Goal: Task Accomplishment & Management: Contribute content

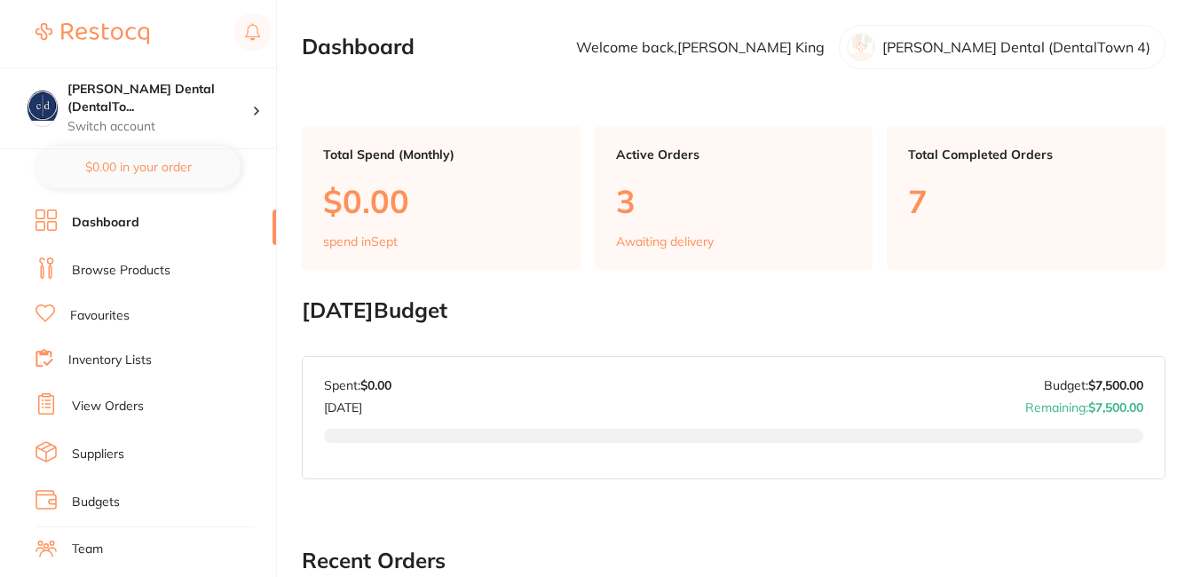
checkbox input "true"
click at [115, 273] on link "Browse Products" at bounding box center [121, 271] width 99 height 18
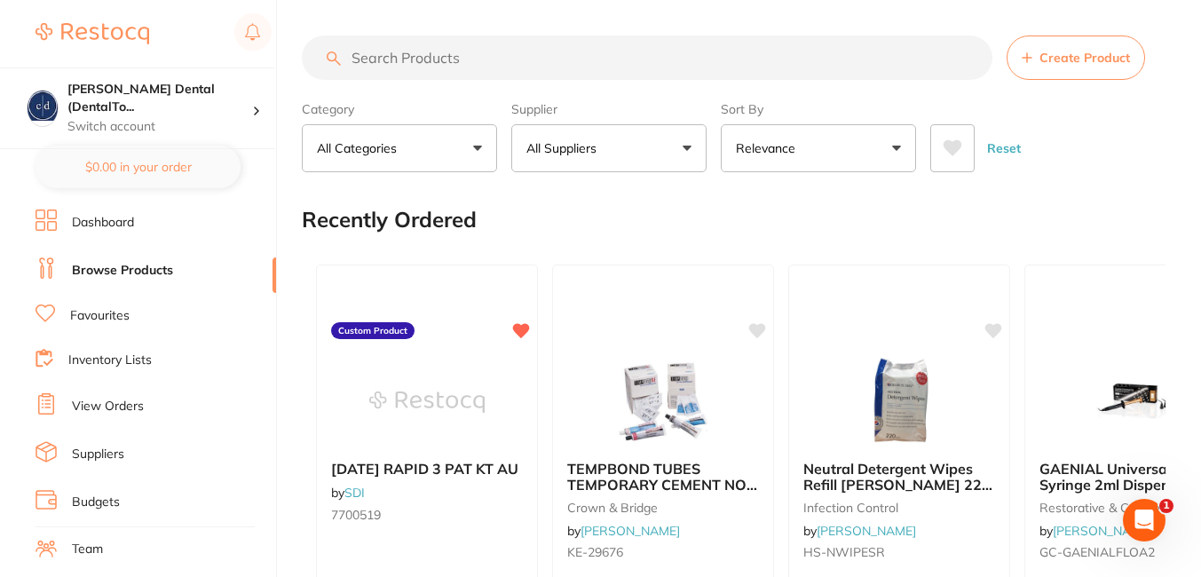
click at [547, 151] on p "All Suppliers" at bounding box center [565, 148] width 77 height 18
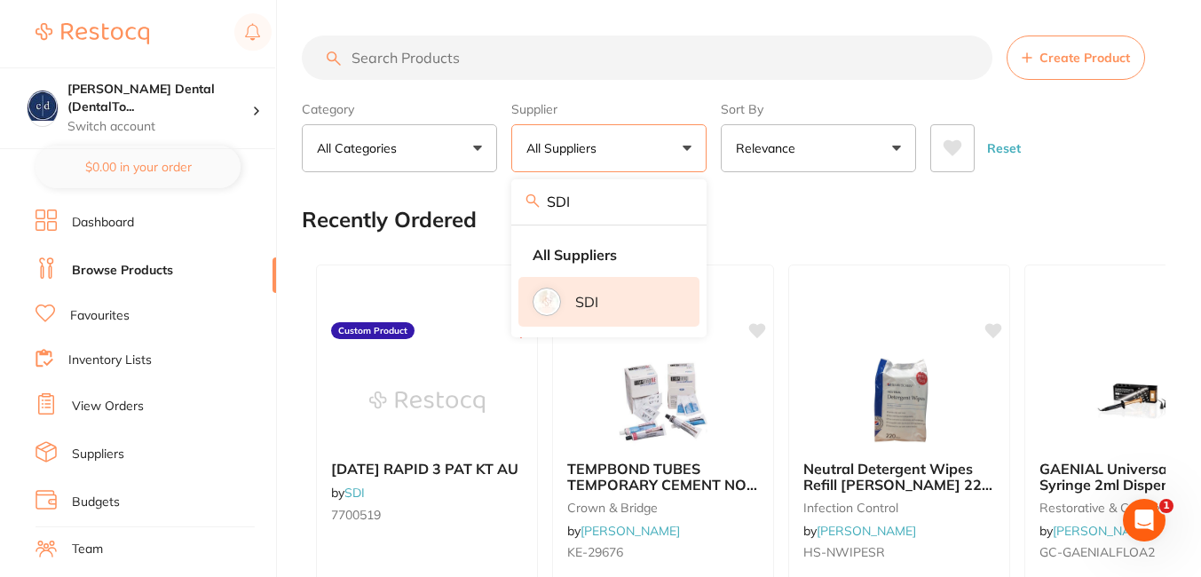
type input "SDI"
click at [575, 293] on li "SDI" at bounding box center [609, 302] width 181 height 50
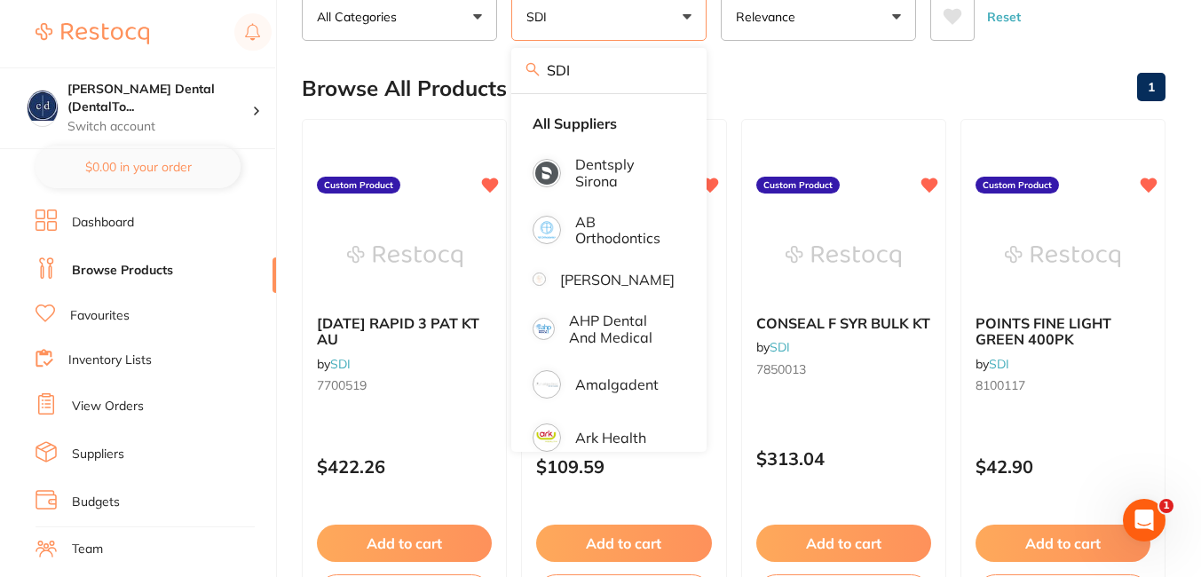
scroll to position [191, 0]
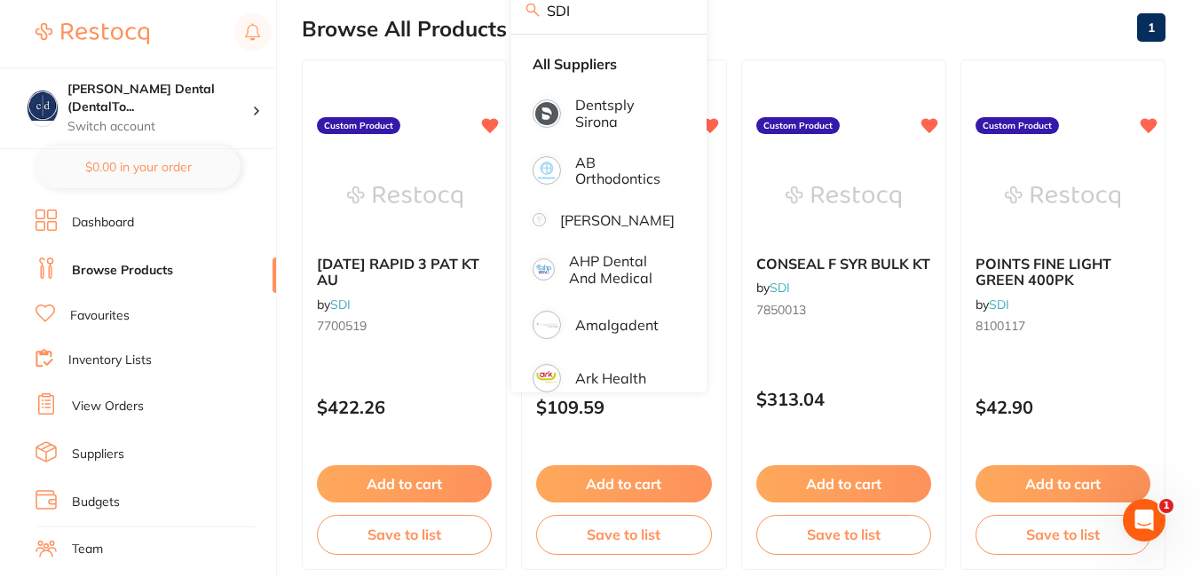
click at [961, 16] on div "Browse All Products 1" at bounding box center [734, 28] width 864 height 59
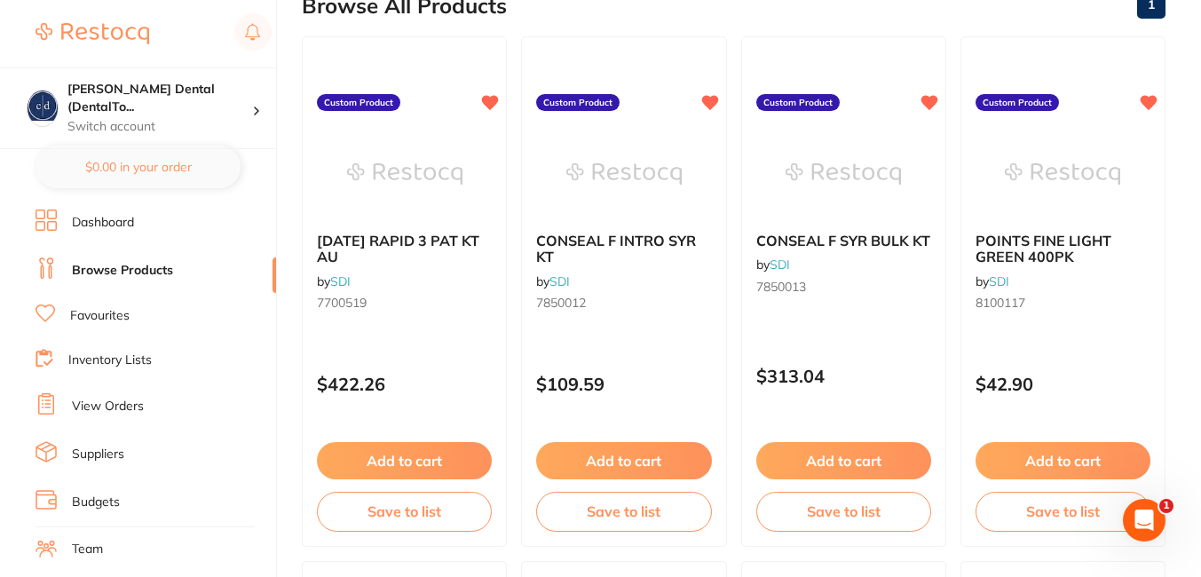
scroll to position [218, 0]
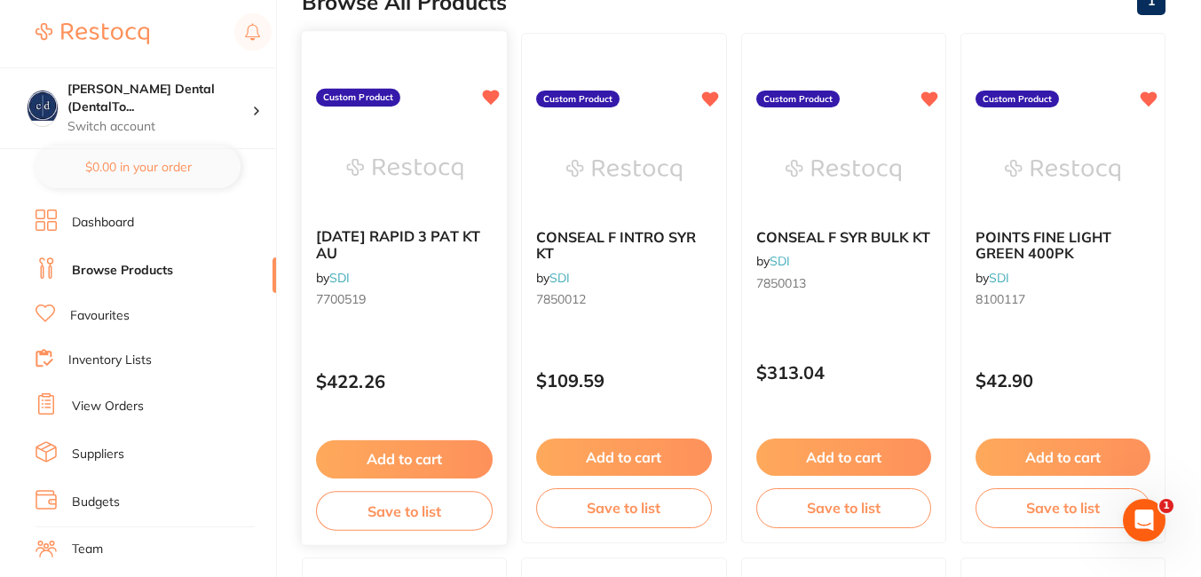
click at [440, 456] on button "Add to cart" at bounding box center [404, 459] width 177 height 38
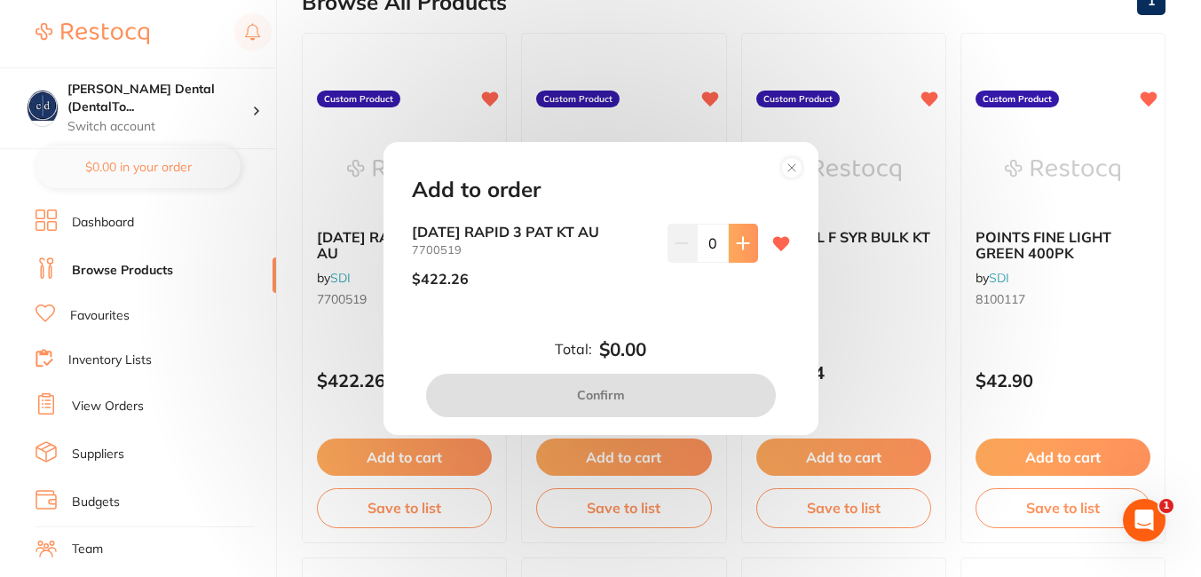
scroll to position [0, 0]
click at [748, 240] on button at bounding box center [743, 243] width 29 height 39
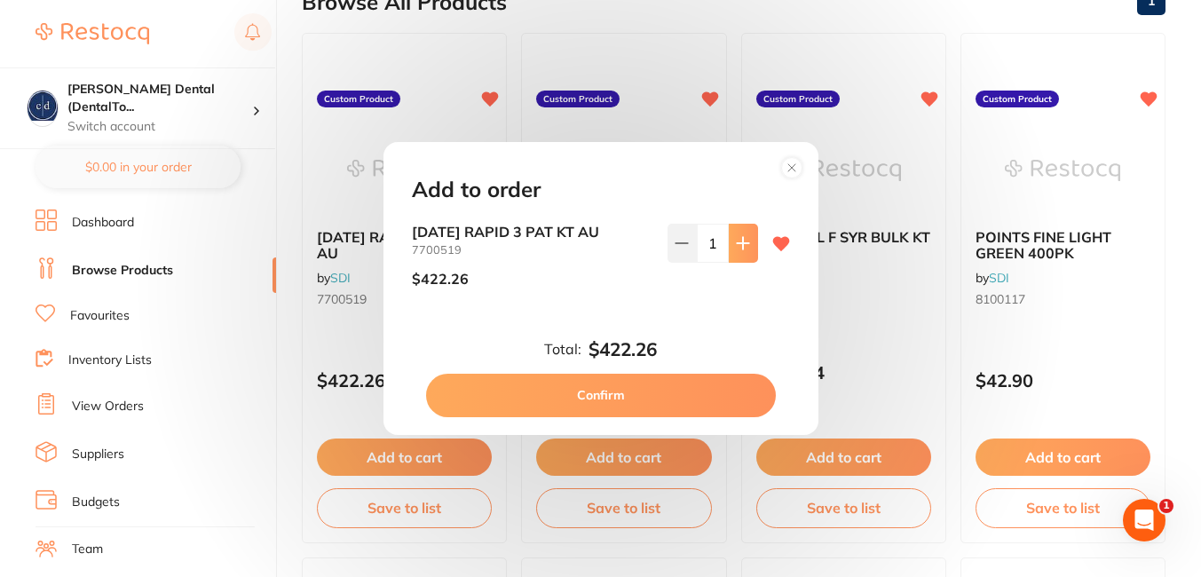
click at [748, 240] on button at bounding box center [743, 243] width 29 height 39
type input "2"
click at [789, 168] on circle at bounding box center [791, 168] width 20 height 20
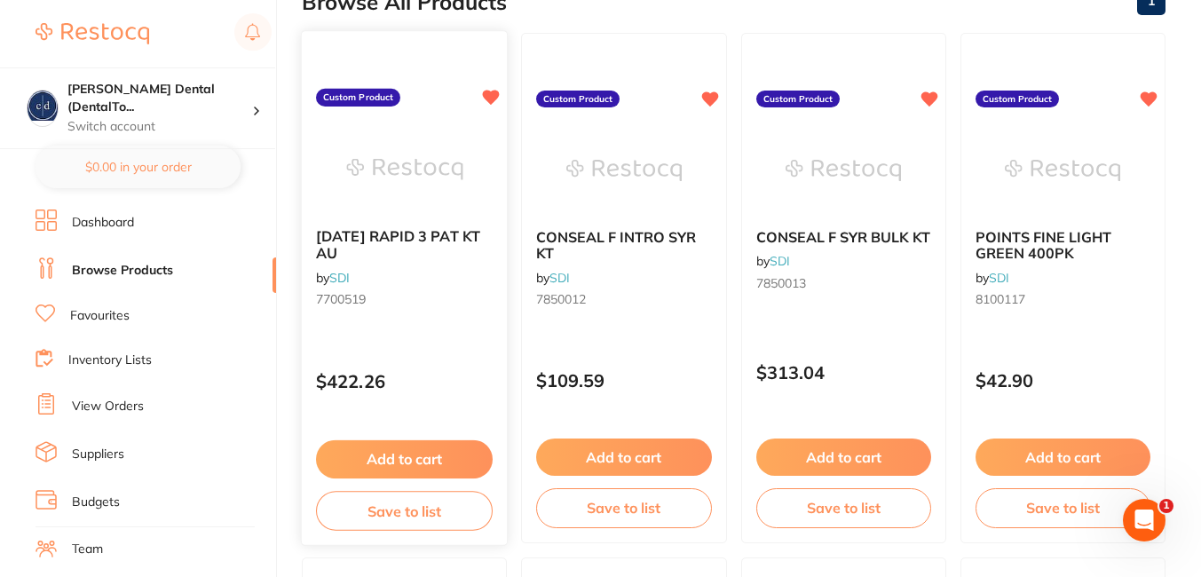
click at [384, 232] on span "[DATE] RAPID 3 PAT KT AU" at bounding box center [398, 244] width 164 height 35
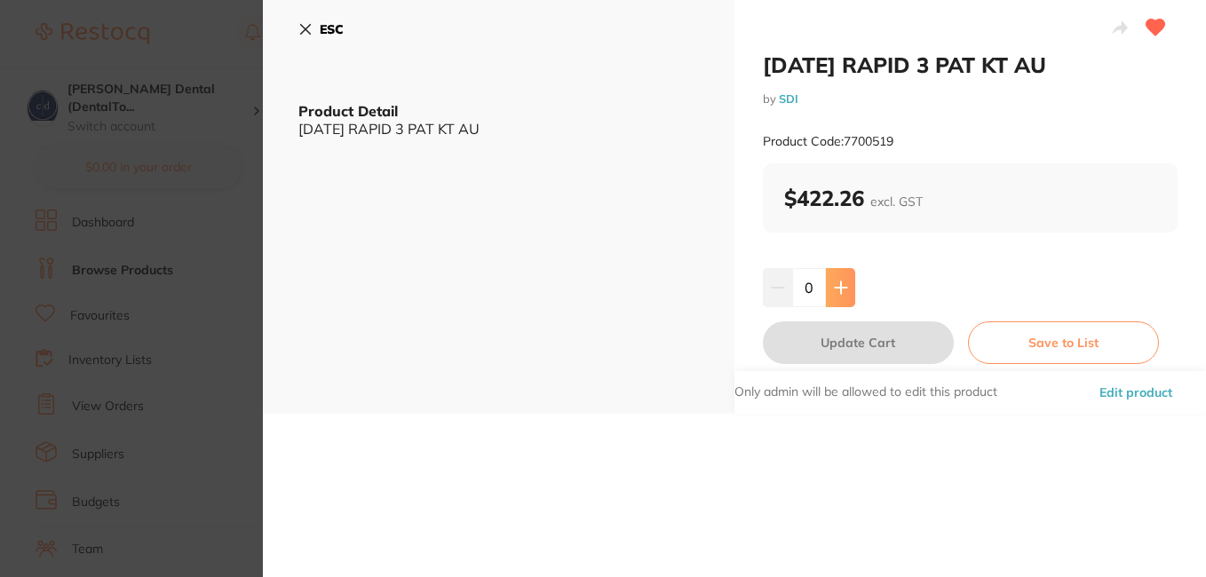
click at [845, 282] on button at bounding box center [840, 287] width 29 height 39
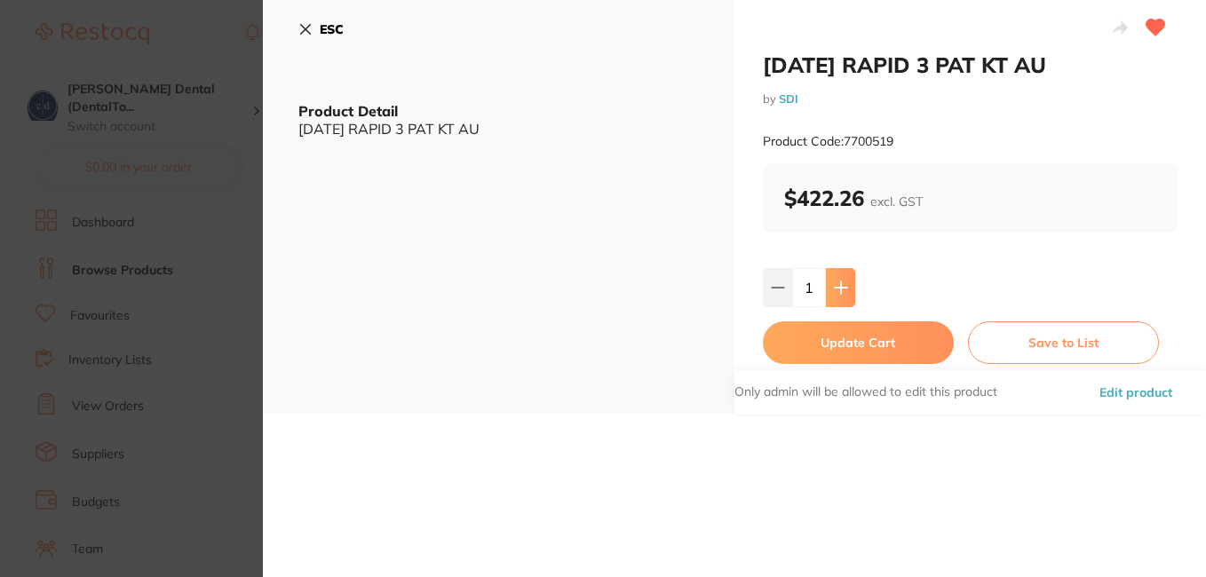
click at [845, 282] on button at bounding box center [840, 287] width 29 height 39
click at [771, 286] on icon at bounding box center [778, 288] width 14 height 14
click at [843, 289] on icon at bounding box center [841, 288] width 14 height 14
click at [779, 288] on icon at bounding box center [778, 288] width 12 height 0
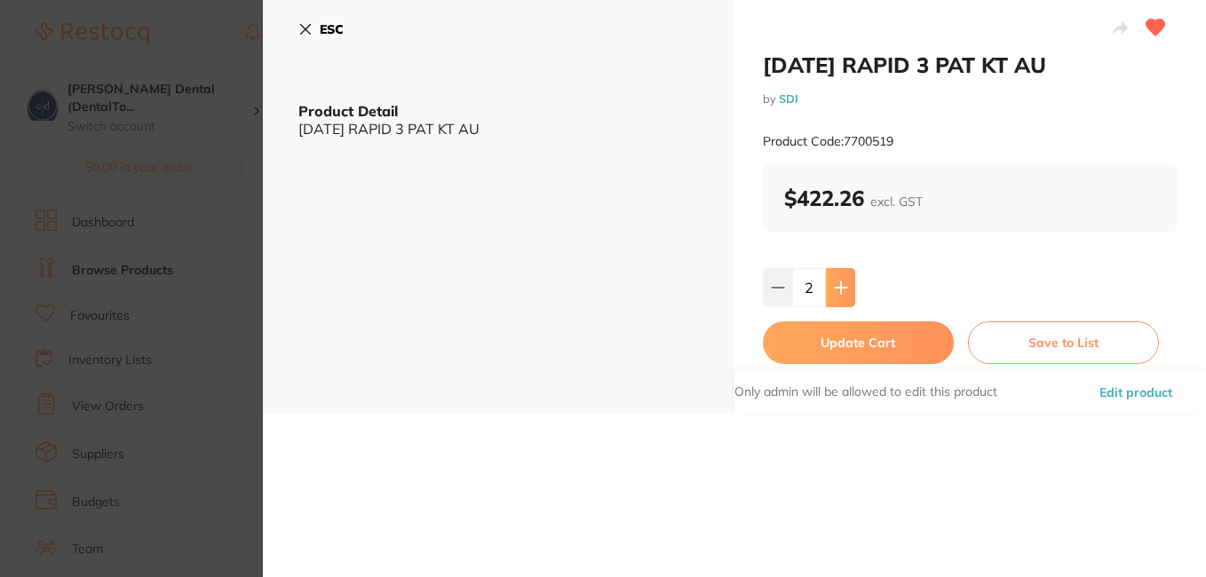
click at [834, 284] on icon at bounding box center [841, 288] width 14 height 14
type input "4"
click at [835, 343] on button "Update Cart" at bounding box center [858, 342] width 191 height 43
checkbox input "false"
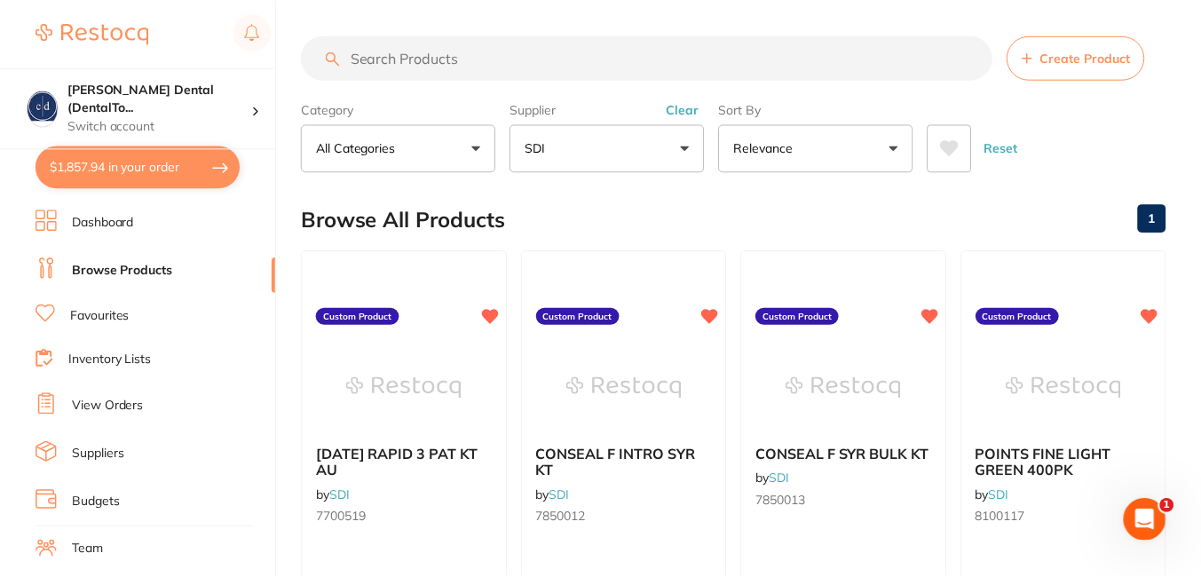
scroll to position [218, 0]
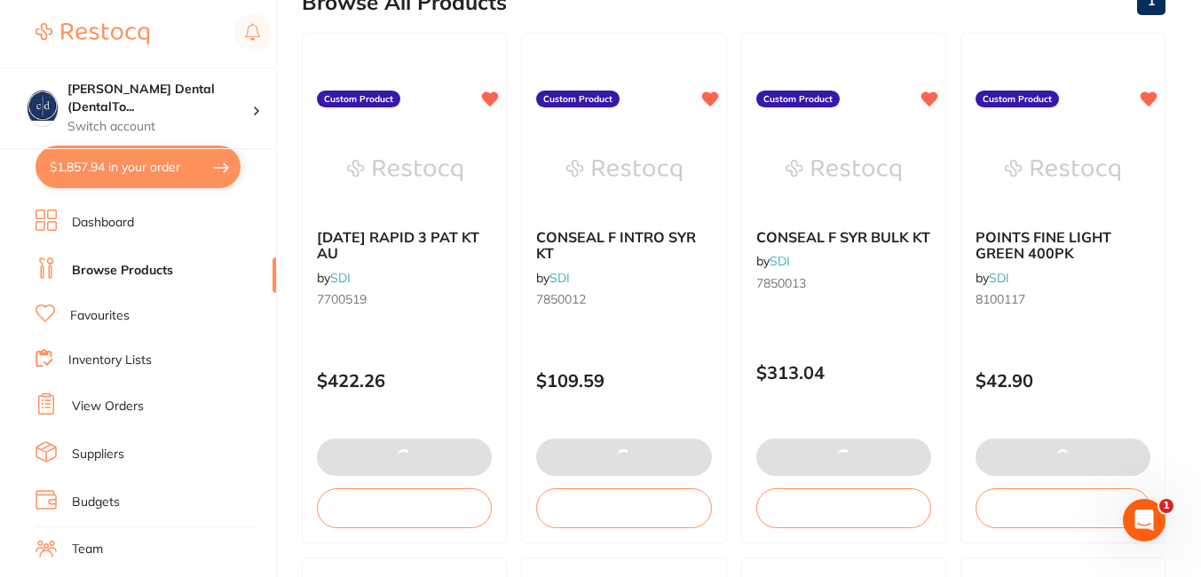
type textarea "Very urgent order"
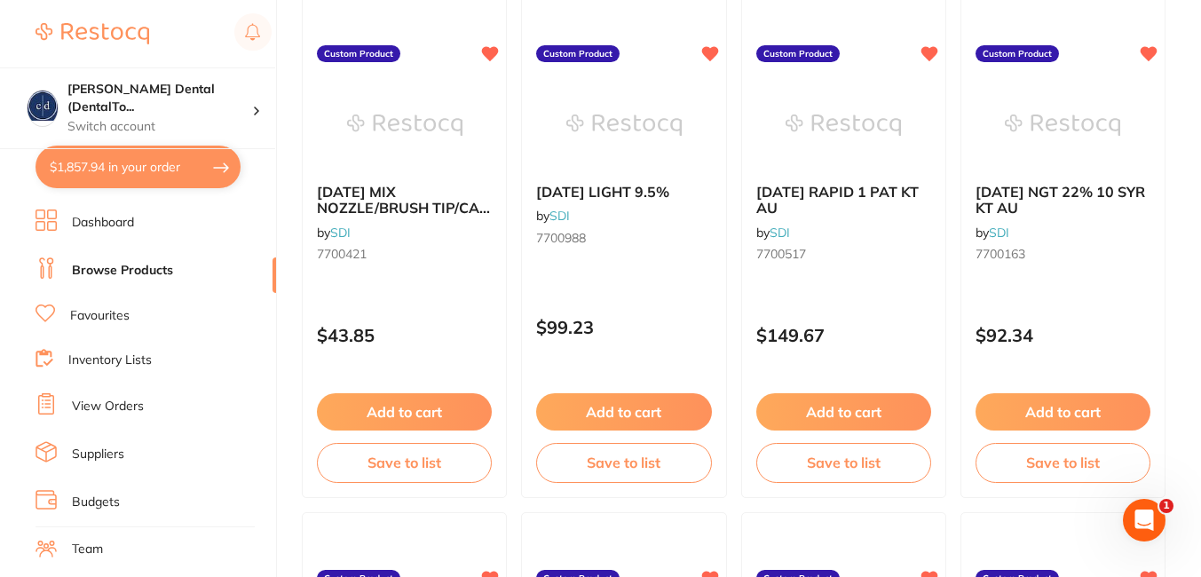
scroll to position [1289, 0]
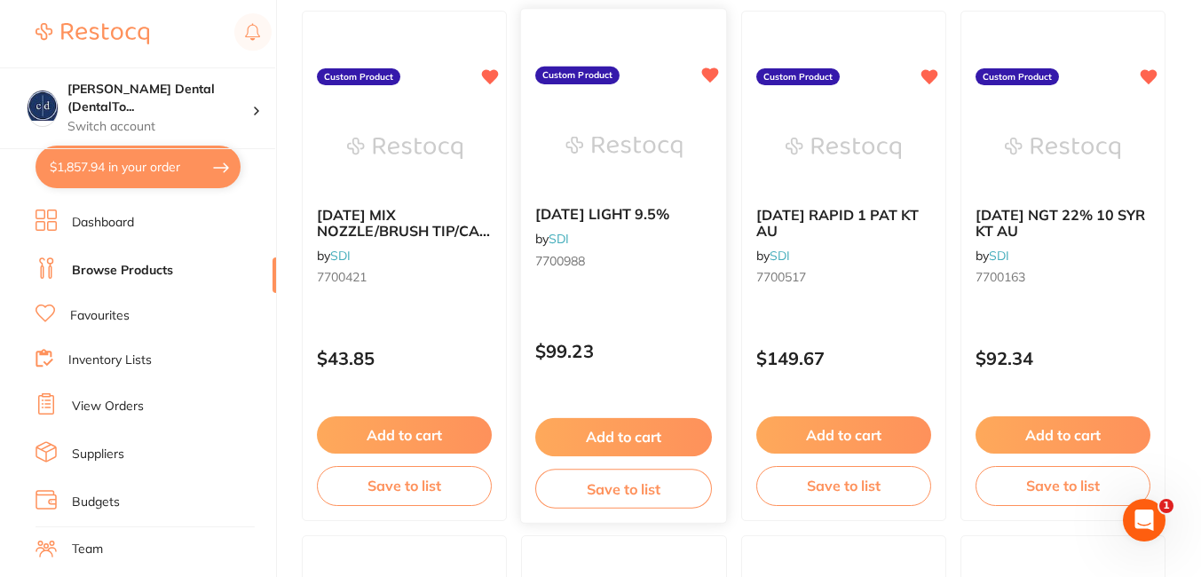
click at [646, 429] on button "Add to cart" at bounding box center [623, 437] width 177 height 38
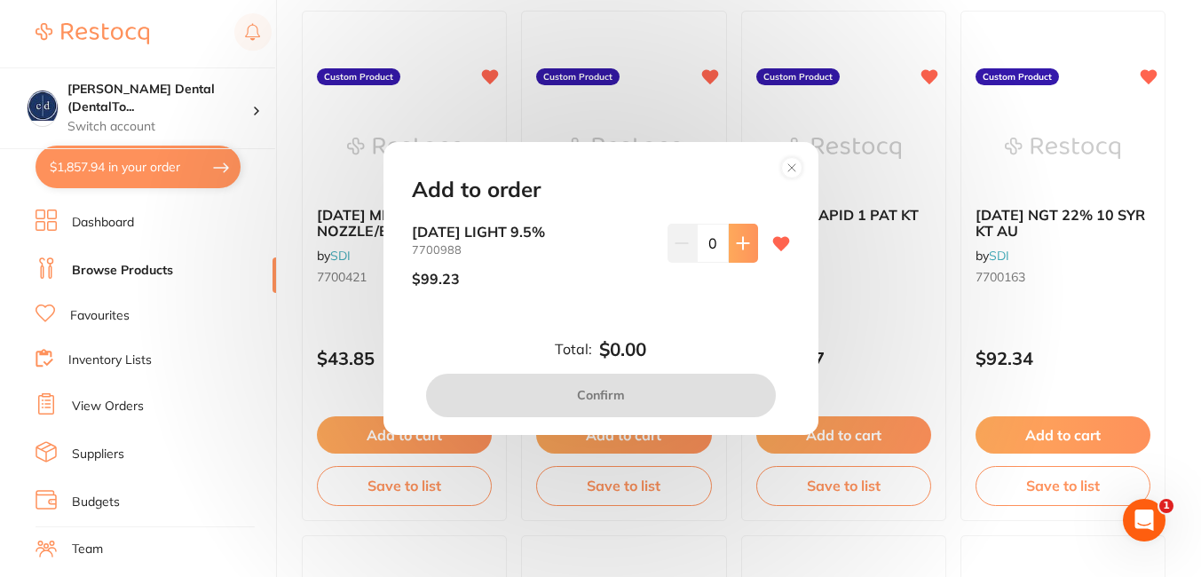
scroll to position [0, 0]
click at [739, 246] on icon at bounding box center [743, 244] width 12 height 12
type input "1"
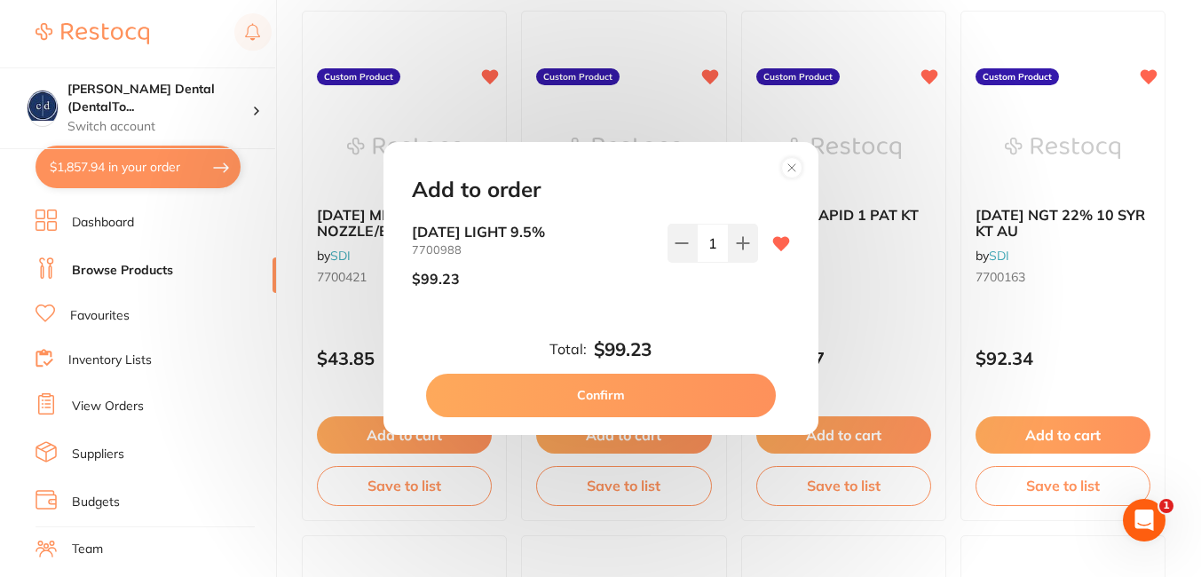
click at [622, 392] on button "Confirm" at bounding box center [601, 395] width 350 height 43
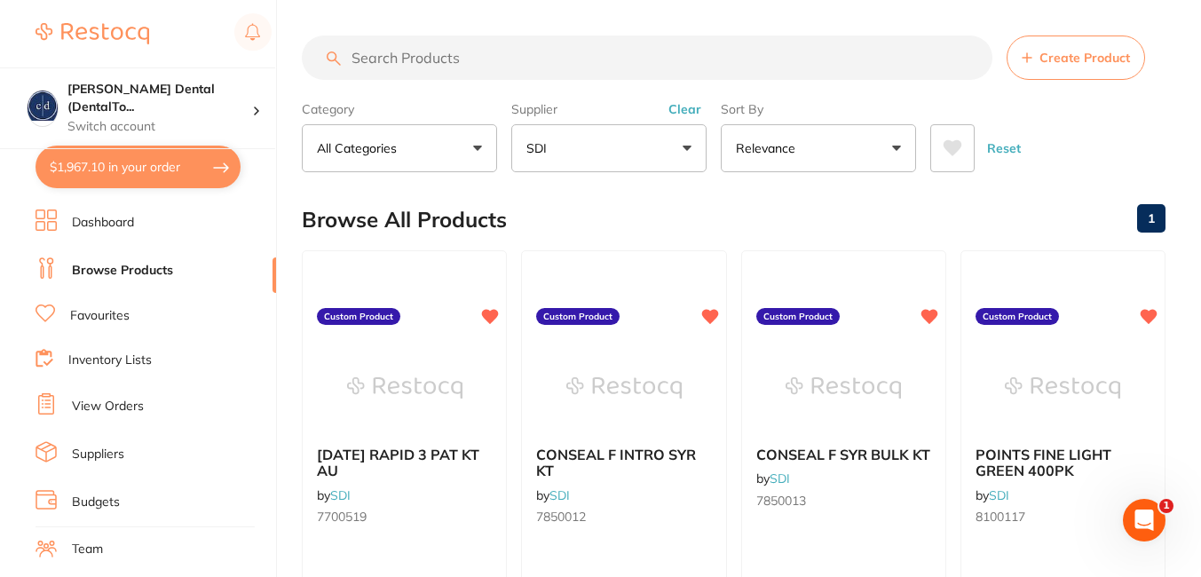
click at [688, 141] on button "SDI" at bounding box center [608, 148] width 195 height 48
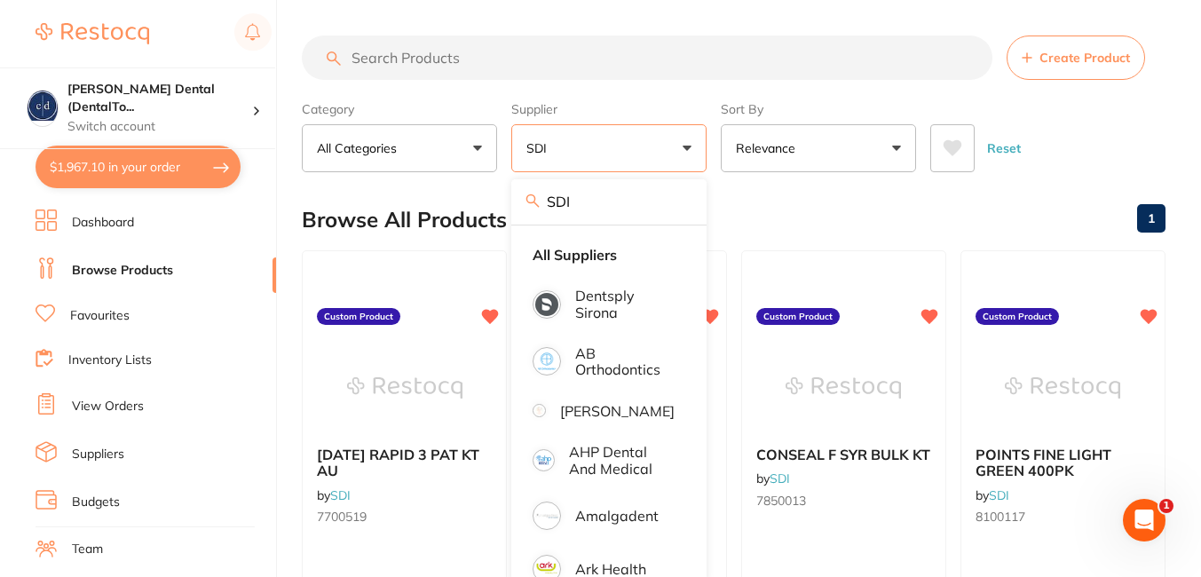
click at [678, 198] on input "SDI" at bounding box center [608, 201] width 195 height 44
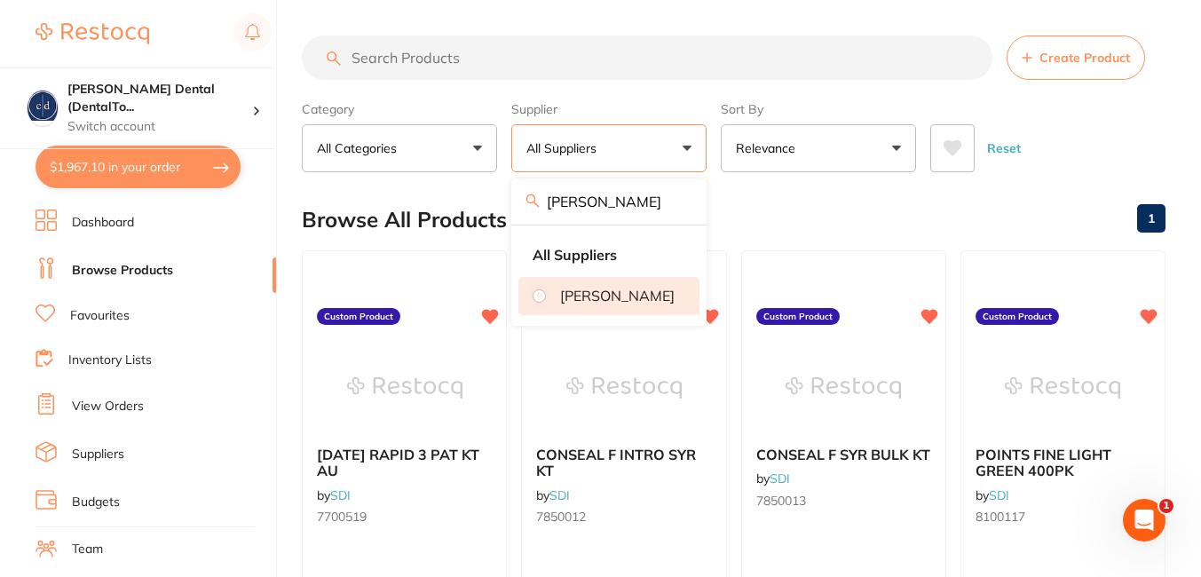
type input "[PERSON_NAME]"
click at [598, 304] on p "[PERSON_NAME]" at bounding box center [617, 296] width 115 height 16
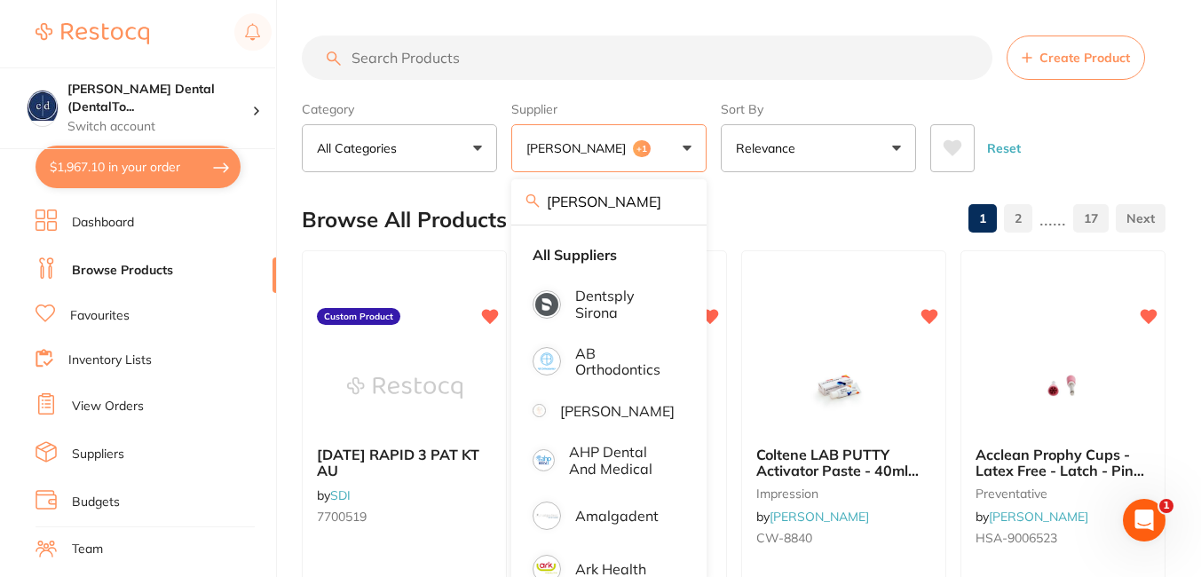
click at [843, 226] on div "Browse All Products 1 2 ...... 17" at bounding box center [734, 219] width 864 height 59
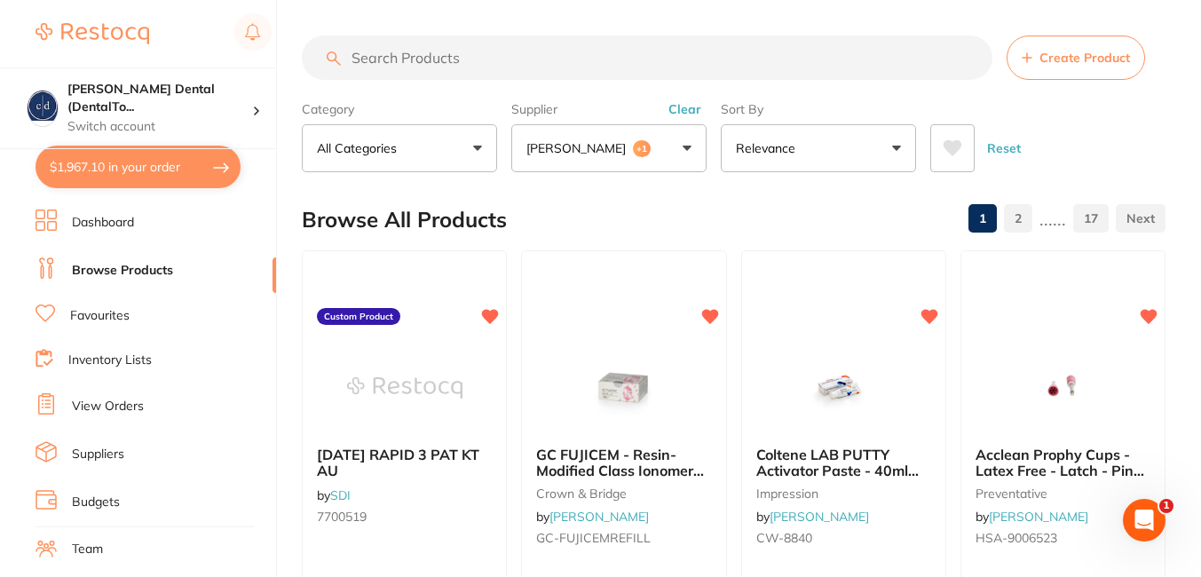
click at [630, 58] on input "search" at bounding box center [647, 58] width 691 height 44
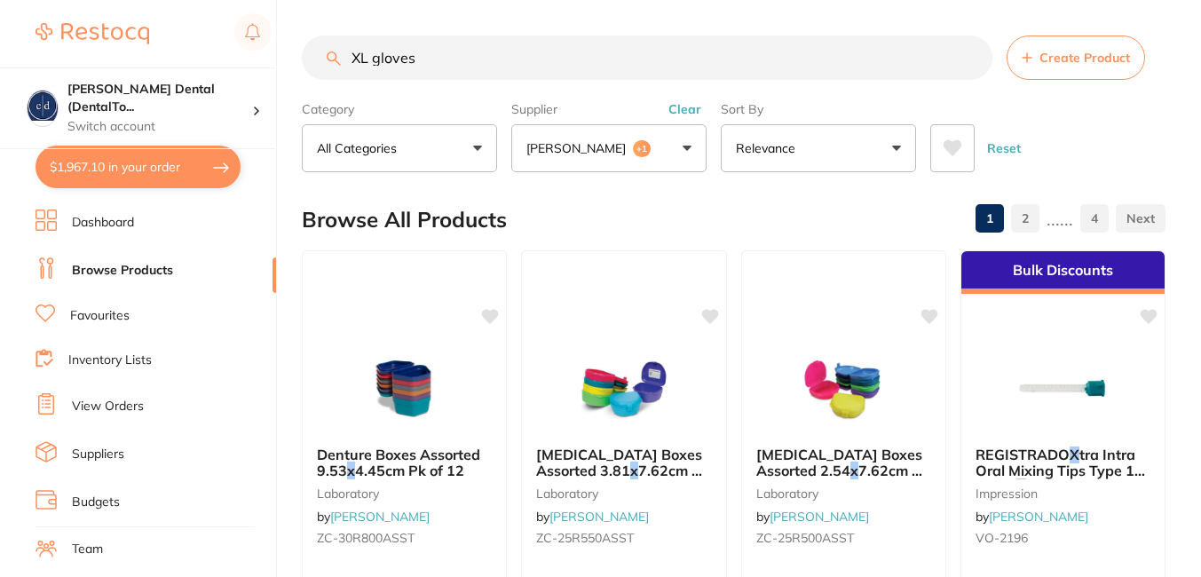
type input "XL gloves"
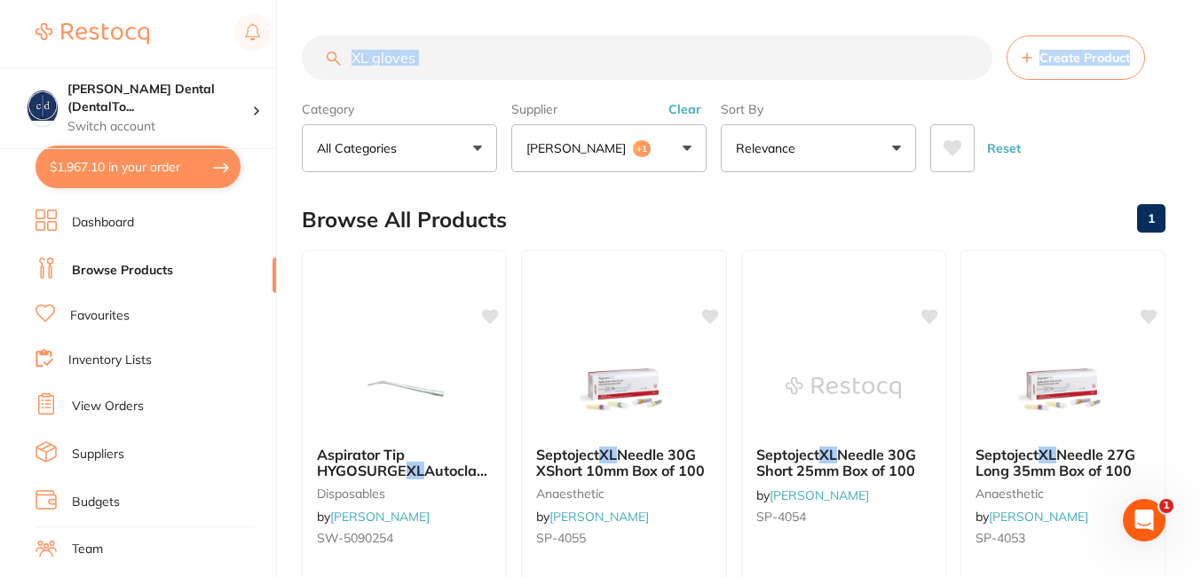
drag, startPoint x: 1200, startPoint y: 74, endPoint x: 1201, endPoint y: 83, distance: 9.1
click at [1201, 83] on html "$1,967.10 [PERSON_NAME] Dental (DentalTo... Switch account [PERSON_NAME] Dental…" at bounding box center [600, 288] width 1201 height 577
click at [972, 58] on input "XL gloves" at bounding box center [647, 58] width 691 height 44
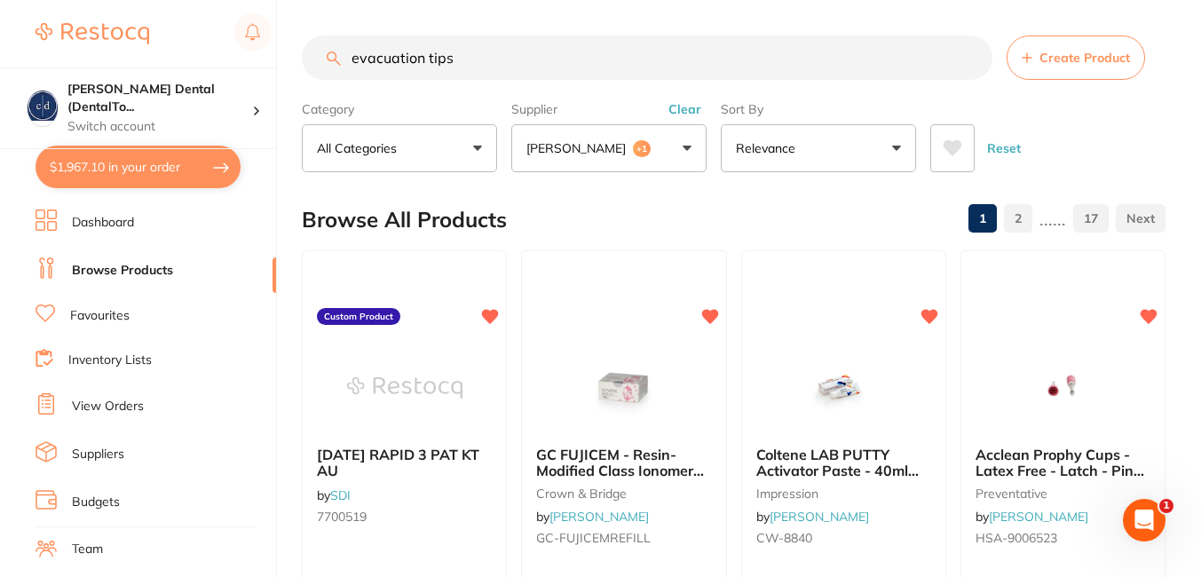
type input "evacuation tips"
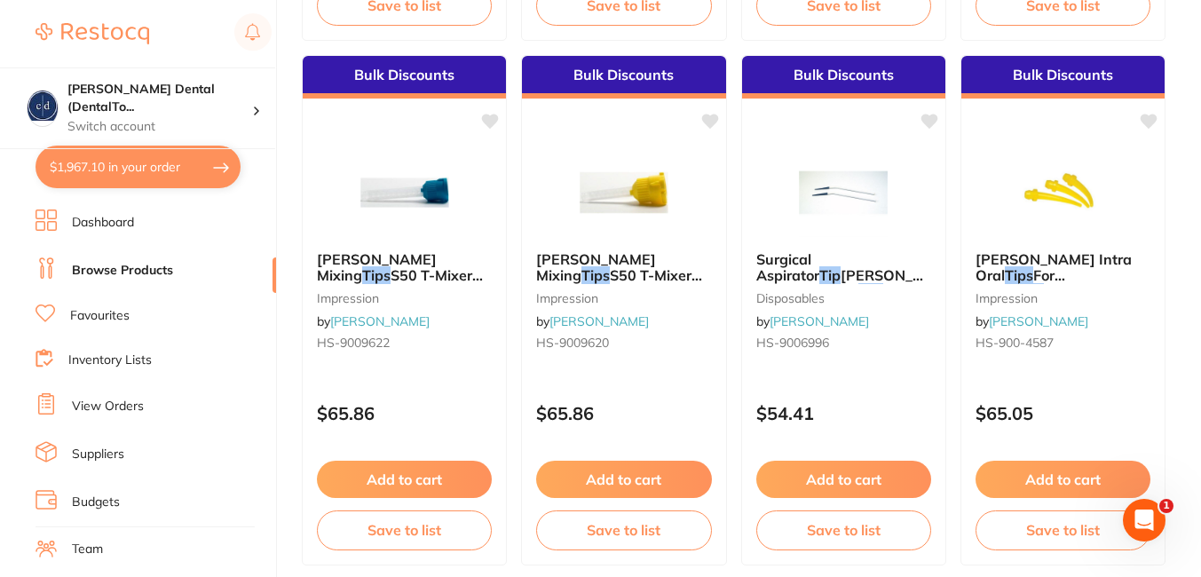
scroll to position [4441, 0]
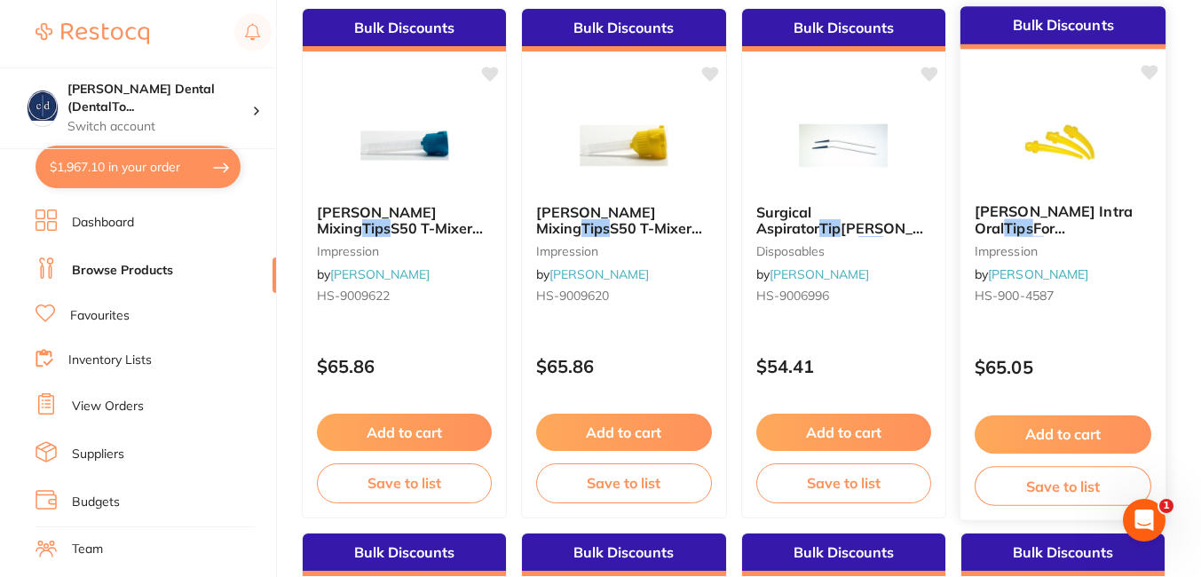
click at [1033, 431] on button "Add to cart" at bounding box center [1063, 435] width 177 height 38
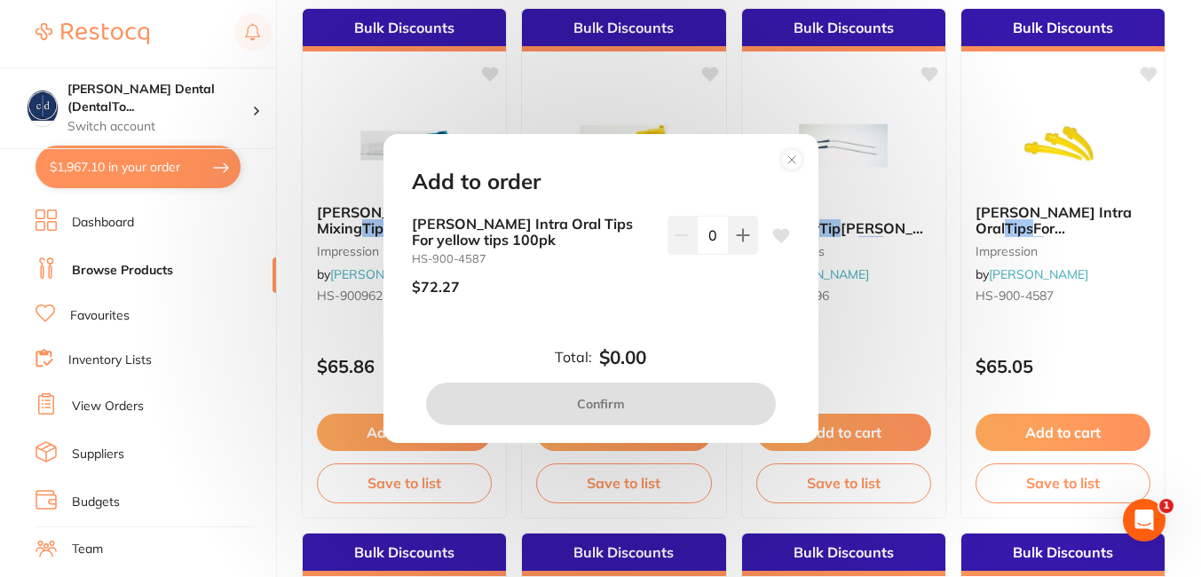
scroll to position [0, 0]
click at [741, 232] on icon at bounding box center [743, 235] width 14 height 14
type input "1"
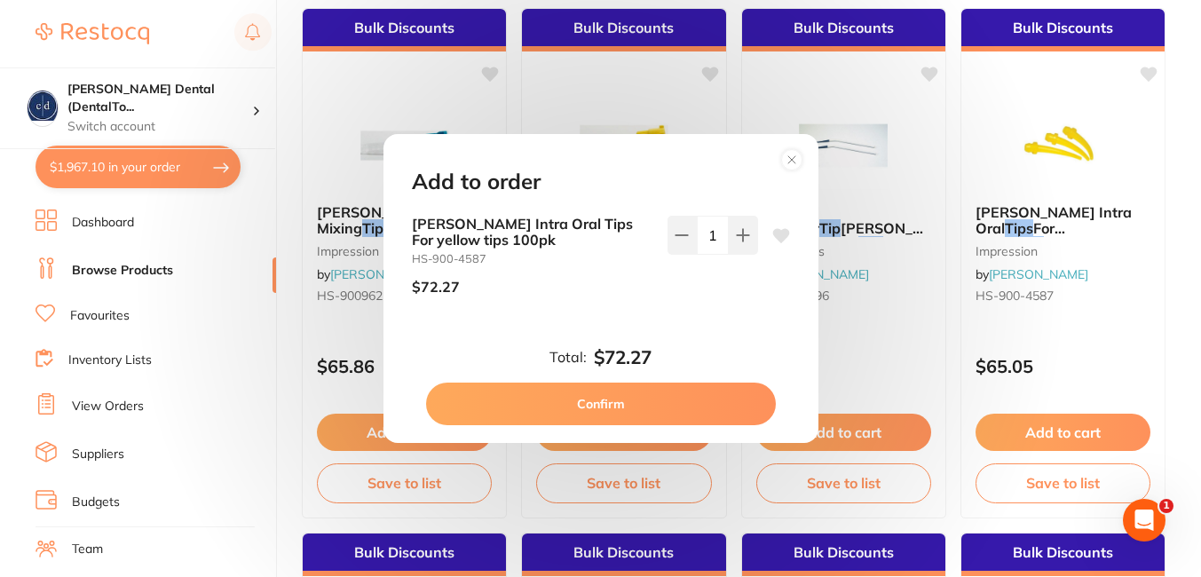
click at [624, 399] on button "Confirm" at bounding box center [601, 404] width 350 height 43
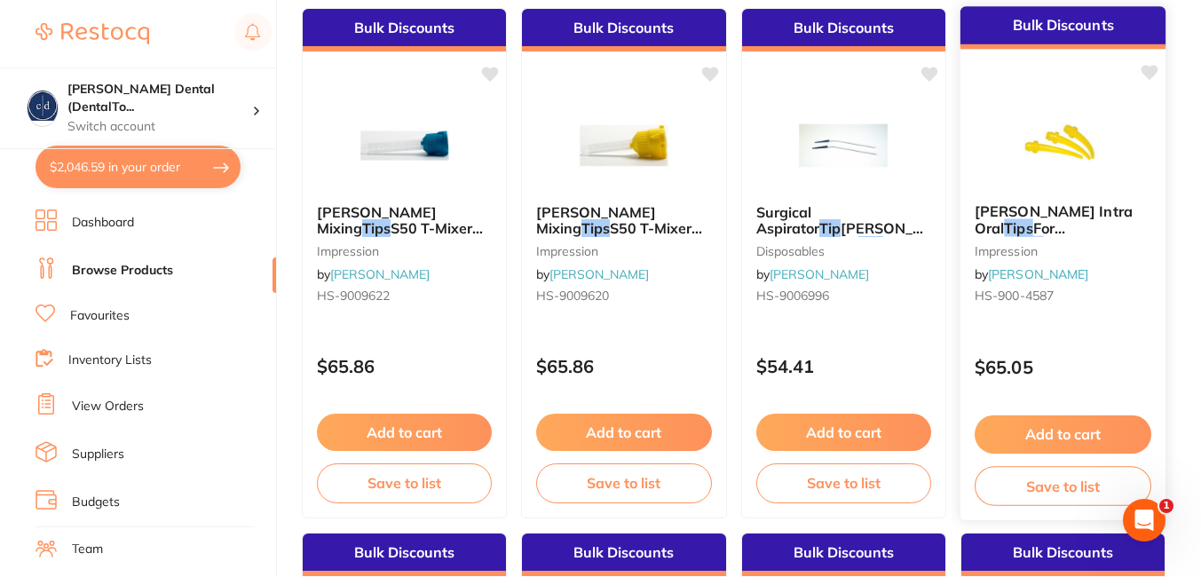
click at [1147, 75] on icon at bounding box center [1150, 72] width 17 height 15
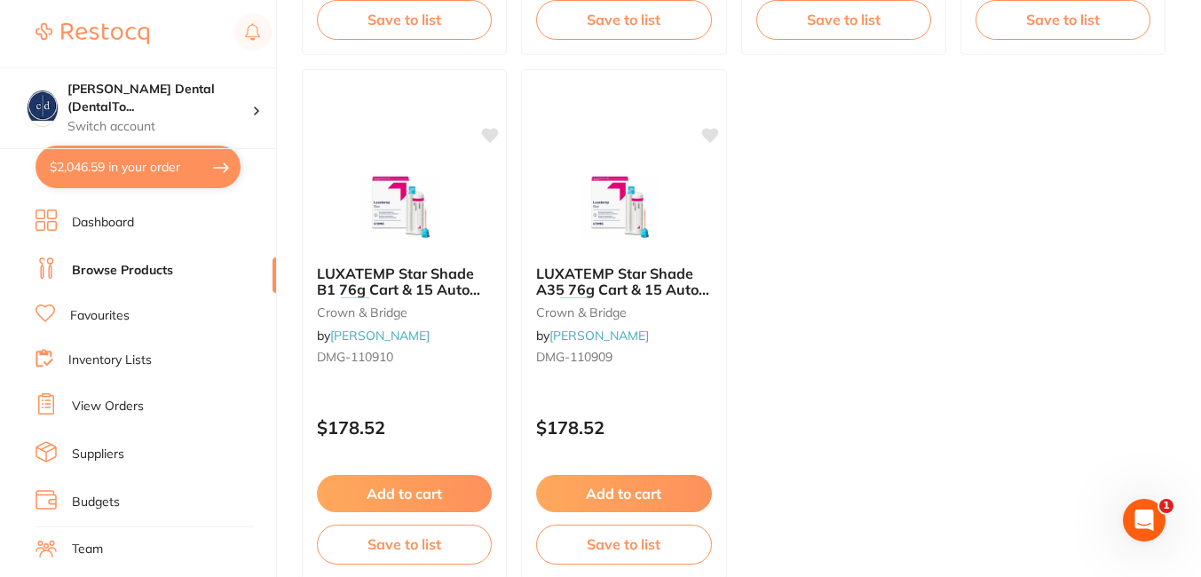
scroll to position [7098, 0]
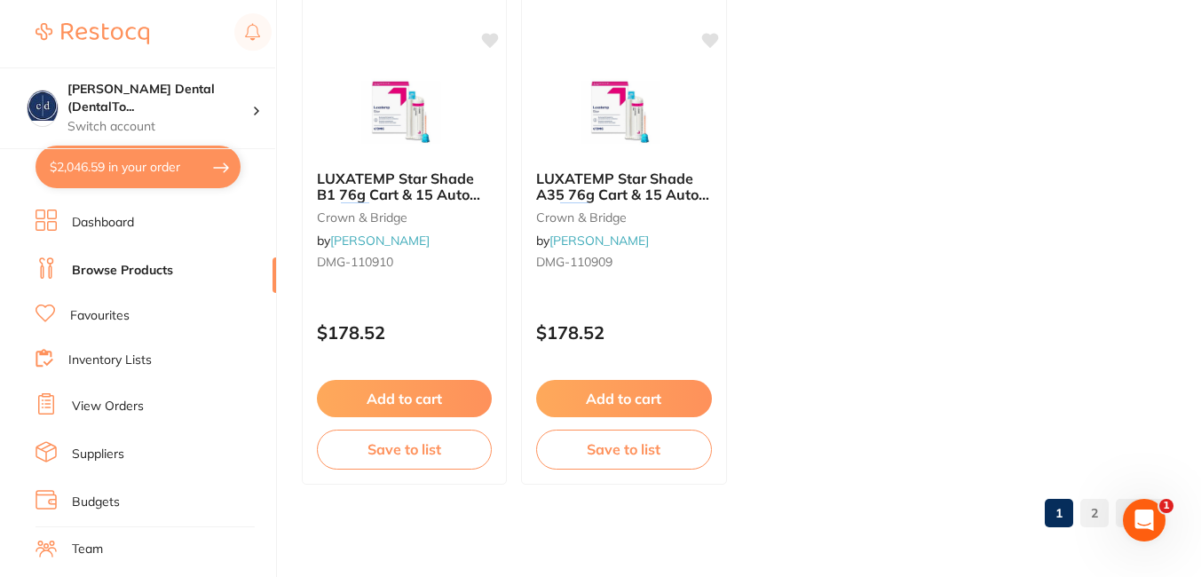
click at [1093, 512] on link "2" at bounding box center [1095, 513] width 28 height 36
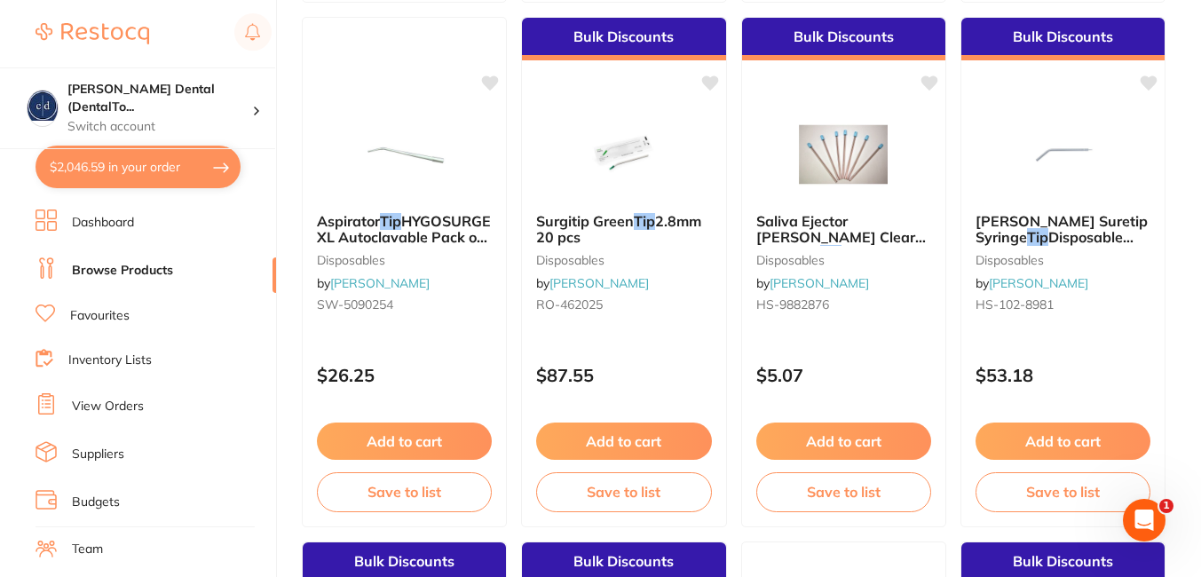
scroll to position [2350, 0]
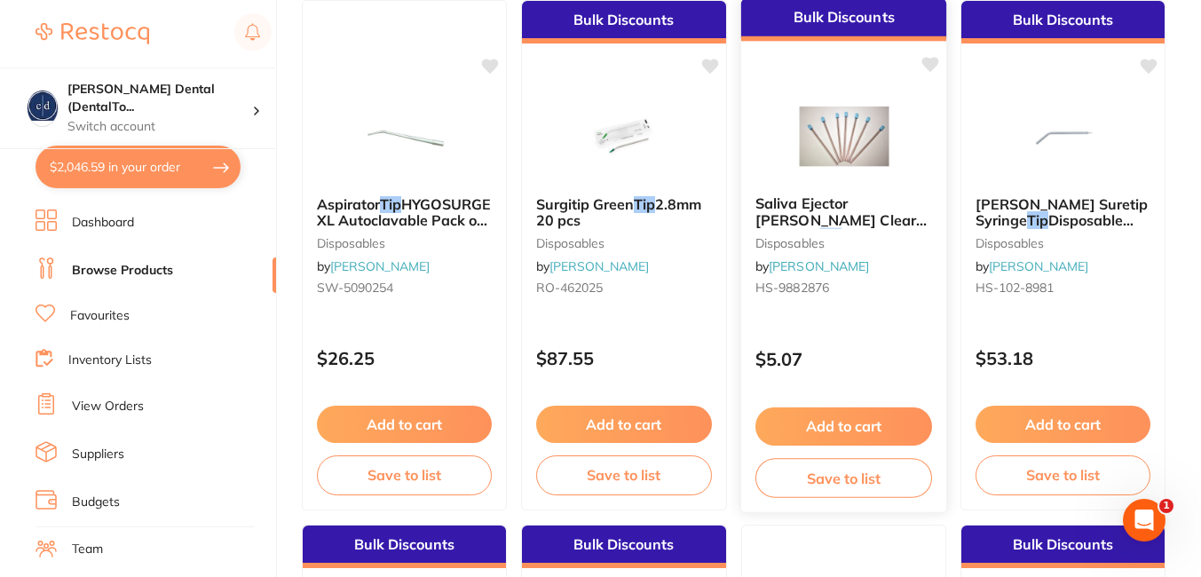
click at [845, 416] on button "Add to cart" at bounding box center [844, 427] width 177 height 38
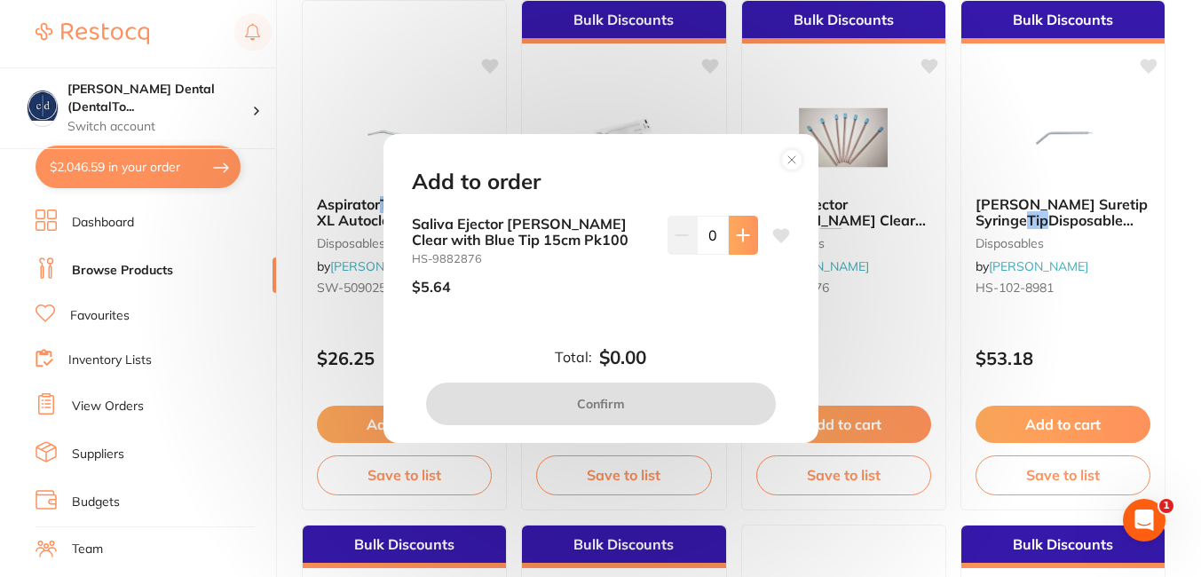
scroll to position [0, 0]
click at [738, 235] on icon at bounding box center [743, 235] width 12 height 12
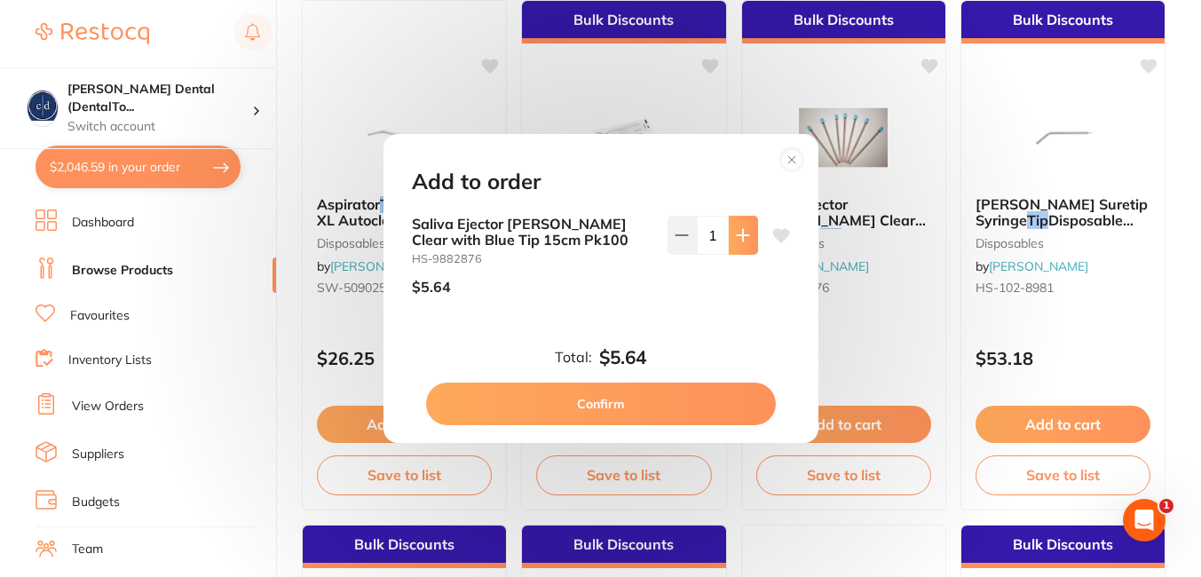
click at [738, 235] on icon at bounding box center [743, 235] width 12 height 12
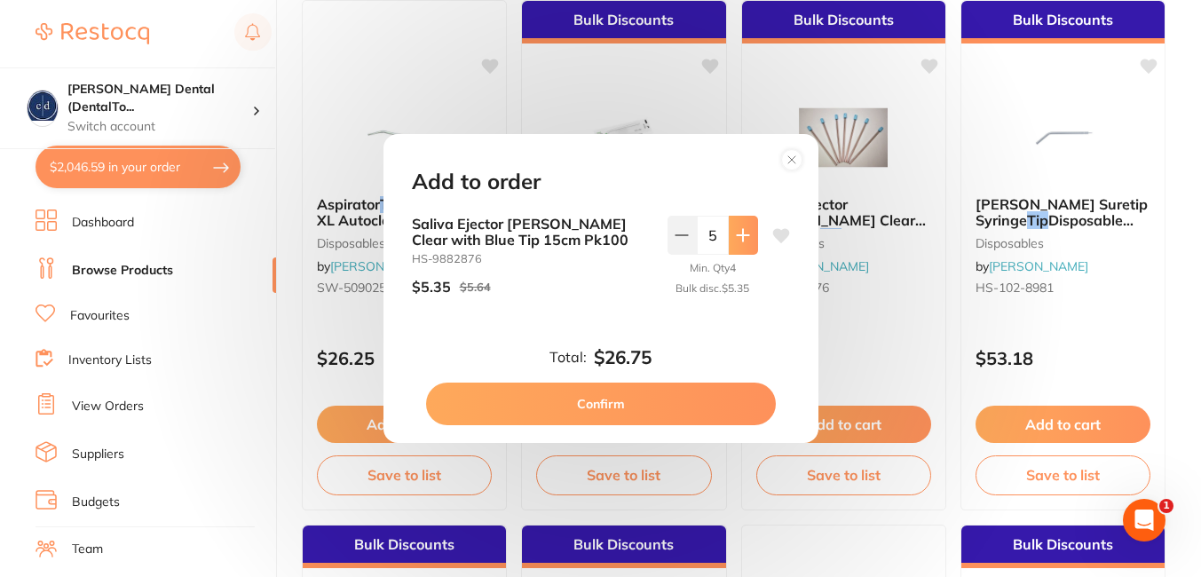
type input "6"
click at [602, 403] on button "Confirm" at bounding box center [601, 404] width 350 height 43
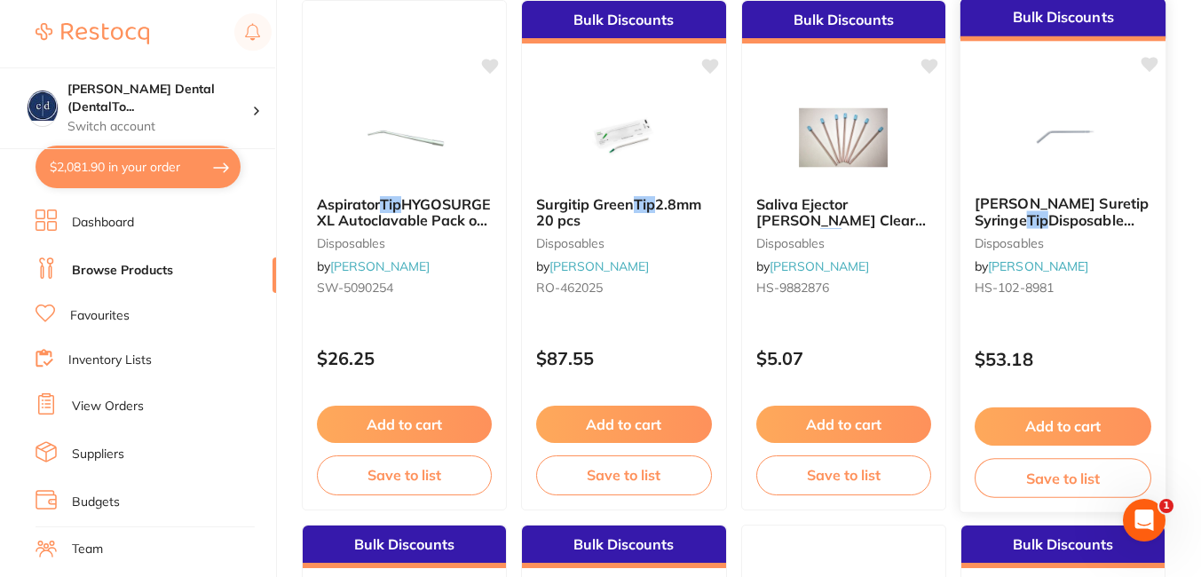
click at [1083, 413] on button "Add to cart" at bounding box center [1063, 427] width 177 height 38
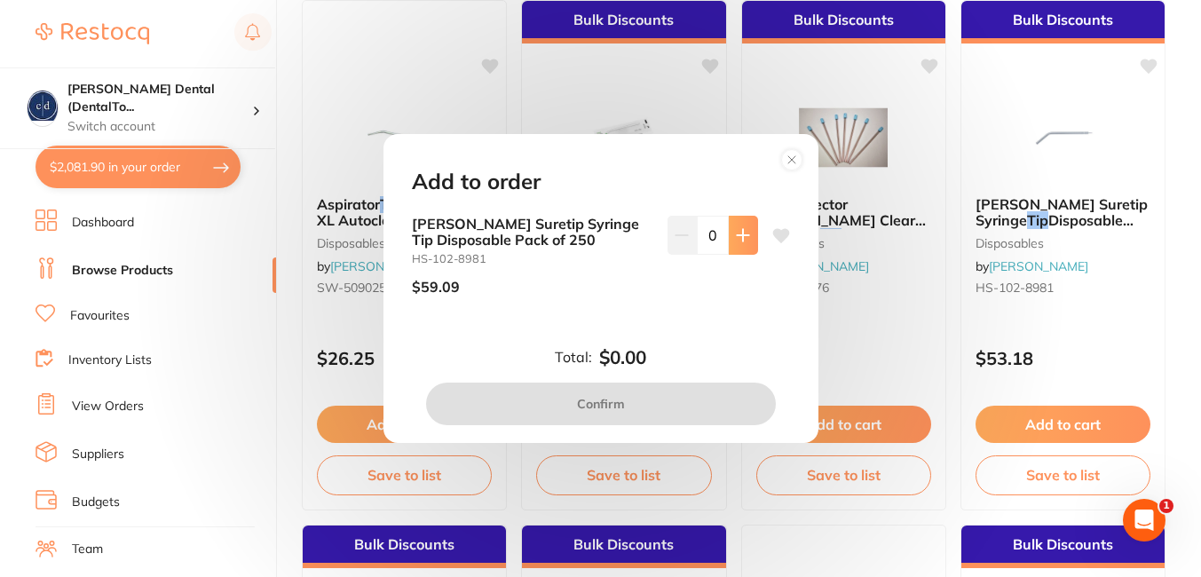
click at [738, 233] on icon at bounding box center [743, 235] width 12 height 12
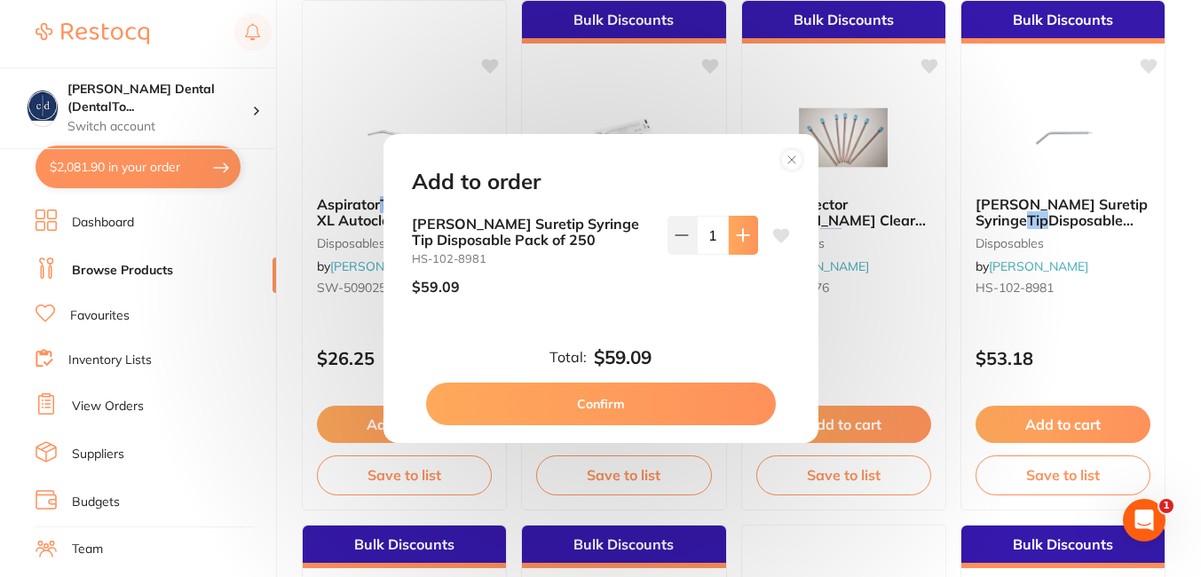
click at [738, 233] on icon at bounding box center [743, 235] width 12 height 12
type input "2"
click at [780, 231] on icon at bounding box center [781, 235] width 17 height 14
click at [629, 396] on button "Confirm" at bounding box center [601, 404] width 350 height 43
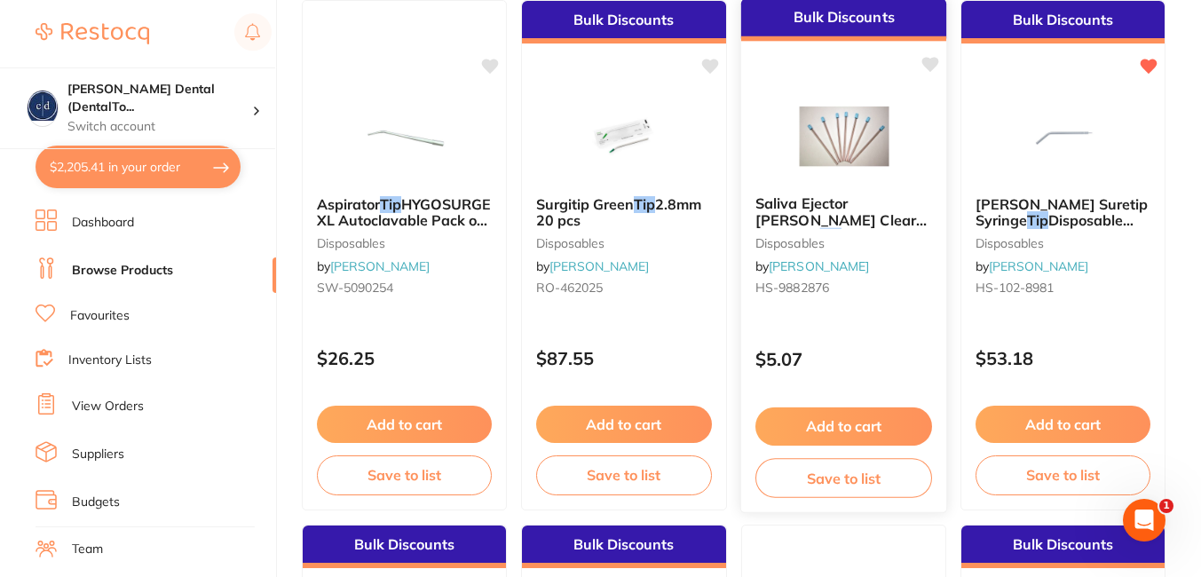
click at [930, 67] on icon at bounding box center [930, 64] width 17 height 15
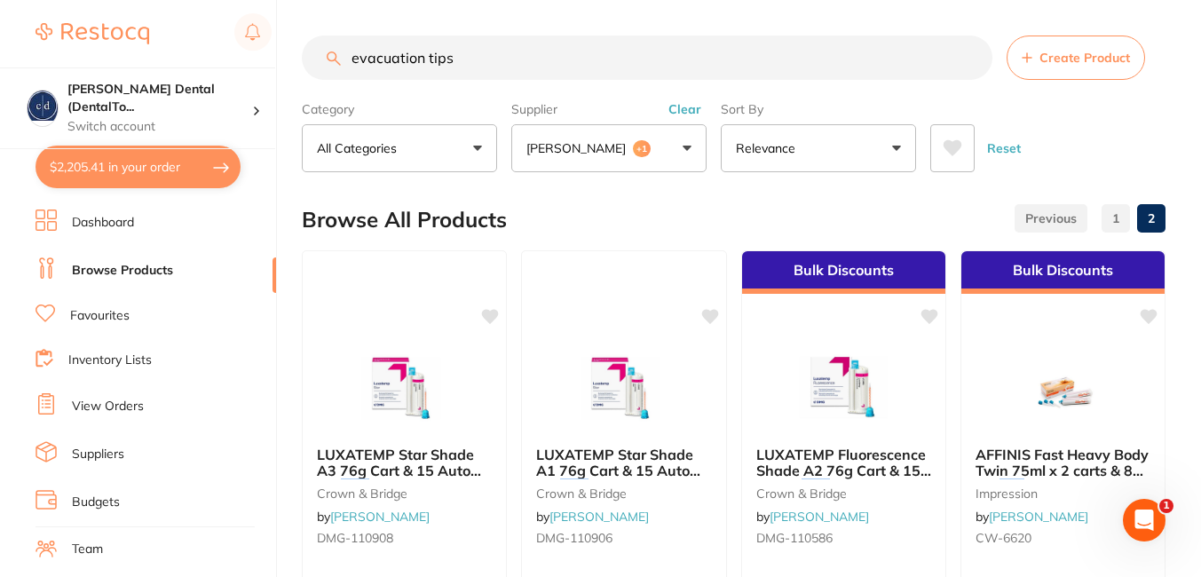
click at [489, 45] on input "evacuation tips" at bounding box center [647, 58] width 691 height 44
type input "e"
type input "kleenex paper towel"
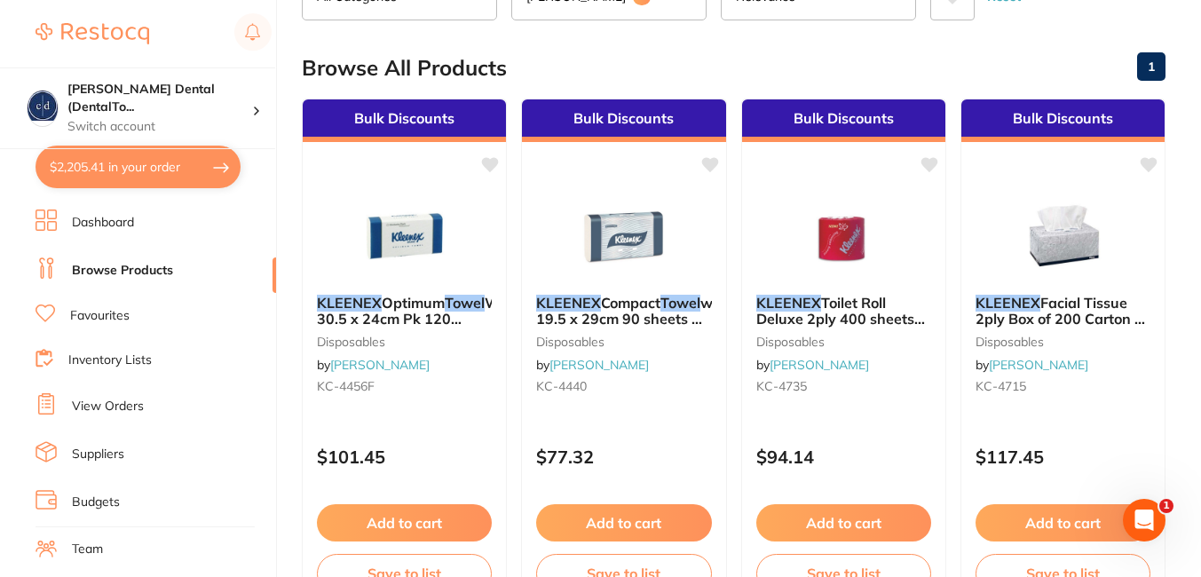
scroll to position [155, 0]
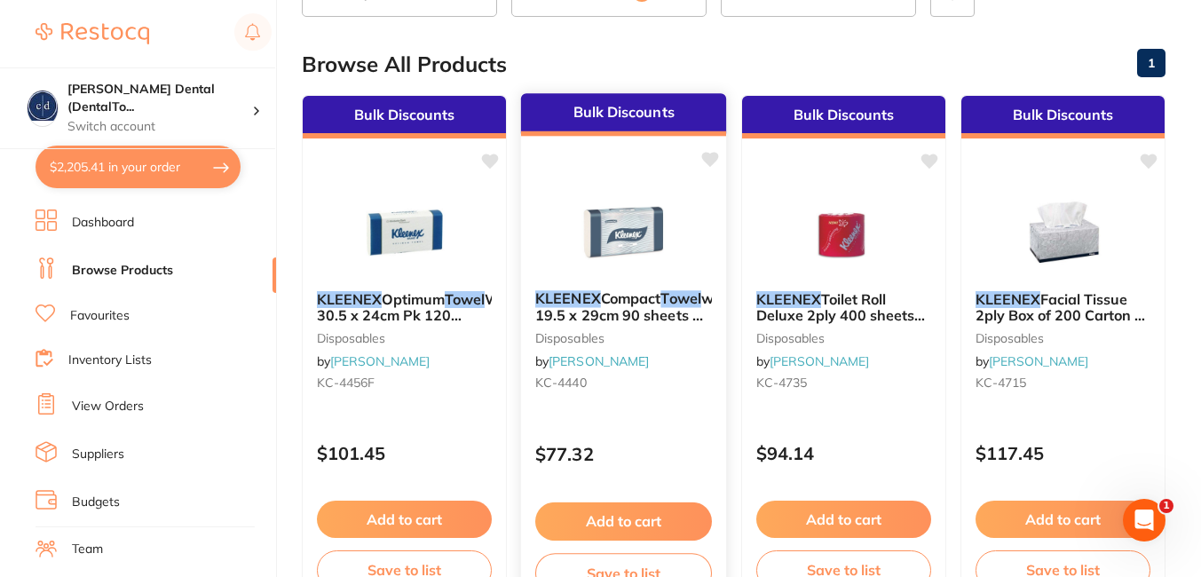
click at [593, 522] on button "Add to cart" at bounding box center [623, 522] width 177 height 38
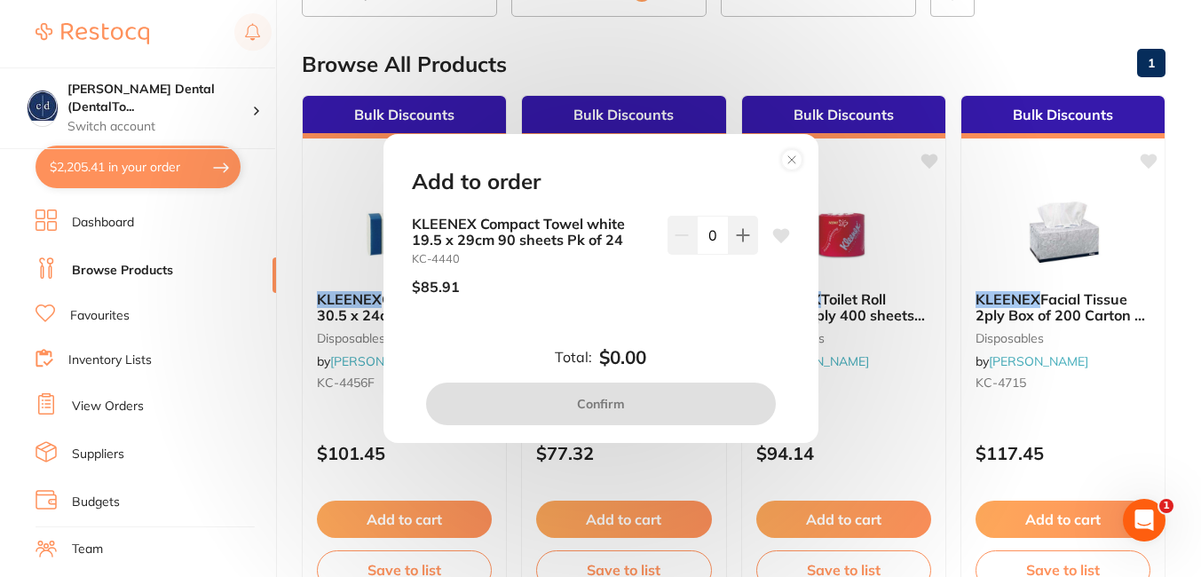
scroll to position [0, 0]
click at [741, 230] on icon at bounding box center [743, 235] width 14 height 14
type input "1"
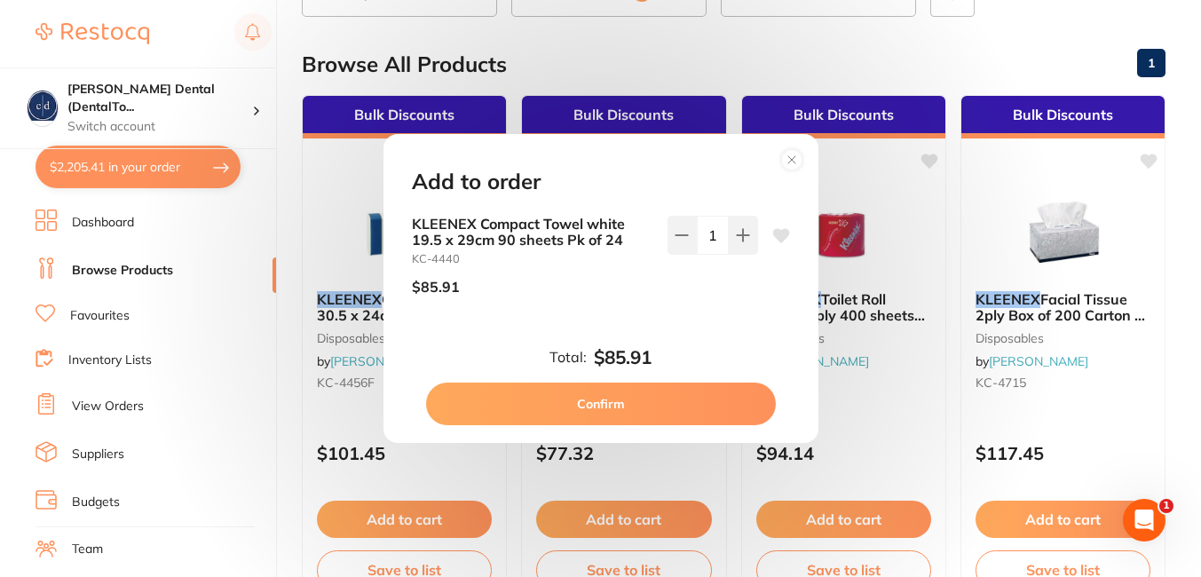
click at [608, 399] on button "Confirm" at bounding box center [601, 404] width 350 height 43
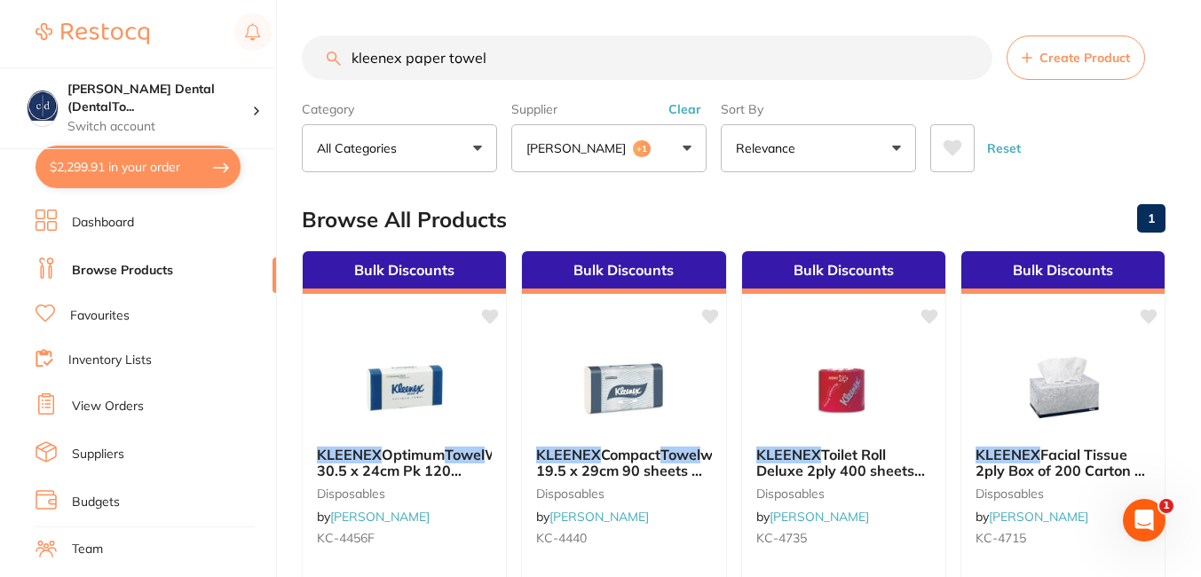
click at [824, 52] on input "kleenex paper towel" at bounding box center [647, 58] width 691 height 44
click at [972, 57] on input "kleenex paper towel" at bounding box center [647, 58] width 691 height 44
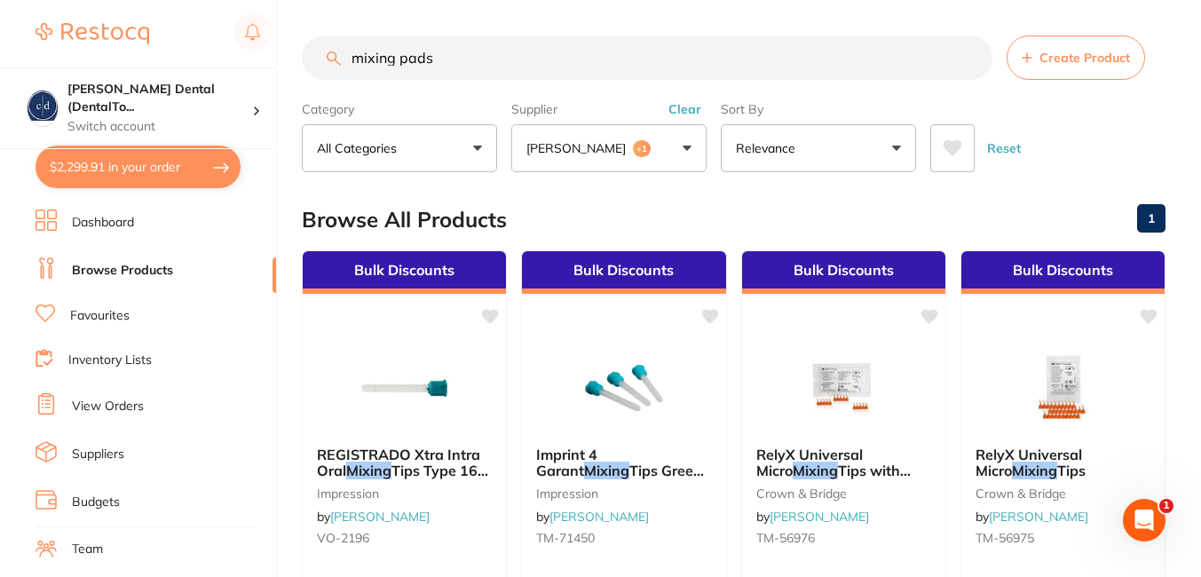
click at [395, 57] on input "mixing pads" at bounding box center [647, 58] width 691 height 44
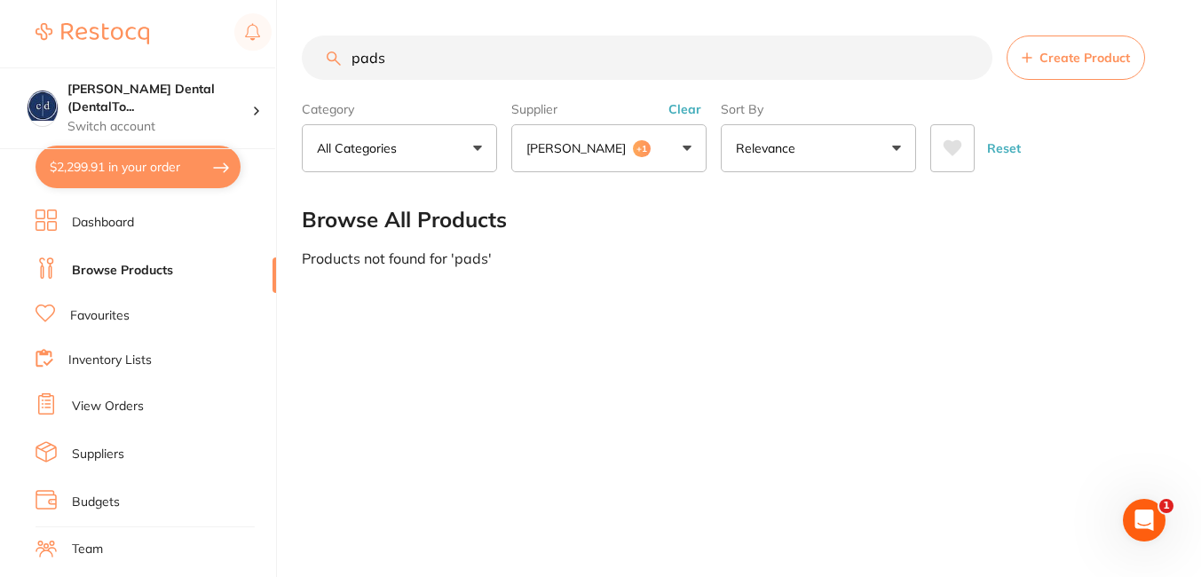
click at [394, 57] on input "pads" at bounding box center [647, 58] width 691 height 44
type input "p"
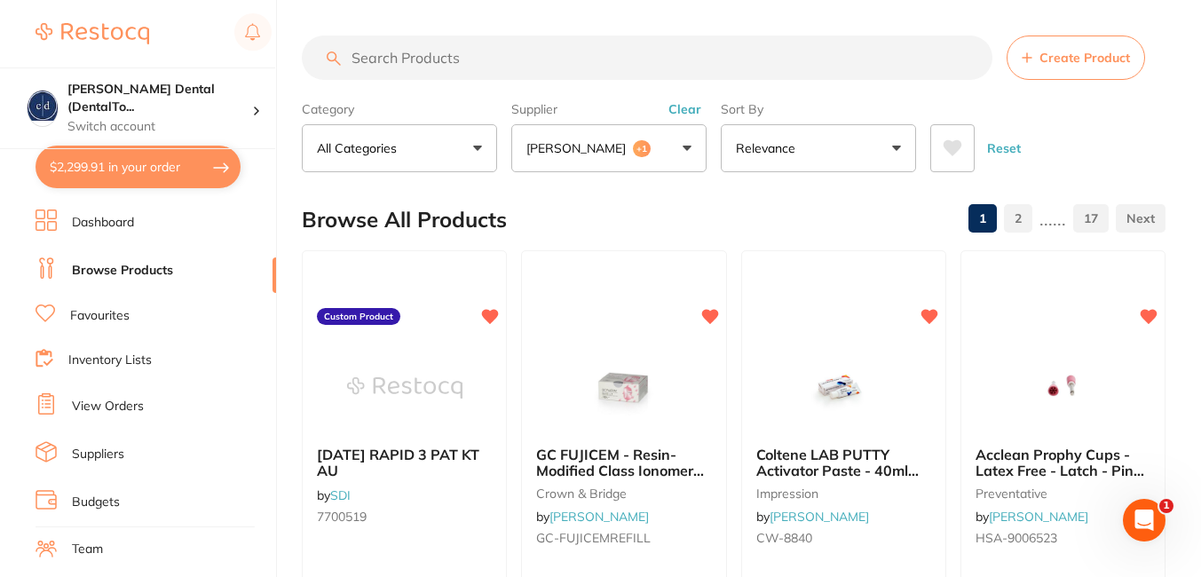
click at [474, 151] on button "All Categories" at bounding box center [399, 148] width 195 height 48
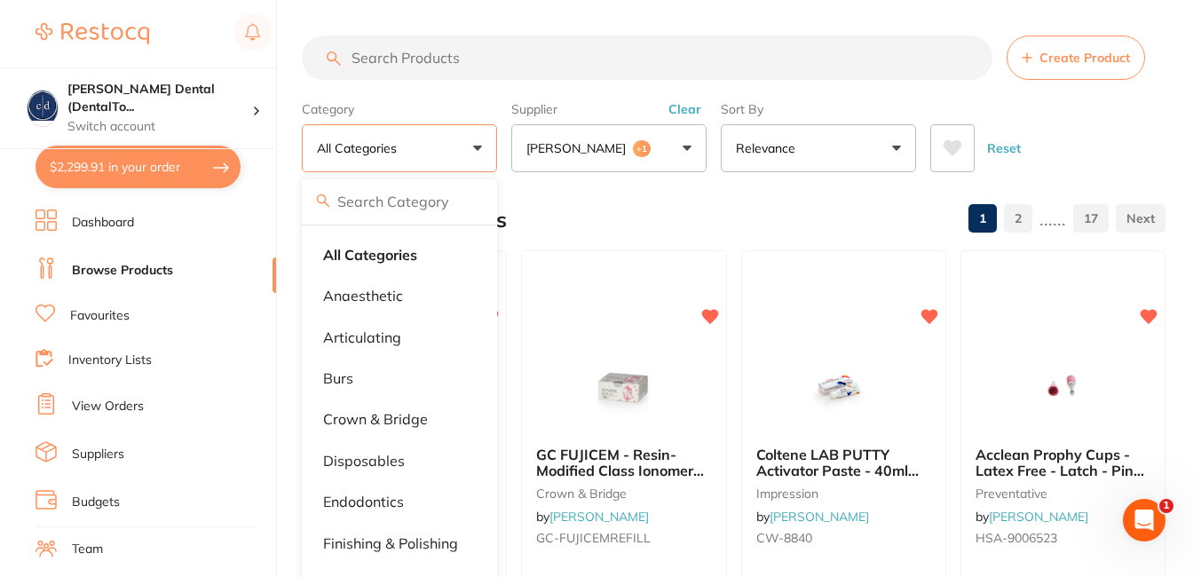
click at [879, 205] on div "Browse All Products 1 2 ...... 17" at bounding box center [734, 219] width 864 height 59
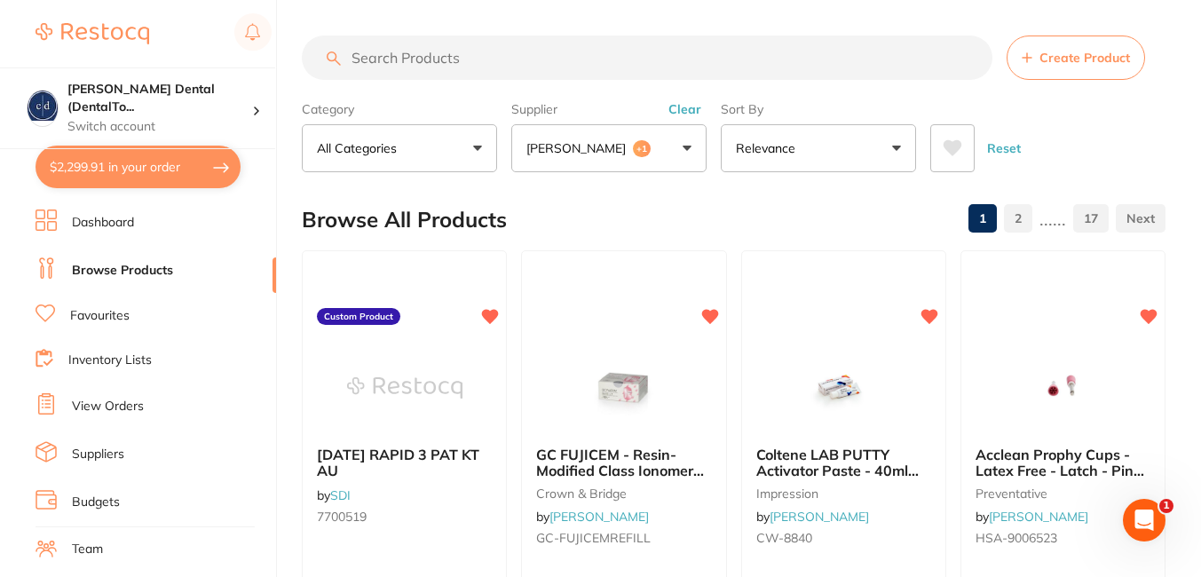
click at [602, 60] on input "search" at bounding box center [647, 58] width 691 height 44
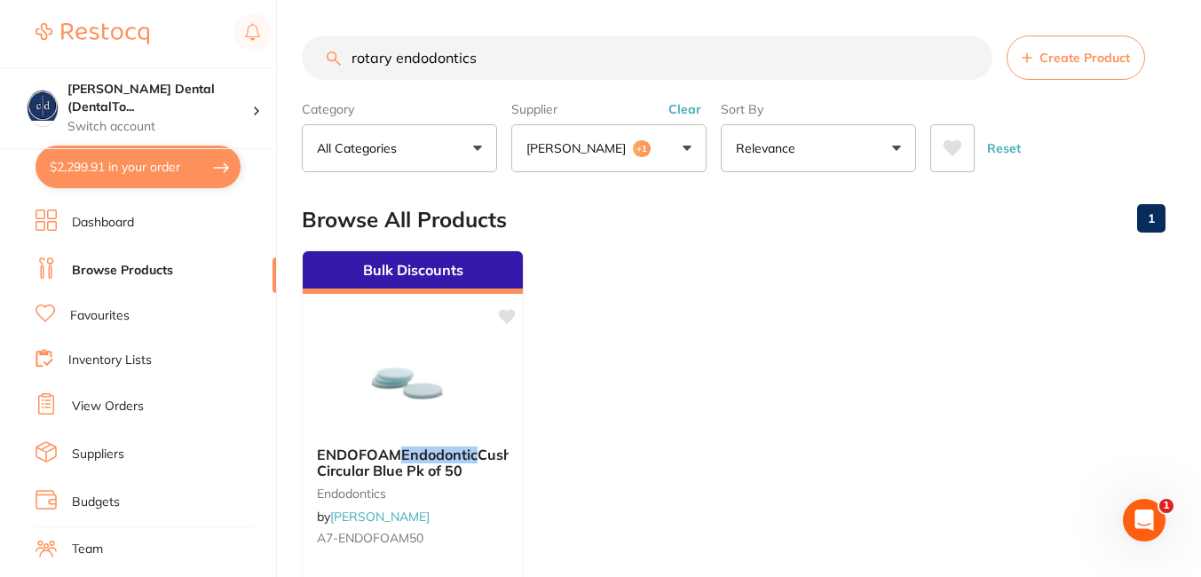
type input "rotary endodontics"
click at [481, 146] on button "All Categories" at bounding box center [399, 148] width 195 height 48
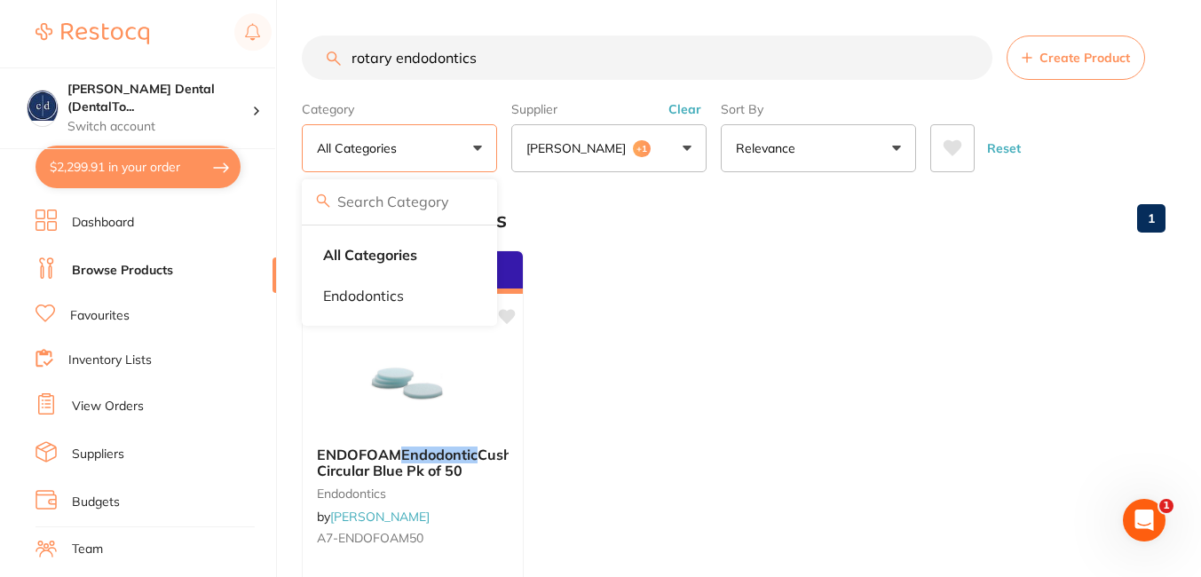
click at [969, 54] on input "rotary endodontics" at bounding box center [647, 58] width 691 height 44
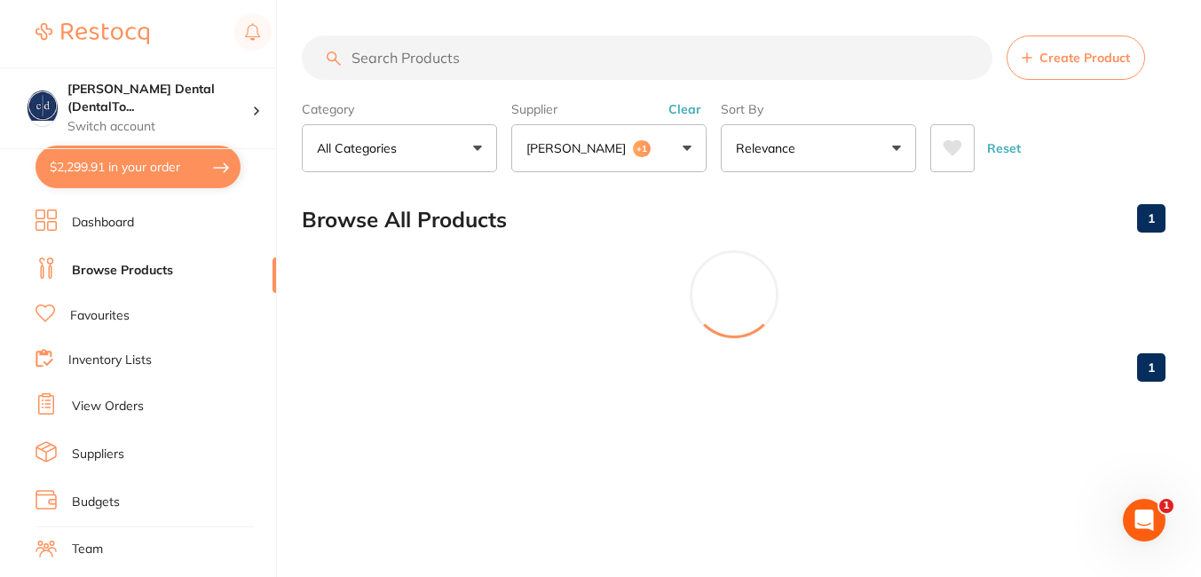
click at [476, 147] on button "All Categories" at bounding box center [399, 148] width 195 height 48
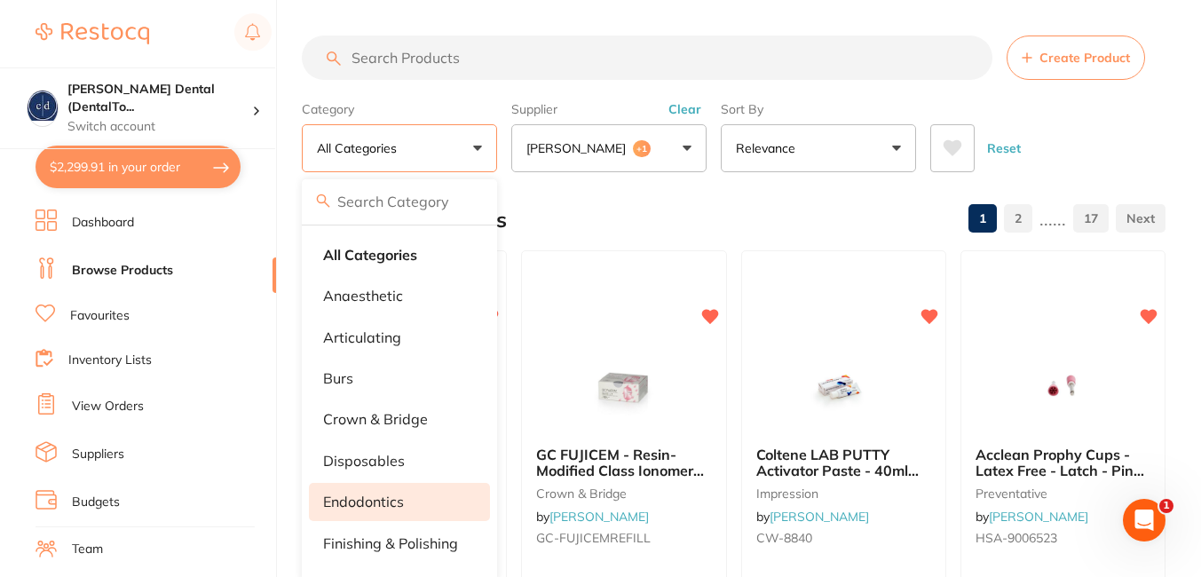
click at [360, 496] on p "endodontics" at bounding box center [363, 502] width 81 height 16
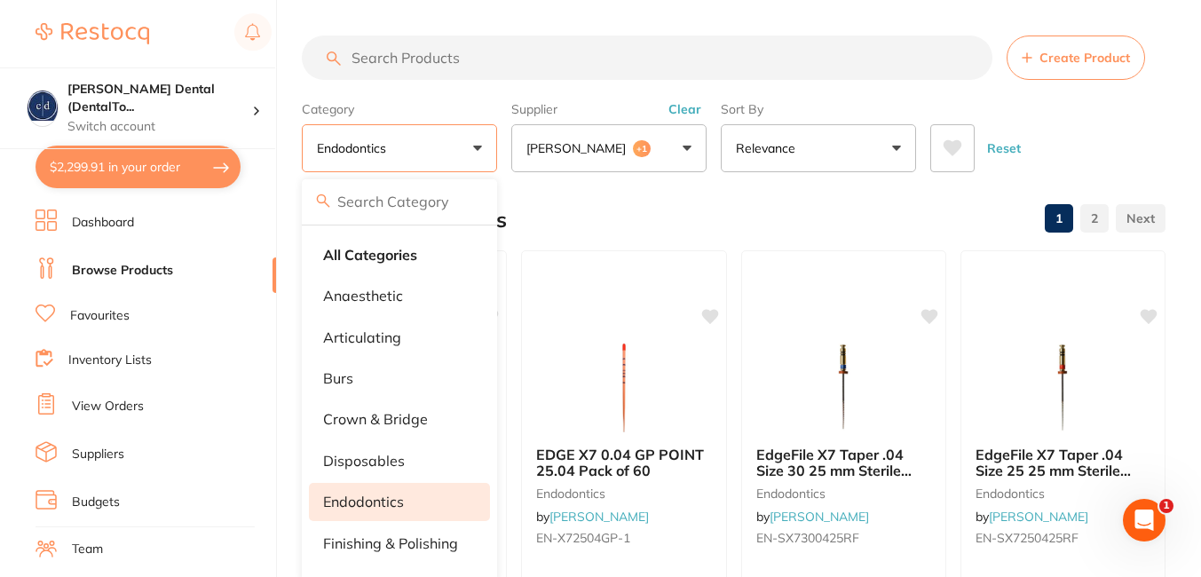
click at [860, 209] on div "Browse All Products 1 2" at bounding box center [734, 219] width 864 height 59
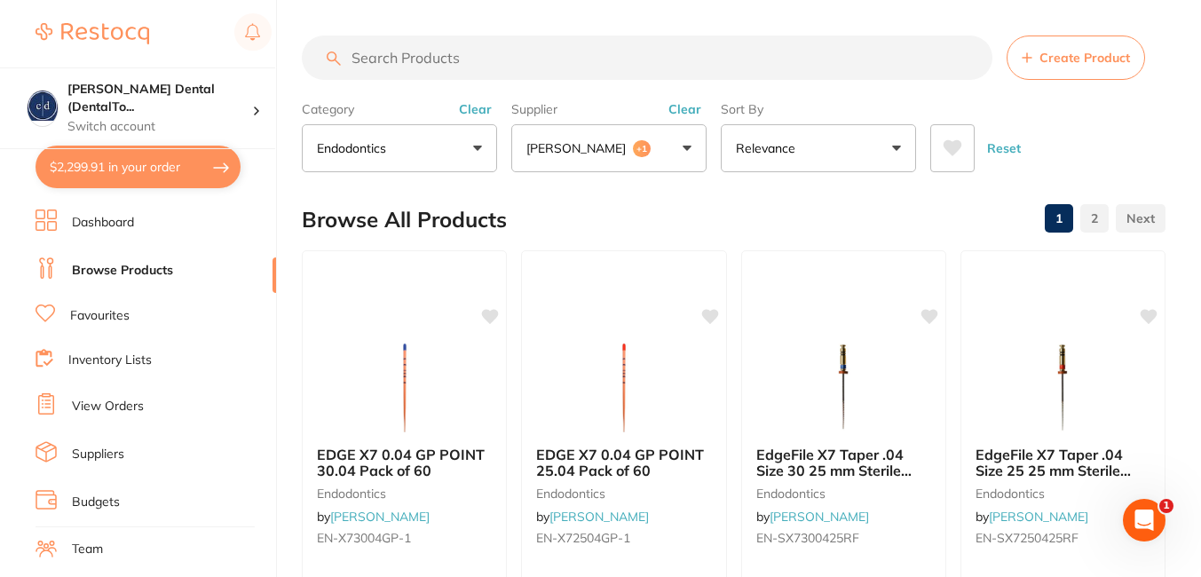
click at [671, 52] on input "search" at bounding box center [647, 58] width 691 height 44
type input "Edge taper"
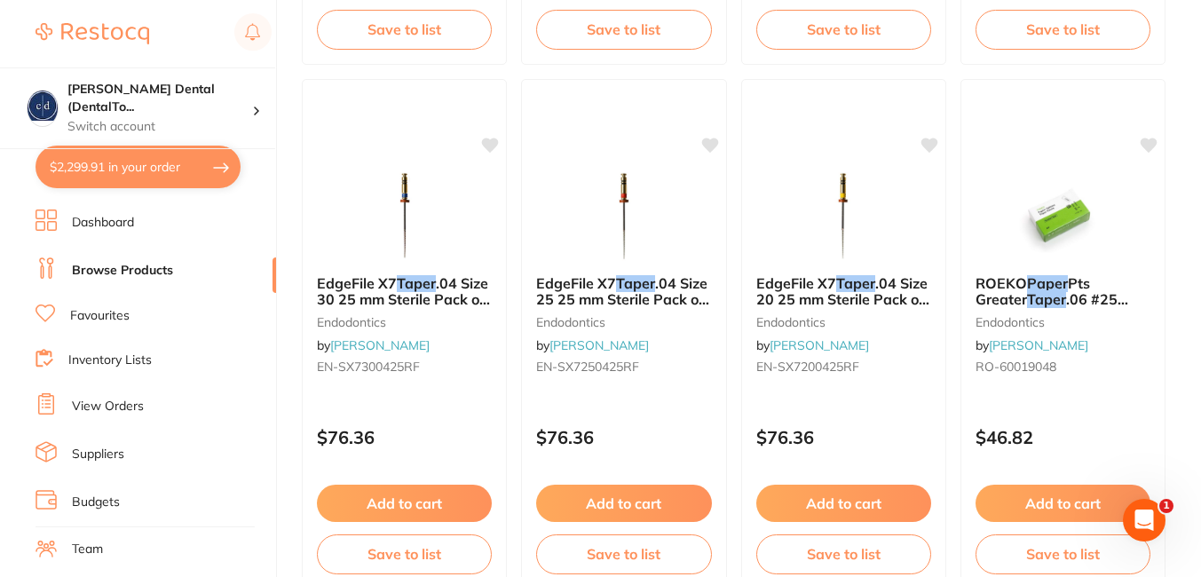
scroll to position [684, 0]
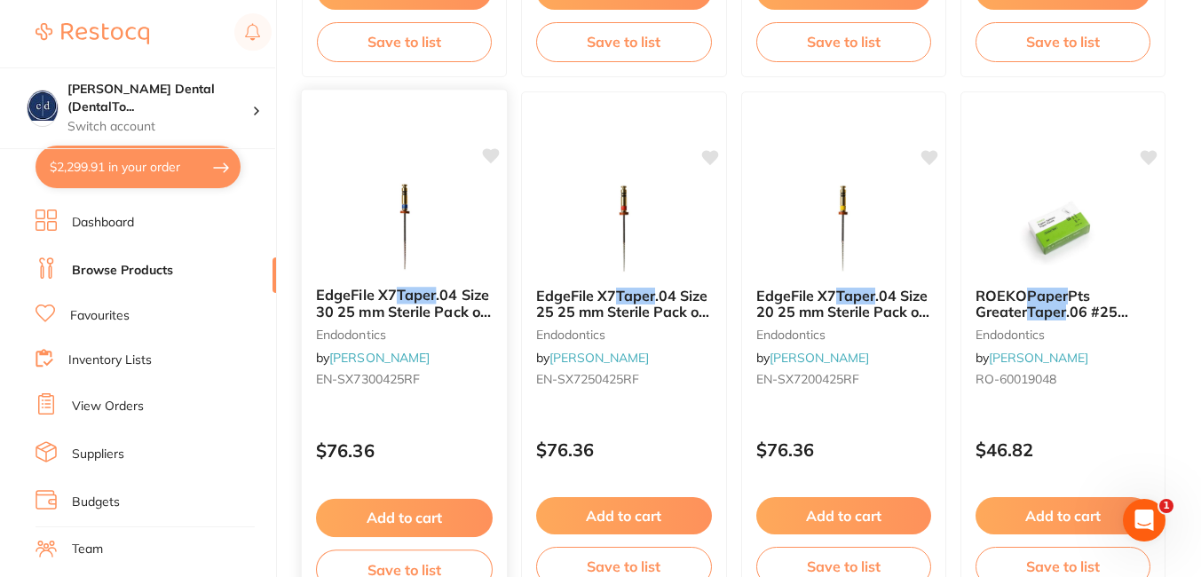
click at [374, 291] on span "EdgeFile X7" at bounding box center [356, 295] width 81 height 18
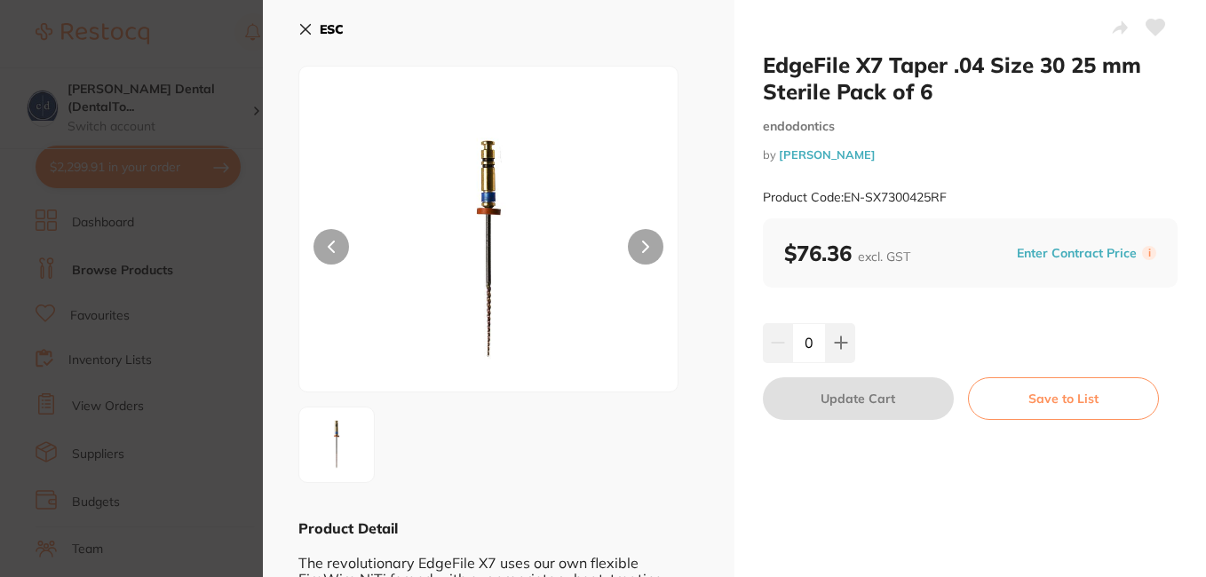
click at [301, 26] on icon at bounding box center [306, 30] width 10 height 10
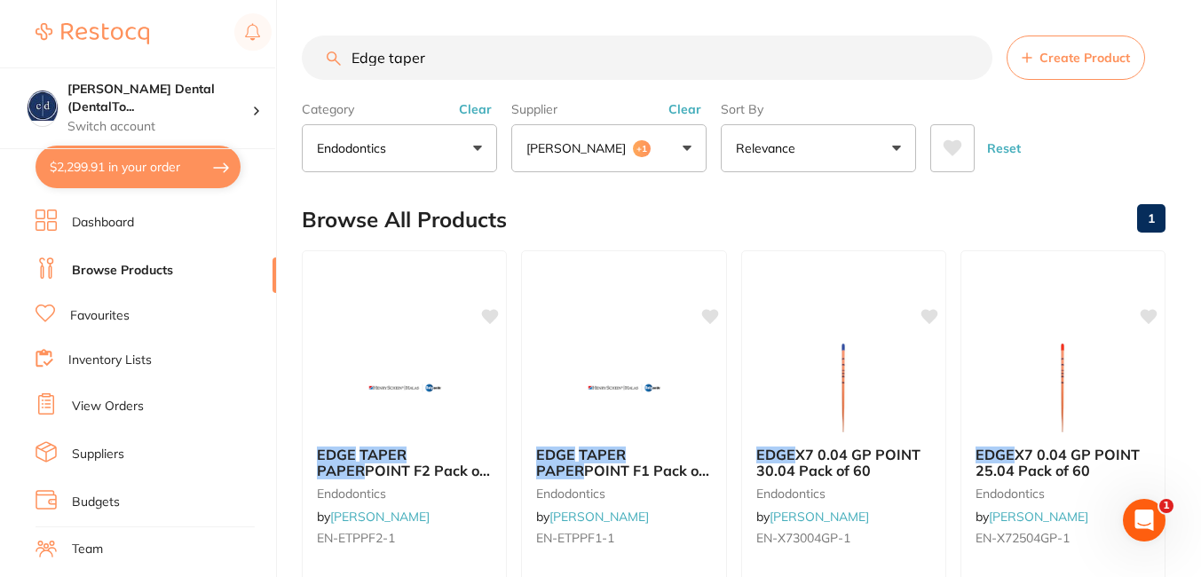
click at [627, 69] on input "Edge taper" at bounding box center [647, 58] width 691 height 44
click at [968, 59] on input "Edge taper" at bounding box center [647, 58] width 691 height 44
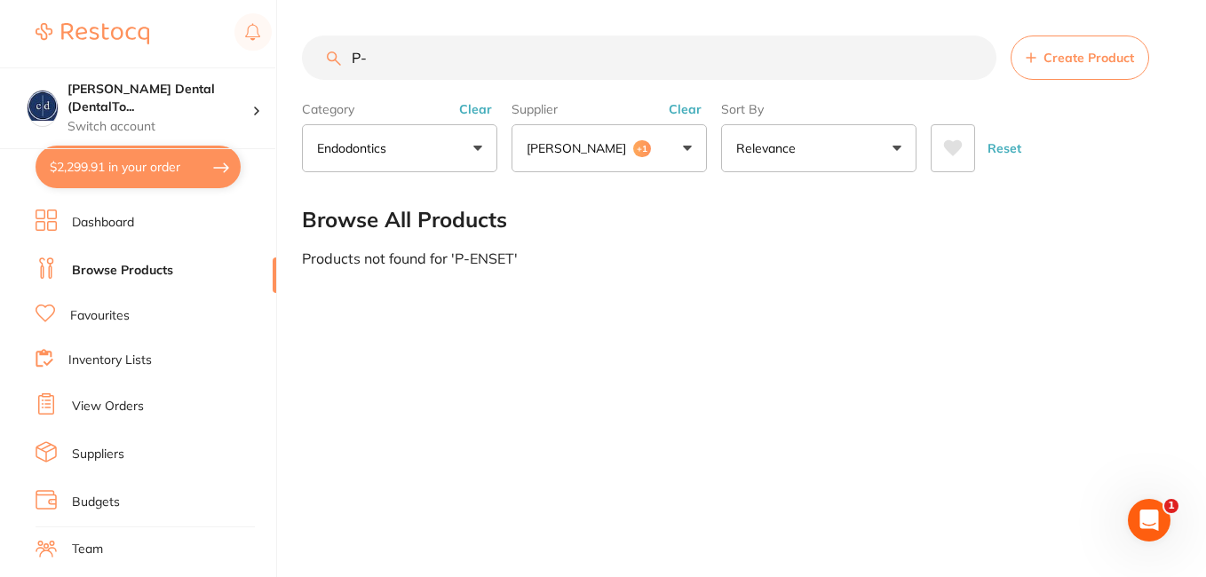
type input "P"
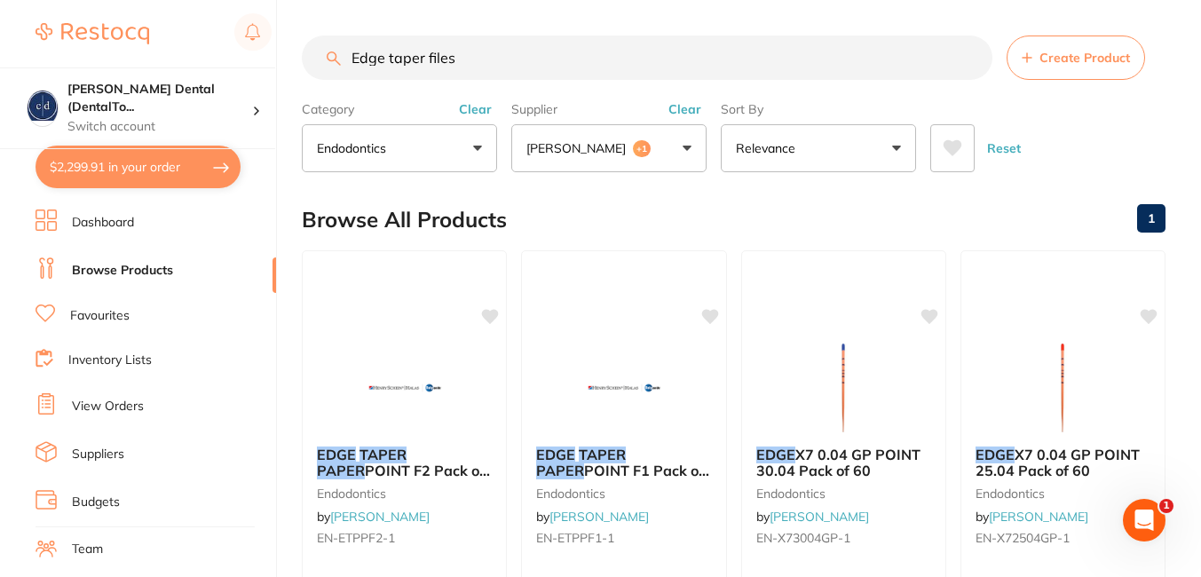
click at [905, 149] on button "Relevance" at bounding box center [818, 148] width 195 height 48
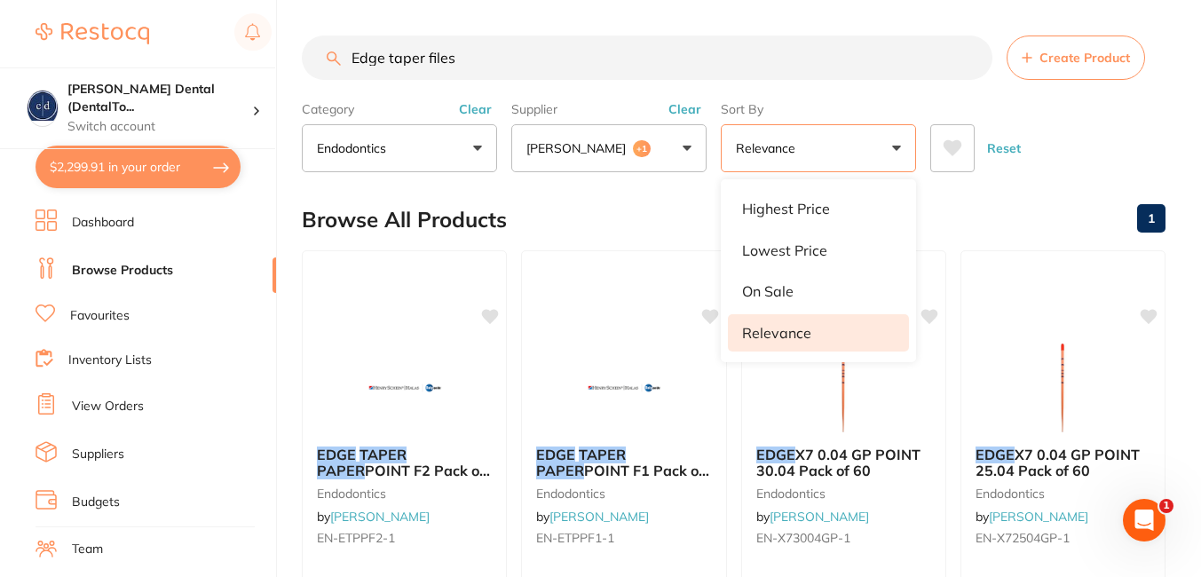
click at [905, 149] on button "Relevance" at bounding box center [818, 148] width 195 height 48
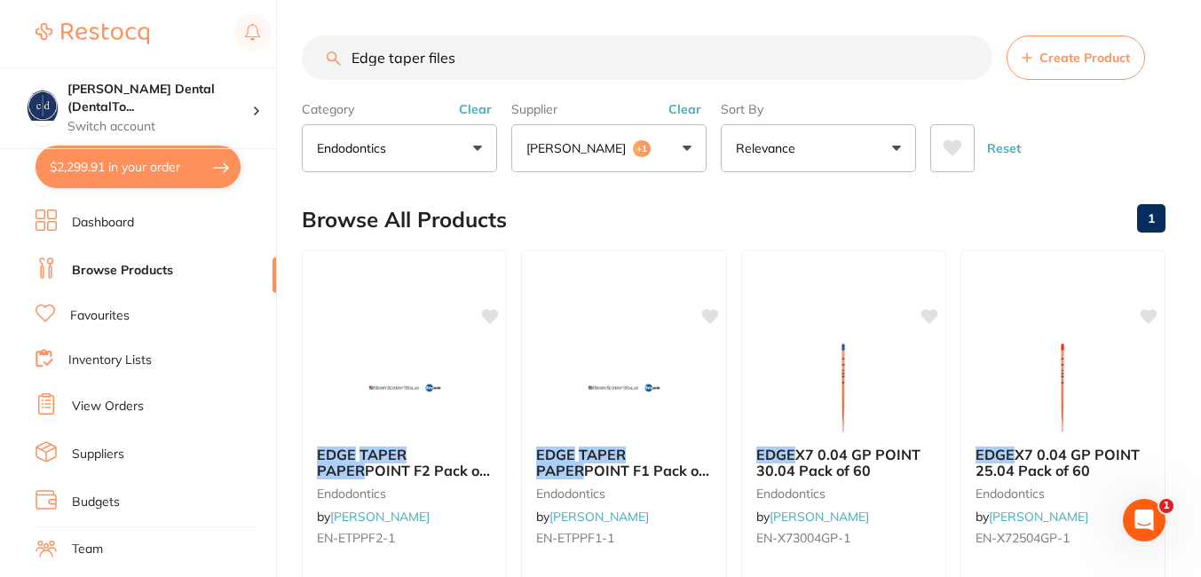
click at [490, 55] on input "Edge taper files" at bounding box center [647, 58] width 691 height 44
type input "E"
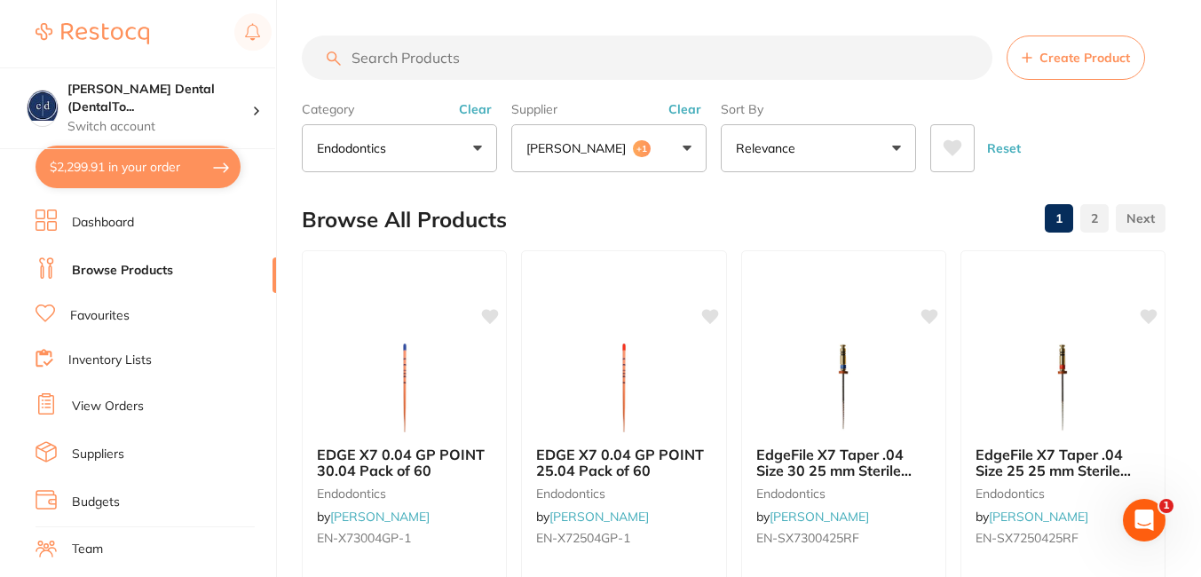
click at [110, 450] on link "Suppliers" at bounding box center [98, 455] width 52 height 18
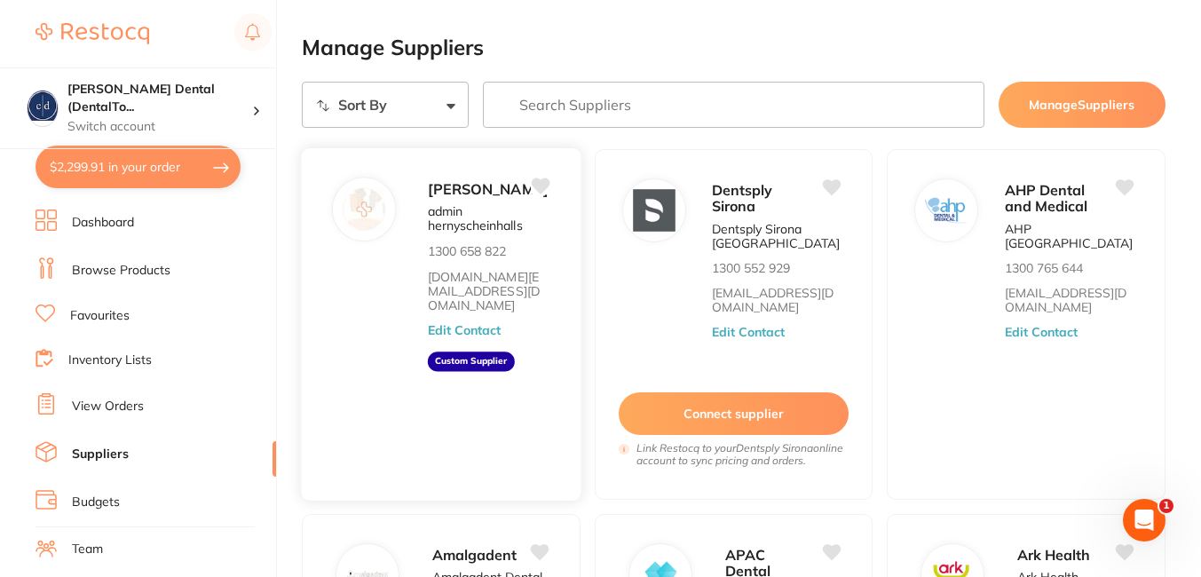
click at [447, 197] on span "[PERSON_NAME]" at bounding box center [488, 188] width 121 height 18
click at [598, 106] on input "search" at bounding box center [734, 105] width 502 height 46
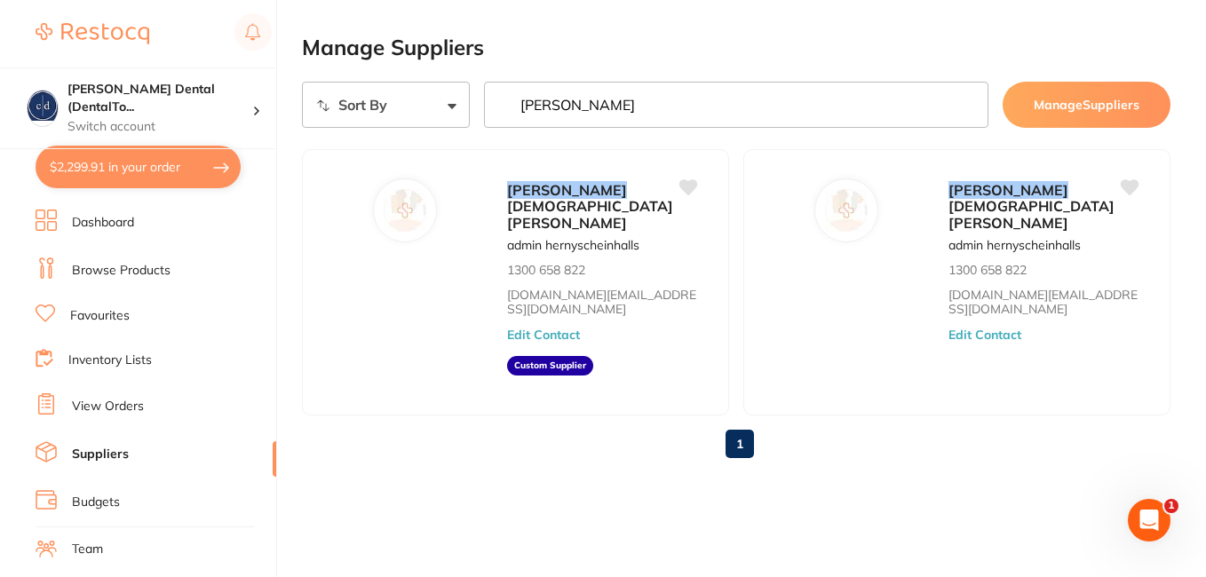
type input "[PERSON_NAME]"
click at [1066, 111] on button "Manage Suppliers" at bounding box center [1087, 105] width 168 height 46
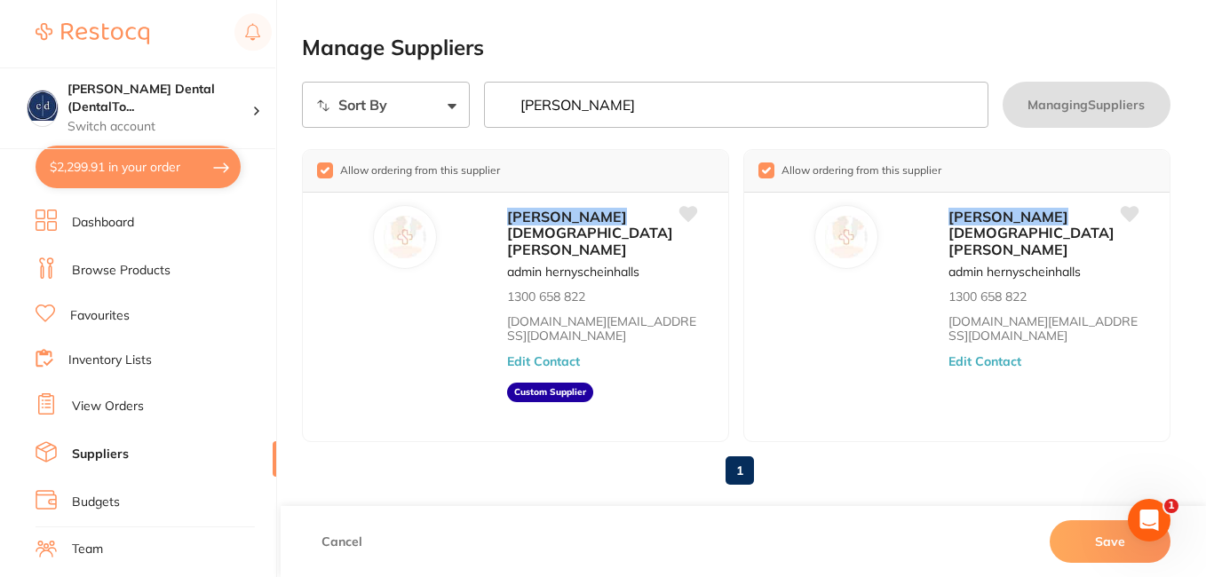
click at [91, 315] on link "Favourites" at bounding box center [99, 316] width 59 height 18
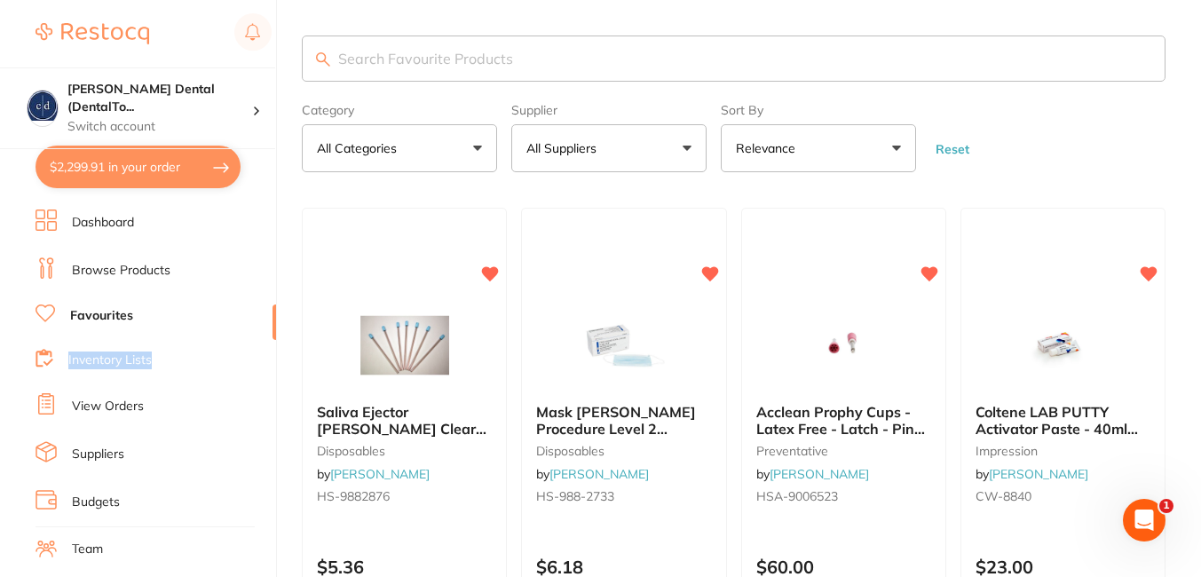
drag, startPoint x: 269, startPoint y: 319, endPoint x: 266, endPoint y: 358, distance: 39.2
click at [266, 358] on ul "Dashboard Browse Products Favourites Inventory Lists View Orders Suppliers Budg…" at bounding box center [156, 516] width 241 height 613
click at [266, 336] on ul "Dashboard Browse Products Favourites Inventory Lists View Orders Suppliers Budg…" at bounding box center [156, 516] width 241 height 613
drag, startPoint x: 266, startPoint y: 336, endPoint x: 269, endPoint y: 284, distance: 51.6
click at [269, 284] on ul "Dashboard Browse Products Favourites Inventory Lists View Orders Suppliers Budg…" at bounding box center [156, 516] width 241 height 613
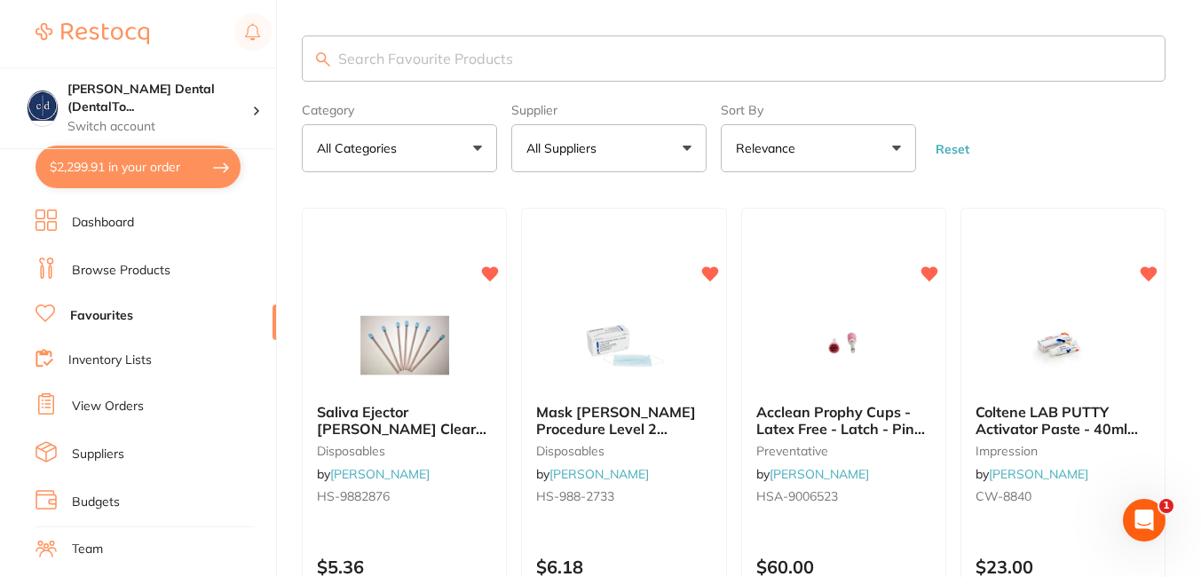
click at [113, 356] on link "Inventory Lists" at bounding box center [109, 361] width 83 height 18
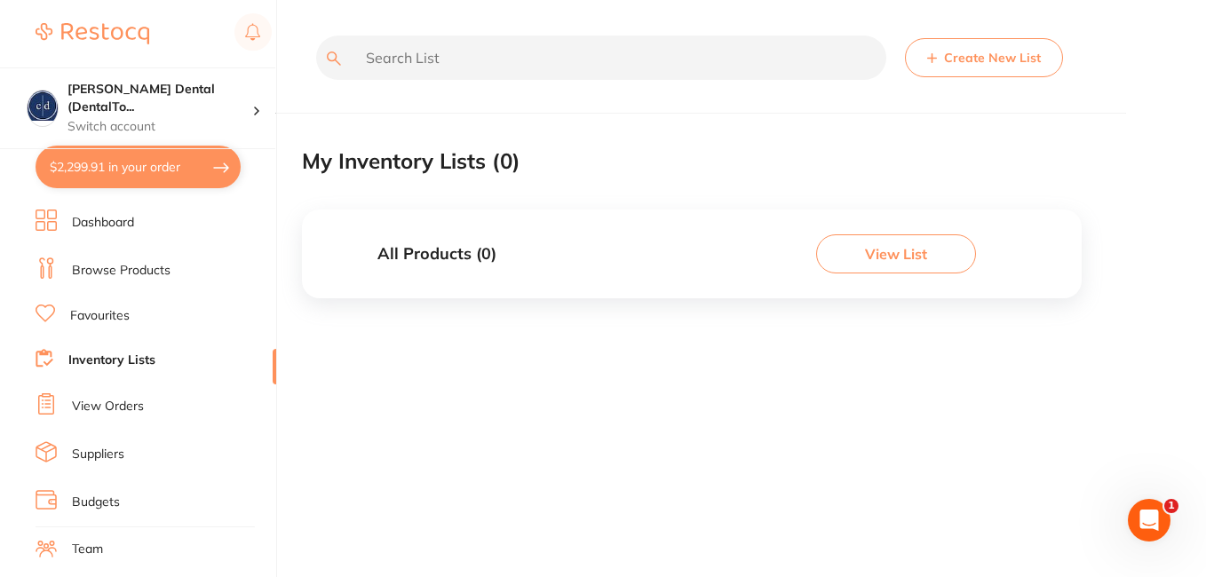
click at [110, 267] on link "Browse Products" at bounding box center [121, 271] width 99 height 18
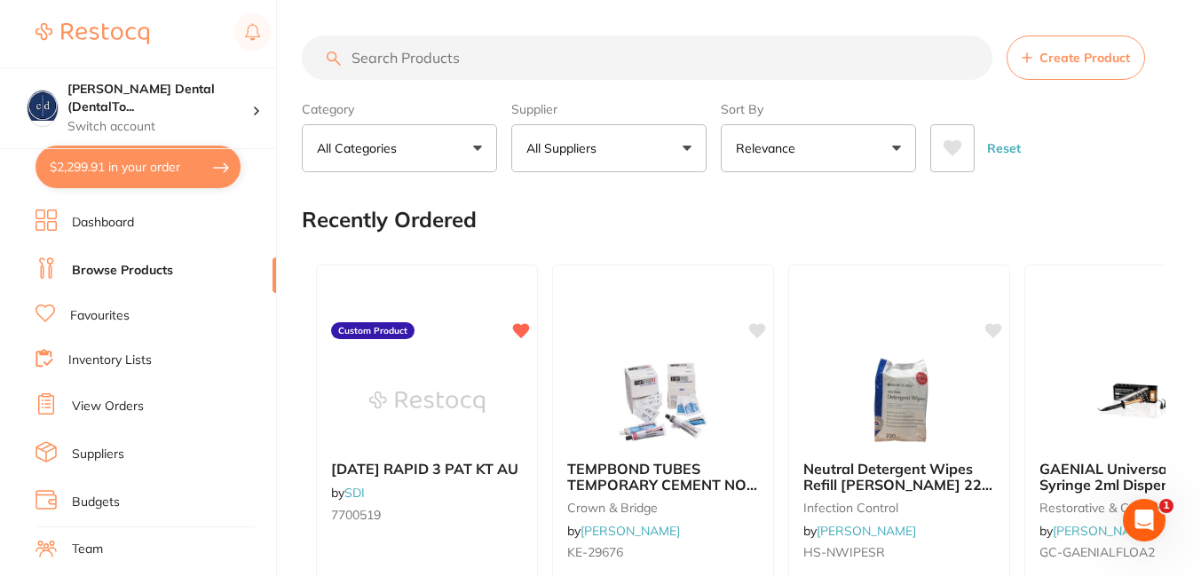
click at [1064, 63] on span "Create Product" at bounding box center [1085, 58] width 91 height 14
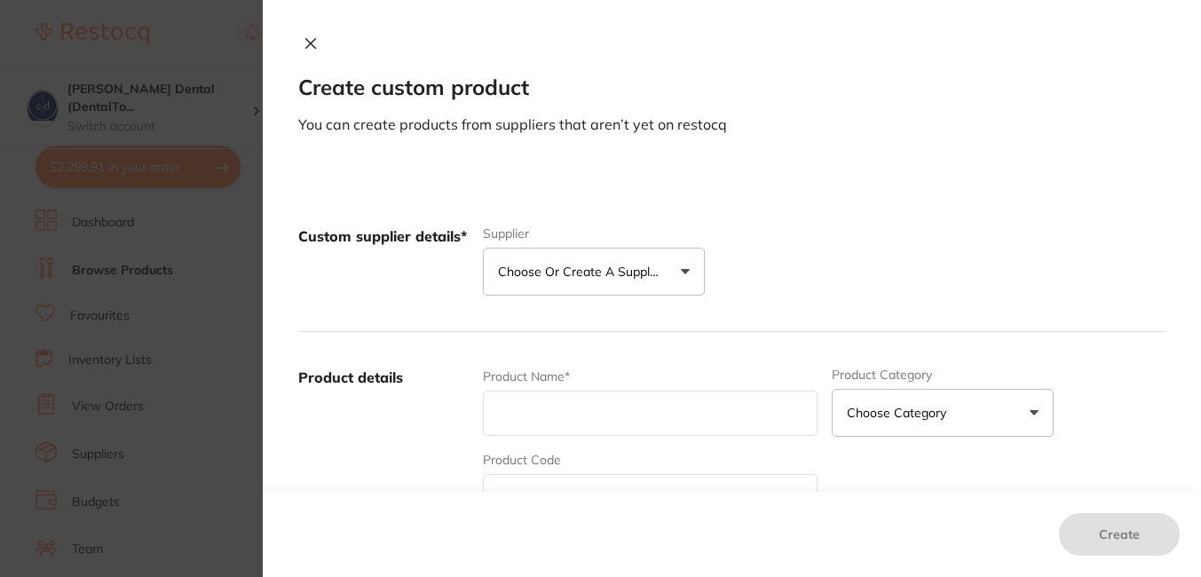
click at [678, 267] on button "Choose or create a supplier" at bounding box center [594, 272] width 222 height 48
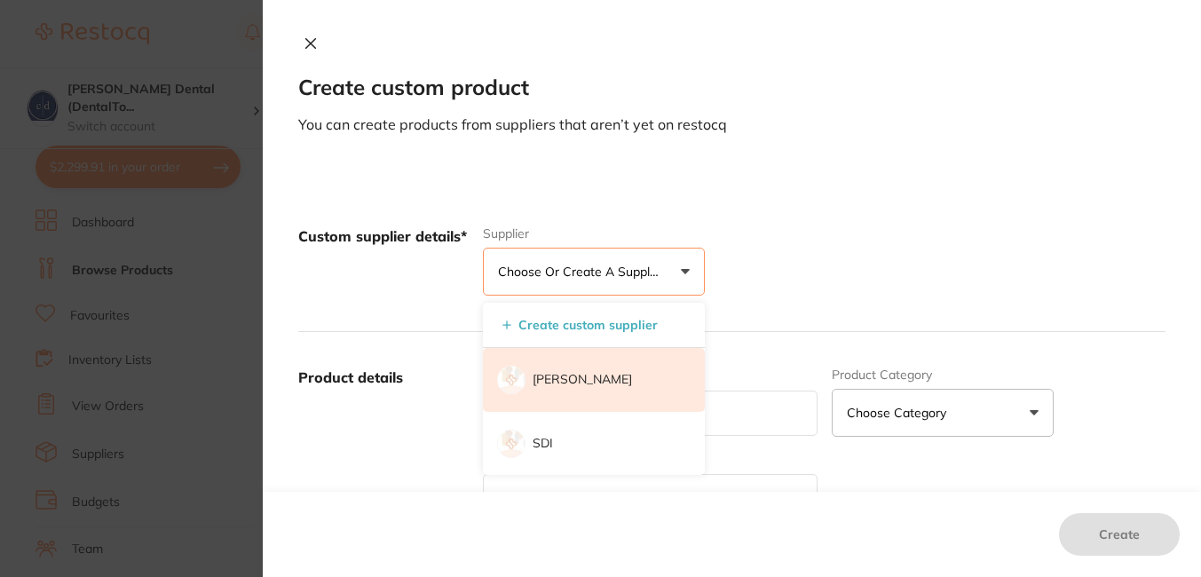
click at [588, 371] on p "[PERSON_NAME]" at bounding box center [582, 380] width 99 height 18
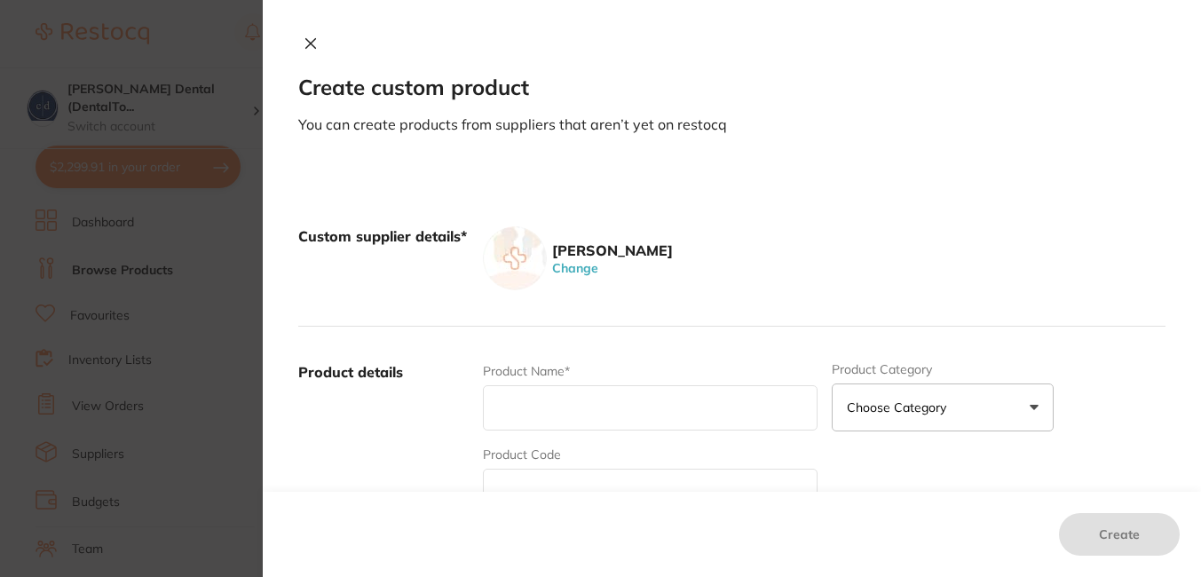
click at [525, 405] on input "text" at bounding box center [650, 407] width 334 height 45
paste input "EdgeEndo EdgeTaper Sterile Files"
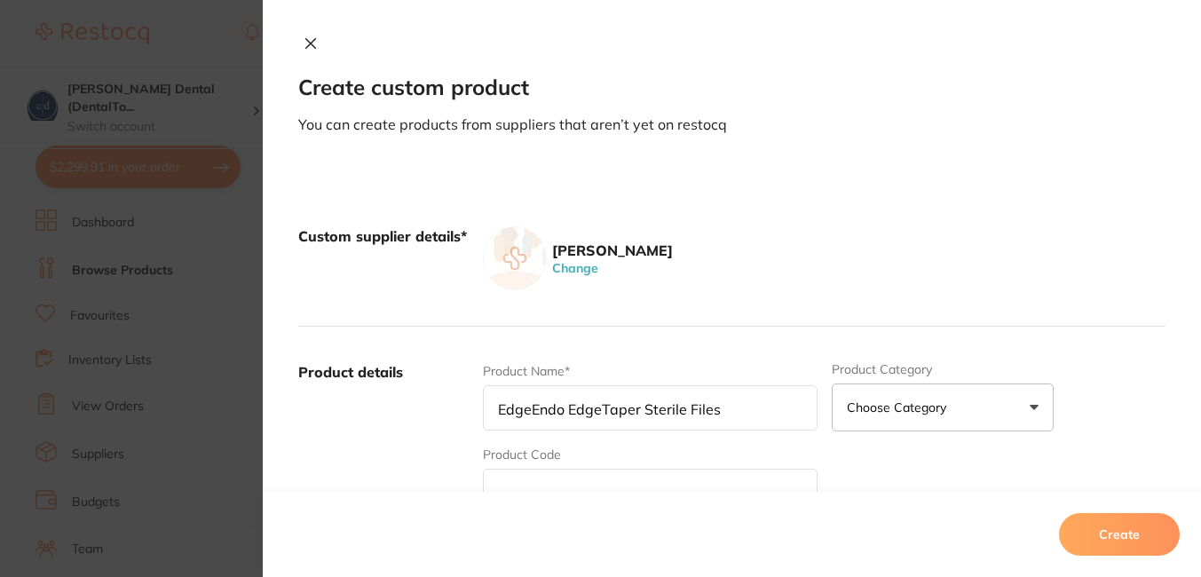
type input "EdgeEndo EdgeTaper Sterile Files"
click at [539, 488] on input "text" at bounding box center [650, 491] width 334 height 45
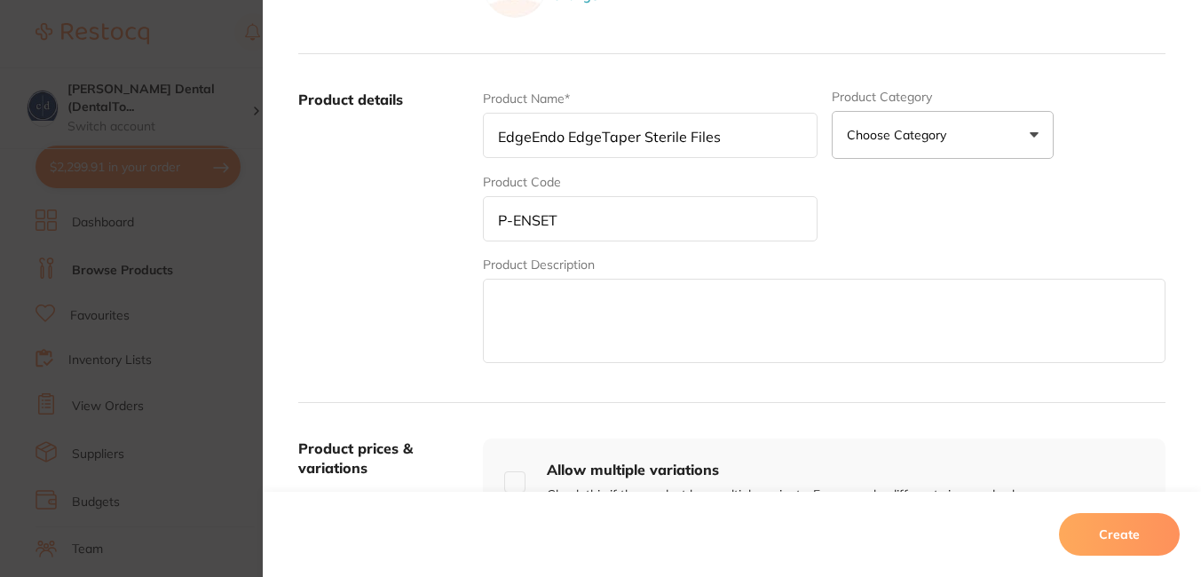
scroll to position [274, 0]
type input "P-ENSET"
click at [776, 306] on textarea at bounding box center [824, 319] width 683 height 84
paste textarea "EdgeEndo EdgeTaper Sterile Files"
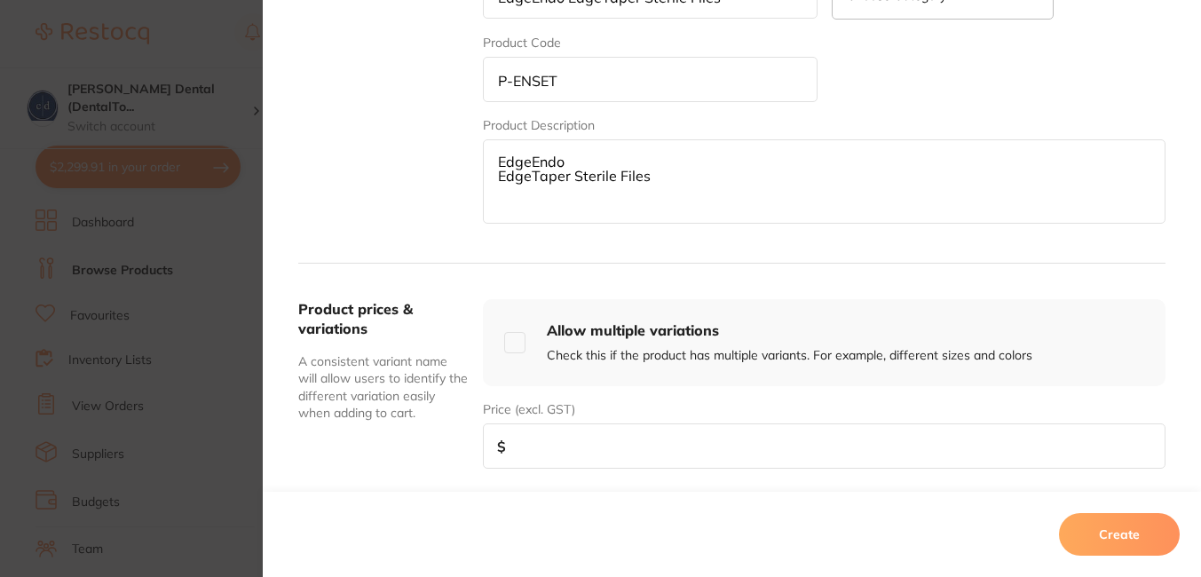
scroll to position [414, 0]
type textarea "EdgeEndo EdgeTaper Sterile Files"
click at [512, 341] on input "checkbox" at bounding box center [514, 340] width 21 height 21
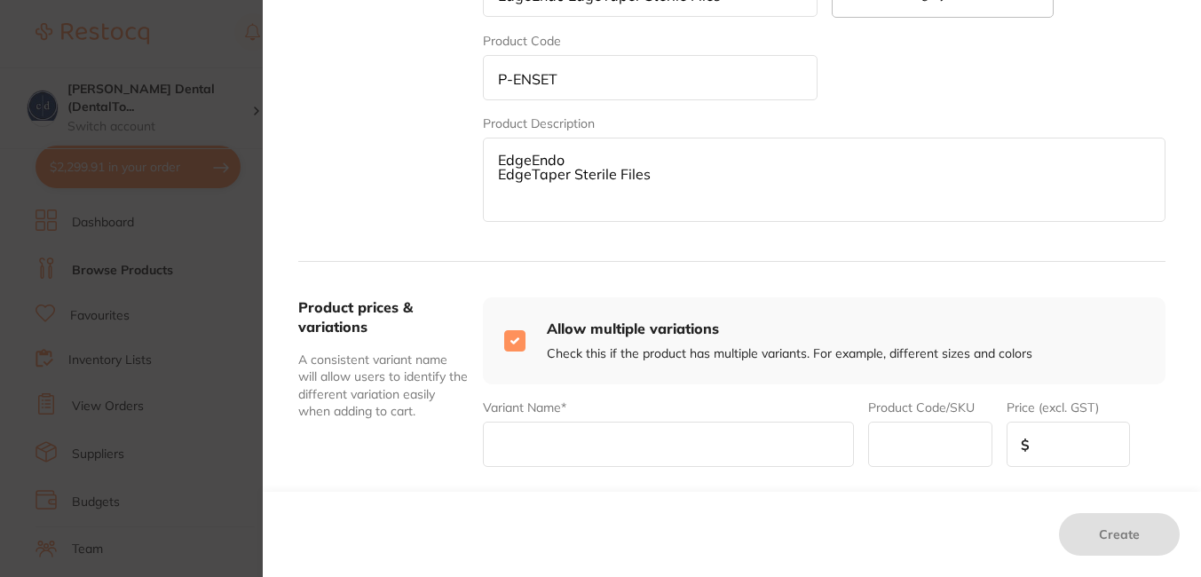
click at [509, 336] on input "checkbox" at bounding box center [514, 340] width 21 height 21
checkbox input "false"
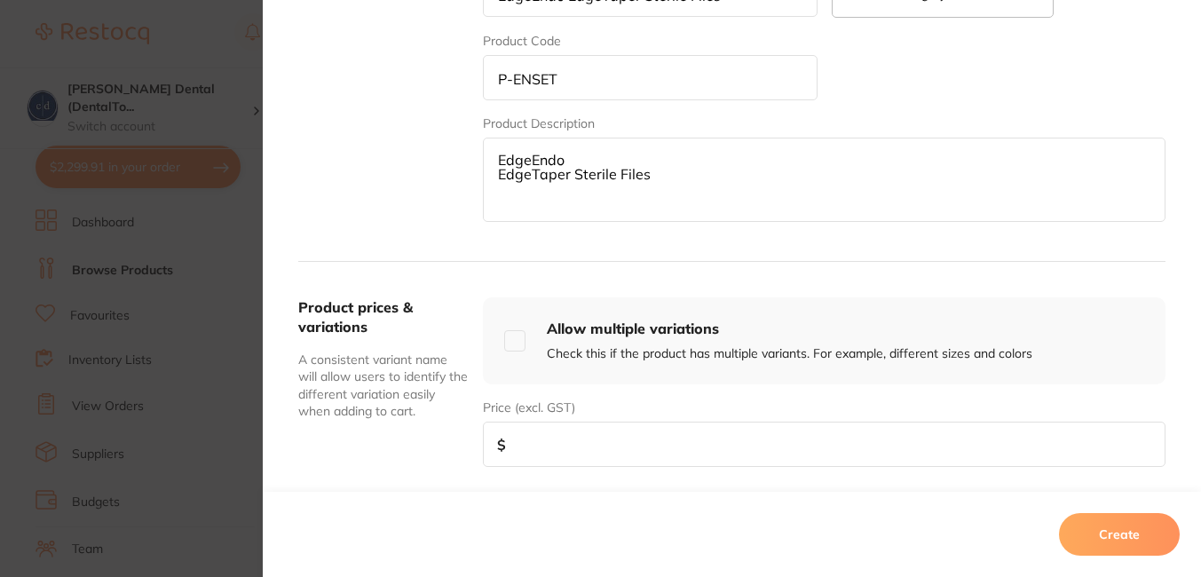
click at [569, 440] on input "number" at bounding box center [824, 444] width 683 height 45
type input "84.00"
click at [661, 174] on textarea "EdgeEndo EdgeTaper Sterile Files" at bounding box center [824, 180] width 683 height 84
drag, startPoint x: 663, startPoint y: 179, endPoint x: 496, endPoint y: 147, distance: 170.1
click at [496, 147] on textarea "EdgeEndo EdgeTaper Sterile Files" at bounding box center [824, 180] width 683 height 84
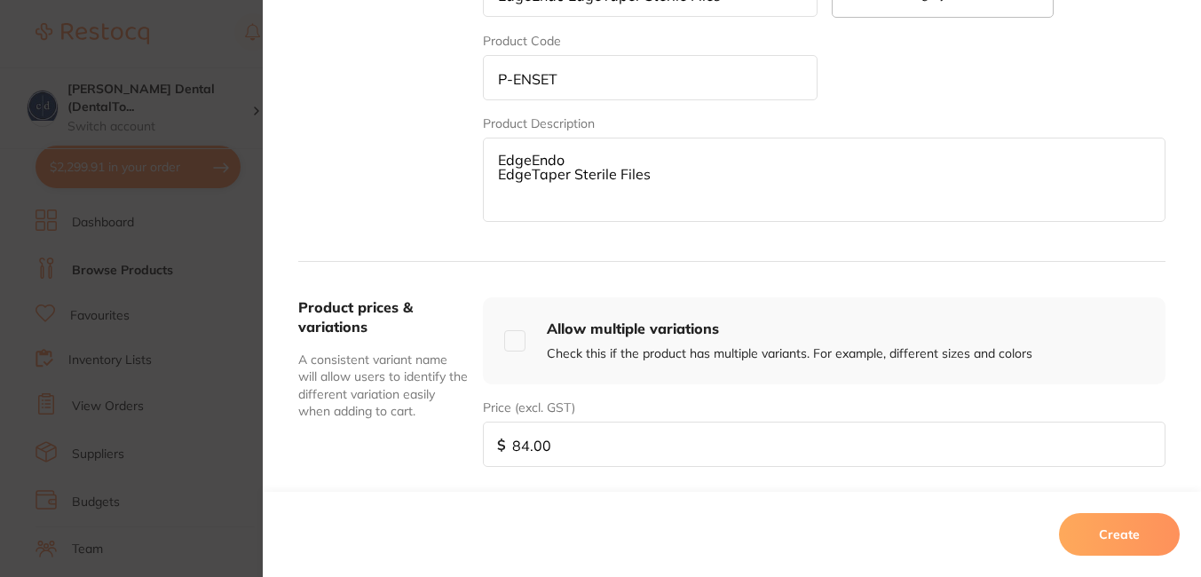
click at [554, 204] on textarea "EdgeEndo EdgeTaper Sterile Files" at bounding box center [824, 180] width 683 height 84
click at [563, 201] on textarea "EdgeEndo EdgeTaper Sterile Files" at bounding box center [824, 180] width 683 height 84
click at [678, 186] on textarea "EdgeEndo EdgeTaper Sterile Files *They come in various sizes (please see image)" at bounding box center [824, 180] width 683 height 84
type textarea "EdgeEndo EdgeTaper Sterile Files *They come in various sizes and lengths (pleas…"
click at [509, 340] on input "checkbox" at bounding box center [514, 340] width 21 height 21
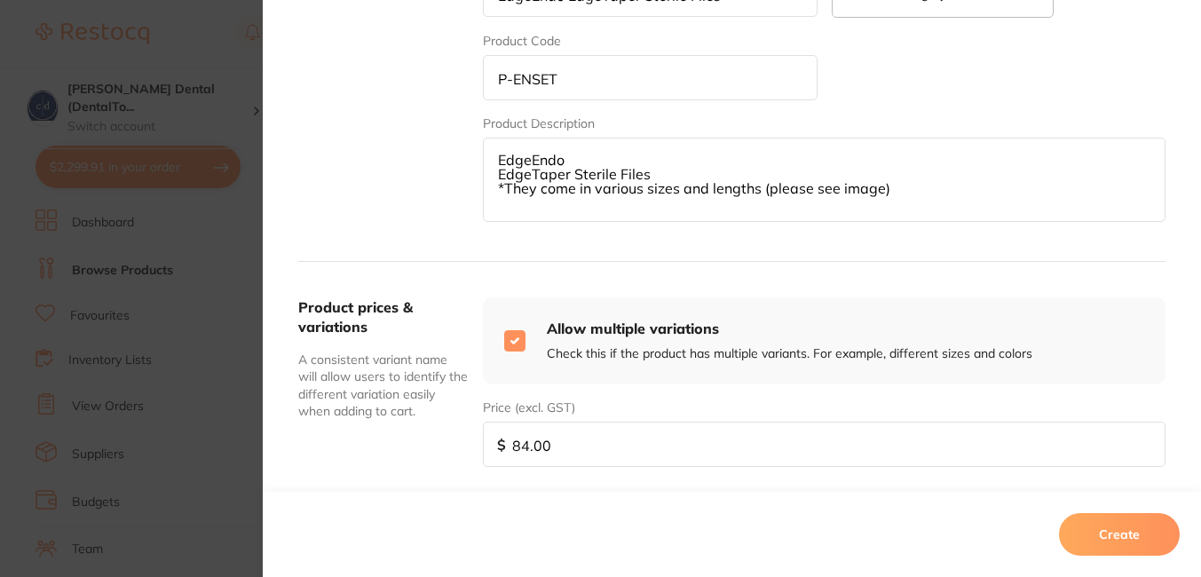
checkbox input "true"
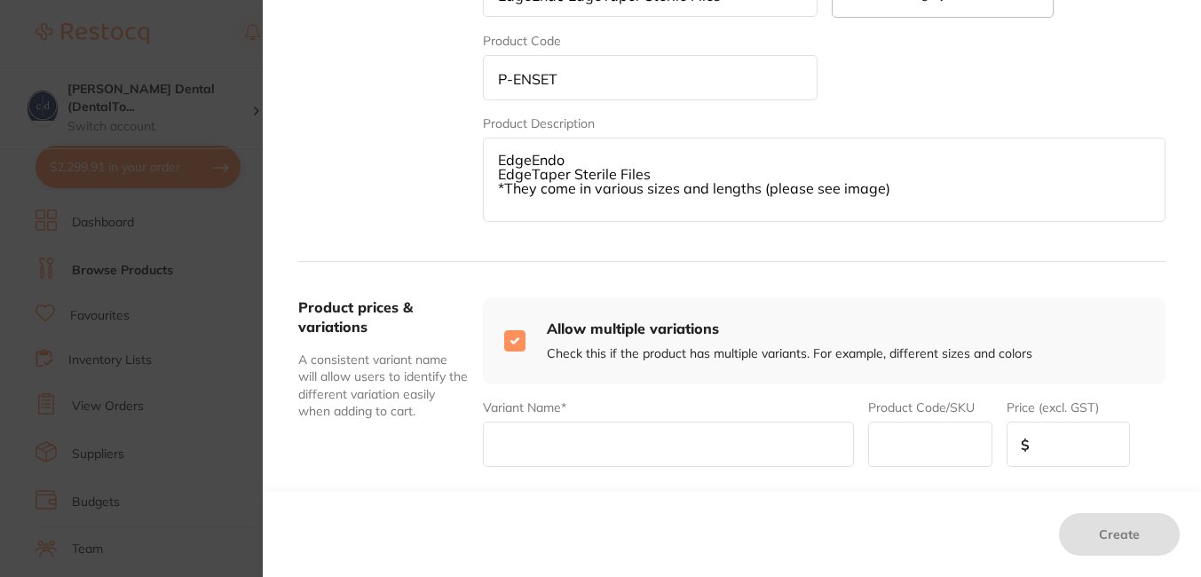
click at [539, 449] on input "text" at bounding box center [668, 444] width 371 height 45
click at [930, 448] on input "text" at bounding box center [929, 444] width 123 height 45
click at [616, 442] on input "text" at bounding box center [668, 444] width 371 height 45
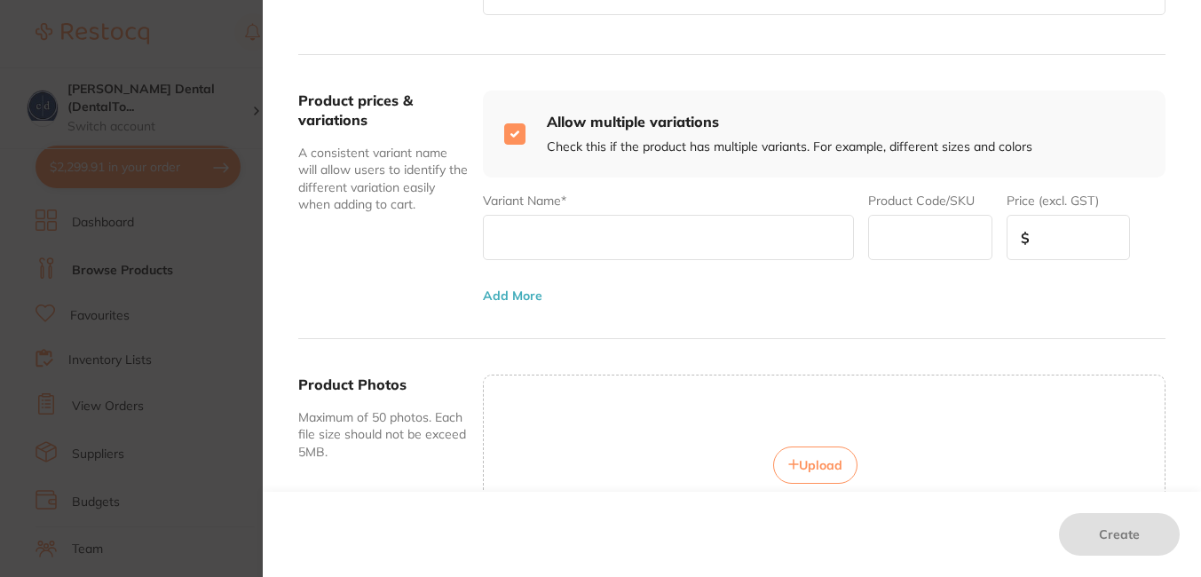
scroll to position [646, 0]
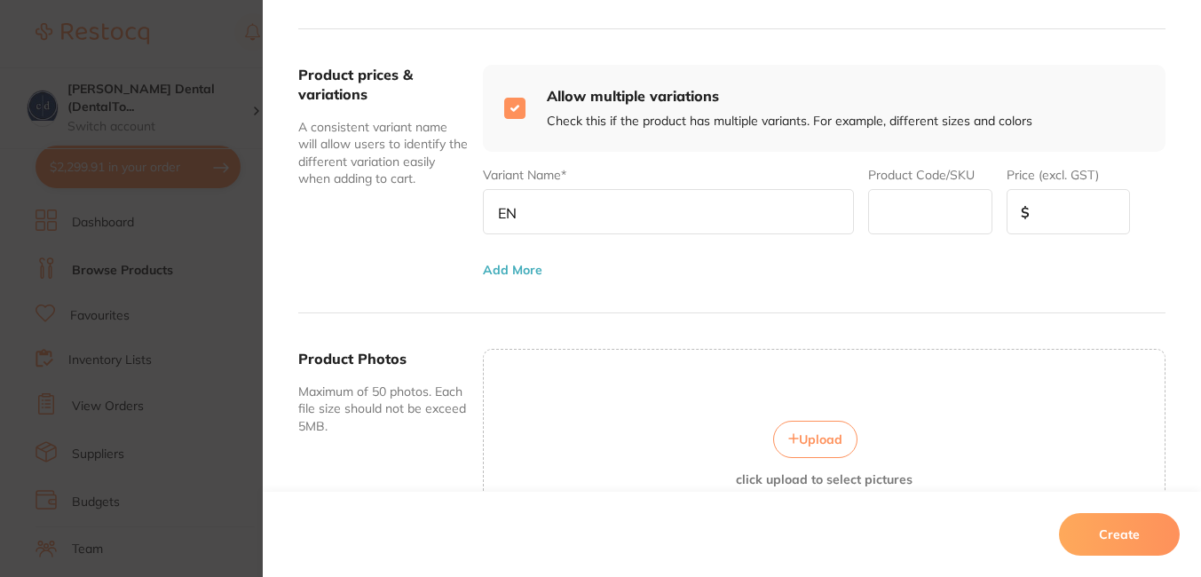
type input "E"
drag, startPoint x: 768, startPoint y: 214, endPoint x: 474, endPoint y: 202, distance: 294.2
click at [474, 202] on div "Product prices & variations A consistent variant name will allow users to ident…" at bounding box center [732, 171] width 868 height 284
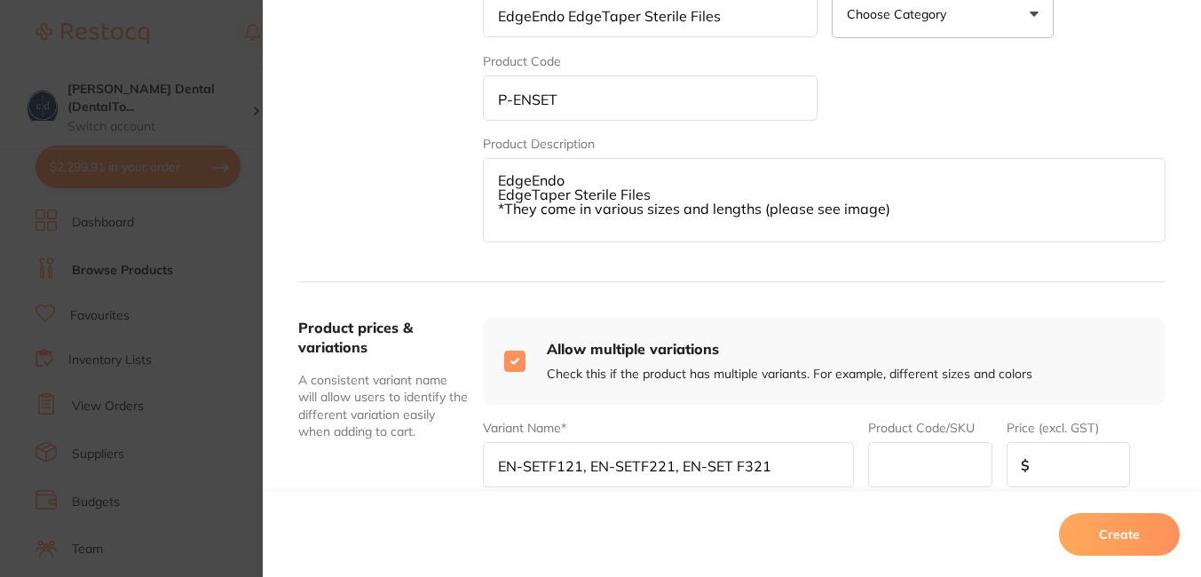
scroll to position [372, 0]
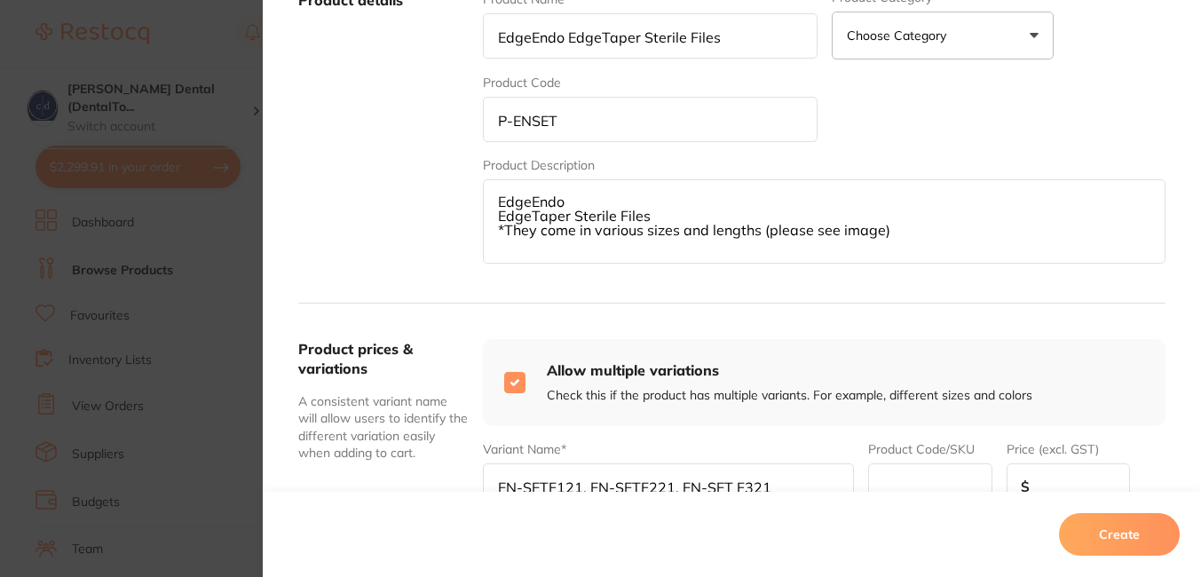
type input "EN-SETF121, EN-SETF221, EN-SET F321"
click at [941, 237] on textarea "EdgeEndo EdgeTaper Sterile Files *They come in various sizes and lengths (pleas…" at bounding box center [824, 221] width 683 height 84
paste textarea "EN-SETF121, EN-SETF221, EN-SET F321"
drag, startPoint x: 765, startPoint y: 241, endPoint x: 491, endPoint y: 231, distance: 273.7
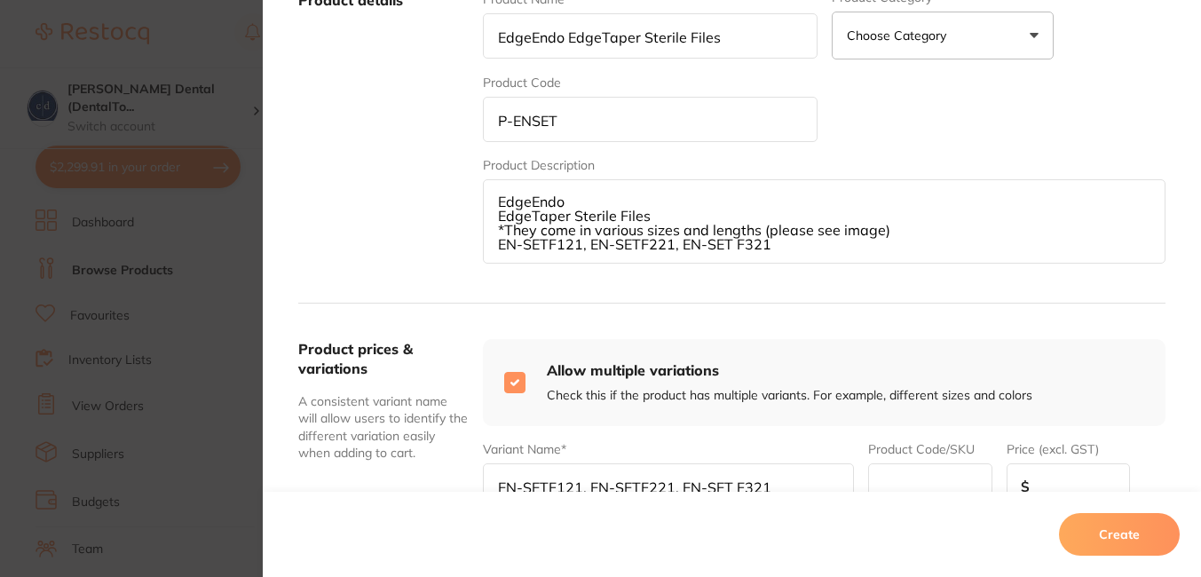
click at [491, 231] on textarea "EdgeEndo EdgeTaper Sterile Files *They come in various sizes and lengths (pleas…" at bounding box center [824, 221] width 683 height 84
click at [493, 244] on textarea "EdgeEndo EdgeTaper Sterile Files *They come in various sizes and lengths (pleas…" at bounding box center [824, 221] width 683 height 84
paste textarea "EN-SETF121, EN-SETF221, EN-SET F321"
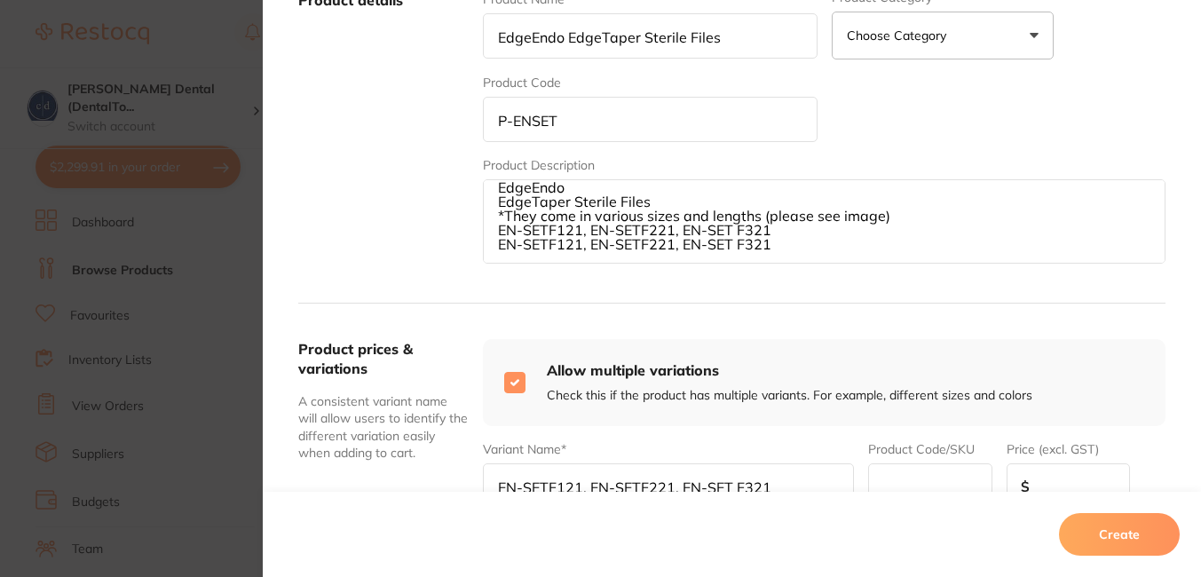
click at [575, 245] on textarea "EdgeEndo EdgeTaper Sterile Files *They come in various sizes and lengths (pleas…" at bounding box center [824, 221] width 683 height 84
click at [669, 245] on textarea "EdgeEndo EdgeTaper Sterile Files *They come in various sizes and lengths (pleas…" at bounding box center [824, 221] width 683 height 84
click at [764, 244] on textarea "EdgeEndo EdgeTaper Sterile Files *They come in various sizes and lengths (pleas…" at bounding box center [824, 221] width 683 height 84
paste textarea "EN-SETF121, EN-SETF221, EN-SET F321"
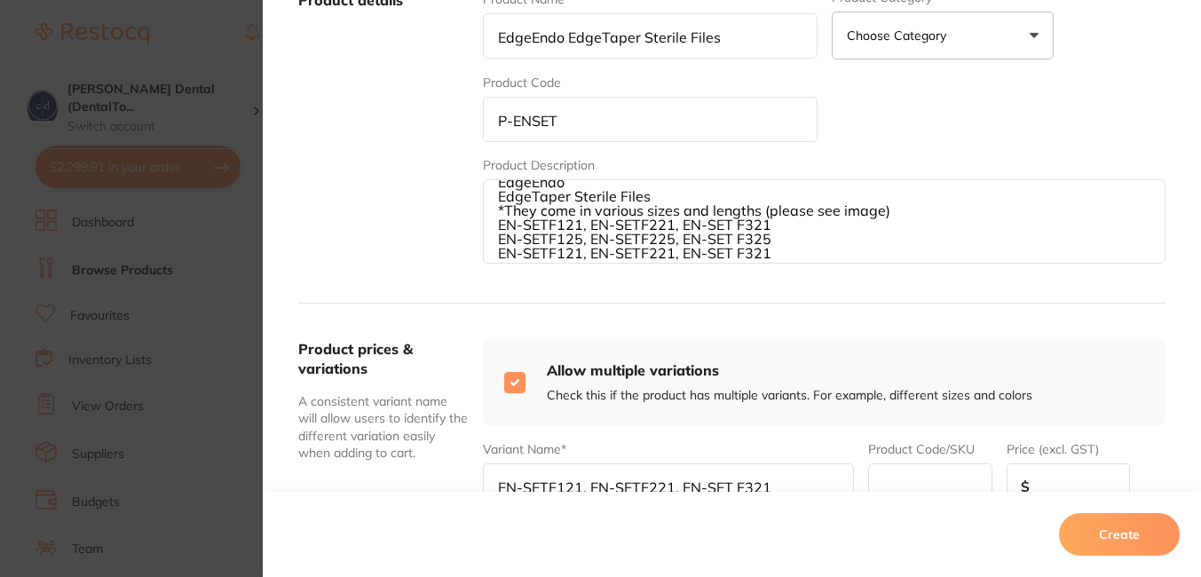
click at [554, 252] on textarea "EdgeEndo EdgeTaper Sterile Files *They come in various sizes and lengths (pleas…" at bounding box center [824, 221] width 683 height 84
click at [645, 251] on textarea "EdgeEndo EdgeTaper Sterile Files *They come in various sizes and lengths (pleas…" at bounding box center [824, 221] width 683 height 84
click at [736, 252] on textarea "EdgeEndo EdgeTaper Sterile Files *They come in various sizes and lengths (pleas…" at bounding box center [824, 221] width 683 height 84
drag, startPoint x: 765, startPoint y: 240, endPoint x: 494, endPoint y: 239, distance: 270.8
click at [494, 239] on textarea "EdgeEndo EdgeTaper Sterile Files *They come in various sizes and lengths (pleas…" at bounding box center [824, 221] width 683 height 84
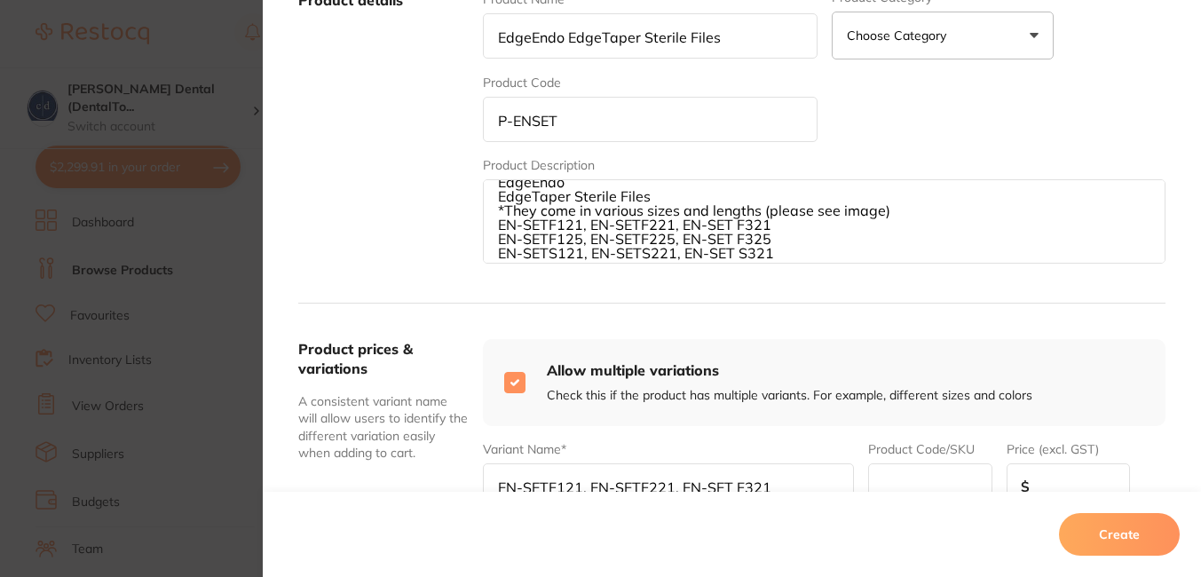
click at [773, 255] on textarea "EdgeEndo EdgeTaper Sterile Files *They come in various sizes and lengths (pleas…" at bounding box center [824, 221] width 683 height 84
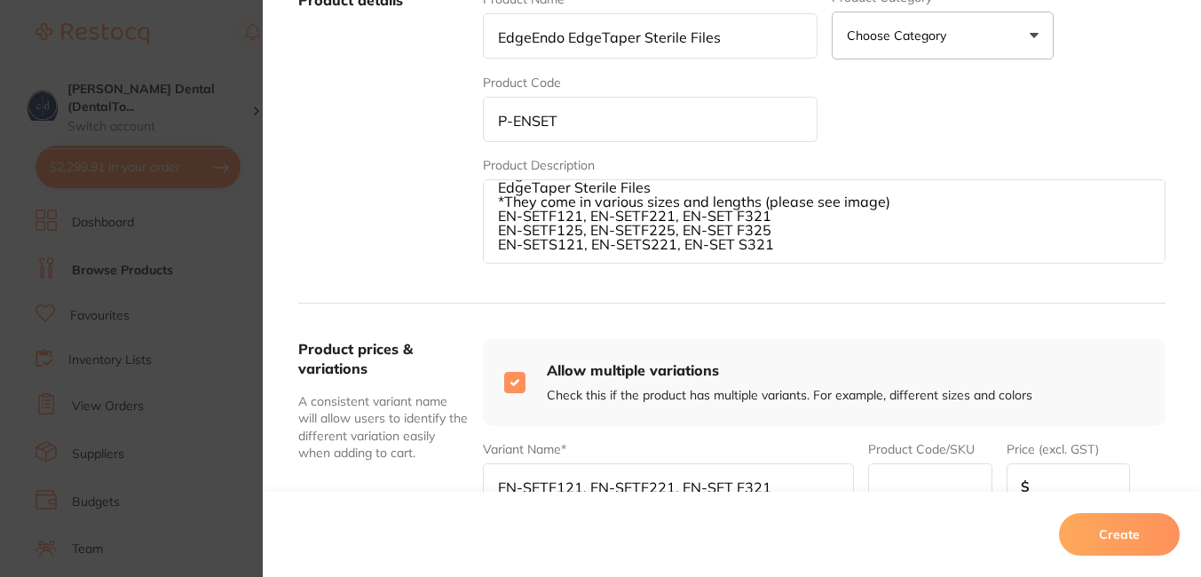
paste textarea "EN-SETF125, EN-SETF225, EN-SET F325"
click at [551, 252] on textarea "EdgeEndo EdgeTaper Sterile Files *They come in various sizes and lengths (pleas…" at bounding box center [824, 221] width 683 height 84
click at [643, 250] on textarea "EdgeEndo EdgeTaper Sterile Files *They come in various sizes and lengths (pleas…" at bounding box center [824, 221] width 683 height 84
click at [739, 256] on textarea "EdgeEndo EdgeTaper Sterile Files *They come in various sizes and lengths (pleas…" at bounding box center [824, 221] width 683 height 84
click at [819, 209] on textarea "EdgeEndo EdgeTaper Sterile Files *They come in various sizes and lengths (pleas…" at bounding box center [824, 221] width 683 height 84
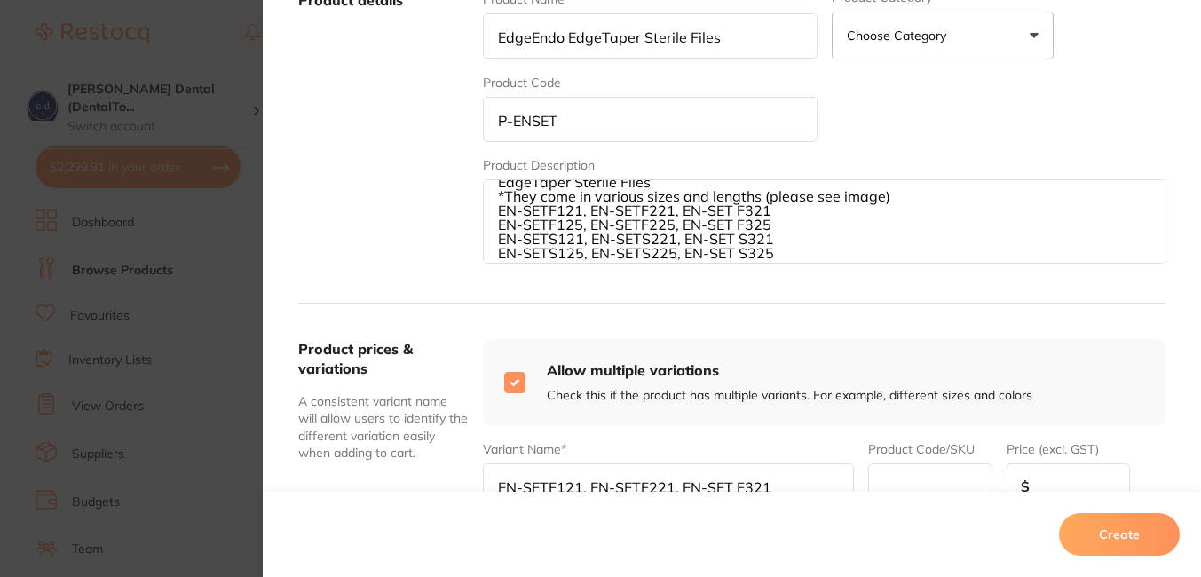
click at [885, 197] on textarea "EdgeEndo EdgeTaper Sterile Files *They come in various sizes and lengths (pleas…" at bounding box center [824, 221] width 683 height 84
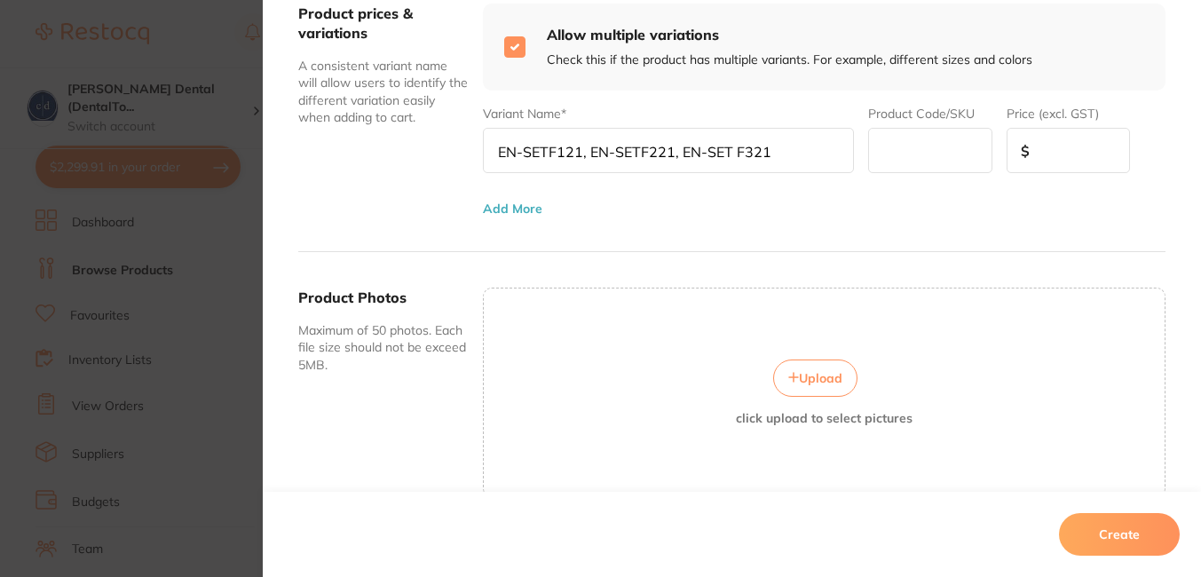
scroll to position [722, 0]
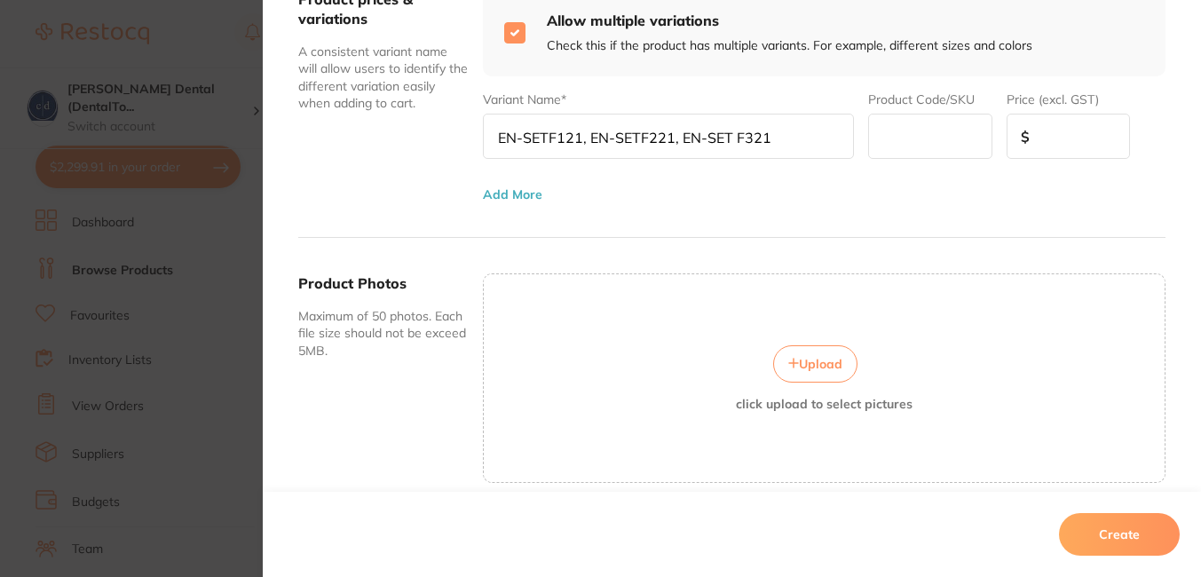
type textarea "EdgeEndo EdgeTaper Sterile Files *They come in various sizes and lengths (pleas…"
click at [1062, 139] on input "number" at bounding box center [1068, 136] width 123 height 45
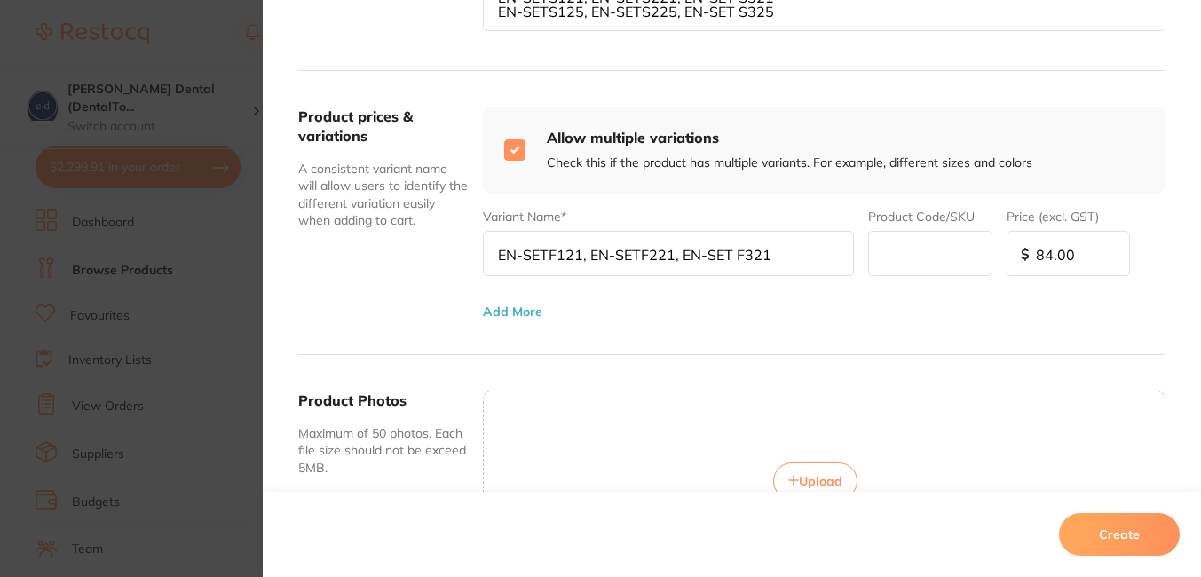
scroll to position [340, 0]
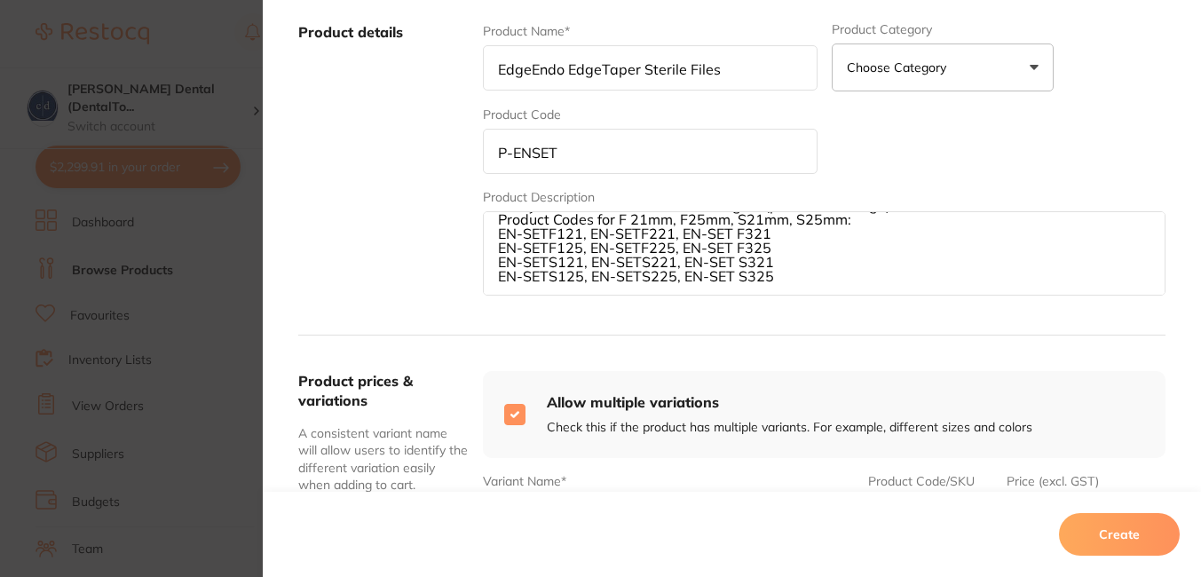
type input "84.00"
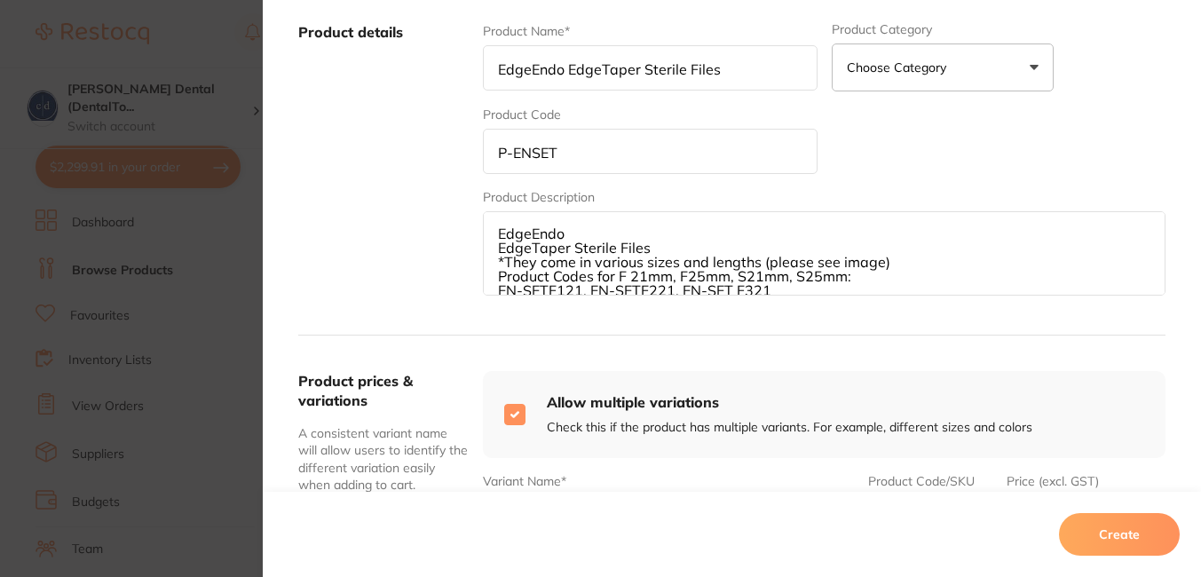
drag, startPoint x: 848, startPoint y: 219, endPoint x: 616, endPoint y: 275, distance: 238.4
click at [616, 275] on textarea "EdgeEndo EdgeTaper Sterile Files *They come in various sizes and lengths (pleas…" at bounding box center [824, 253] width 683 height 84
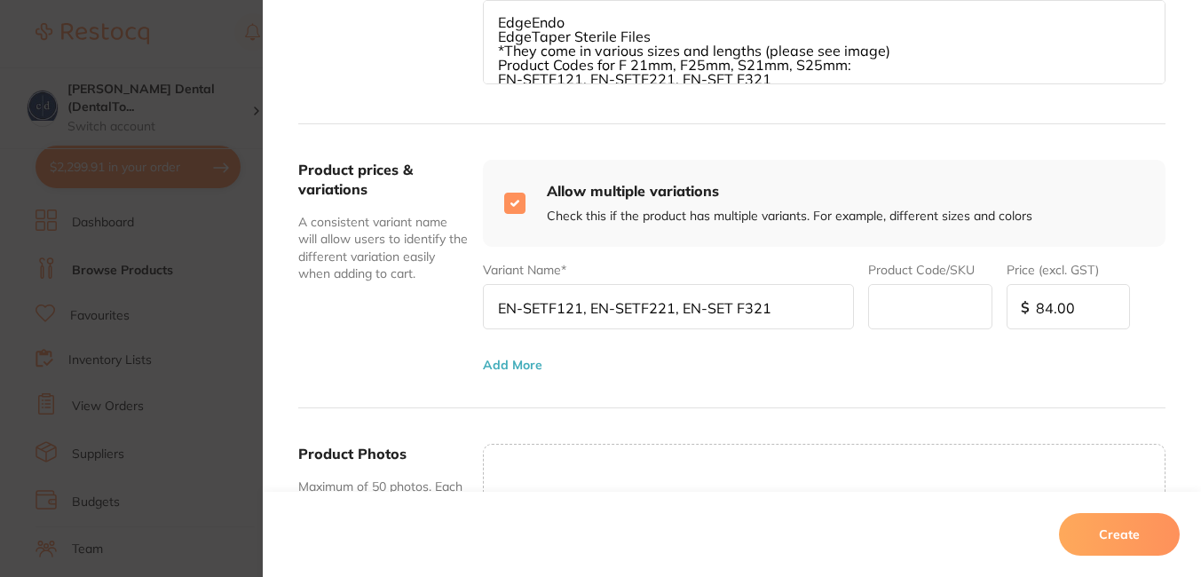
scroll to position [553, 0]
drag, startPoint x: 771, startPoint y: 305, endPoint x: 449, endPoint y: 302, distance: 321.5
click at [449, 302] on div "Product prices & variations A consistent variant name will allow users to ident…" at bounding box center [732, 265] width 868 height 284
paste input "F 21mm, F25mm, S21mm, S25mm:"
click at [585, 305] on input "Edge Taper F 21mm, F25mm, S21mm, S25mm:" at bounding box center [668, 304] width 371 height 45
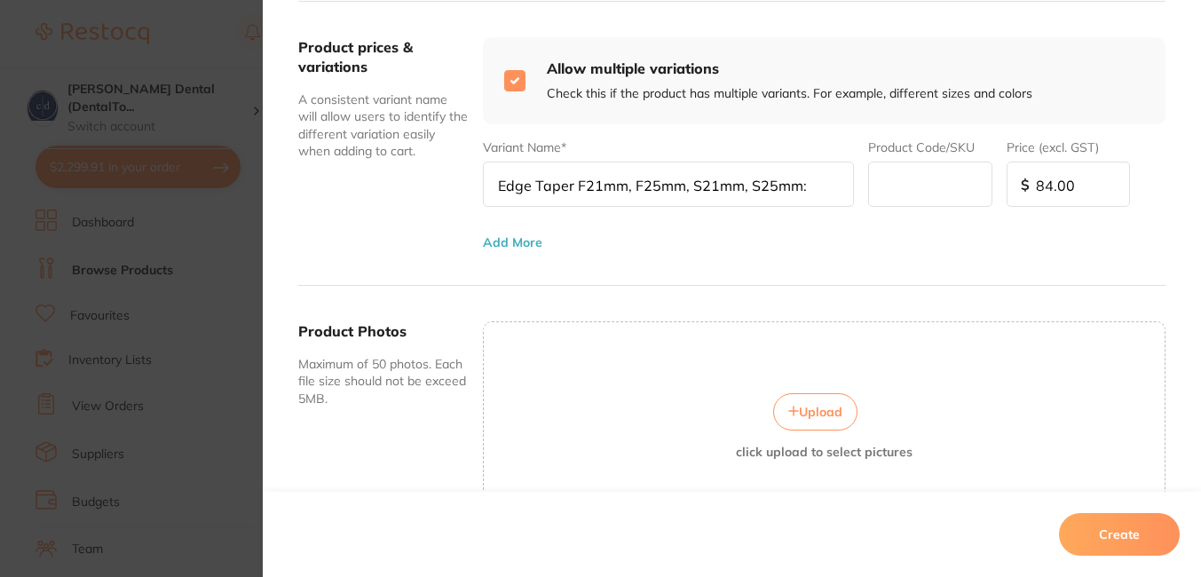
scroll to position [680, 0]
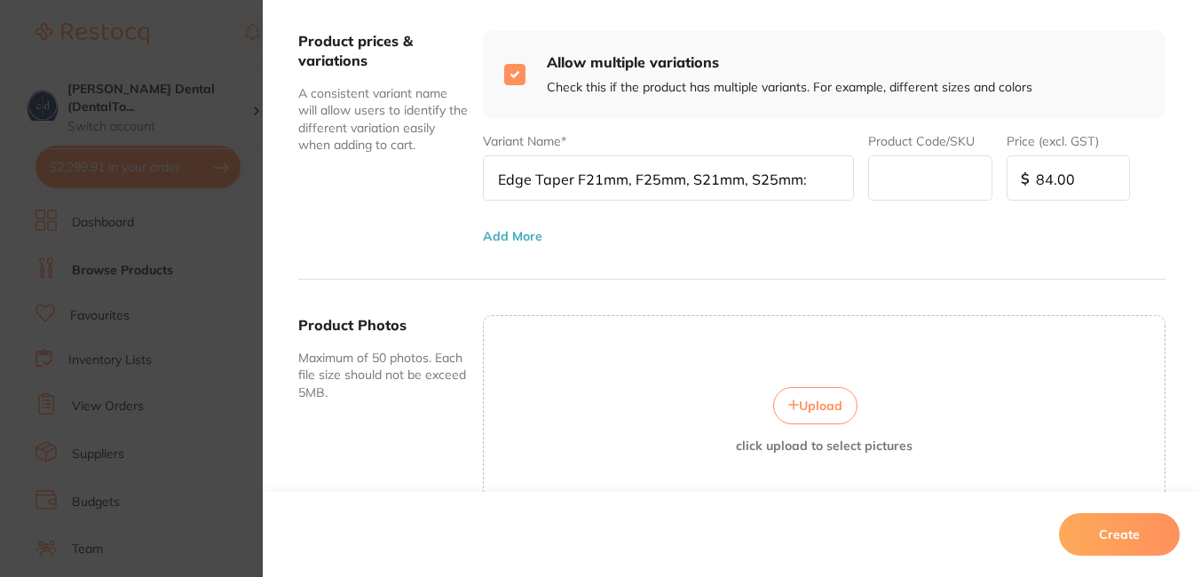
type input "Edge Taper F21mm, F25mm, S21mm, S25mm:"
click at [829, 401] on span "Upload" at bounding box center [821, 406] width 44 height 16
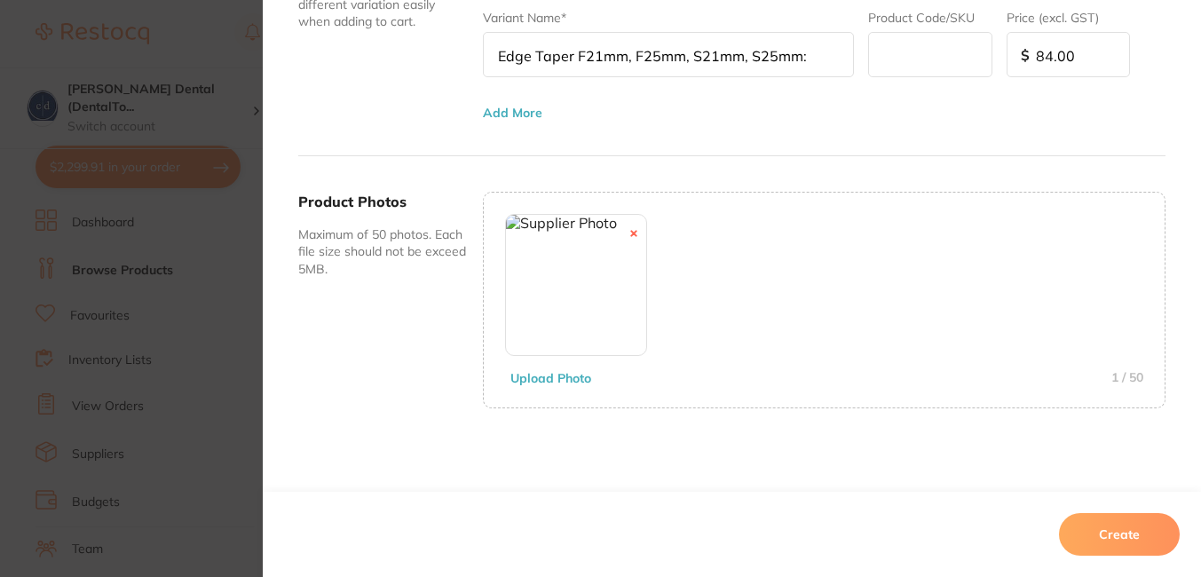
click at [1126, 526] on button "Create" at bounding box center [1119, 534] width 121 height 43
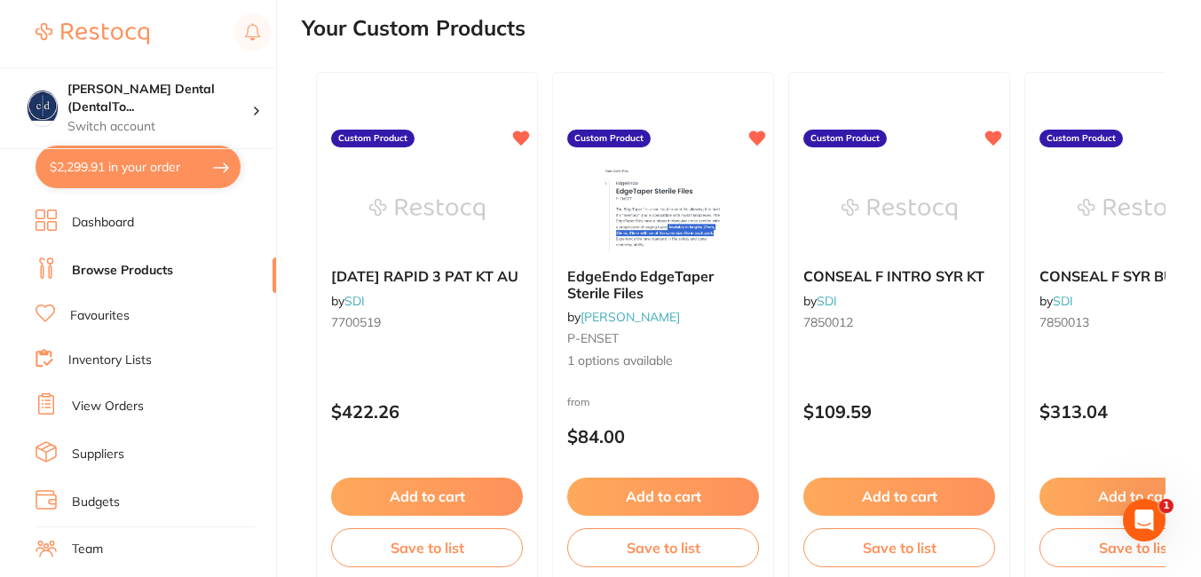
scroll to position [860, 0]
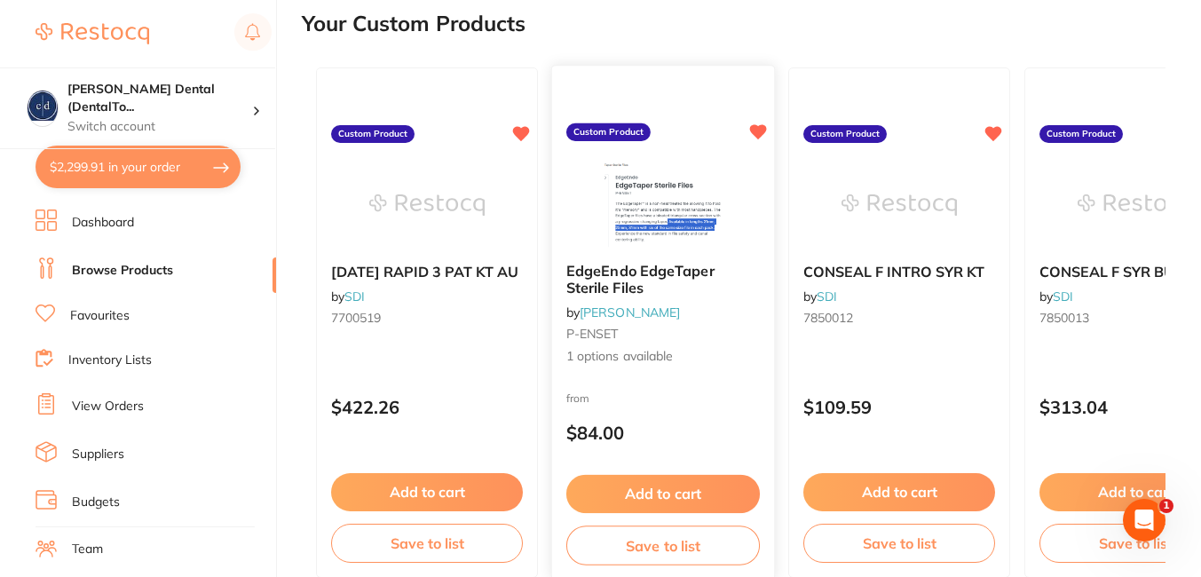
click at [650, 484] on button "Add to cart" at bounding box center [664, 494] width 194 height 38
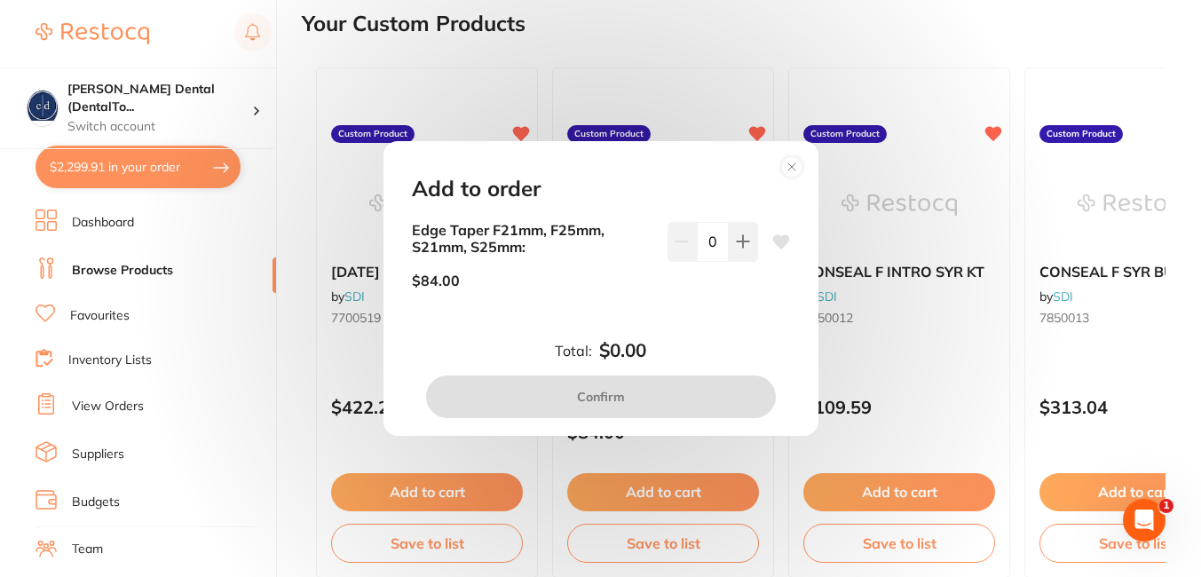
scroll to position [0, 0]
click at [790, 165] on icon at bounding box center [792, 166] width 7 height 7
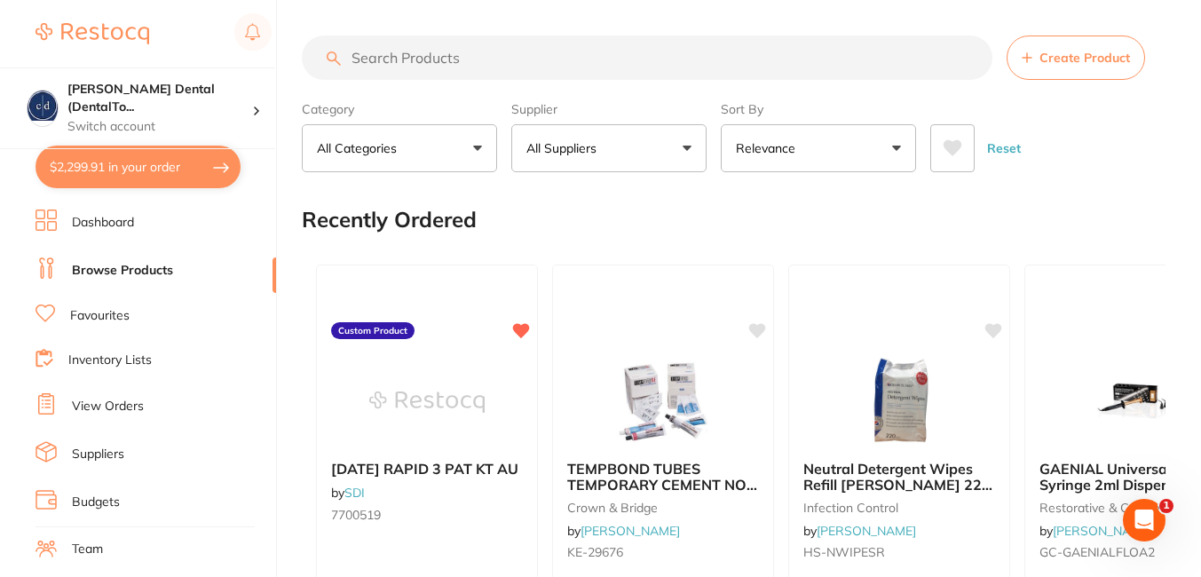
click at [1083, 54] on span "Create Product" at bounding box center [1085, 58] width 91 height 14
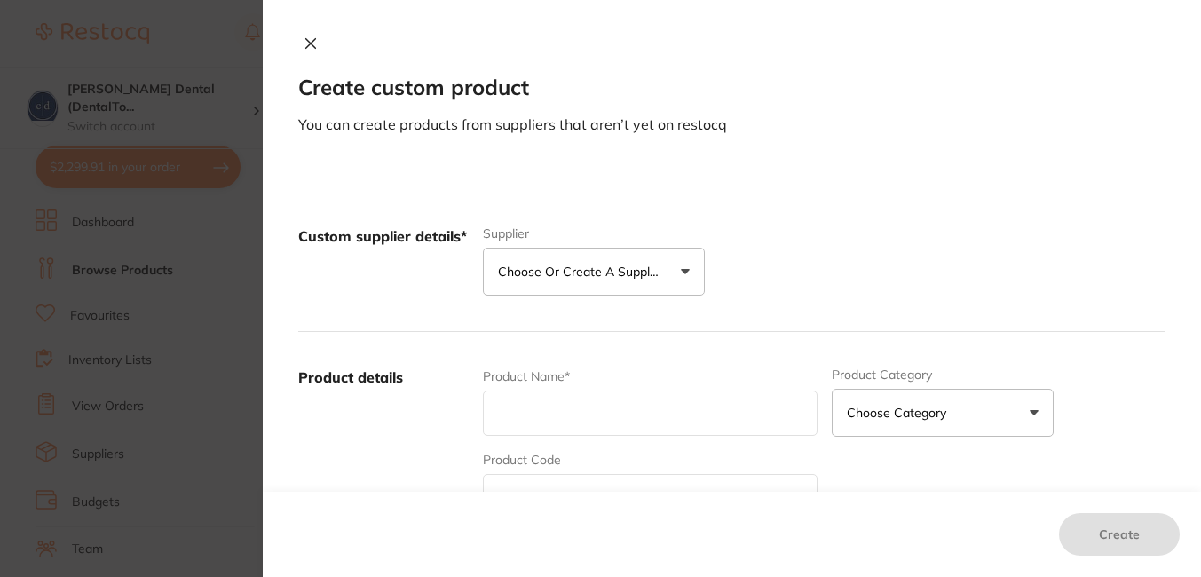
click at [678, 266] on button "Choose or create a supplier" at bounding box center [594, 272] width 222 height 48
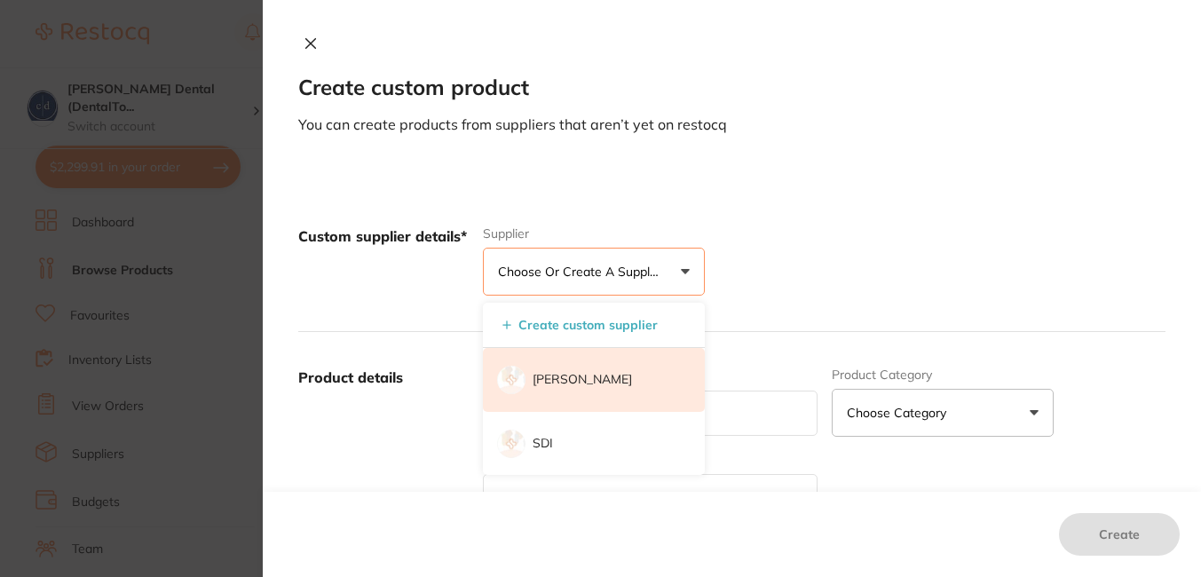
click at [599, 369] on li "[PERSON_NAME]" at bounding box center [594, 380] width 222 height 64
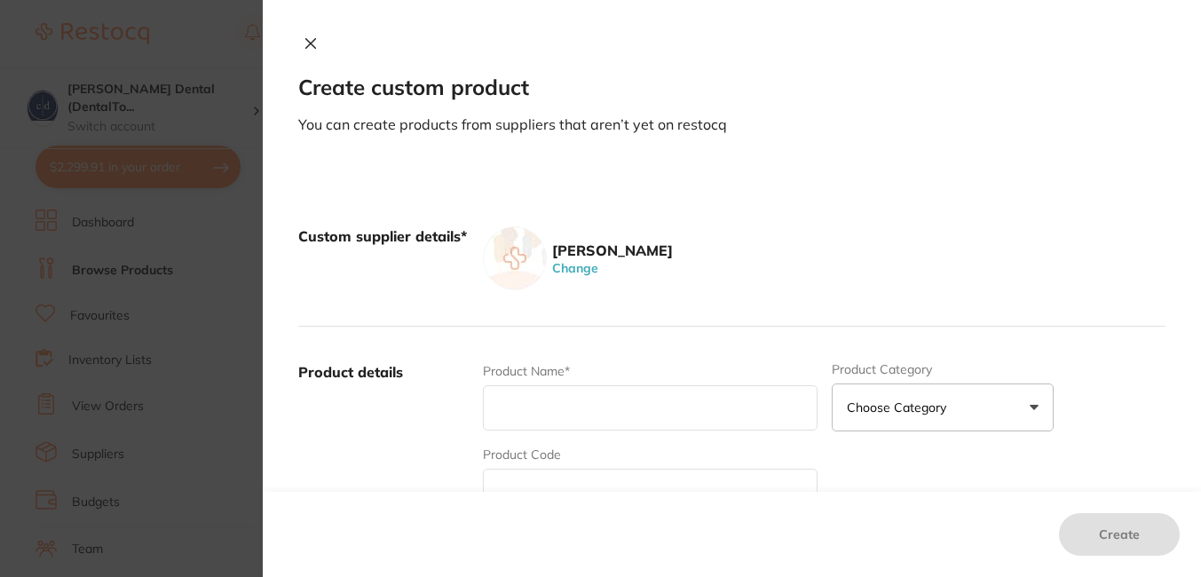
click at [548, 410] on input "text" at bounding box center [650, 407] width 334 height 45
paste input "EdgeEndo EdgeTaper - Size F1 - 21mm - Sterile, 6-Pack EN-SETF121"
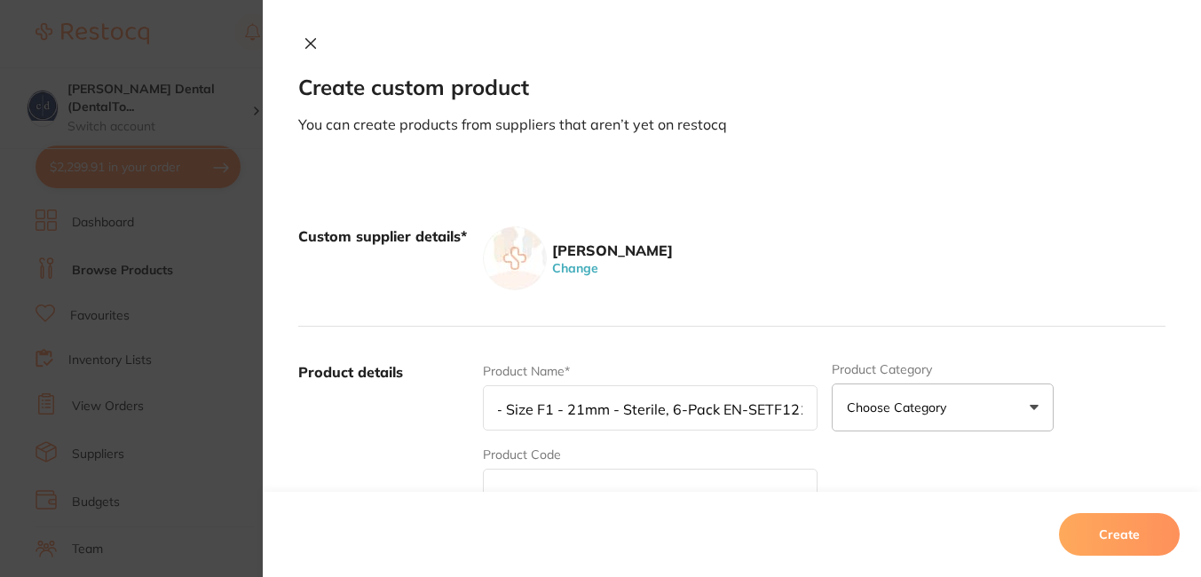
scroll to position [0, 149]
drag, startPoint x: 800, startPoint y: 411, endPoint x: 715, endPoint y: 408, distance: 85.3
click at [715, 408] on input "EdgeEndo EdgeTaper - Size F1 - 21mm - Sterile, 6-Pack EN-SETF121" at bounding box center [650, 407] width 334 height 45
type input "EdgeEndo EdgeTaper - Size F1 - 21mm - Sterile, 6-Pack"
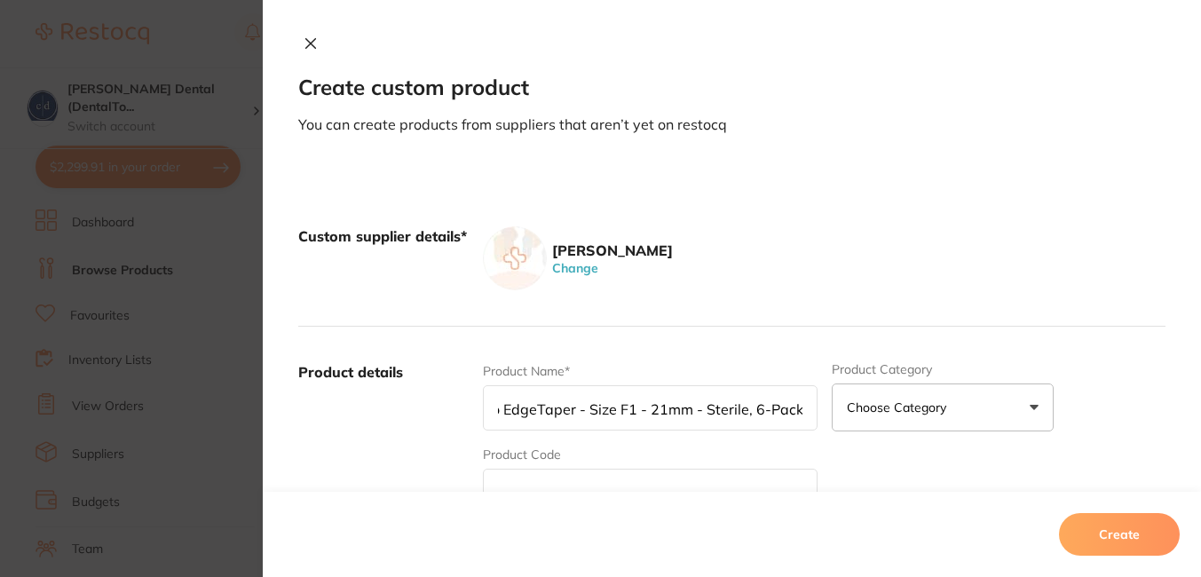
click at [606, 475] on input "text" at bounding box center [650, 491] width 334 height 45
paste input "EN-SETF121"
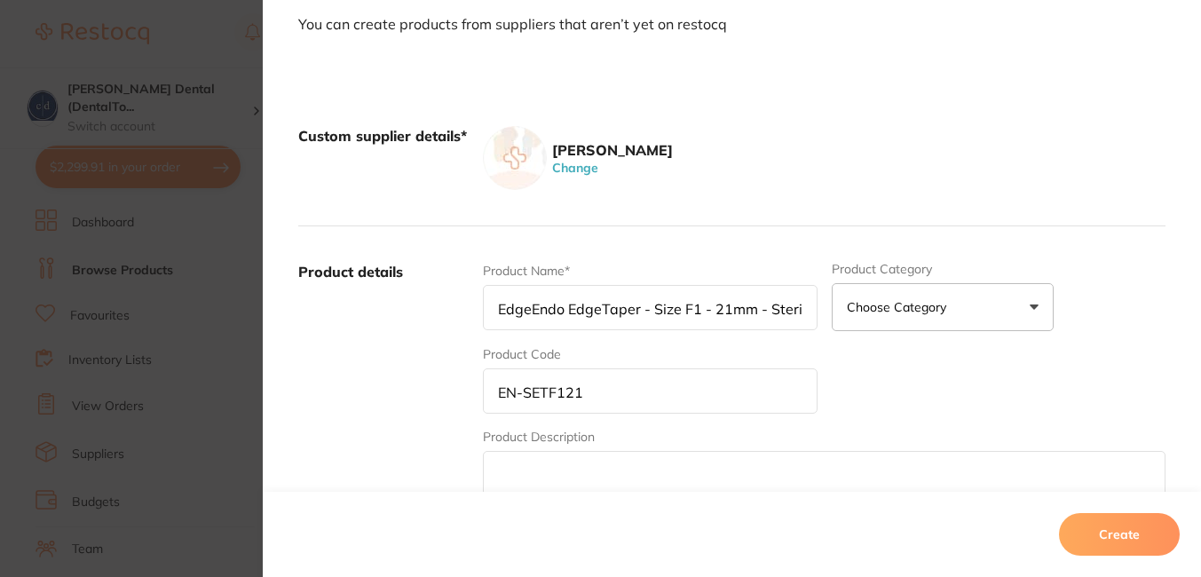
scroll to position [154, 0]
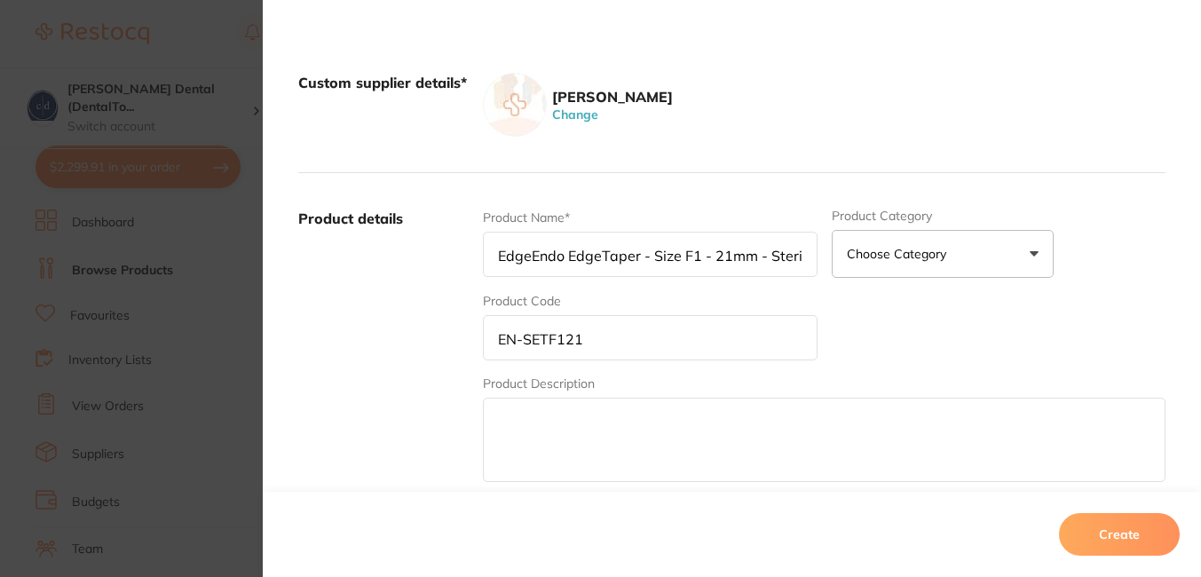
type input "EN-SETF121"
click at [1035, 254] on button "Choose Category" at bounding box center [943, 254] width 222 height 48
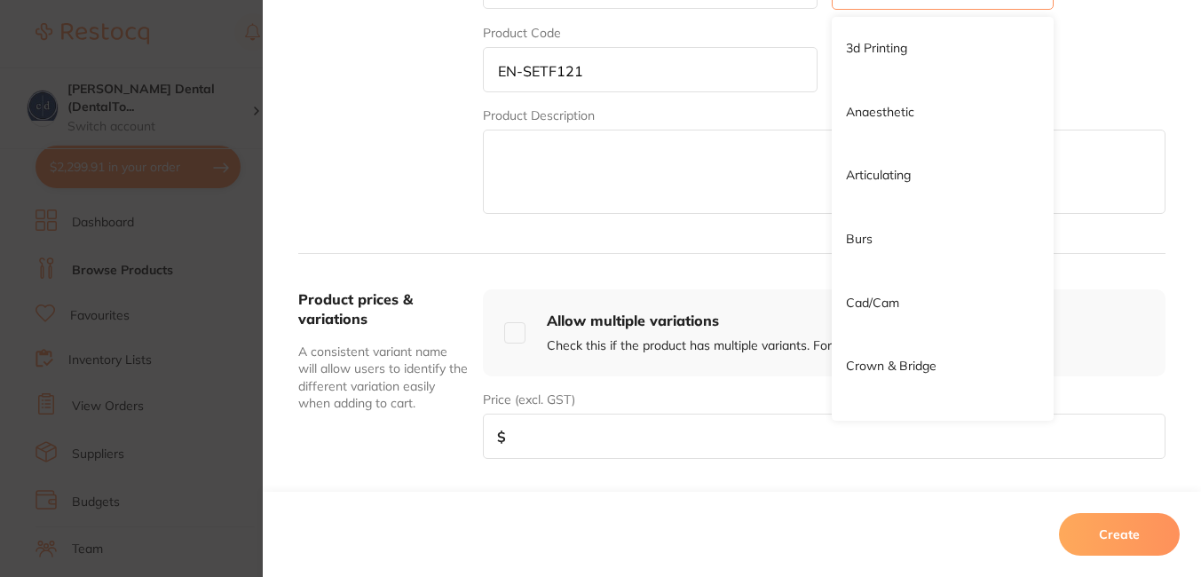
scroll to position [271, 0]
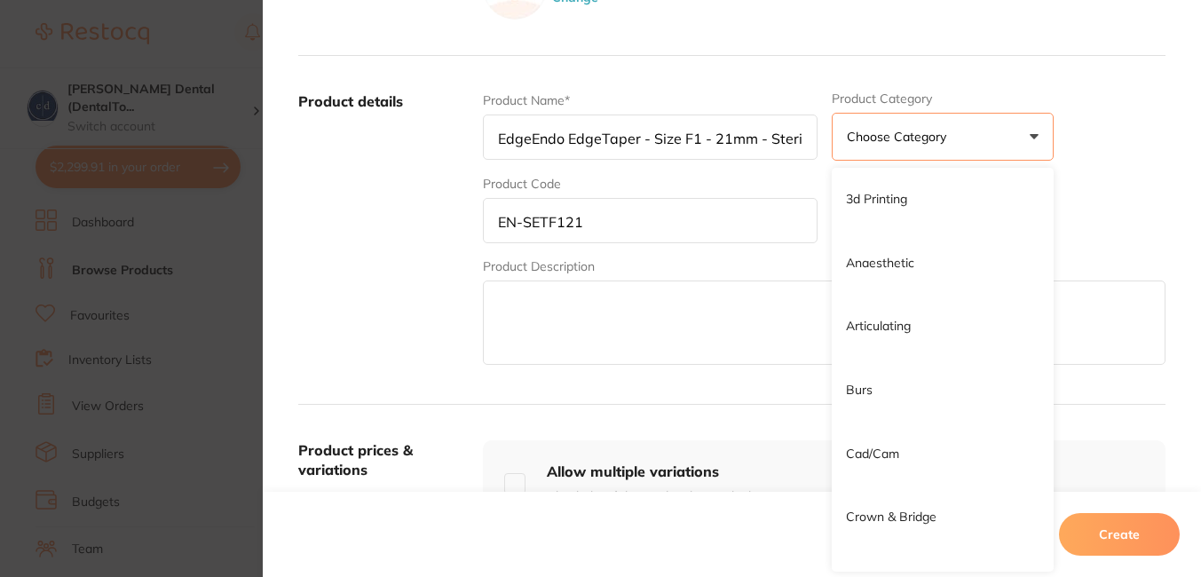
click at [617, 313] on textarea at bounding box center [824, 323] width 683 height 84
paste textarea "EN-SETF121"
type textarea "EN-SETF121"
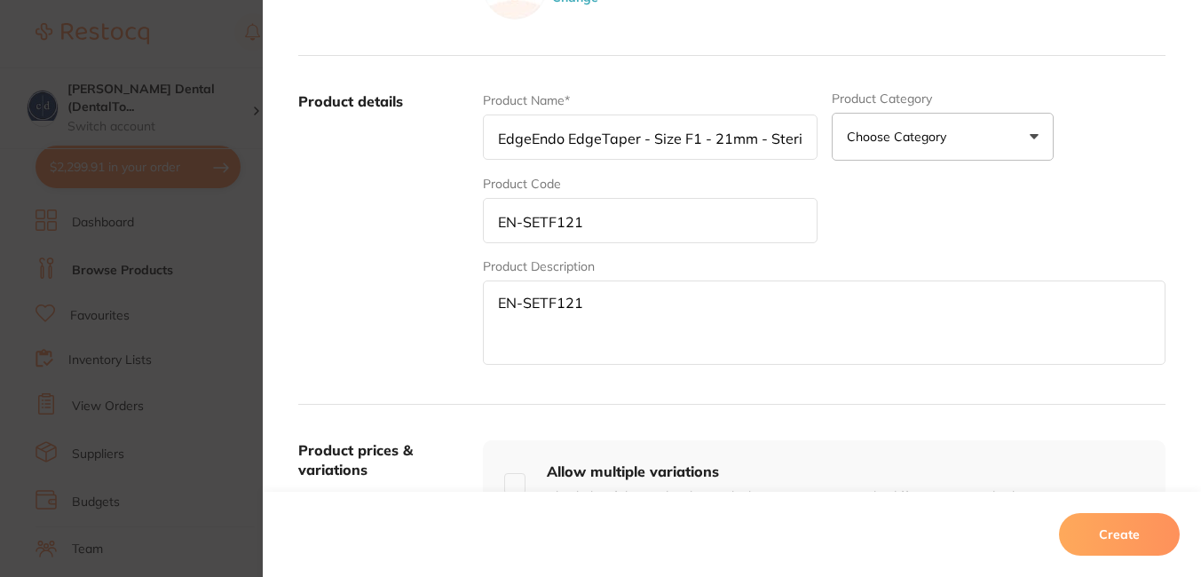
drag, startPoint x: 597, startPoint y: 310, endPoint x: 494, endPoint y: 298, distance: 103.6
click at [494, 298] on textarea "EN-SETF121" at bounding box center [824, 323] width 683 height 84
click at [608, 139] on input "EdgeEndo EdgeTaper - Size F1 - 21mm - Sterile, 6-Pack" at bounding box center [650, 137] width 334 height 45
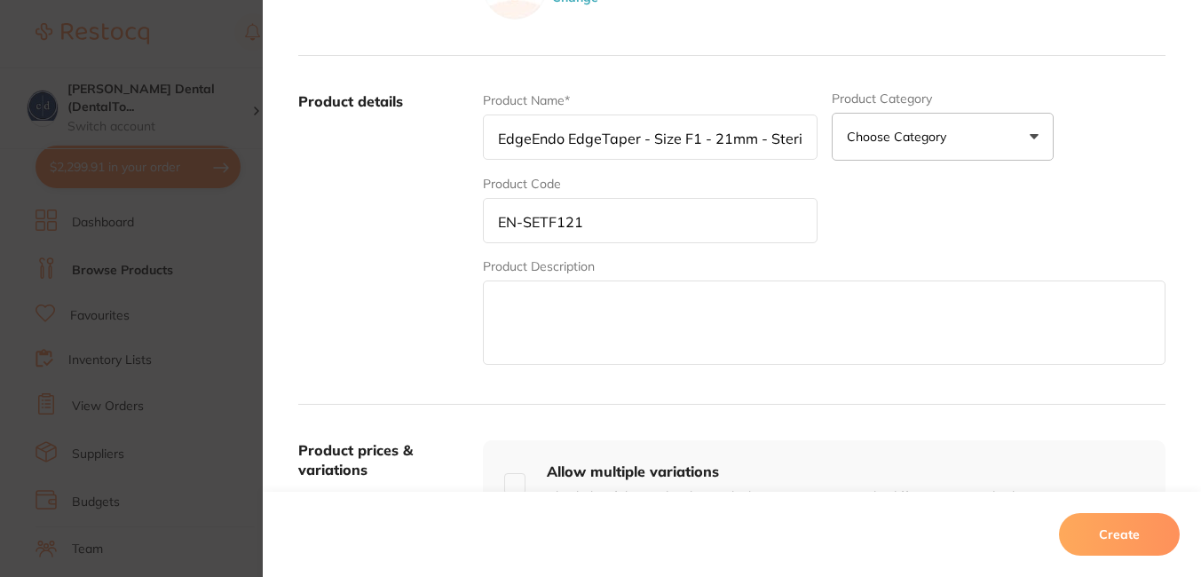
click at [608, 139] on input "EdgeEndo EdgeTaper - Size F1 - 21mm - Sterile, 6-Pack" at bounding box center [650, 137] width 334 height 45
click at [598, 335] on textarea at bounding box center [824, 323] width 683 height 84
paste textarea "EdgeEndo EdgeTaper - Size F1 - 21mm - Sterile, 6-Pack"
type textarea "EdgeEndo EdgeTaper - Size F1 - 21mm - Sterile, 6-Pack"
click at [795, 320] on textarea "EdgeEndo EdgeTaper - Size F1 - 21mm - Sterile, 6-Pack" at bounding box center [824, 323] width 683 height 84
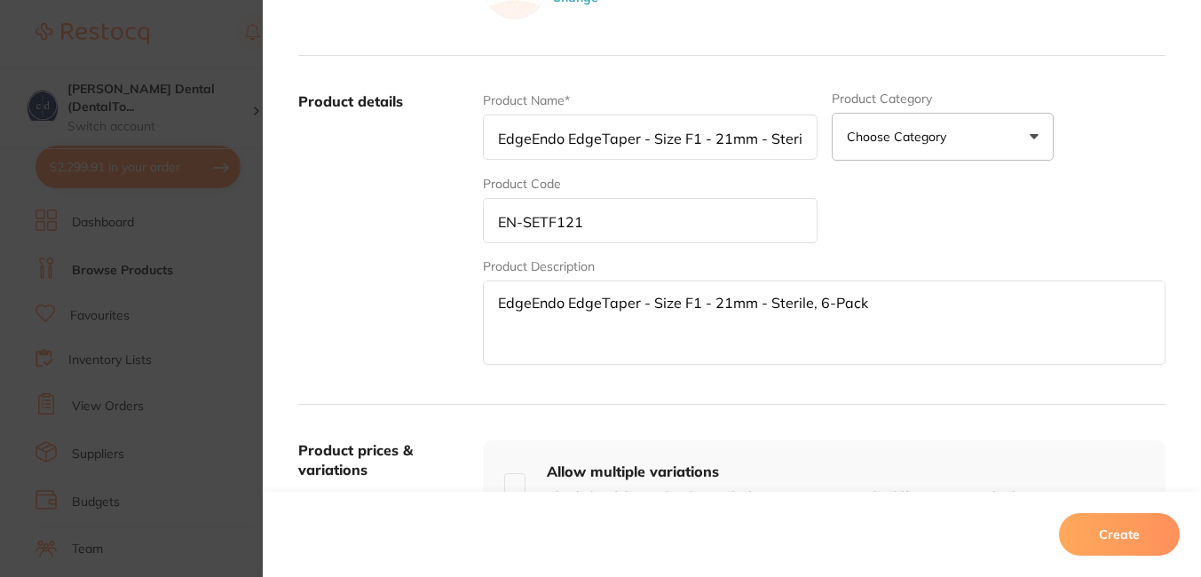
scroll to position [282, 0]
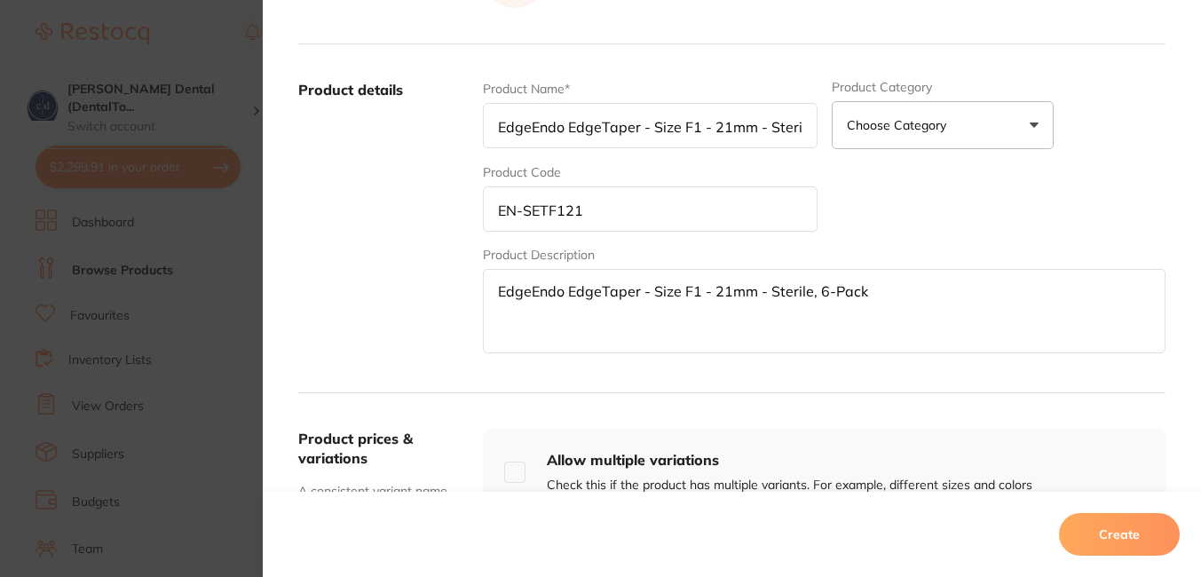
drag, startPoint x: 868, startPoint y: 294, endPoint x: 488, endPoint y: 286, distance: 380.1
click at [488, 286] on textarea "EdgeEndo EdgeTaper - Size F1 - 21mm - Sterile, 6-Pack" at bounding box center [824, 311] width 683 height 84
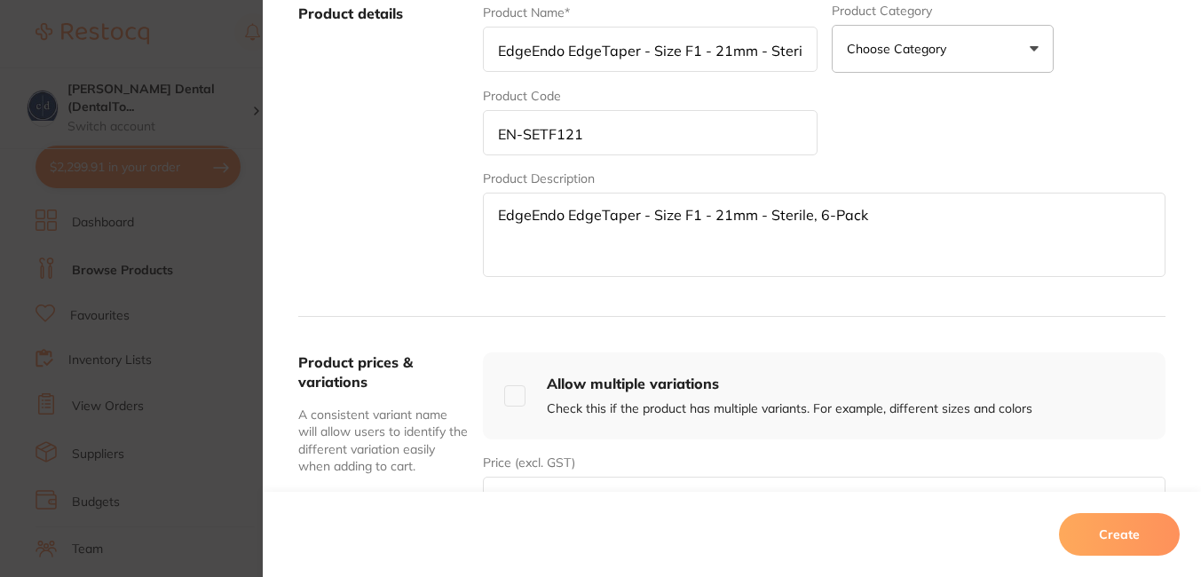
scroll to position [559, 0]
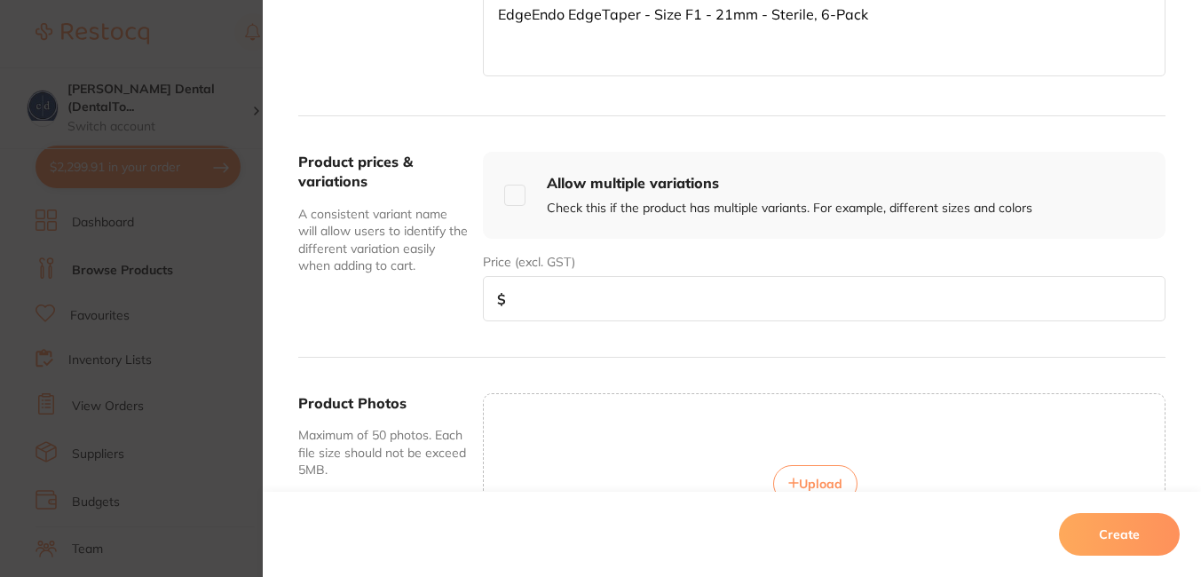
click at [697, 286] on input "number" at bounding box center [824, 298] width 683 height 45
type input "84.00"
click at [795, 471] on button "Upload" at bounding box center [815, 483] width 84 height 37
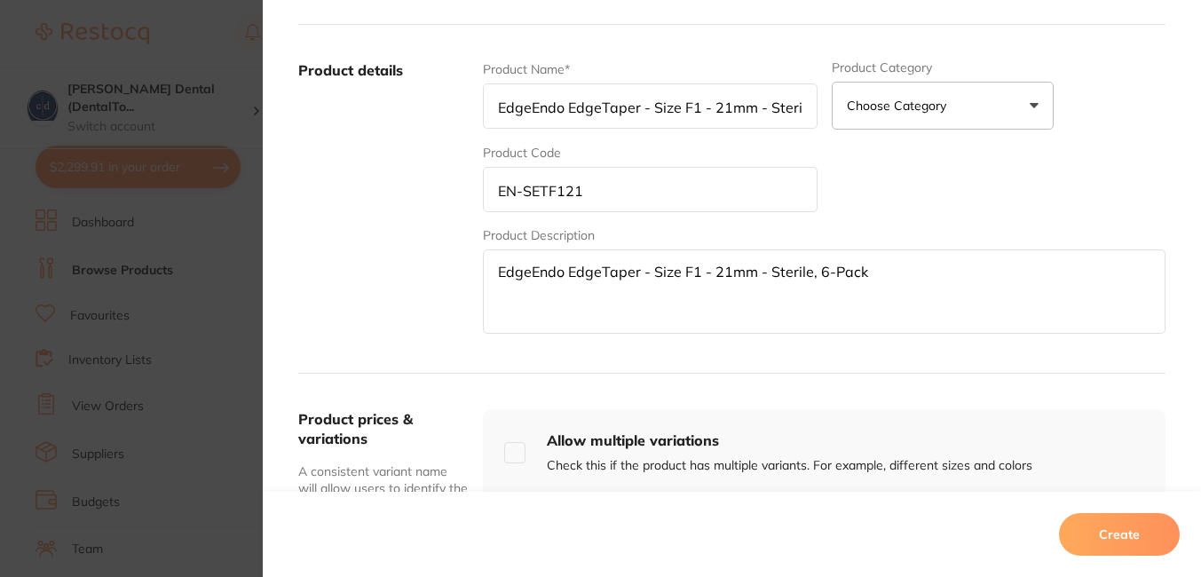
scroll to position [298, 0]
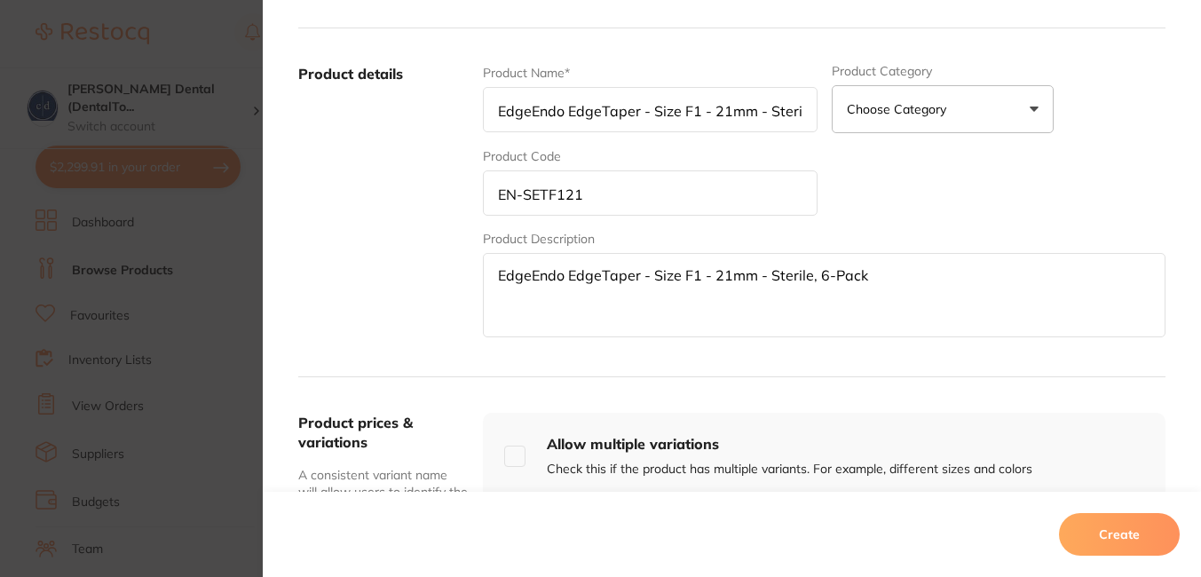
click at [1114, 535] on button "Create" at bounding box center [1119, 534] width 121 height 43
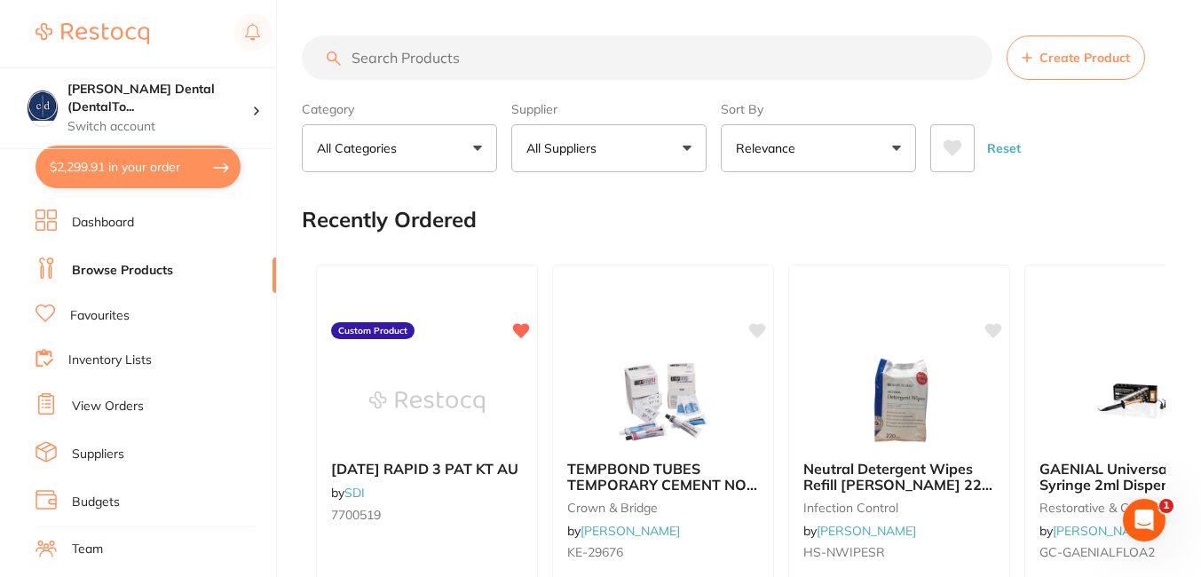
click at [1093, 49] on button "Create Product" at bounding box center [1076, 58] width 139 height 44
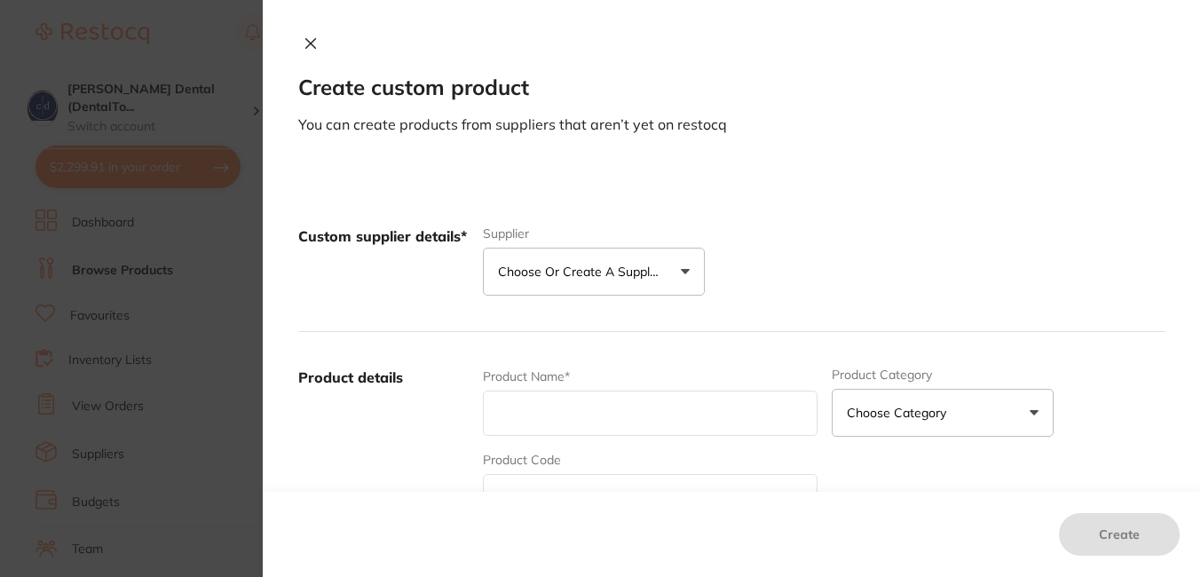
click at [686, 266] on button "Choose or create a supplier" at bounding box center [594, 272] width 222 height 48
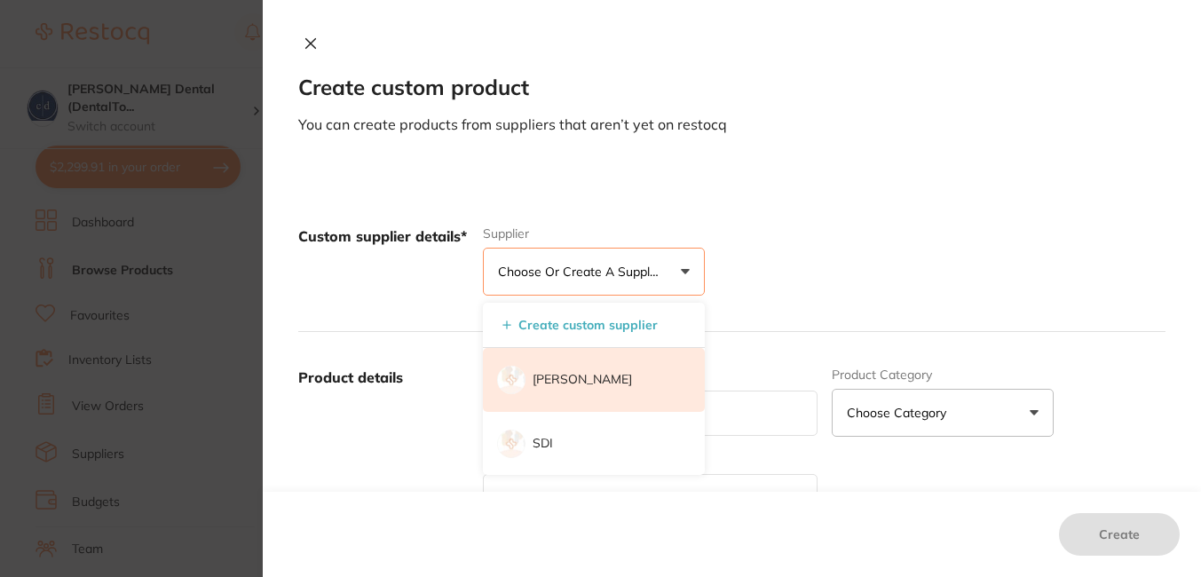
scroll to position [0, 0]
click at [608, 369] on li "[PERSON_NAME]" at bounding box center [594, 380] width 222 height 64
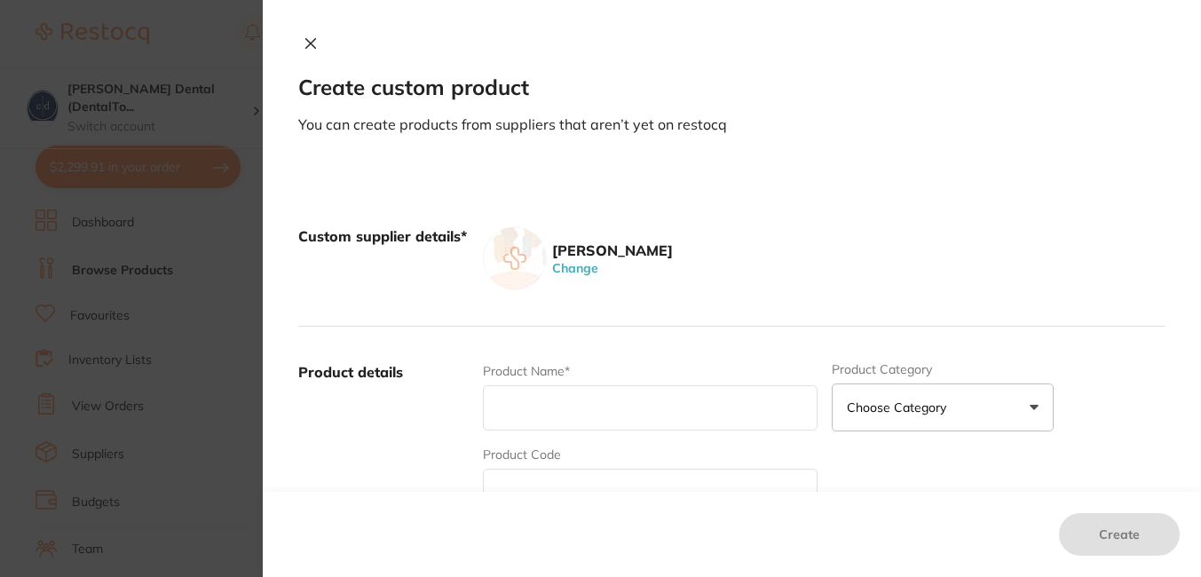
click at [567, 395] on input "text" at bounding box center [650, 407] width 334 height 45
paste input "EdgeEndo EdgeTaper - Size F2 - 21mm - Sterile, 6-Pack EN-SETF221"
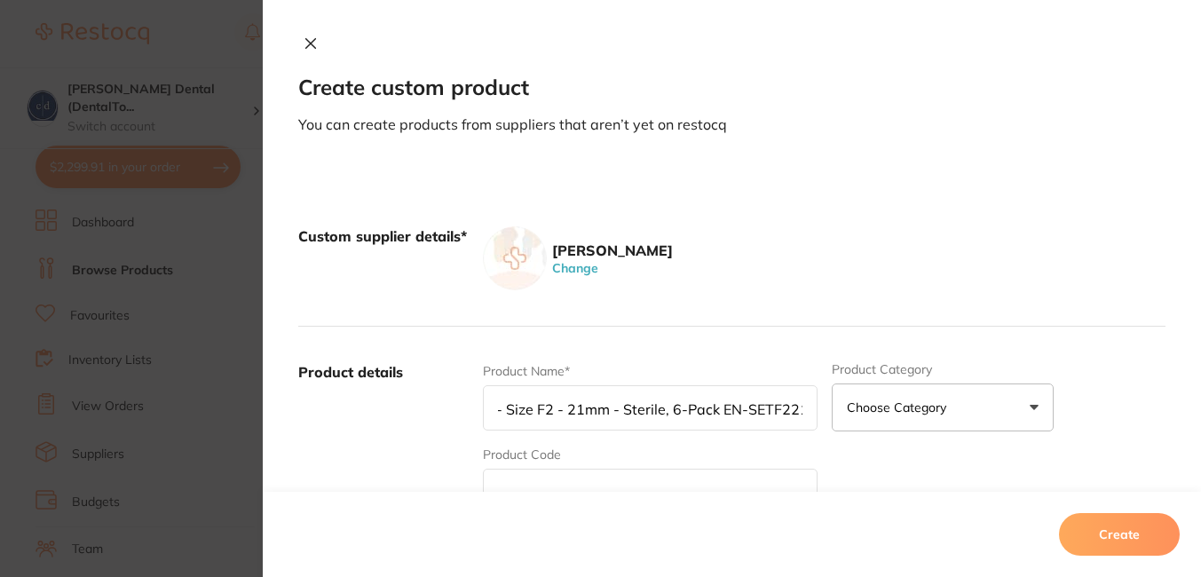
scroll to position [0, 149]
drag, startPoint x: 788, startPoint y: 408, endPoint x: 717, endPoint y: 409, distance: 71.1
click at [717, 409] on input "EdgeEndo EdgeTaper - Size F2 - 21mm - Sterile, 6-Pack EN-SETF221" at bounding box center [650, 407] width 334 height 45
type input "EdgeEndo EdgeTaper - Size F2 - 21mm - Sterile, 6-Pack"
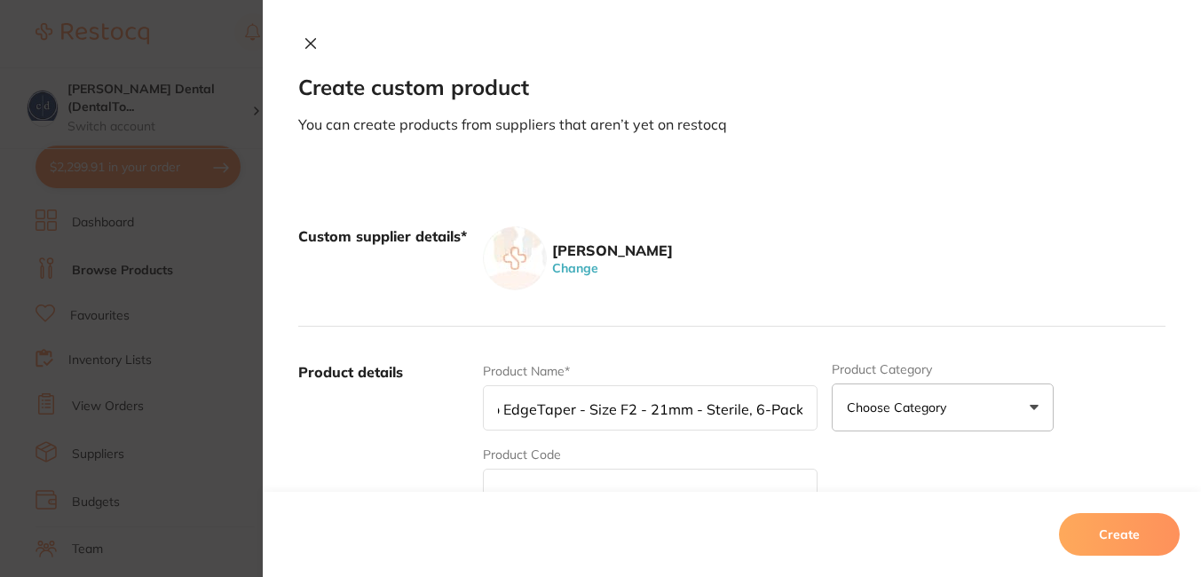
click at [590, 488] on input "text" at bounding box center [650, 491] width 334 height 45
paste input "EN-SETF221"
type input "EN-SETF221"
click at [650, 408] on input "EdgeEndo EdgeTaper - Size F2 - 21mm - Sterile, 6-Pack" at bounding box center [650, 407] width 334 height 45
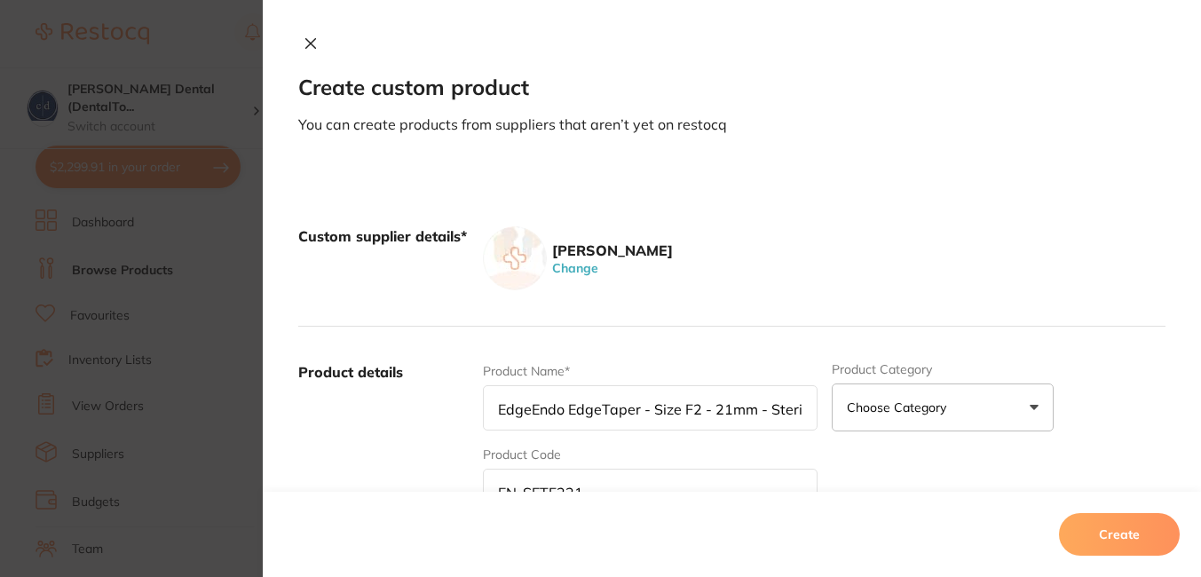
click at [650, 408] on input "EdgeEndo EdgeTaper - Size F2 - 21mm - Sterile, 6-Pack" at bounding box center [650, 407] width 334 height 45
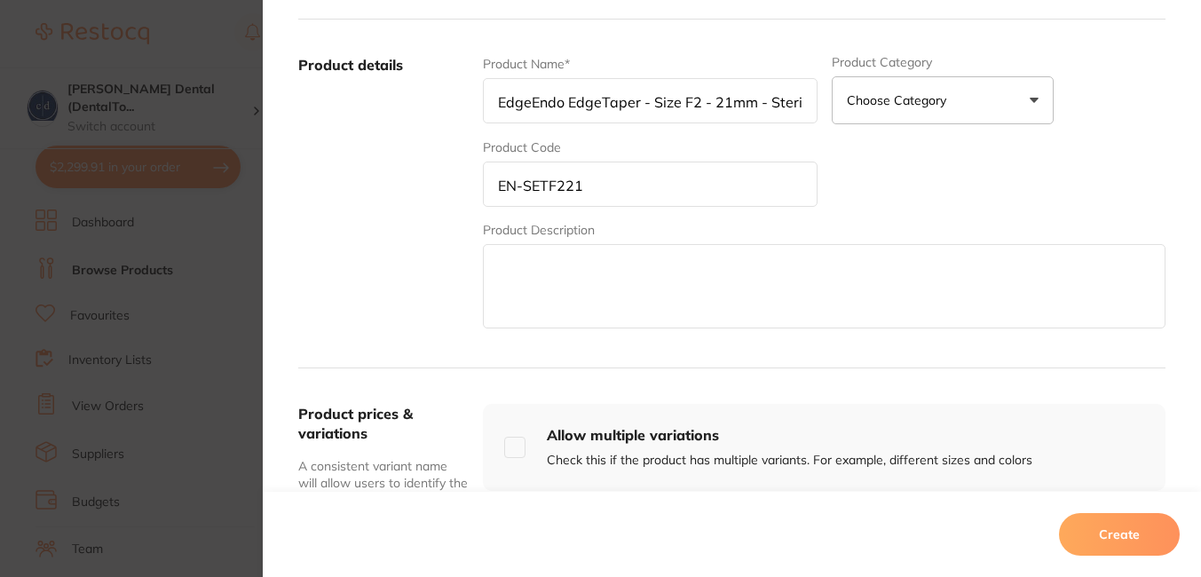
scroll to position [312, 0]
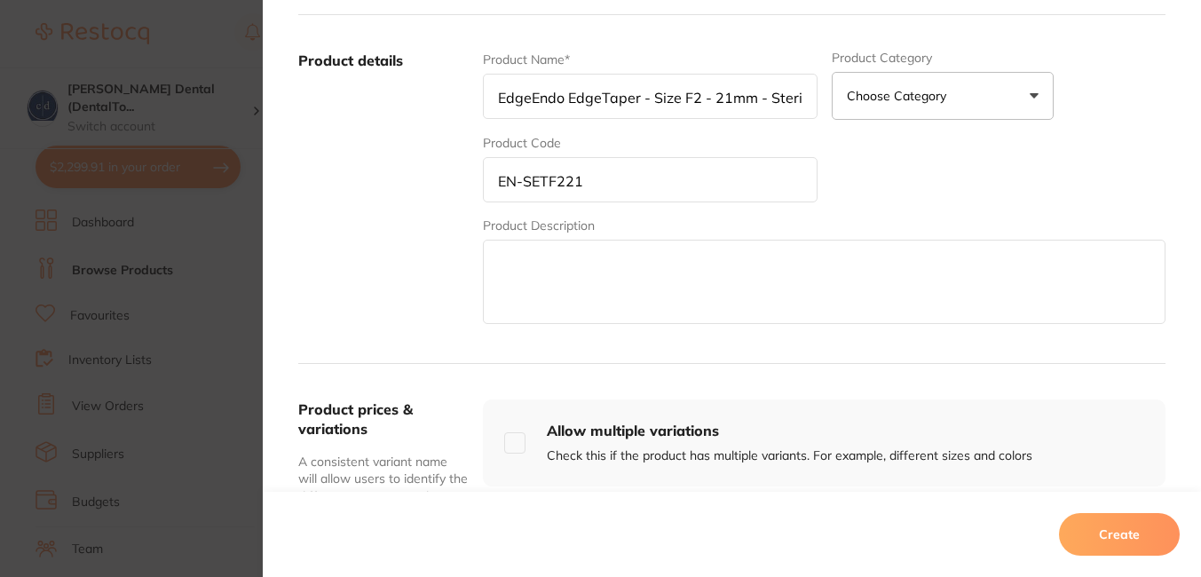
click at [804, 290] on textarea at bounding box center [824, 282] width 683 height 84
paste textarea "EdgeEndo EdgeTaper - Size F2 - 21mm - Sterile, 6-Pack"
type textarea "EdgeEndo EdgeTaper - Size F2 - 21mm - Sterile, 6-Pack"
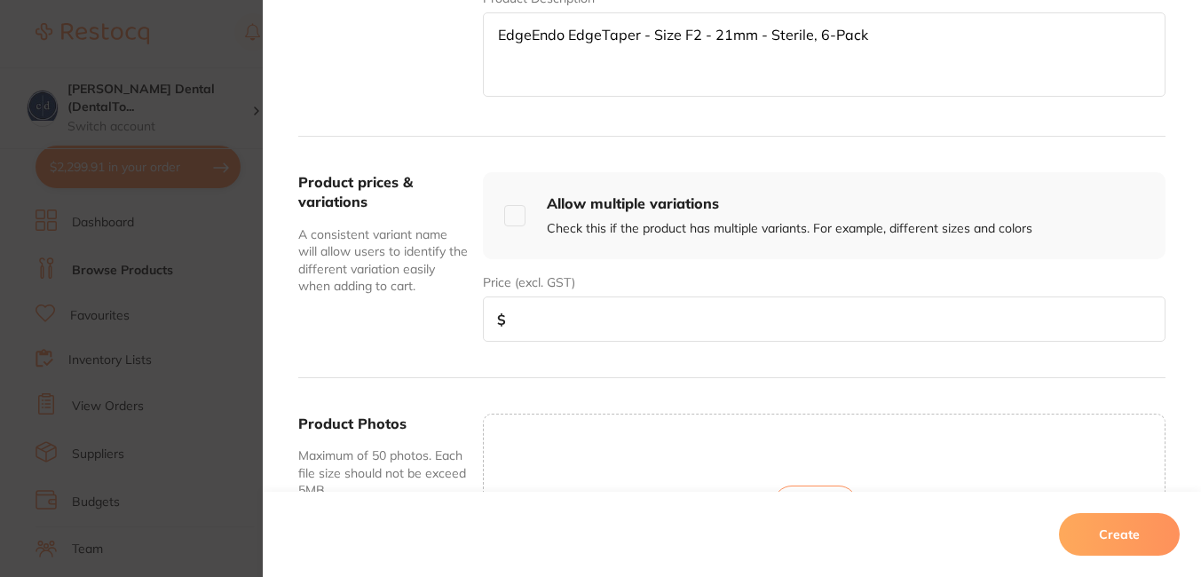
scroll to position [545, 0]
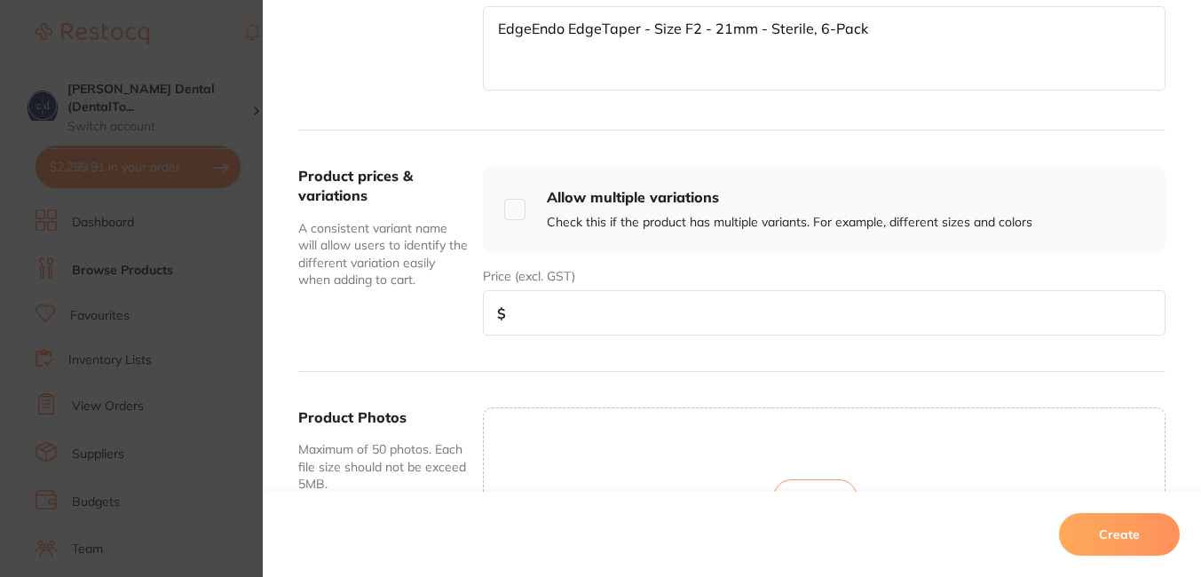
click at [753, 315] on input "number" at bounding box center [824, 312] width 683 height 45
type input "84.00"
click at [833, 480] on button "Upload" at bounding box center [815, 498] width 84 height 37
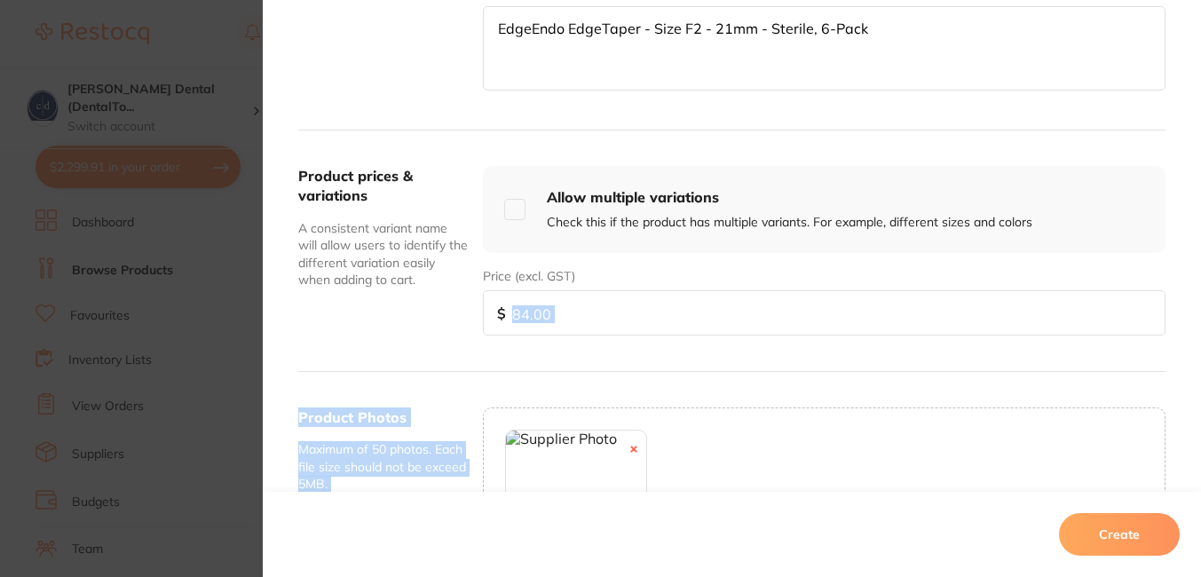
drag, startPoint x: 1194, startPoint y: 362, endPoint x: 1196, endPoint y: 403, distance: 40.9
click at [1196, 403] on div "Custom supplier details* [PERSON_NAME] Change Product details Product Name* Edg…" at bounding box center [732, 208] width 939 height 1169
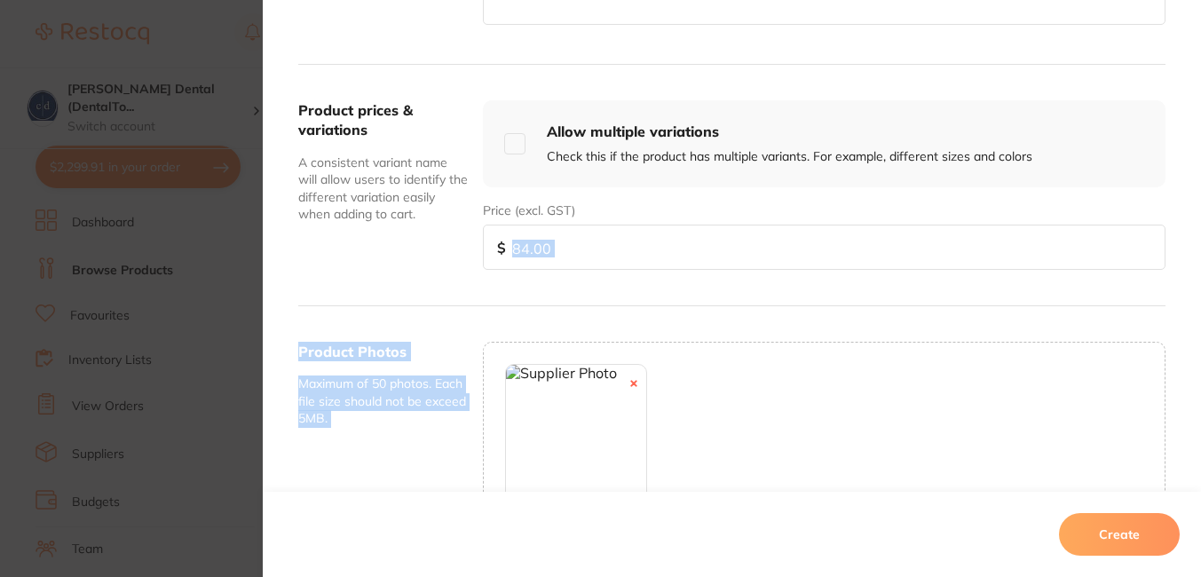
scroll to position [639, 0]
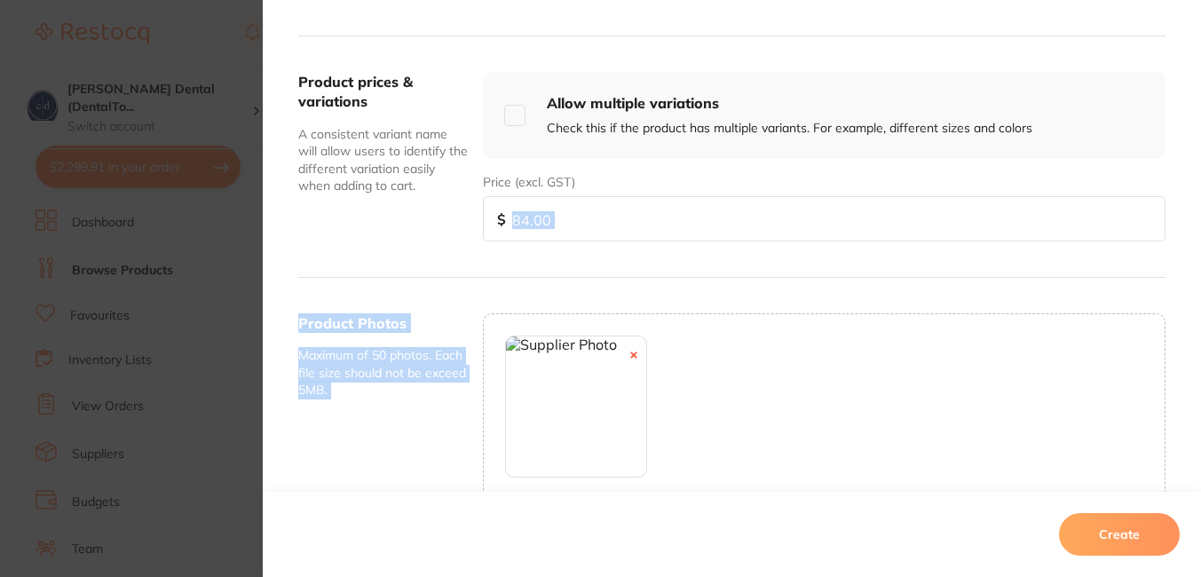
click at [1101, 532] on button "Create" at bounding box center [1119, 534] width 121 height 43
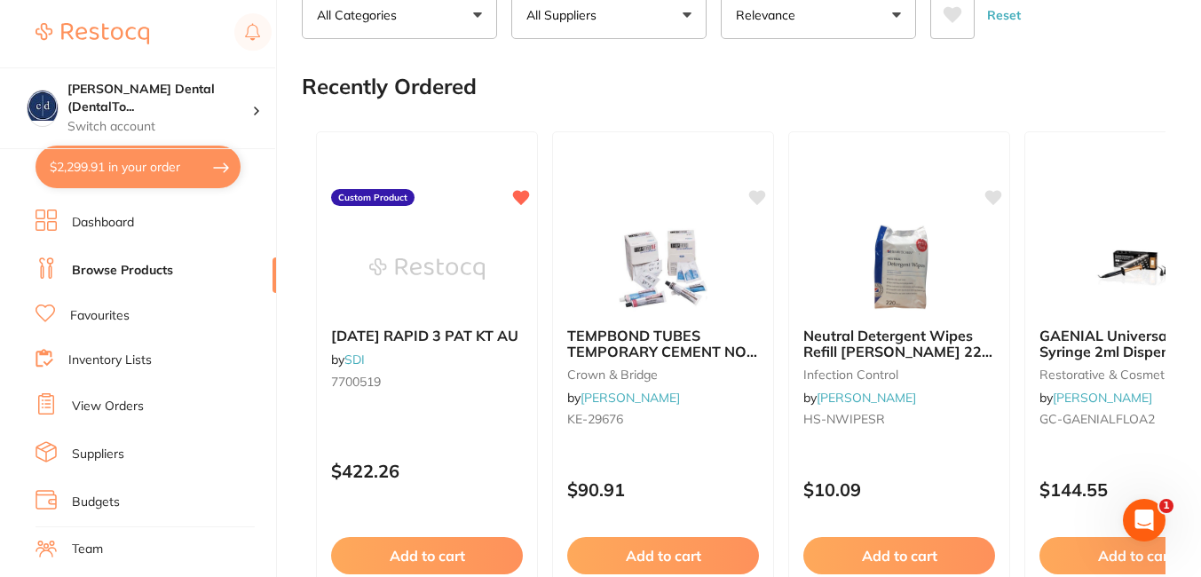
scroll to position [0, 0]
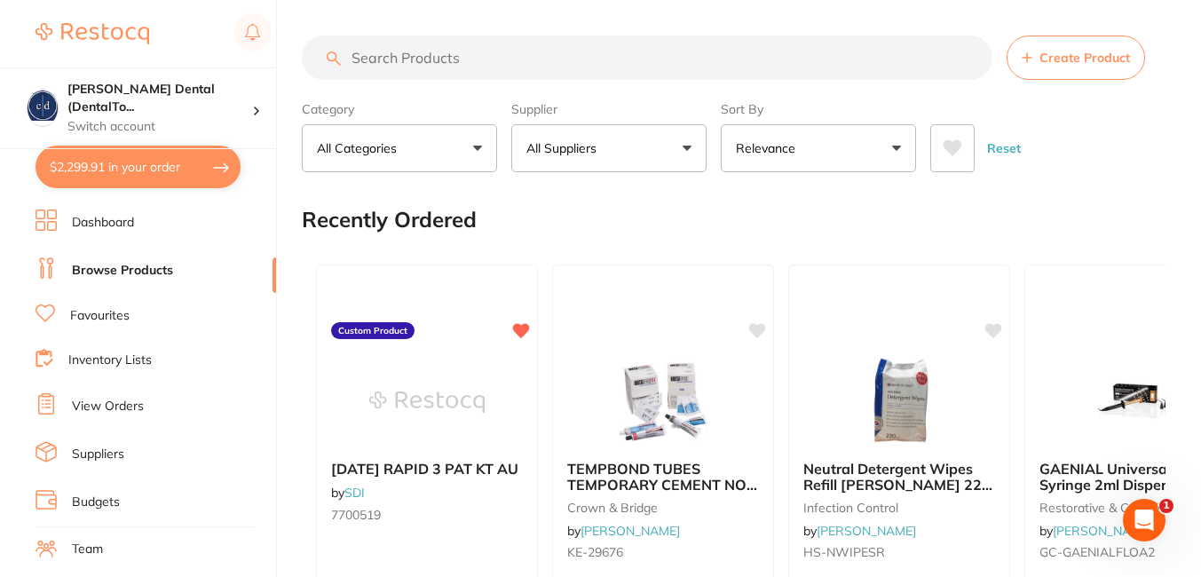
click at [1095, 42] on button "Create Product" at bounding box center [1076, 58] width 139 height 44
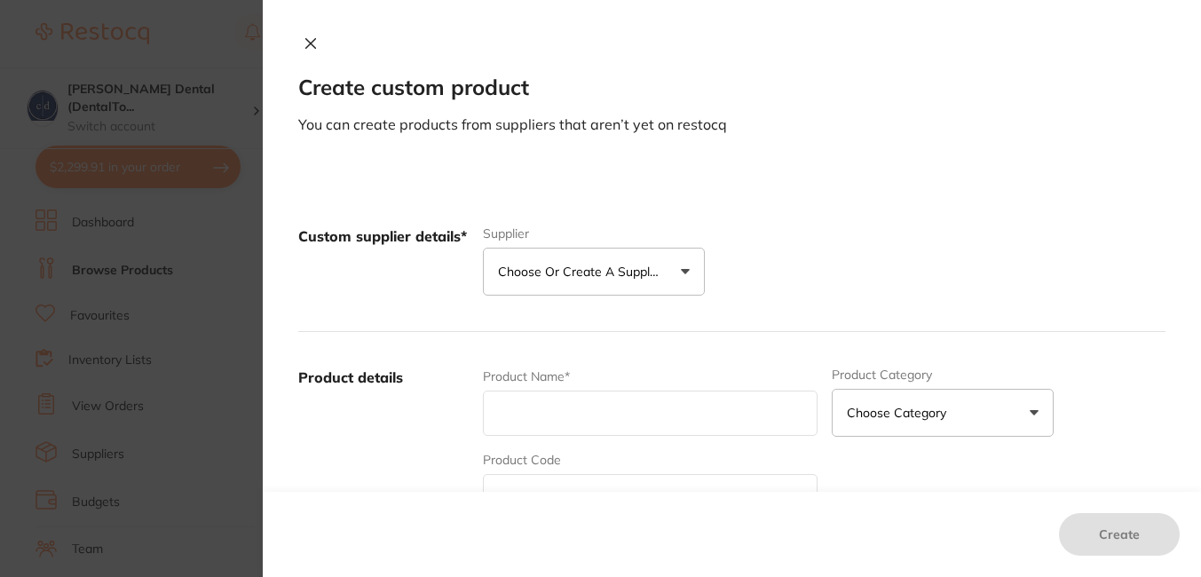
click at [683, 267] on button "Choose or create a supplier" at bounding box center [594, 272] width 222 height 48
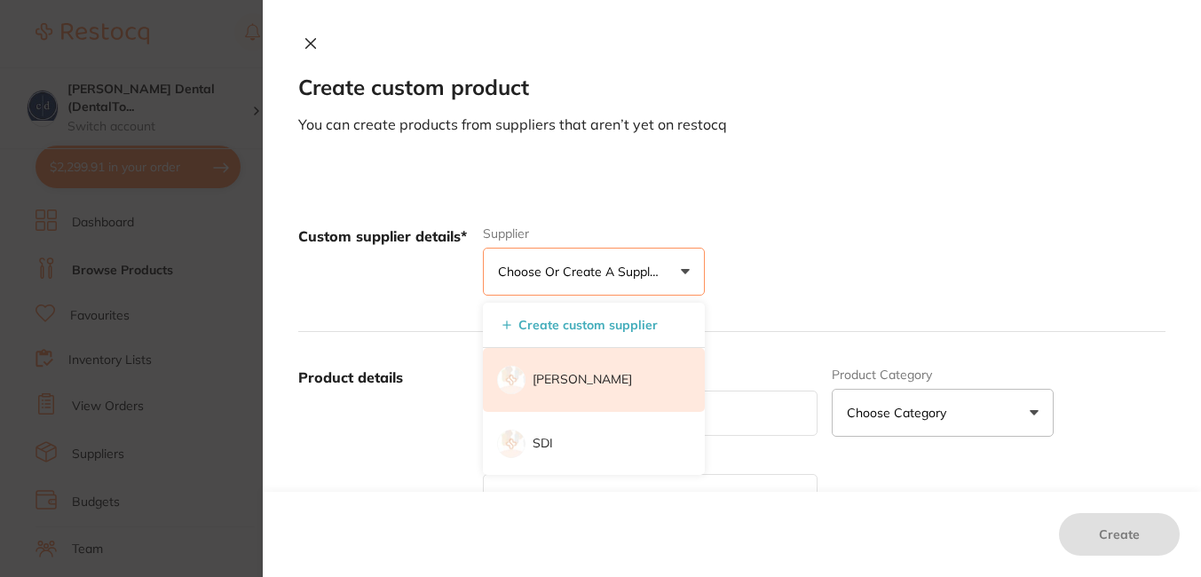
click at [590, 370] on li "[PERSON_NAME]" at bounding box center [594, 380] width 222 height 64
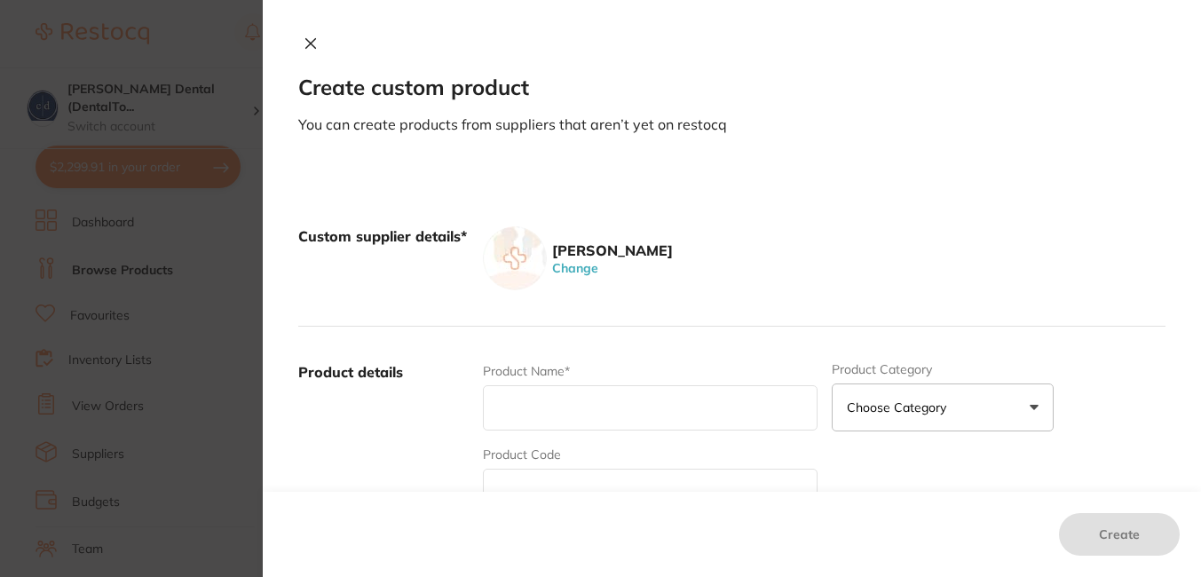
click at [552, 398] on input "text" at bounding box center [650, 407] width 334 height 45
paste input "EdgeEndo EdgeTaper - Size F3 - 21mm - Sterile, 6-Pack EN-SETF321"
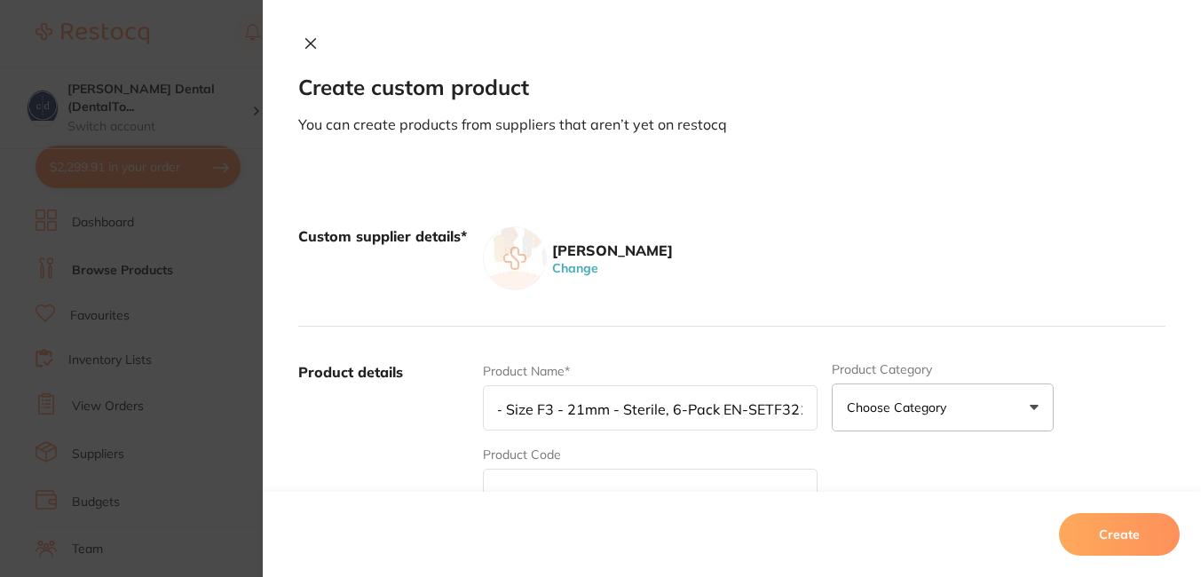
scroll to position [0, 149]
drag, startPoint x: 796, startPoint y: 408, endPoint x: 717, endPoint y: 402, distance: 78.3
click at [717, 402] on input "EdgeEndo EdgeTaper - Size F3 - 21mm - Sterile, 6-Pack EN-SETF321" at bounding box center [650, 407] width 334 height 45
type input "EdgeEndo EdgeTaper - Size F3 - 21mm - Sterile, 6-Pack"
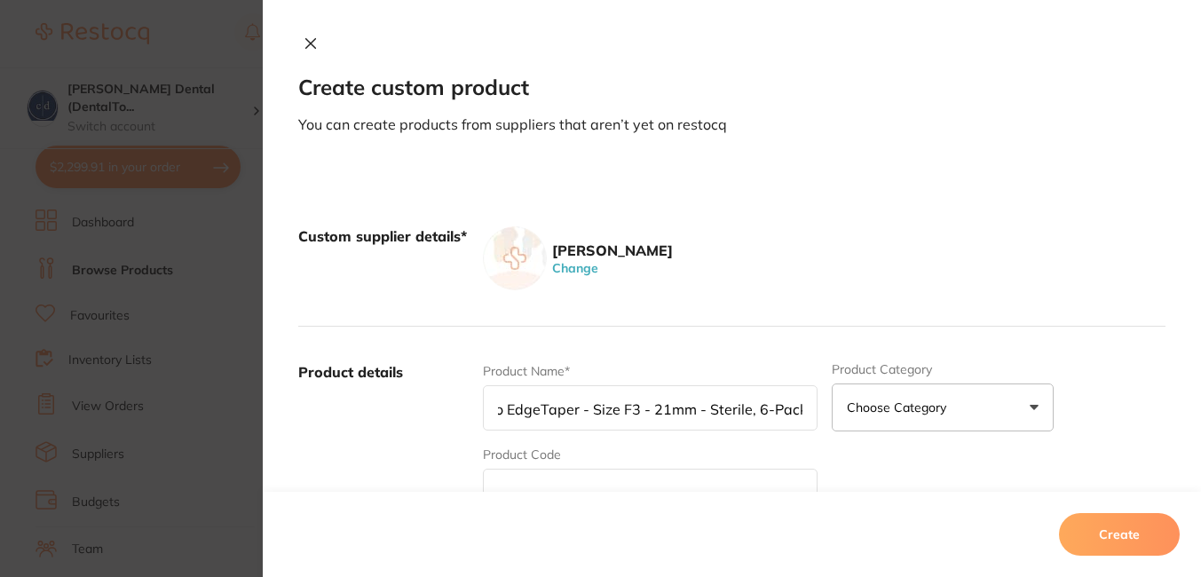
click at [644, 487] on input "text" at bounding box center [650, 491] width 334 height 45
paste input "EN-SETF321"
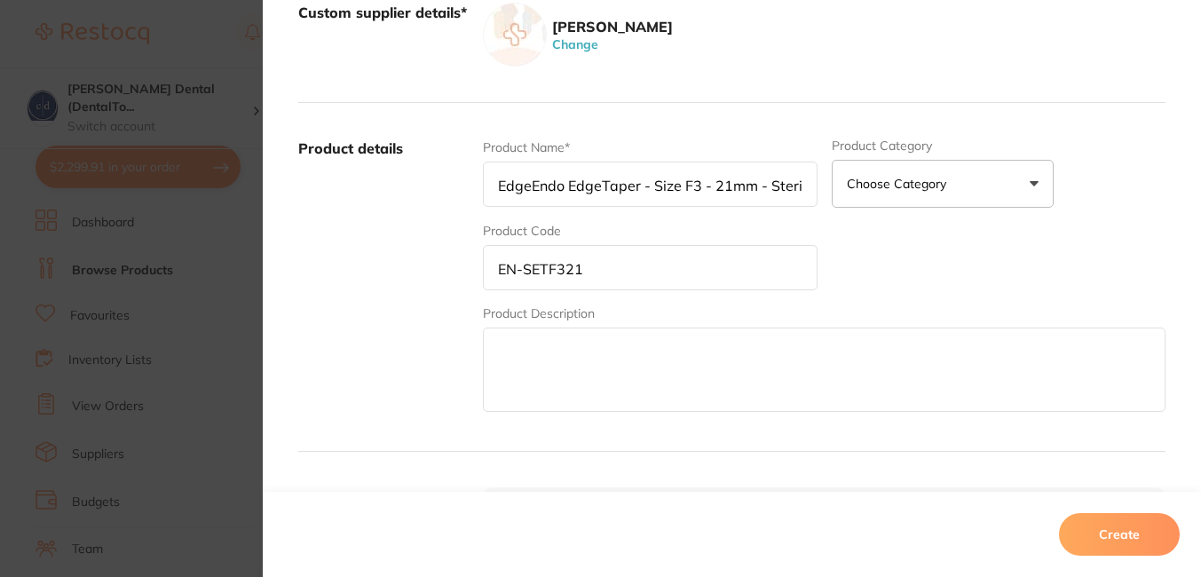
scroll to position [249, 0]
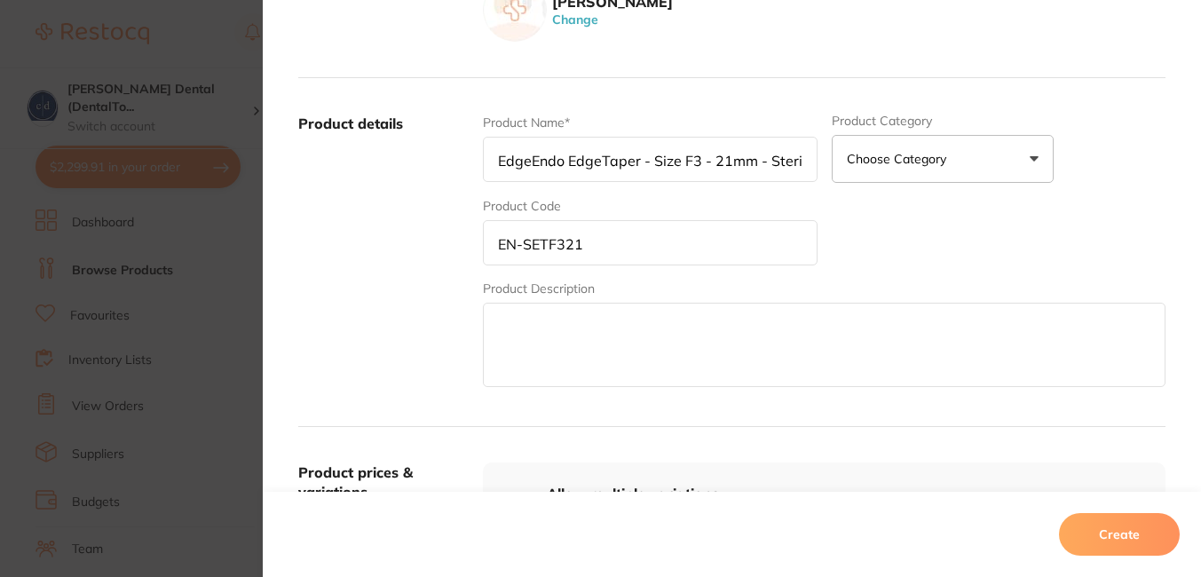
type input "EN-SETF321"
click at [733, 158] on input "EdgeEndo EdgeTaper - Size F3 - 21mm - Sterile, 6-Pack" at bounding box center [650, 159] width 334 height 45
click at [666, 338] on textarea at bounding box center [824, 345] width 683 height 84
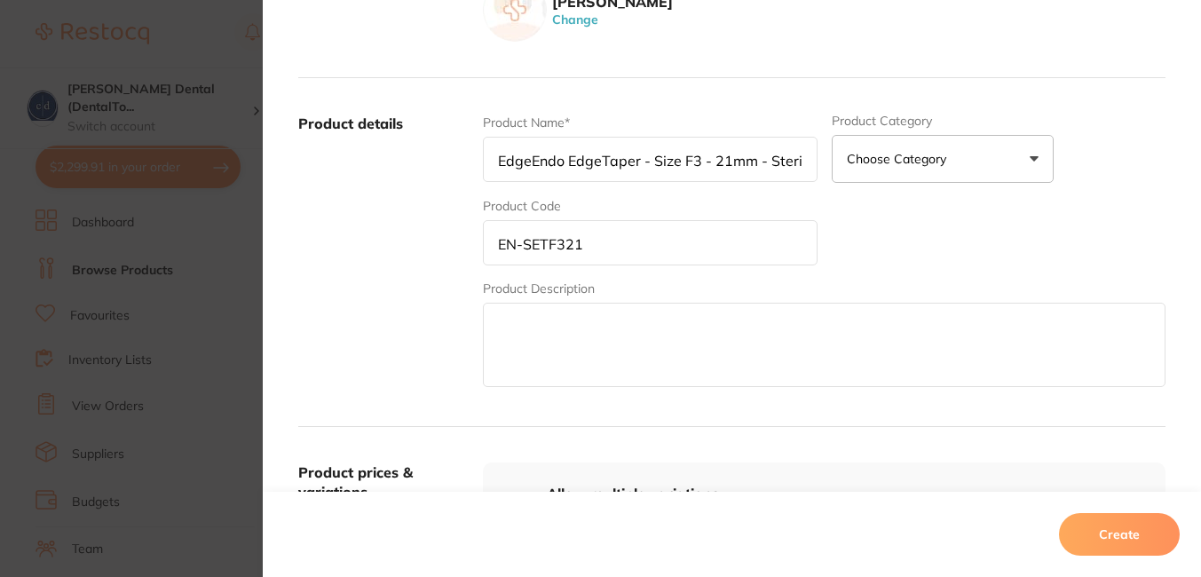
paste textarea "EdgeEndo EdgeTaper - Size F3 - 21mm - Sterile, 6-Pack"
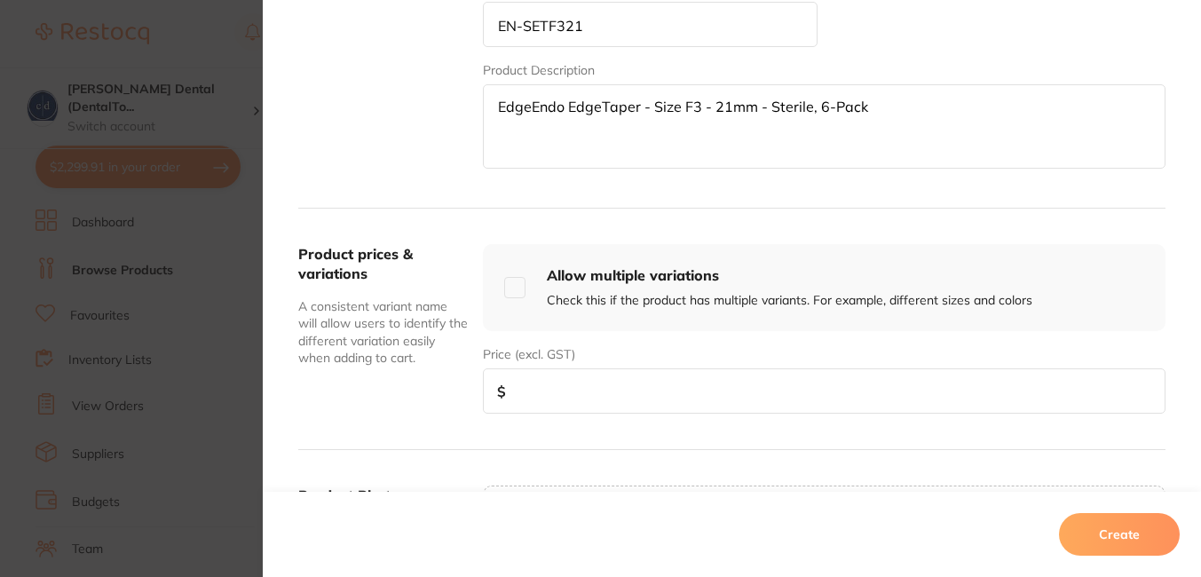
scroll to position [486, 0]
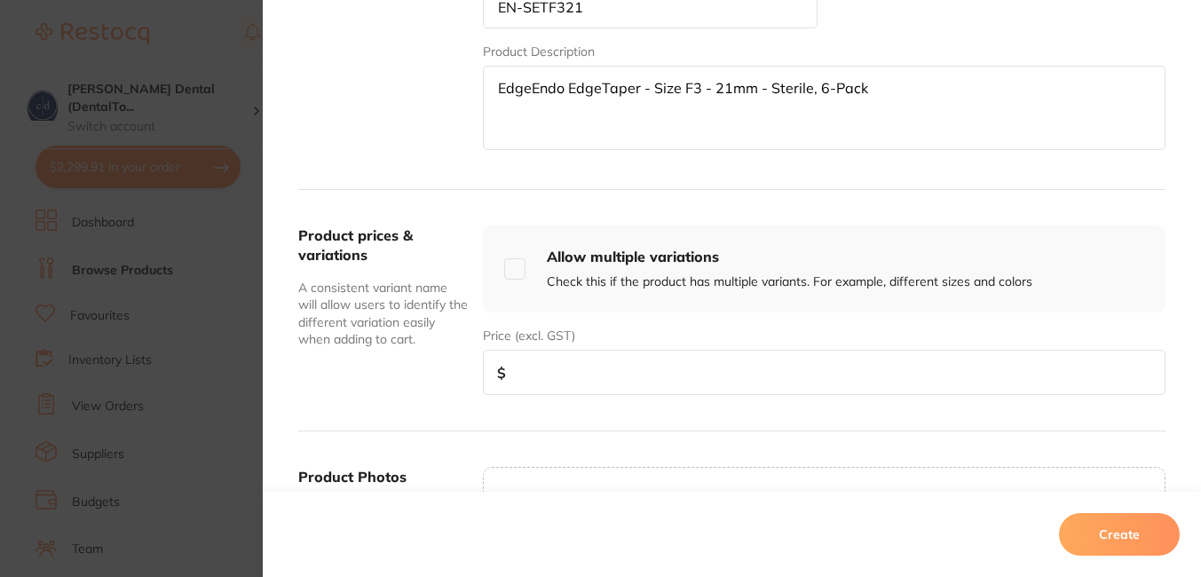
type textarea "EdgeEndo EdgeTaper - Size F3 - 21mm - Sterile, 6-Pack"
click at [669, 383] on input "number" at bounding box center [824, 372] width 683 height 45
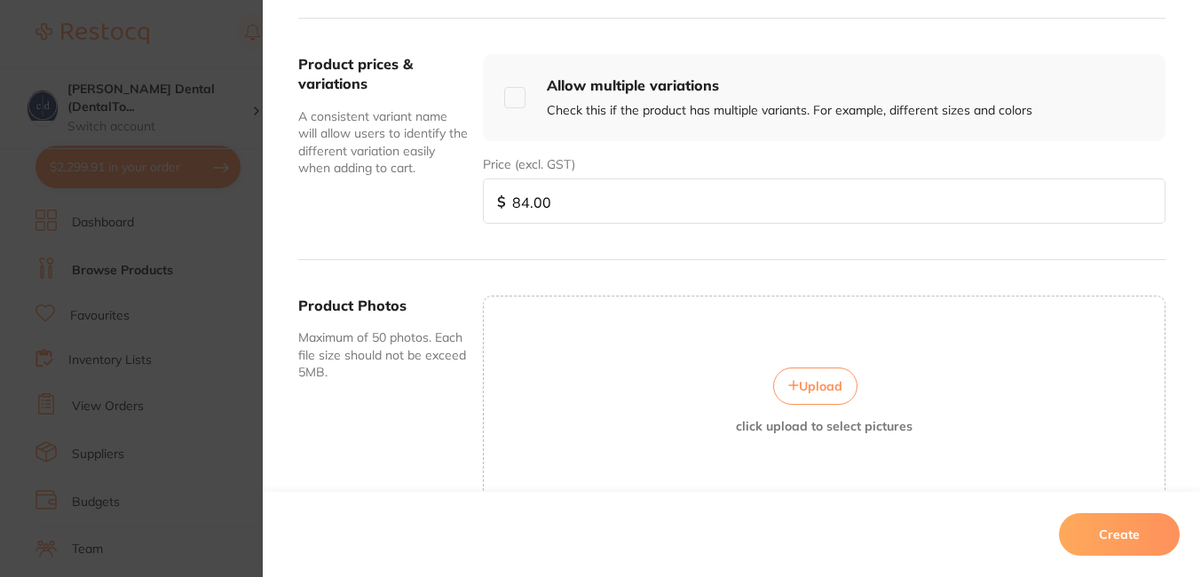
scroll to position [662, 0]
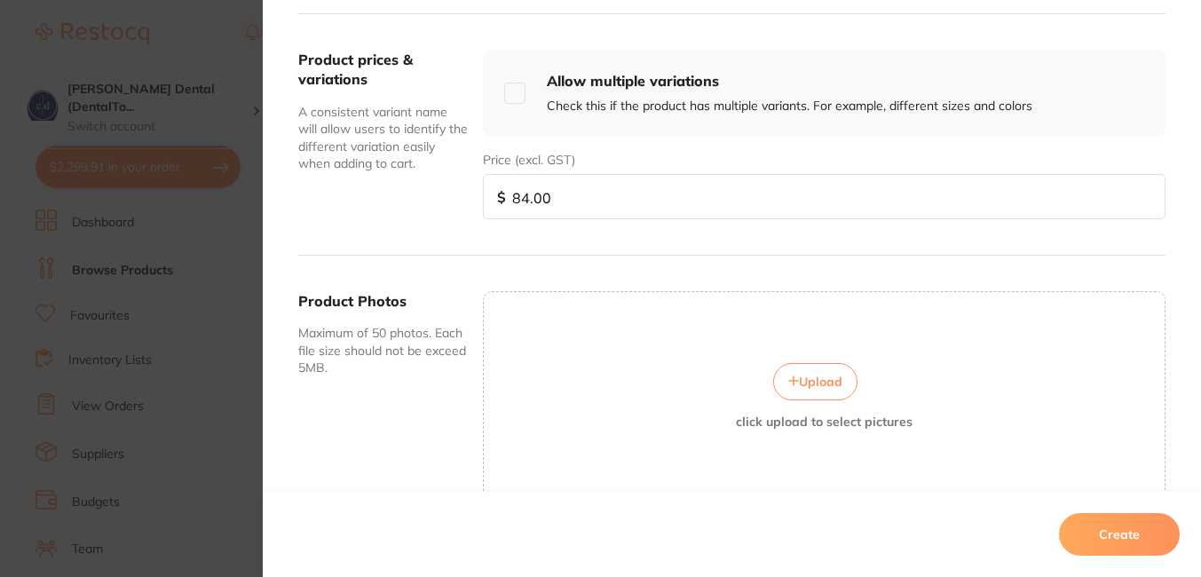
type input "84.00"
click at [815, 374] on span "Upload" at bounding box center [821, 382] width 44 height 16
click at [1115, 534] on button "Create" at bounding box center [1119, 534] width 121 height 43
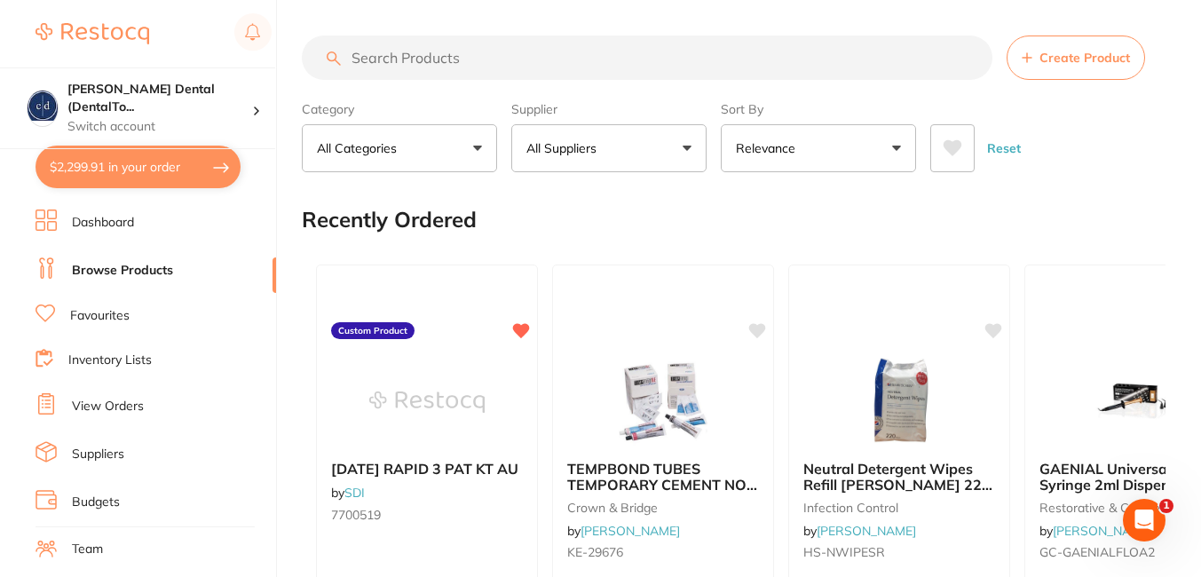
click at [1057, 64] on span "Create Product" at bounding box center [1085, 58] width 91 height 14
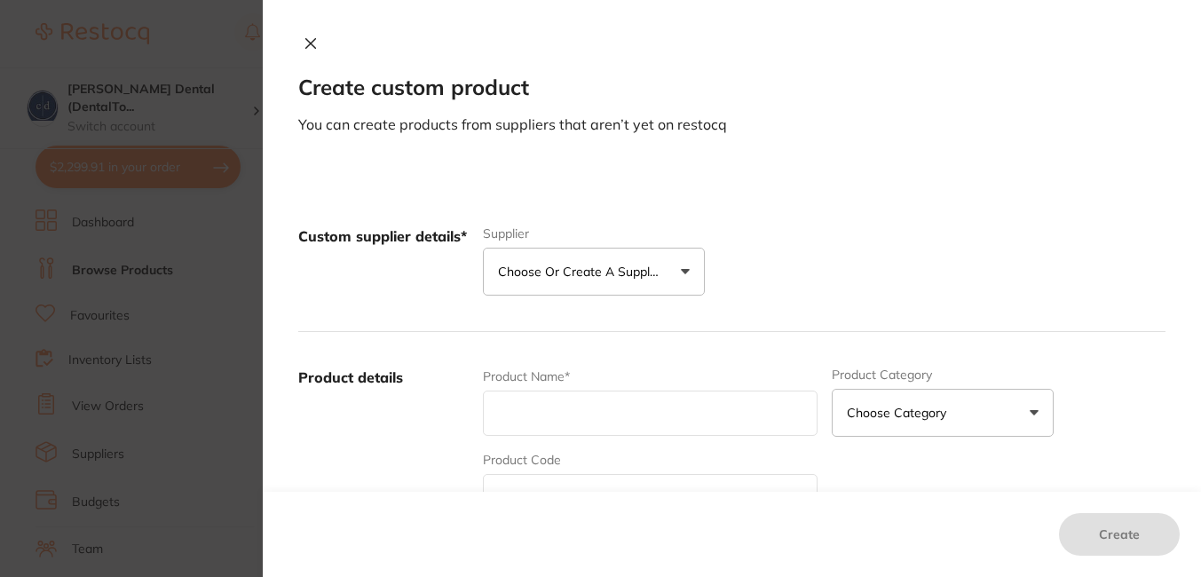
click at [683, 276] on button "Choose or create a supplier" at bounding box center [594, 272] width 222 height 48
click at [683, 268] on button "Choose or create a supplier" at bounding box center [594, 272] width 222 height 48
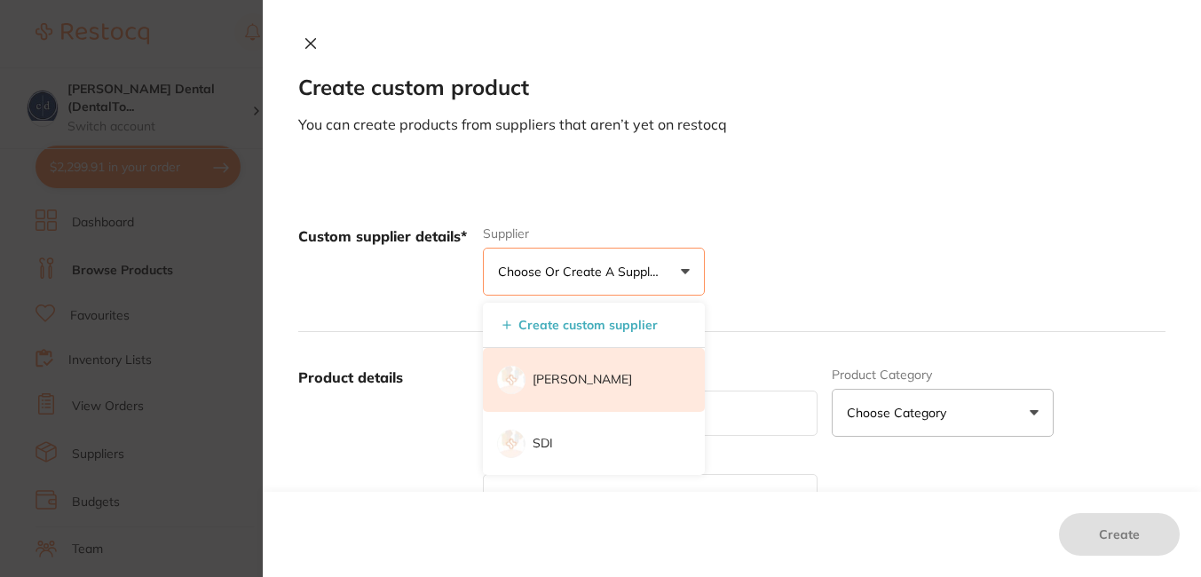
click at [586, 379] on p "[PERSON_NAME]" at bounding box center [582, 380] width 99 height 18
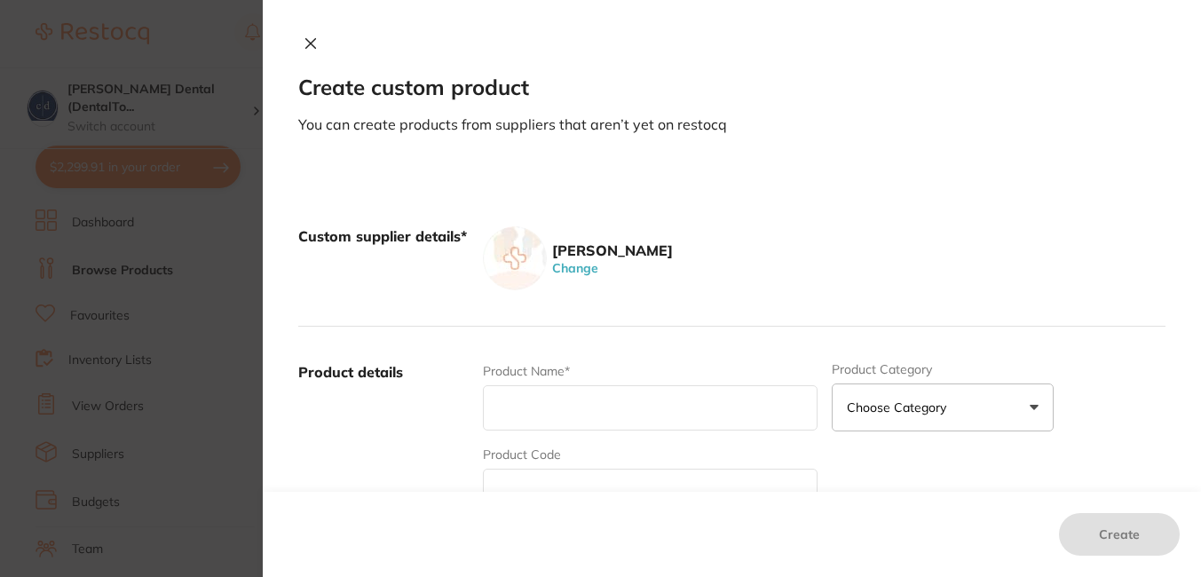
click at [537, 394] on input "text" at bounding box center [650, 407] width 334 height 45
paste input "EdgeEndo EdgeTaper - Size F1 - 25mm - Sterile, 6-Pack EN-SETF125"
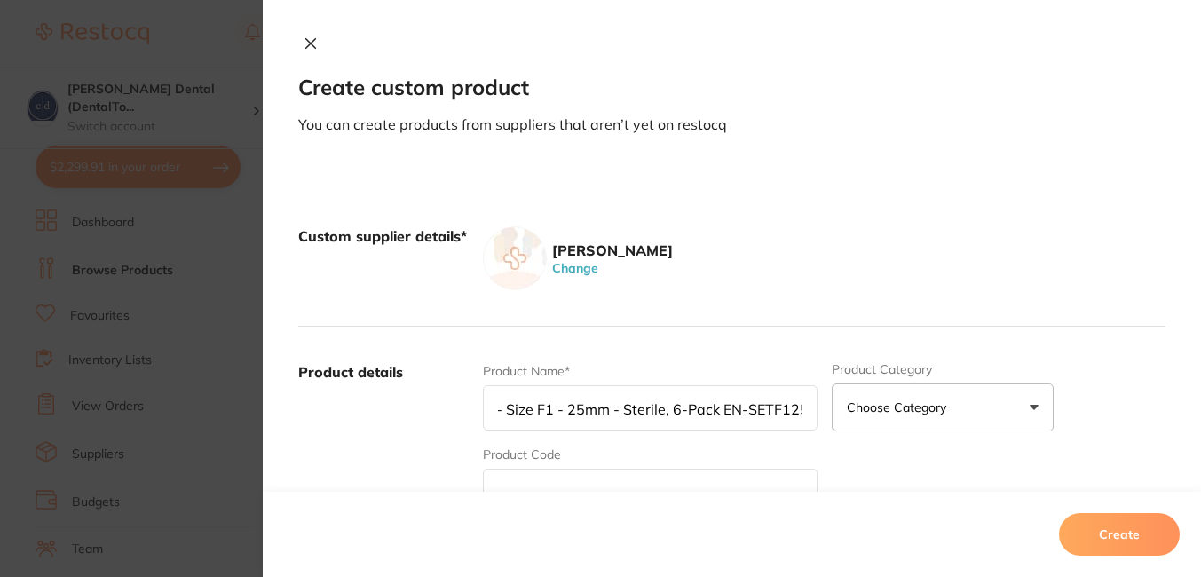
scroll to position [0, 149]
drag, startPoint x: 800, startPoint y: 408, endPoint x: 715, endPoint y: 409, distance: 85.3
click at [715, 409] on input "EdgeEndo EdgeTaper - Size F1 - 25mm - Sterile, 6-Pack EN-SETF125" at bounding box center [650, 407] width 334 height 45
type input "EdgeEndo EdgeTaper - Size F1 - 25mm - Sterile, 6-Pack"
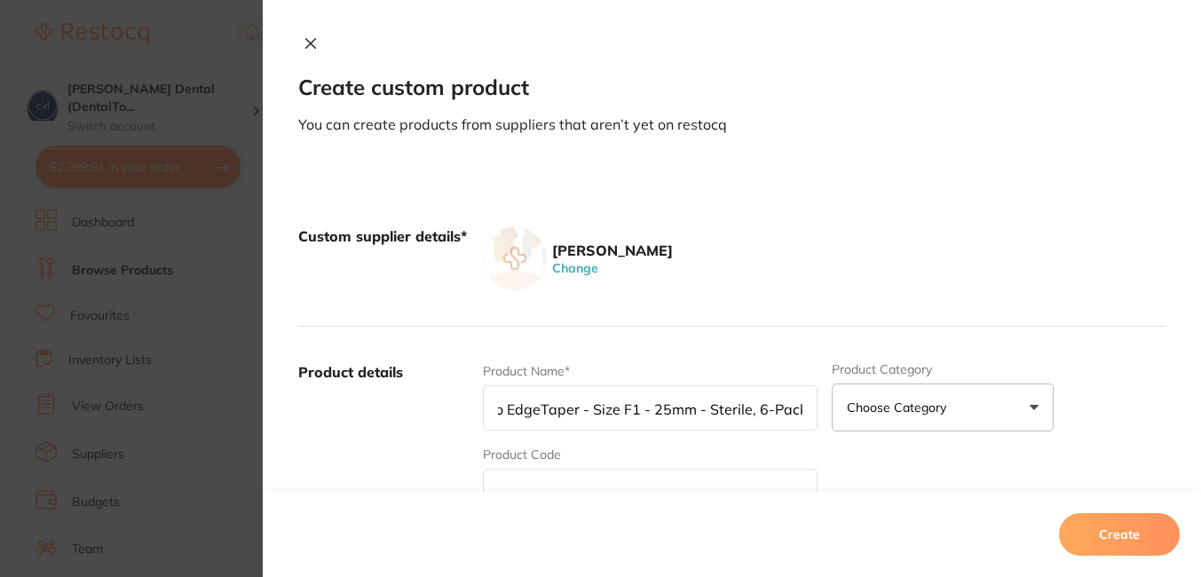
click at [682, 479] on input "text" at bounding box center [650, 491] width 334 height 45
paste input "EN-SETF125"
type input "EN-SETF125"
click at [760, 400] on input "EdgeEndo EdgeTaper - Size F1 - 25mm - Sterile, 6-Pack" at bounding box center [650, 407] width 334 height 45
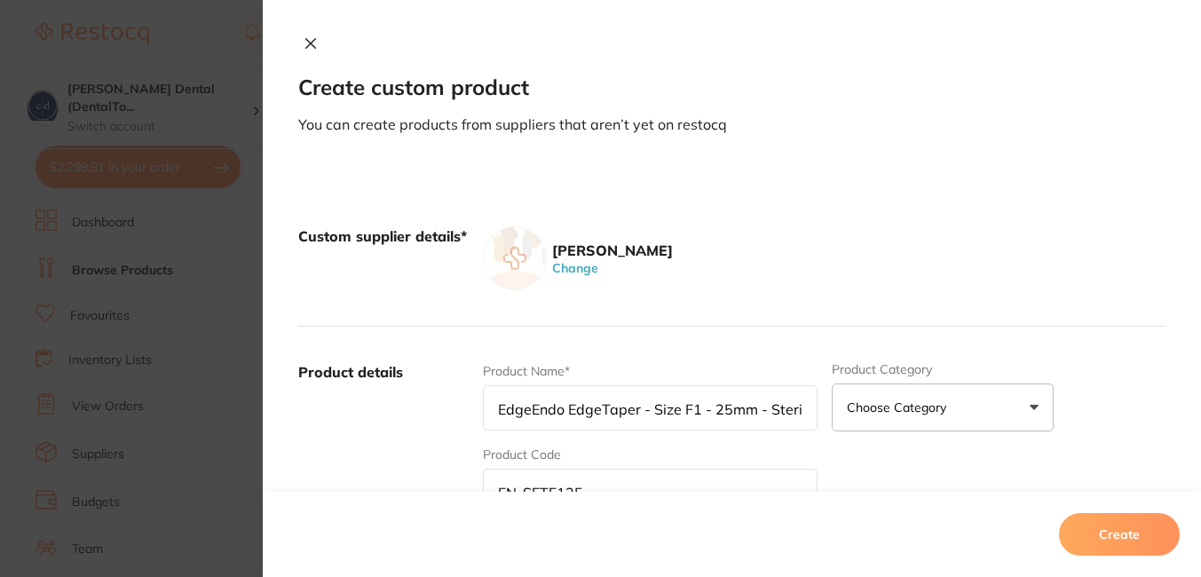
click at [760, 400] on input "EdgeEndo EdgeTaper - Size F1 - 25mm - Sterile, 6-Pack" at bounding box center [650, 407] width 334 height 45
click at [1018, 238] on div "[PERSON_NAME] Change" at bounding box center [824, 258] width 683 height 64
drag, startPoint x: 1195, startPoint y: 208, endPoint x: 1195, endPoint y: 258, distance: 49.7
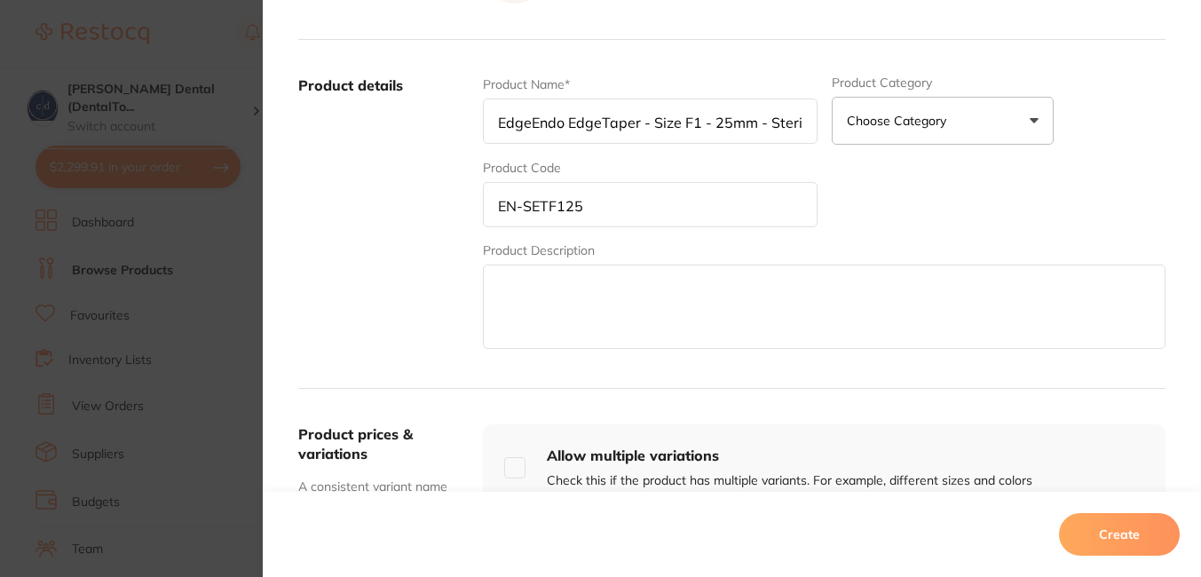
scroll to position [293, 0]
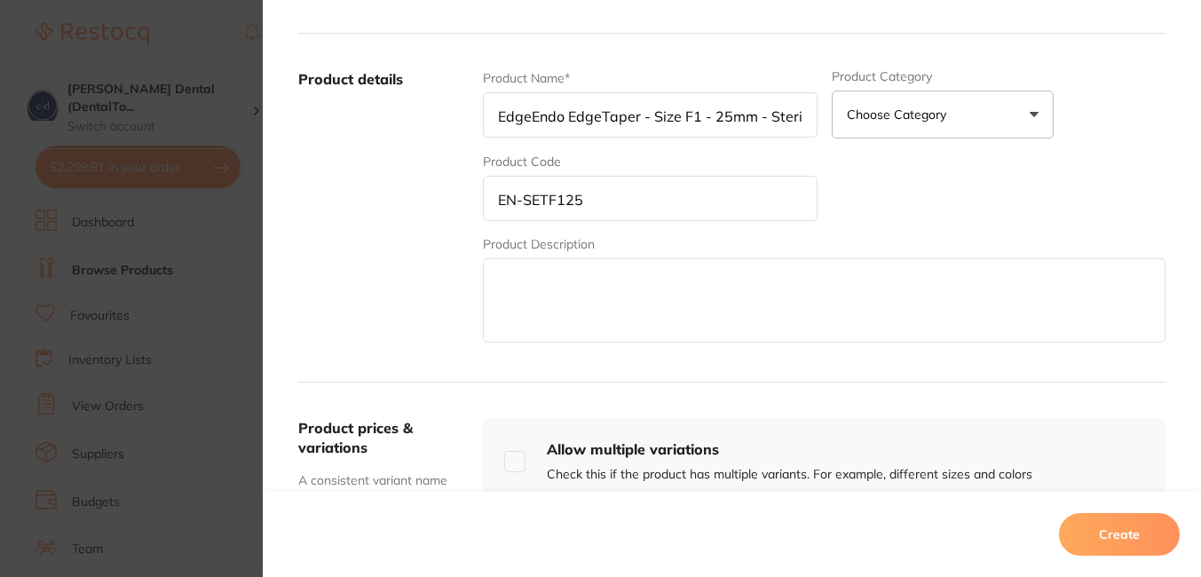
click at [758, 273] on textarea at bounding box center [824, 300] width 683 height 84
paste textarea "EdgeEndo EdgeTaper - Size F1 - 25mm - Sterile, 6-Pack"
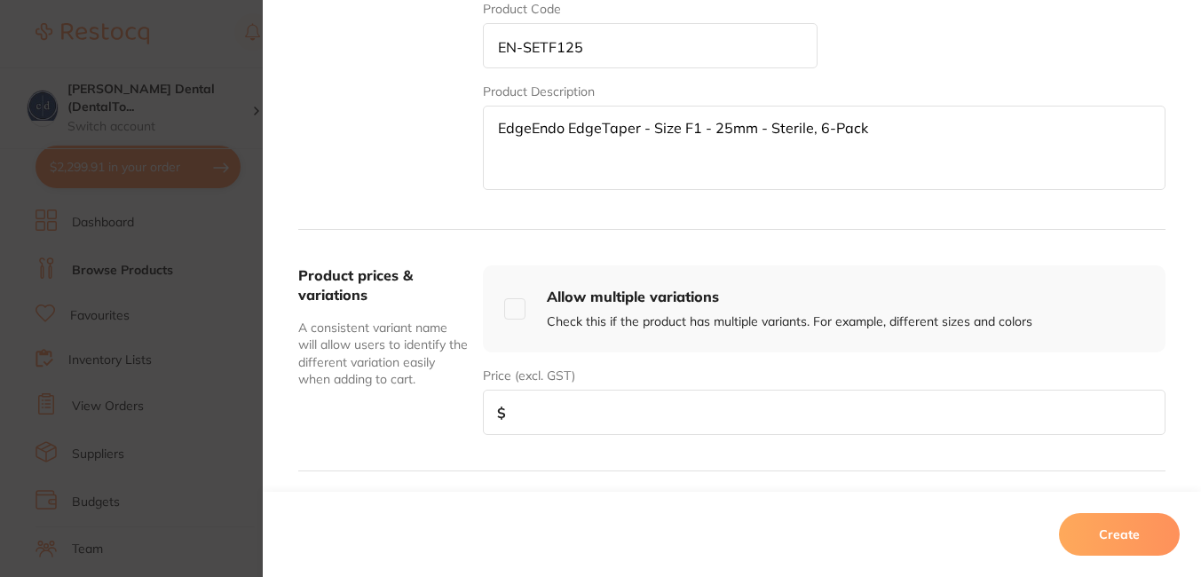
scroll to position [476, 0]
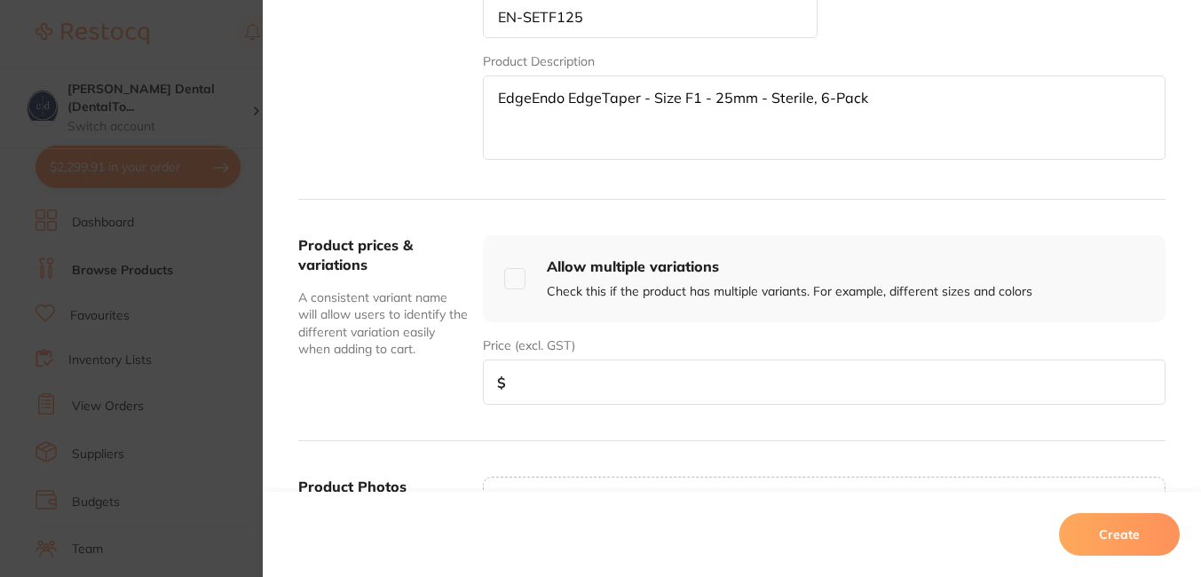
type textarea "EdgeEndo EdgeTaper - Size F1 - 25mm - Sterile, 6-Pack"
click at [762, 379] on input "number" at bounding box center [824, 382] width 683 height 45
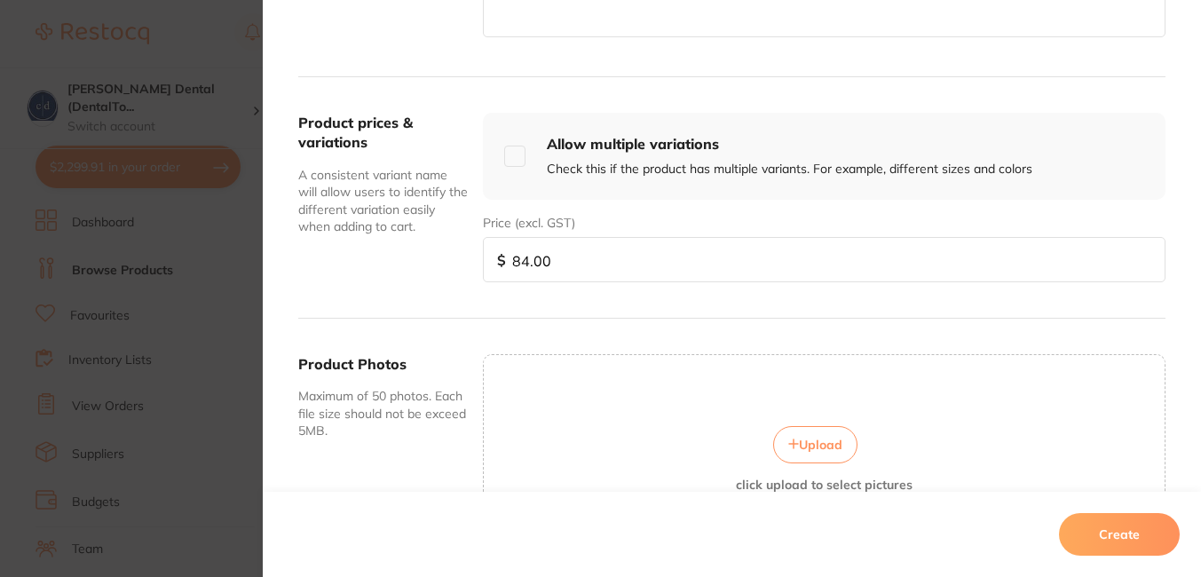
scroll to position [647, 0]
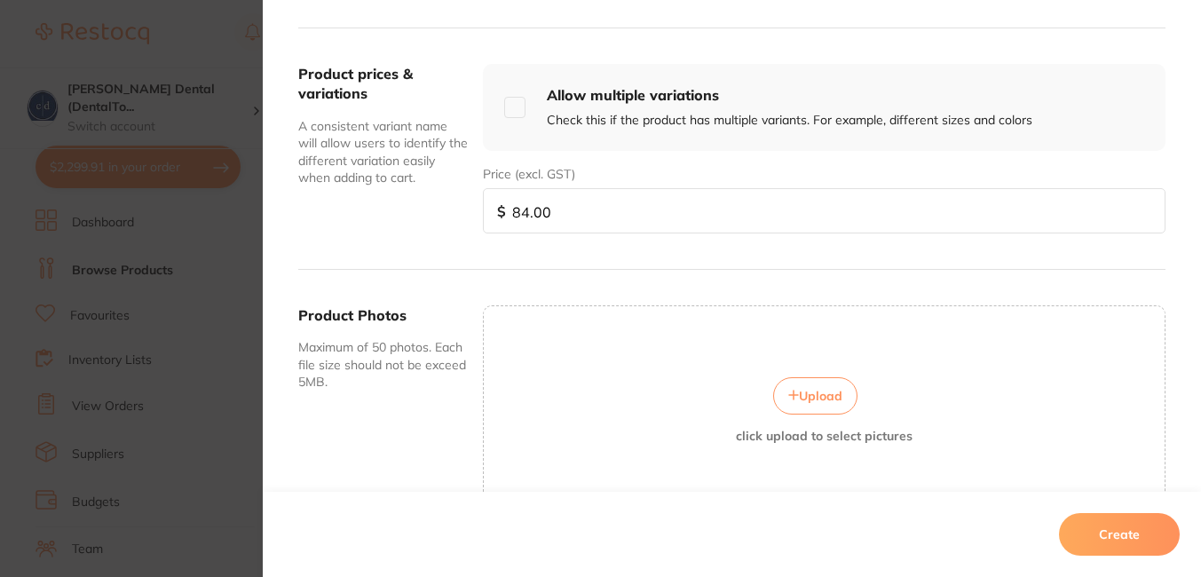
type input "84.00"
click at [805, 392] on span "Upload" at bounding box center [821, 396] width 44 height 16
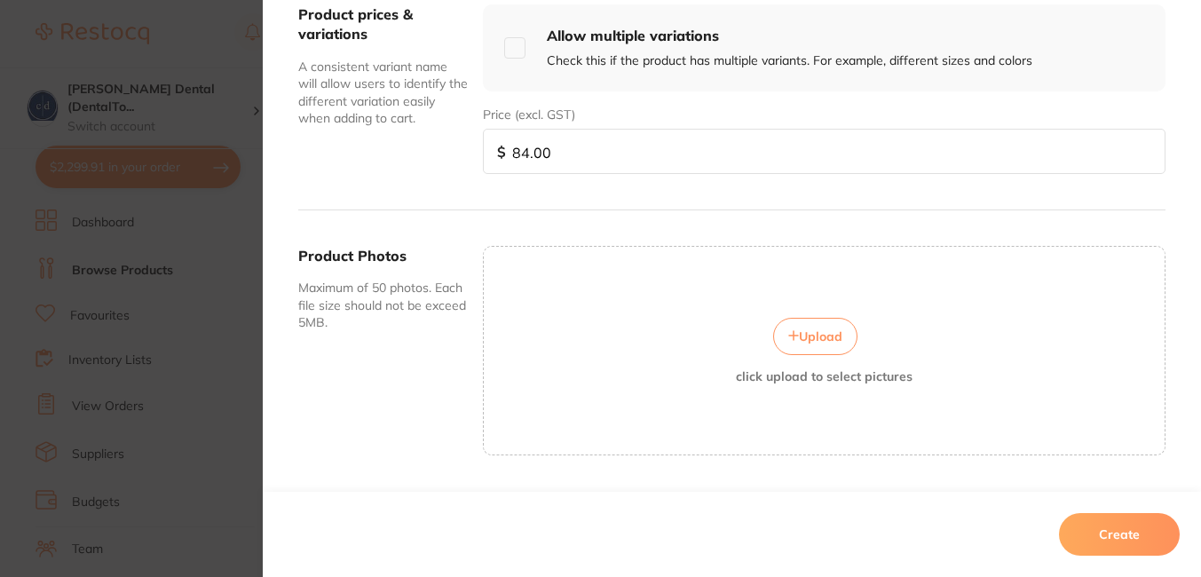
scroll to position [712, 0]
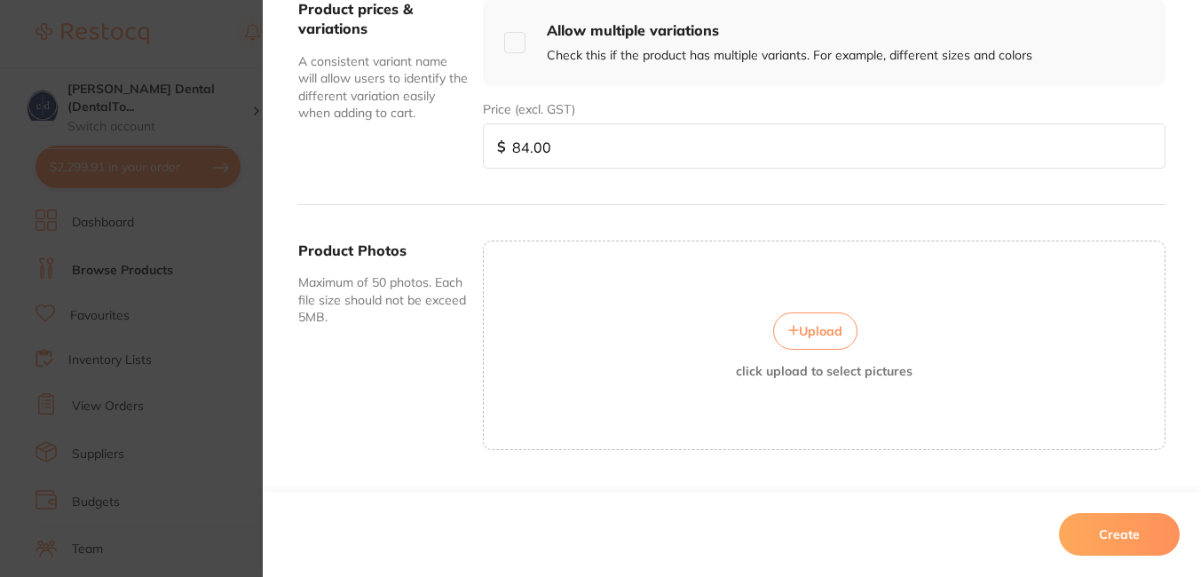
click at [820, 332] on span "Upload" at bounding box center [821, 331] width 44 height 16
click at [1121, 528] on button "Create" at bounding box center [1119, 534] width 121 height 43
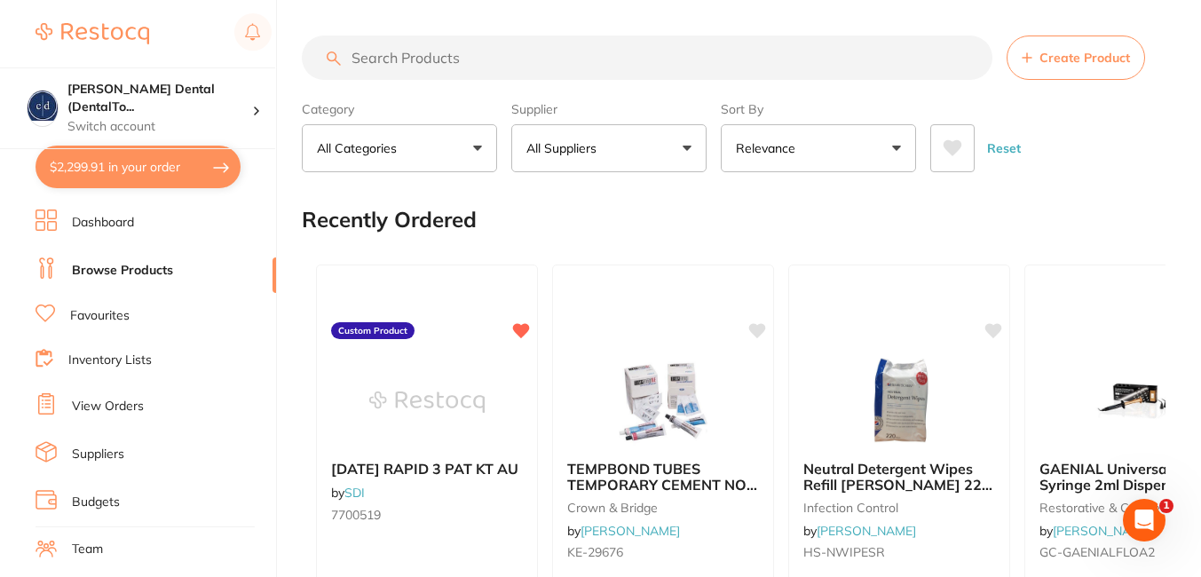
click at [1098, 62] on span "Create Product" at bounding box center [1085, 58] width 91 height 14
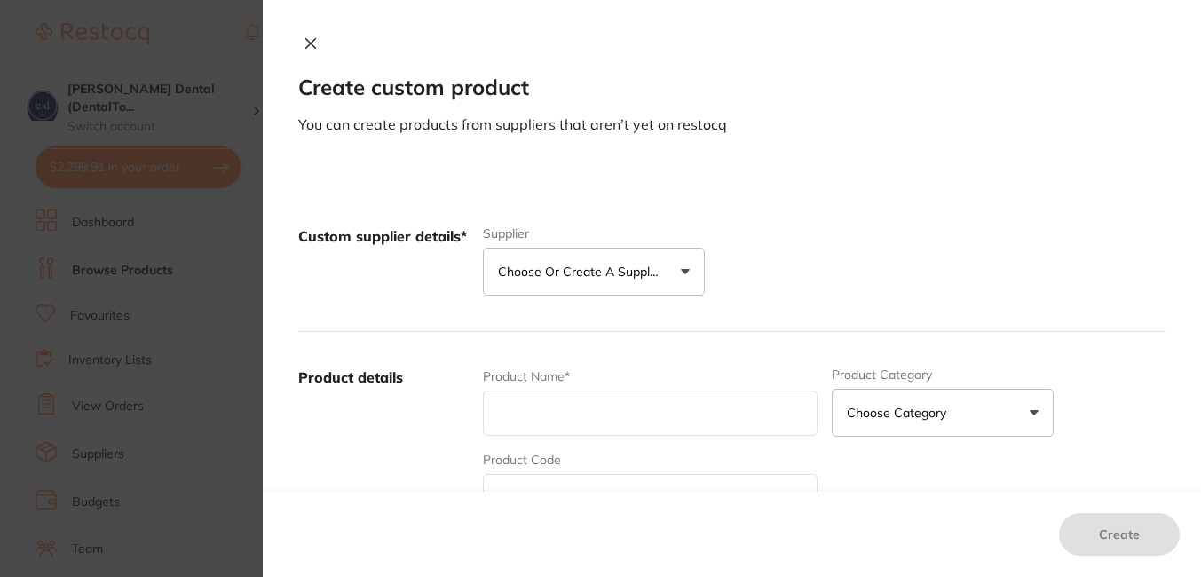
scroll to position [0, 0]
click at [685, 270] on button "Choose or create a supplier" at bounding box center [594, 272] width 222 height 48
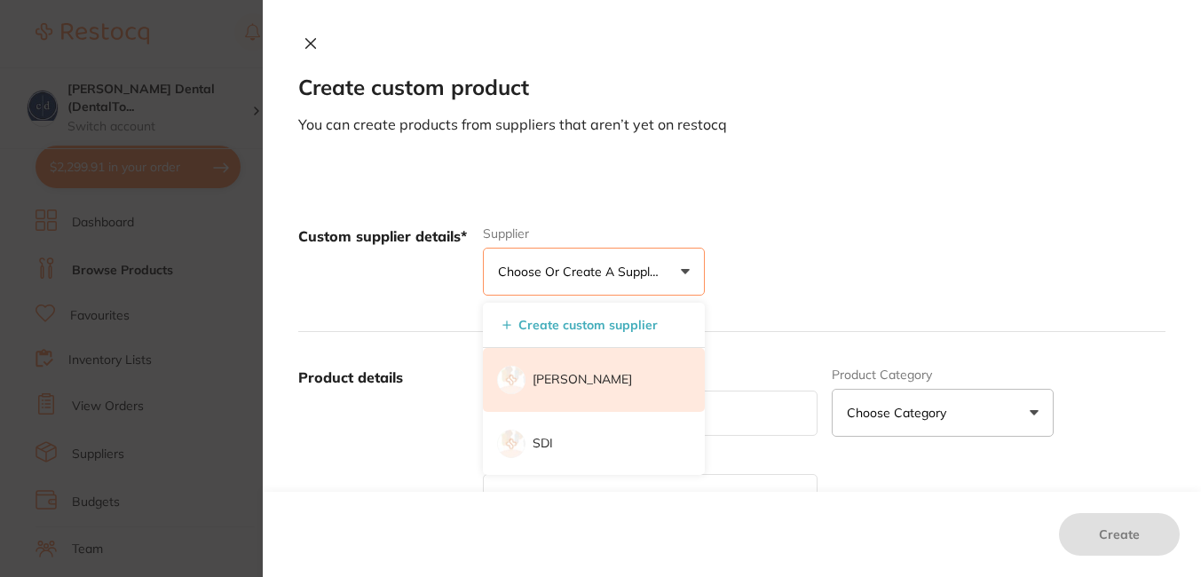
click at [608, 380] on p "[PERSON_NAME]" at bounding box center [582, 380] width 99 height 18
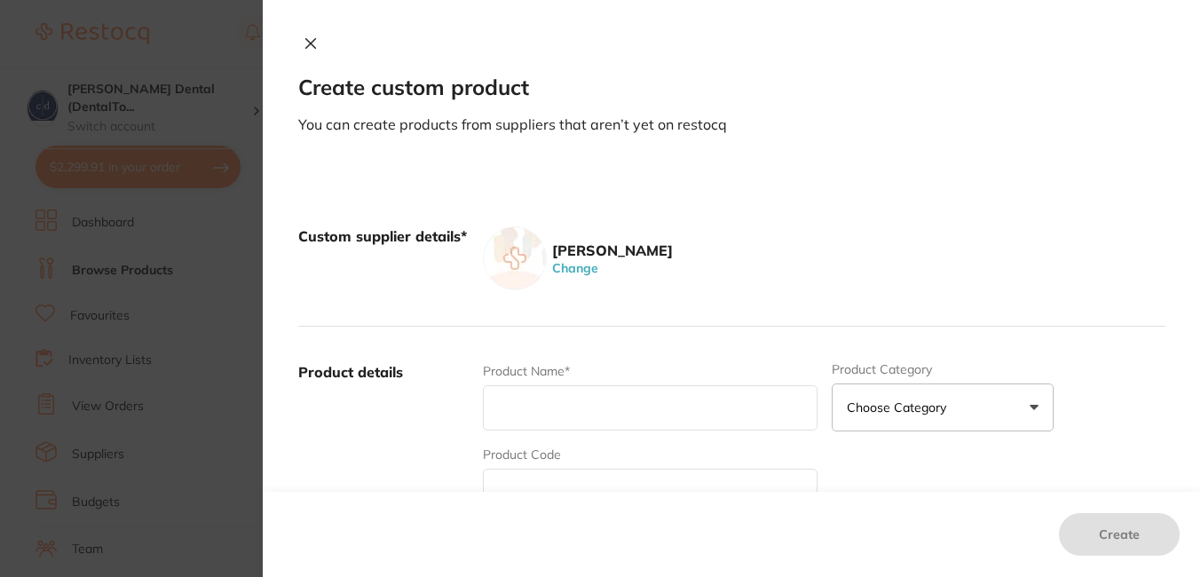
click at [599, 400] on input "text" at bounding box center [650, 407] width 334 height 45
paste input "EdgeEndo EdgeTaper - Size F2 - 25mm - Sterile, 6-Pack EN-SETF225"
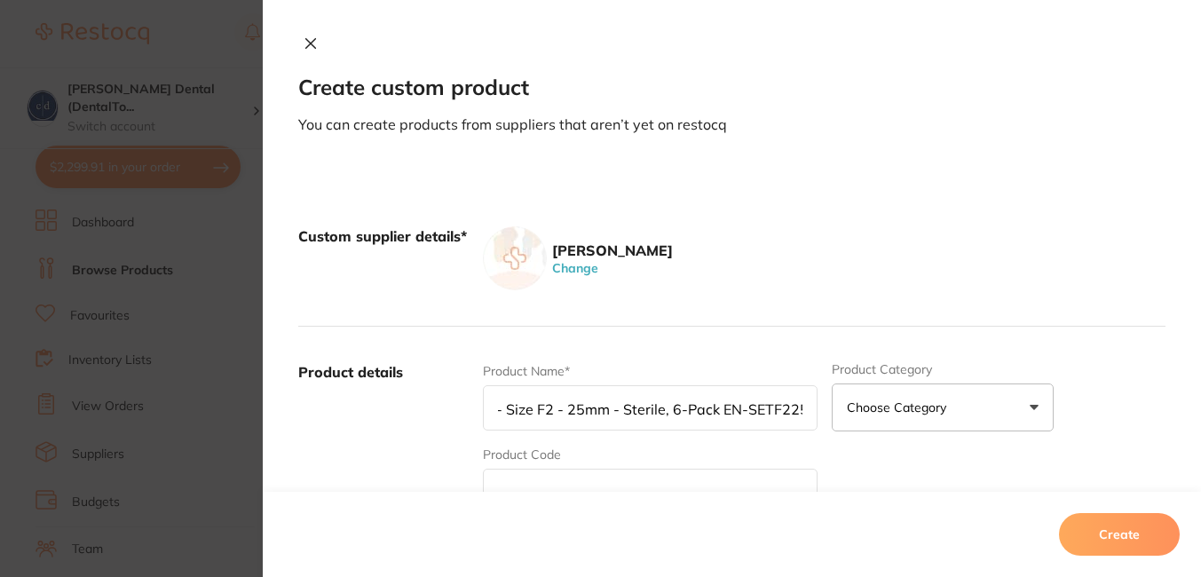
scroll to position [0, 149]
drag, startPoint x: 786, startPoint y: 407, endPoint x: 712, endPoint y: 408, distance: 73.7
click at [712, 408] on input "EdgeEndo EdgeTaper - Size F2 - 25mm - Sterile, 6-Pack EN-SETF225" at bounding box center [650, 407] width 334 height 45
type input "EdgeEndo EdgeTaper - Size F2 - 25mm - Sterile, 6-Pack"
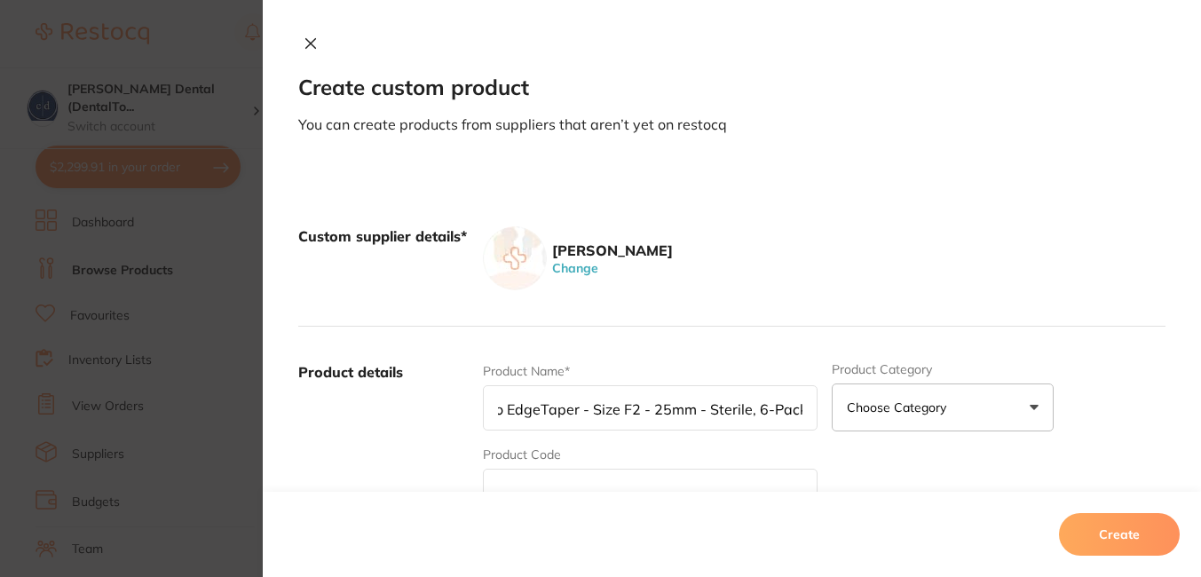
click at [654, 480] on input "text" at bounding box center [650, 491] width 334 height 45
paste input "EN-SETF225"
type input "EN-SETF225"
click at [662, 400] on input "EdgeEndo EdgeTaper - Size F2 - 25mm - Sterile, 6-Pack" at bounding box center [650, 407] width 334 height 45
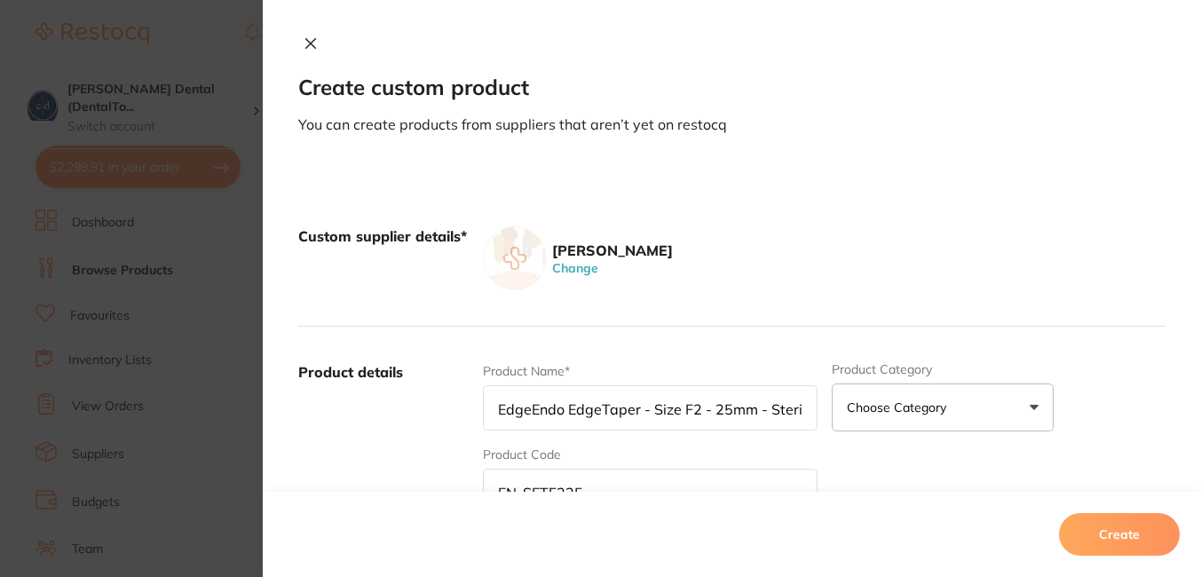
click at [662, 400] on input "EdgeEndo EdgeTaper - Size F2 - 25mm - Sterile, 6-Pack" at bounding box center [650, 407] width 334 height 45
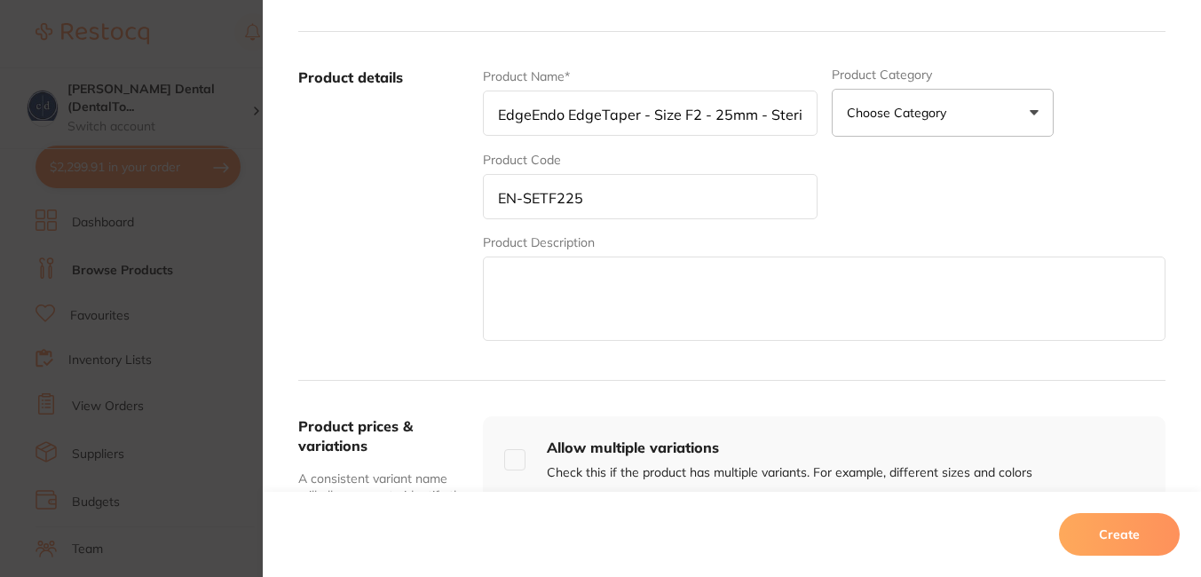
scroll to position [345, 0]
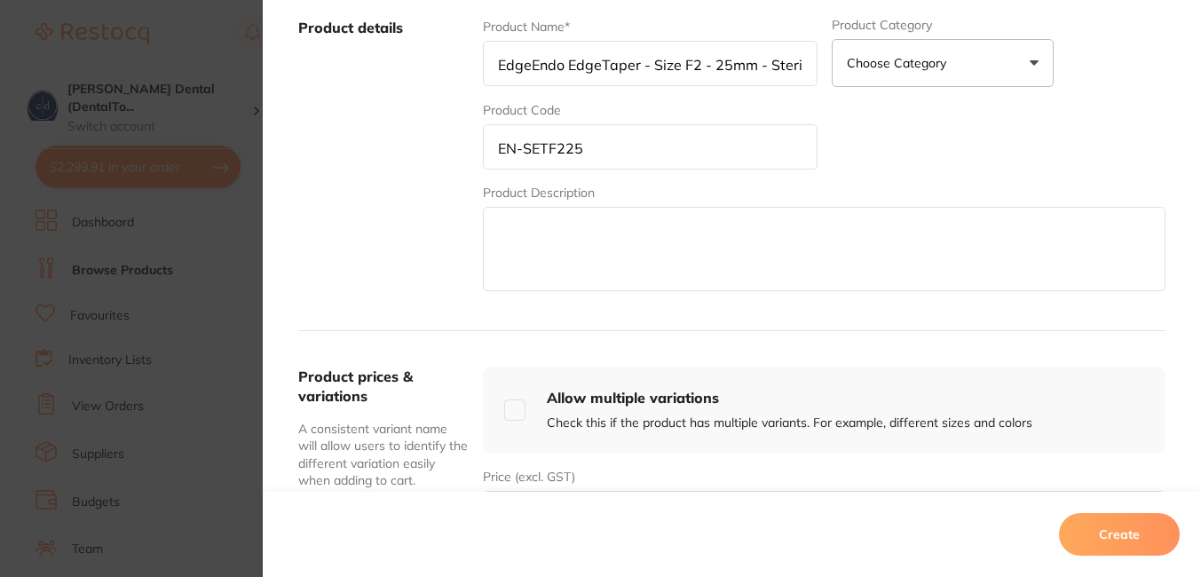
click at [902, 259] on textarea at bounding box center [824, 249] width 683 height 84
paste textarea "EdgeEndo EdgeTaper - Size F2 - 25mm - Sterile, 6-Pack"
type textarea "EdgeEndo EdgeTaper - Size F2 - 25mm - Sterile, 6-Pack"
click at [654, 510] on div "Create" at bounding box center [732, 534] width 939 height 85
click at [653, 498] on div "Create" at bounding box center [732, 534] width 939 height 85
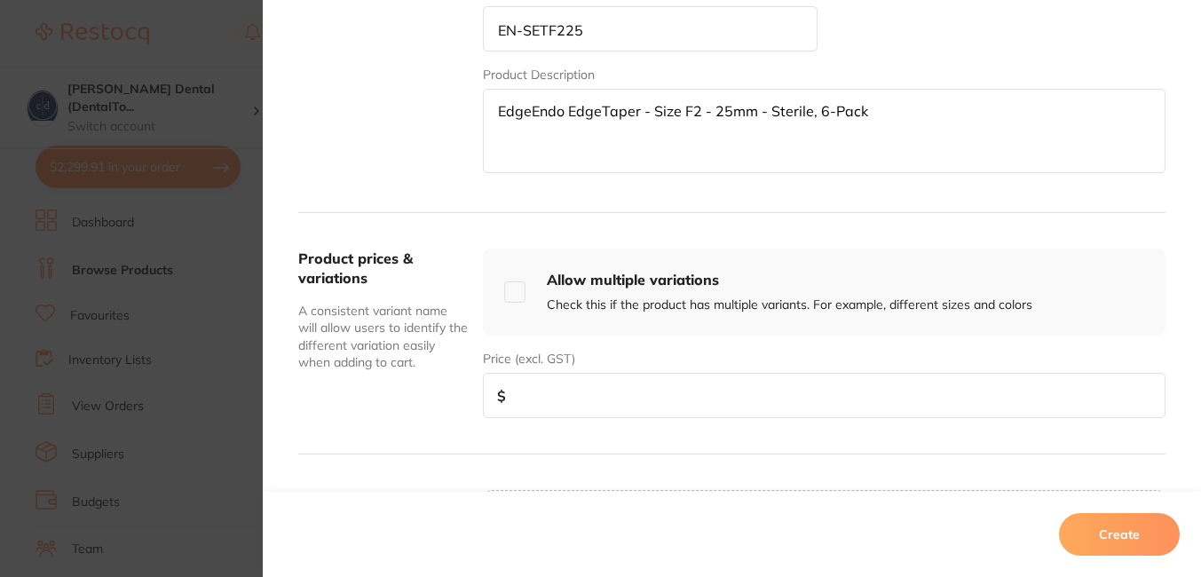
scroll to position [469, 0]
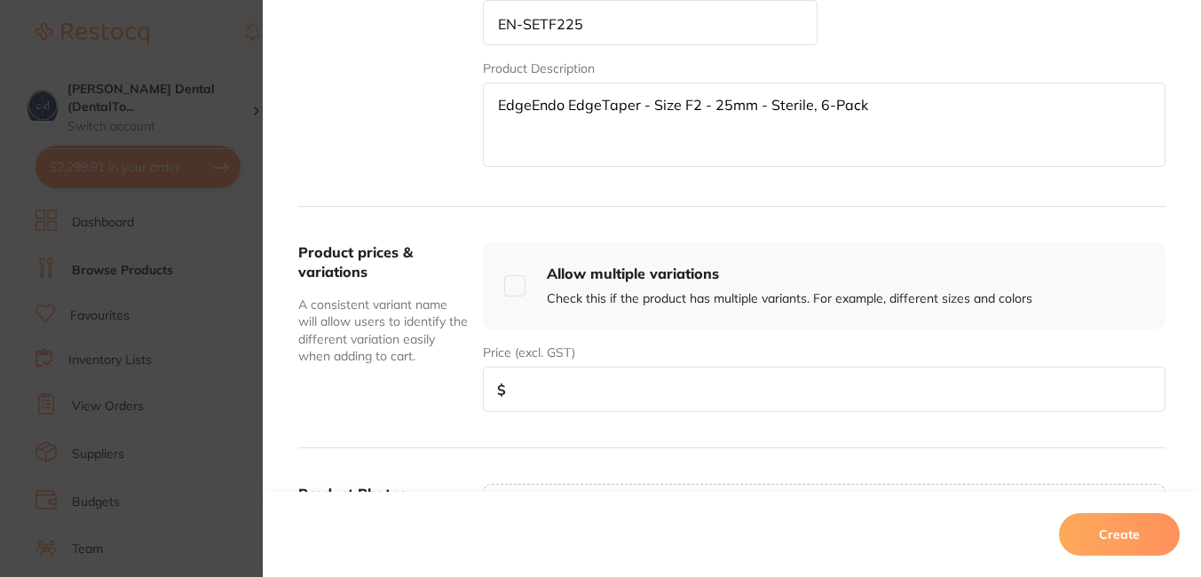
click at [821, 390] on input "number" at bounding box center [824, 389] width 683 height 45
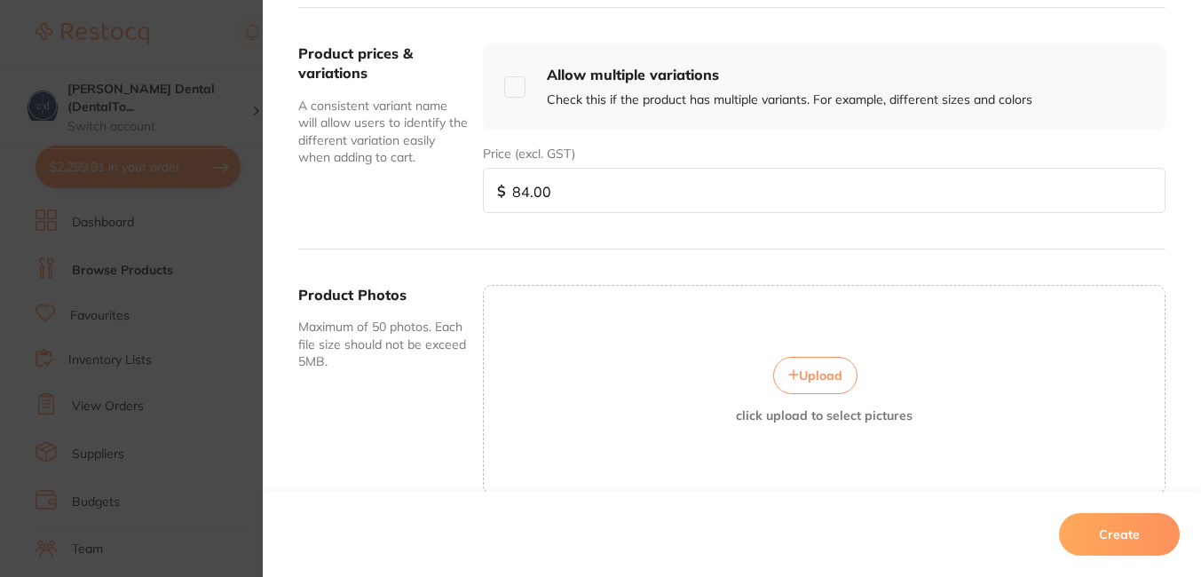
type input "84.00"
click at [809, 364] on button "Upload" at bounding box center [815, 375] width 84 height 37
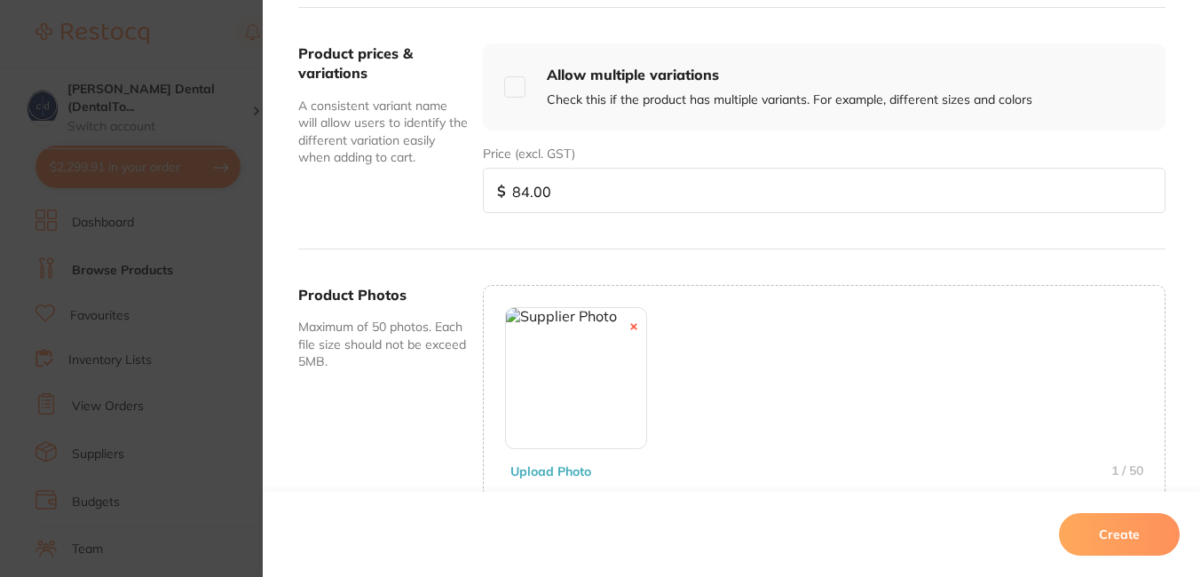
click at [1112, 529] on button "Create" at bounding box center [1119, 534] width 121 height 43
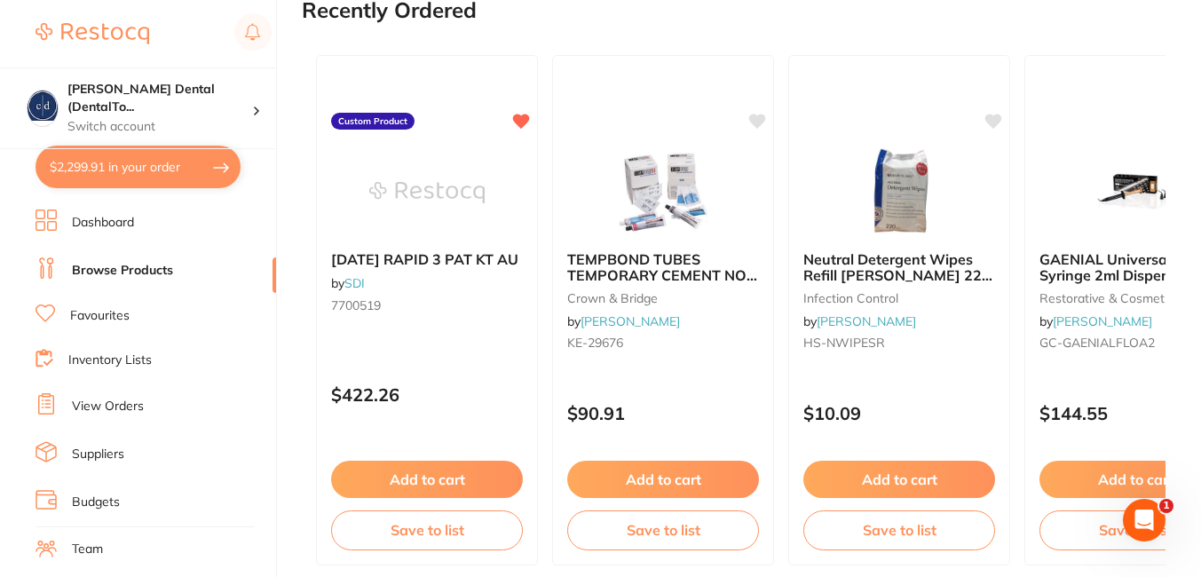
scroll to position [0, 0]
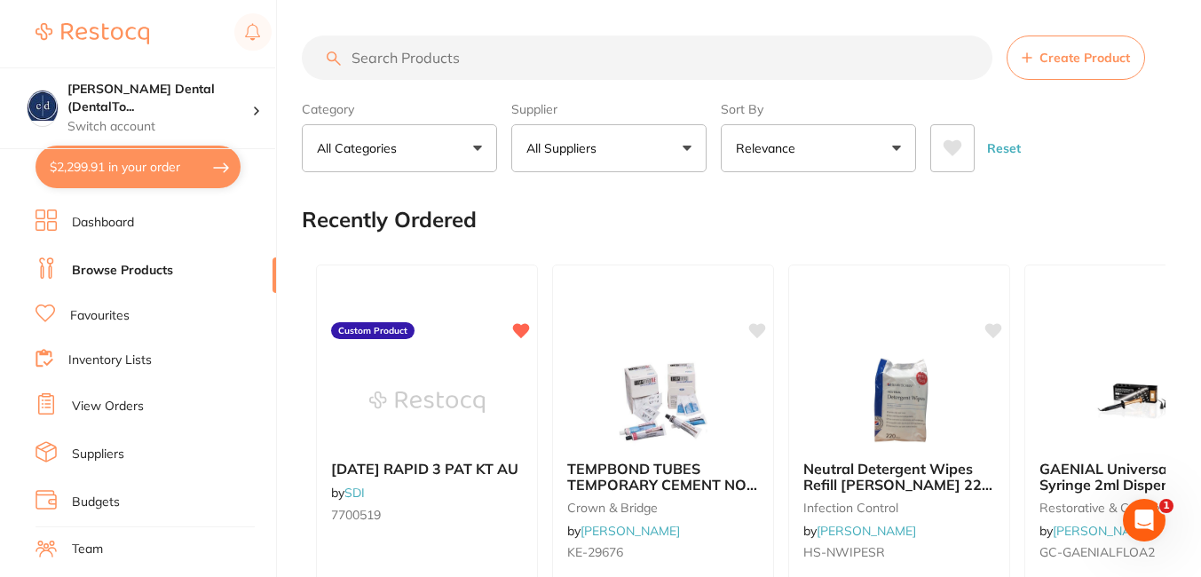
click at [1074, 57] on span "Create Product" at bounding box center [1085, 58] width 91 height 14
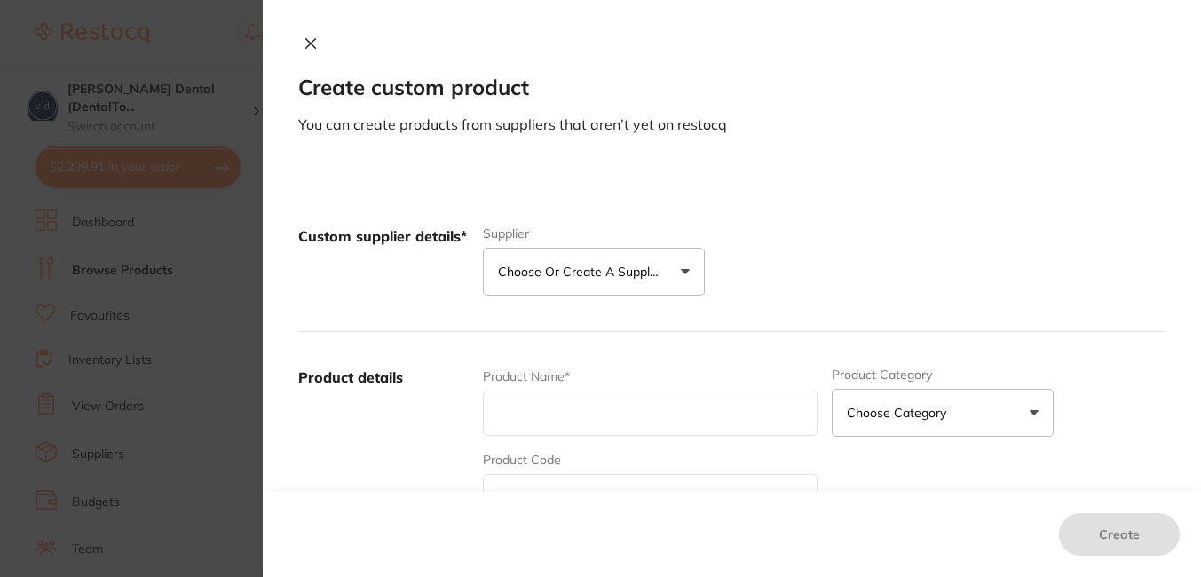
click at [640, 267] on p "Choose or create a supplier" at bounding box center [582, 272] width 169 height 18
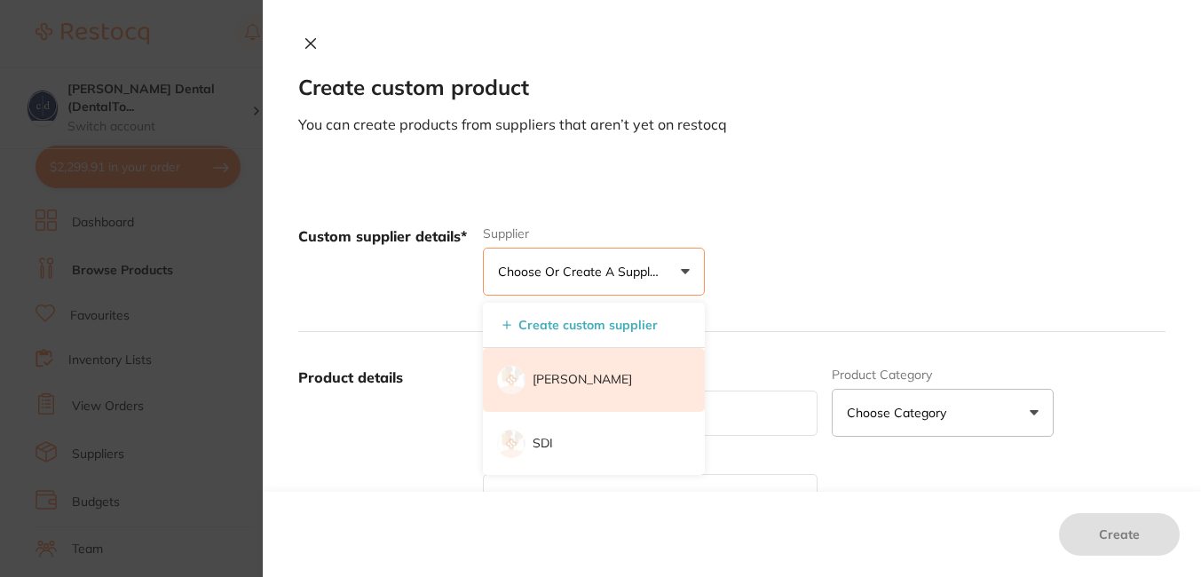
click at [589, 376] on p "[PERSON_NAME]" at bounding box center [582, 380] width 99 height 18
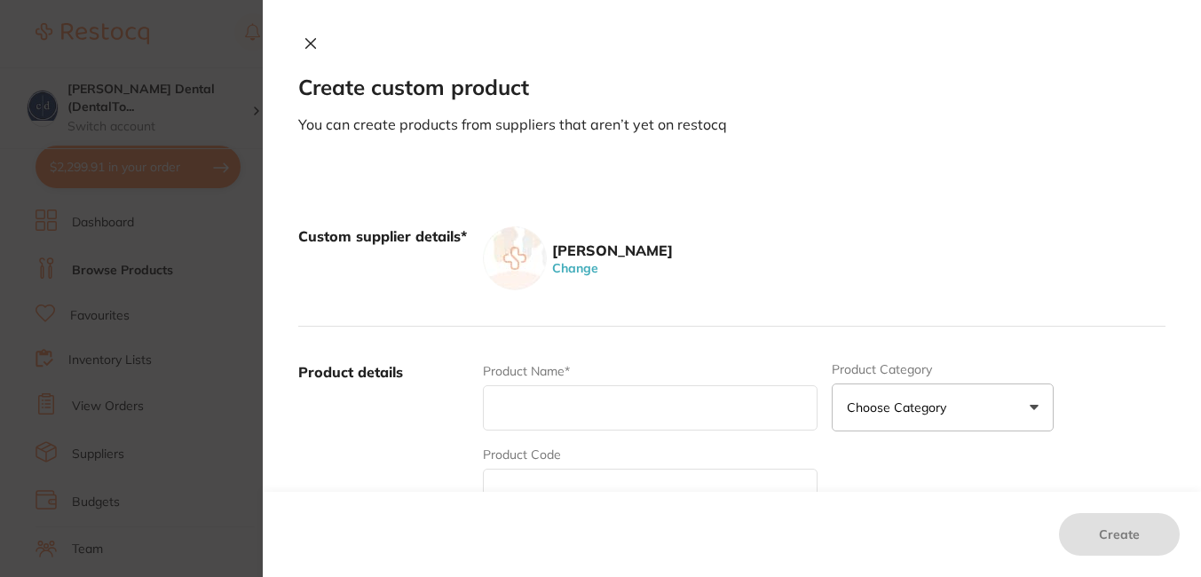
click at [570, 395] on input "text" at bounding box center [650, 407] width 334 height 45
paste input "EdgeEndo EdgeTaper - Size F3 - 25mm - Sterile, 6-Pack EN-SETF325"
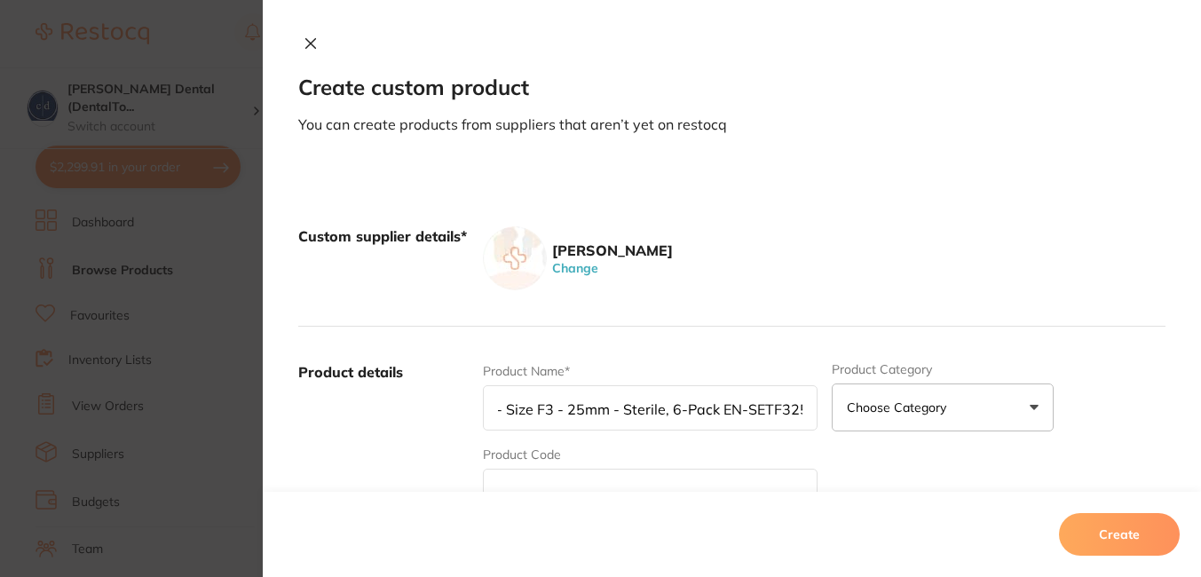
scroll to position [0, 149]
drag, startPoint x: 799, startPoint y: 406, endPoint x: 715, endPoint y: 409, distance: 84.4
click at [715, 409] on input "EdgeEndo EdgeTaper - Size F3 - 25mm - Sterile, 6-Pack EN-SETF325" at bounding box center [650, 407] width 334 height 45
type input "EdgeEndo EdgeTaper - Size F3 - 25mm - Sterile, 6-Pack"
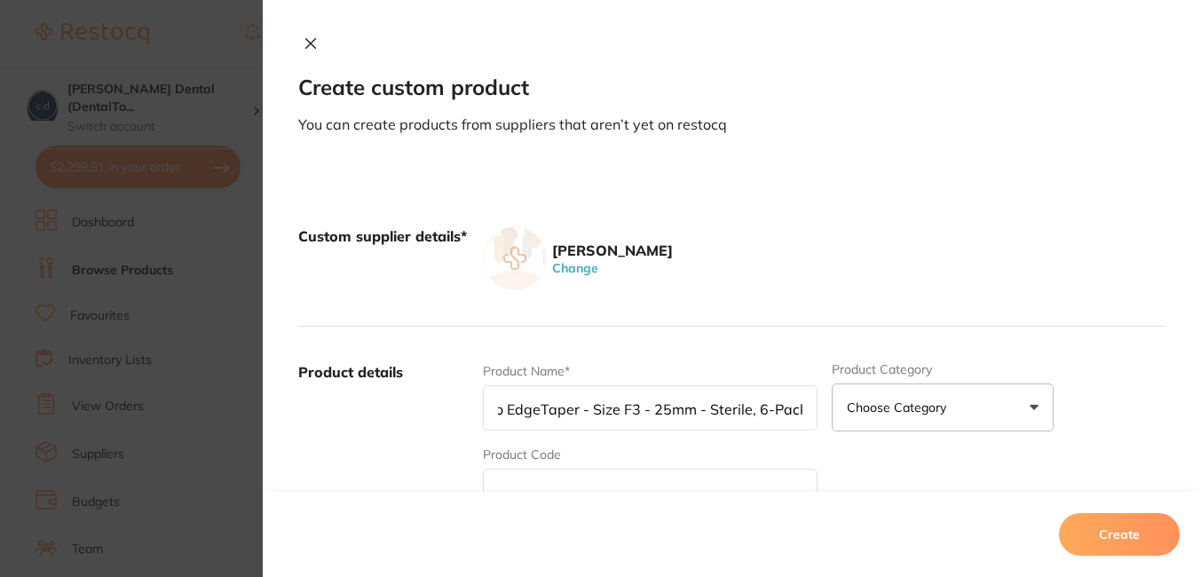
click at [626, 483] on input "text" at bounding box center [650, 491] width 334 height 45
paste input "EN-SETF325"
type input "EN-SETF325"
click at [645, 413] on input "EdgeEndo EdgeTaper - Size F3 - 25mm - Sterile, 6-Pack" at bounding box center [650, 407] width 334 height 45
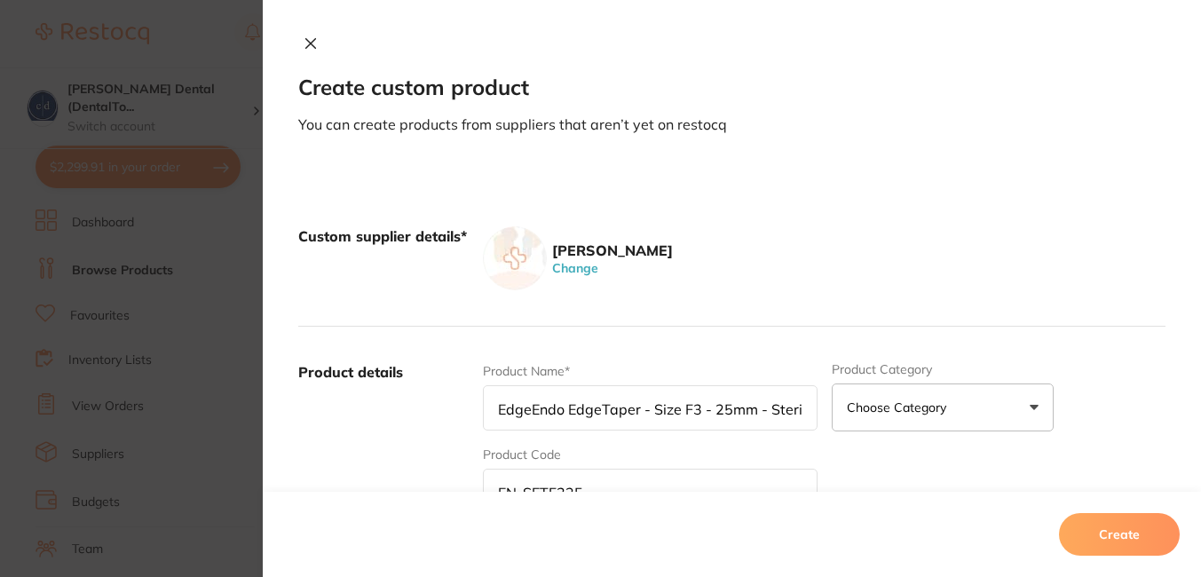
click at [645, 413] on input "EdgeEndo EdgeTaper - Size F3 - 25mm - Sterile, 6-Pack" at bounding box center [650, 407] width 334 height 45
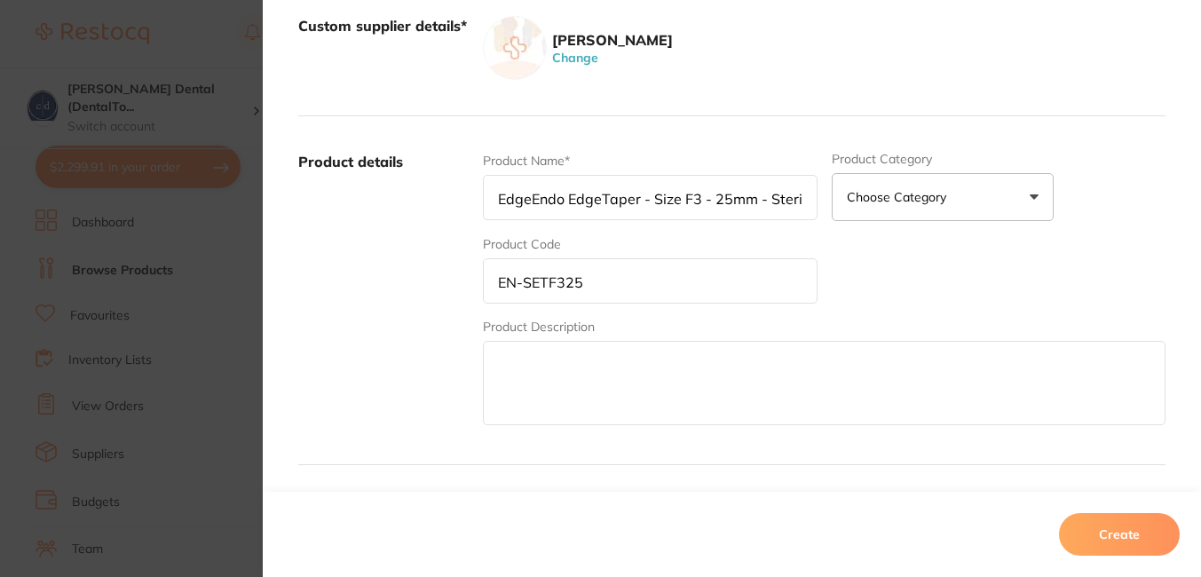
scroll to position [328, 0]
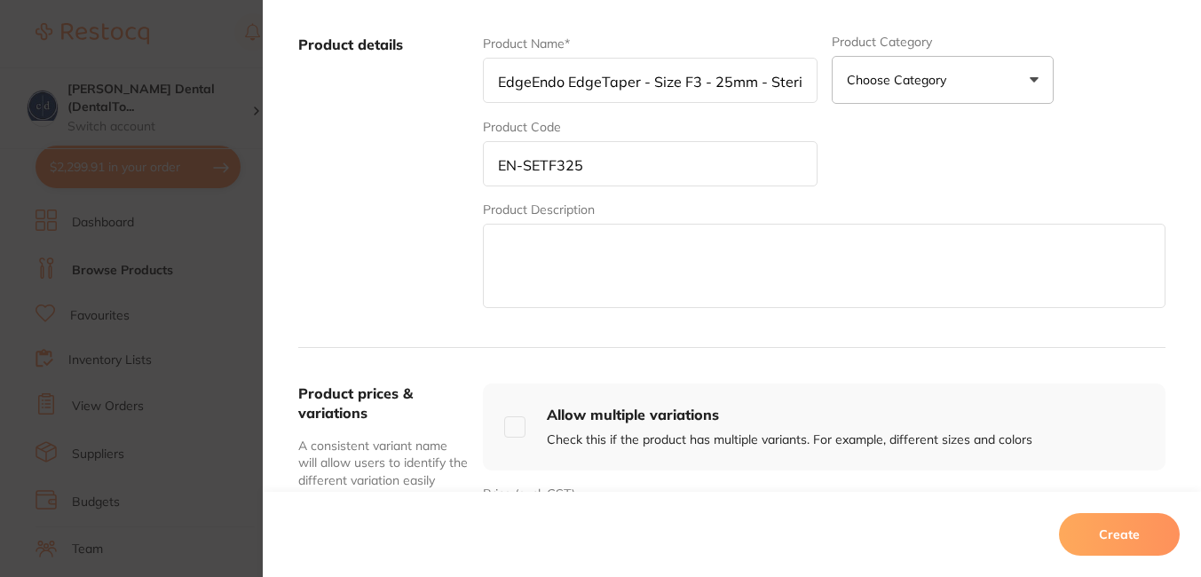
click at [811, 303] on textarea at bounding box center [824, 266] width 683 height 84
paste textarea "EdgeEndo EdgeTaper - Size F3 - 25mm - Sterile, 6-Pack"
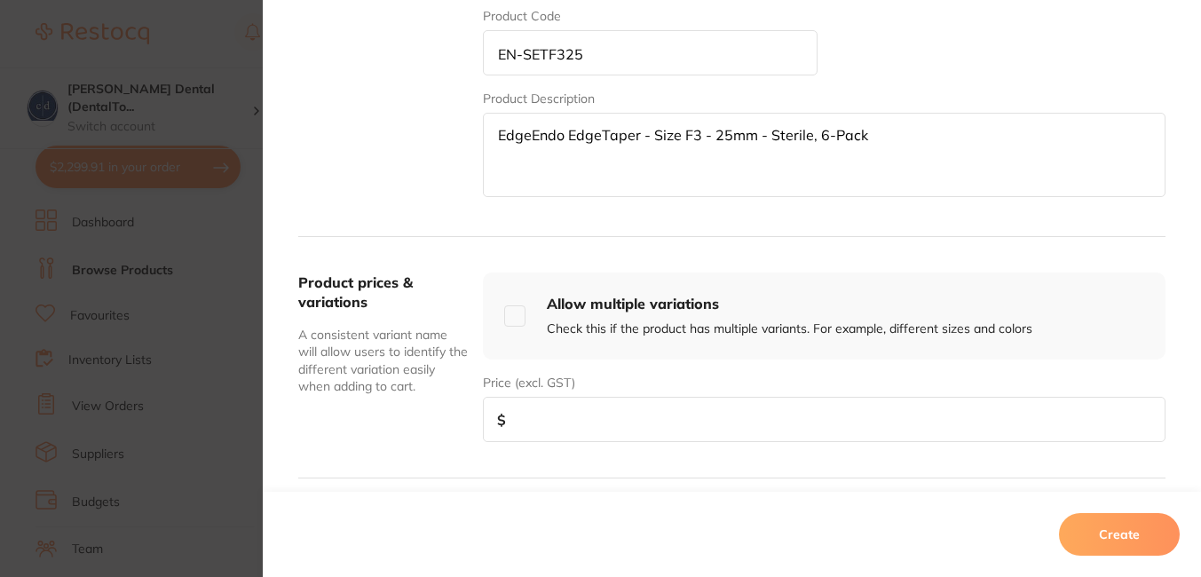
scroll to position [464, 0]
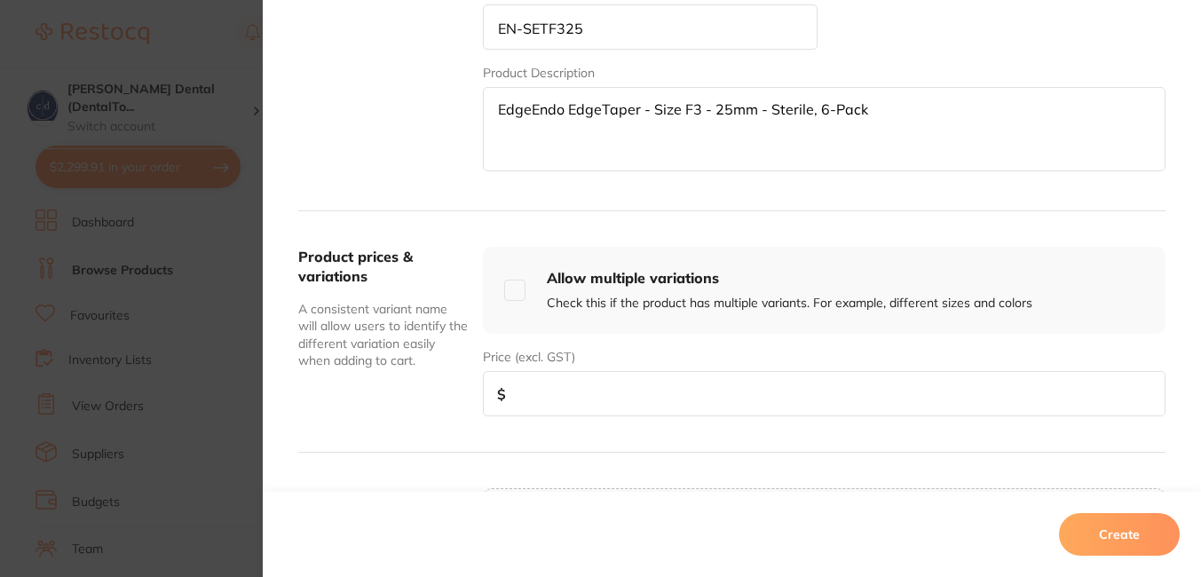
type textarea "EdgeEndo EdgeTaper - Size F3 - 25mm - Sterile, 6-Pack"
click at [553, 402] on input "number" at bounding box center [824, 393] width 683 height 45
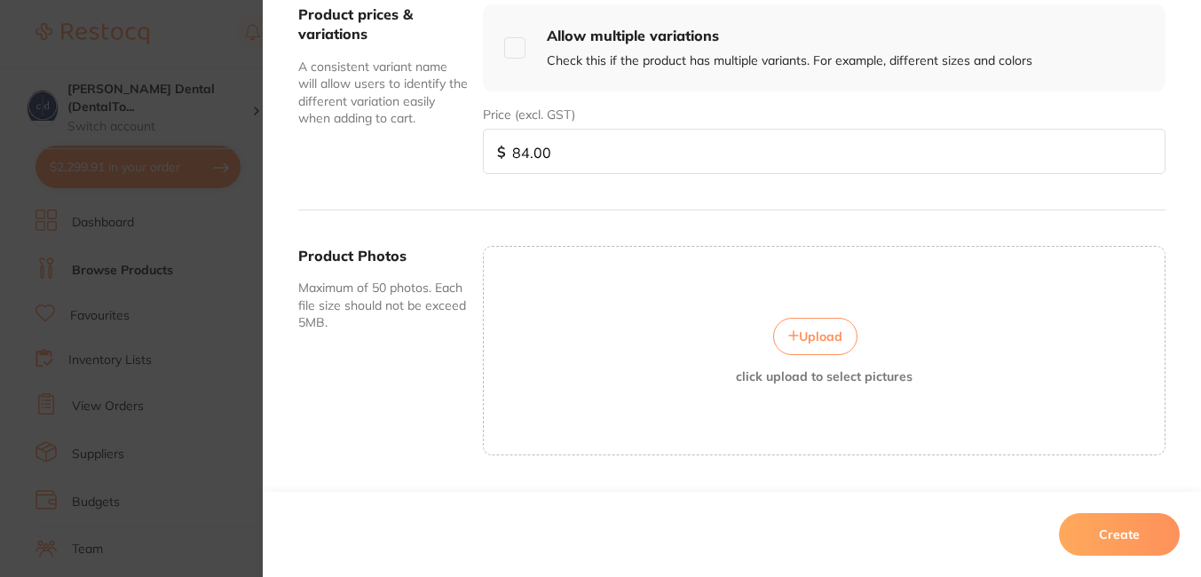
scroll to position [709, 0]
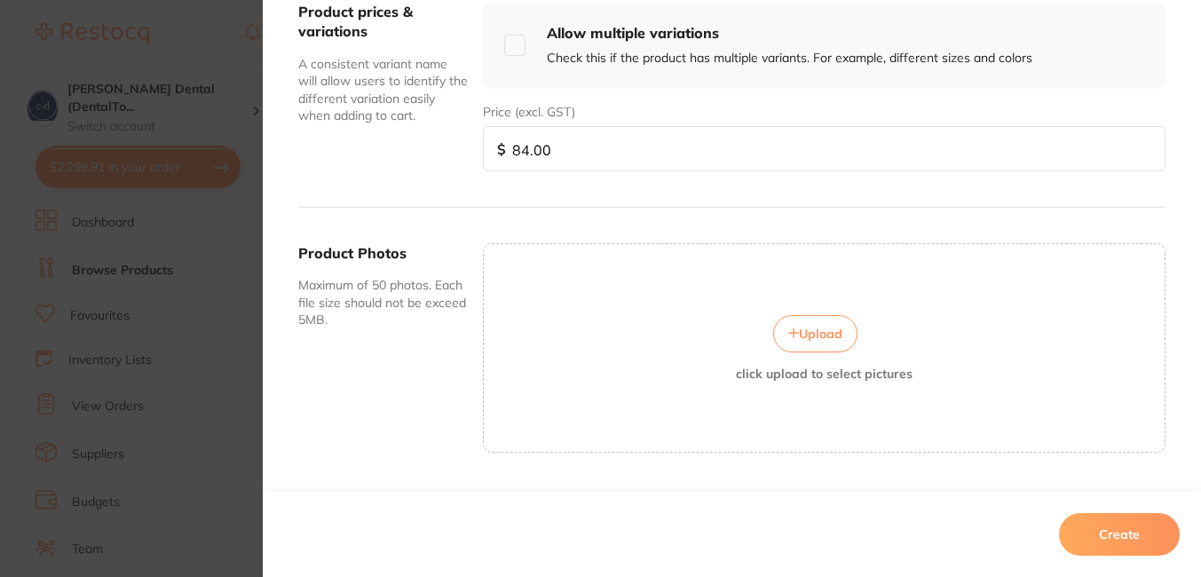
type input "84.00"
click at [823, 315] on button "Upload" at bounding box center [815, 333] width 84 height 37
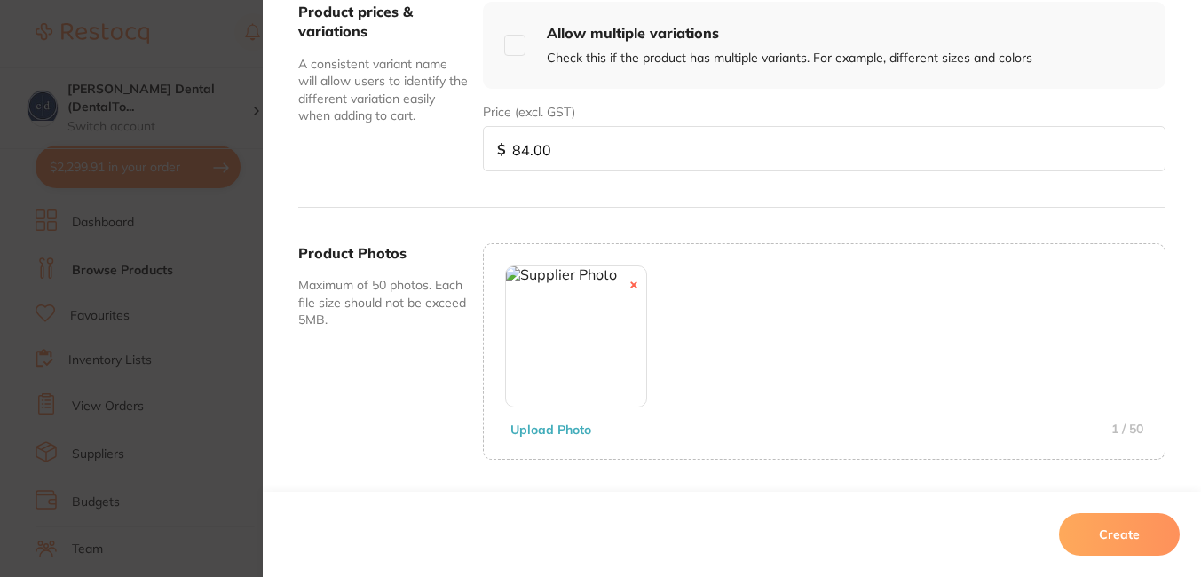
click at [1136, 526] on button "Create" at bounding box center [1119, 534] width 121 height 43
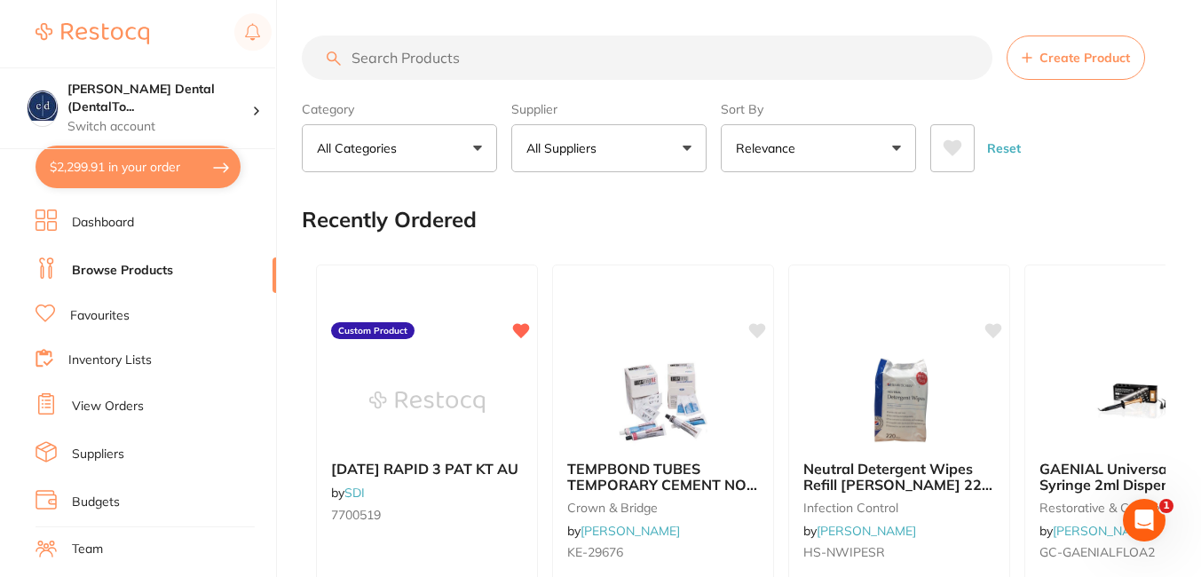
click at [1050, 60] on span "Create Product" at bounding box center [1085, 58] width 91 height 14
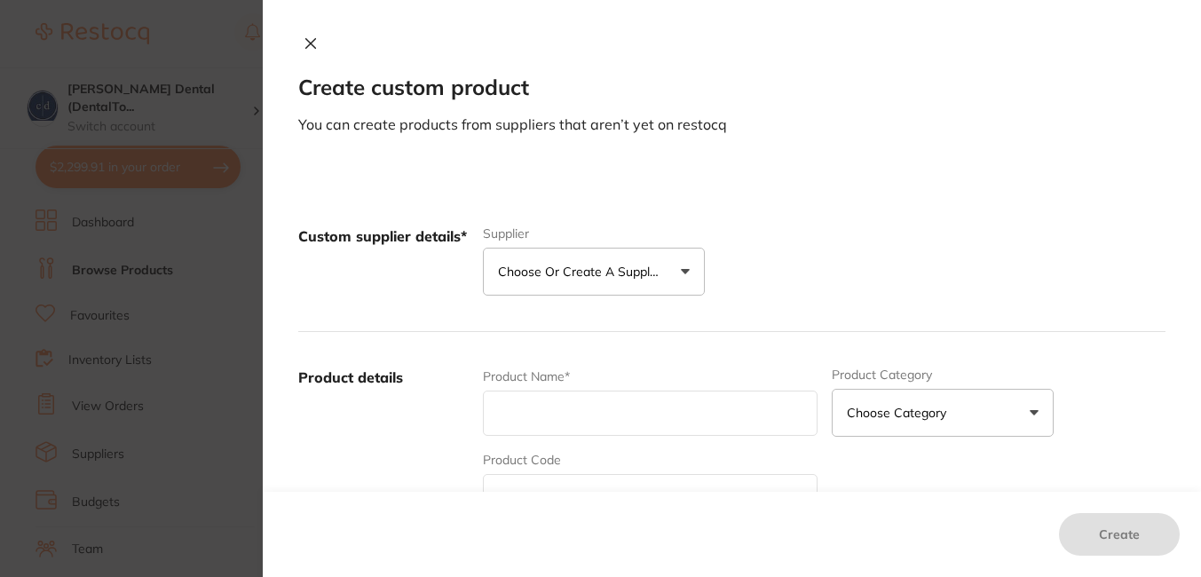
click at [684, 274] on button "Choose or create a supplier" at bounding box center [594, 272] width 222 height 48
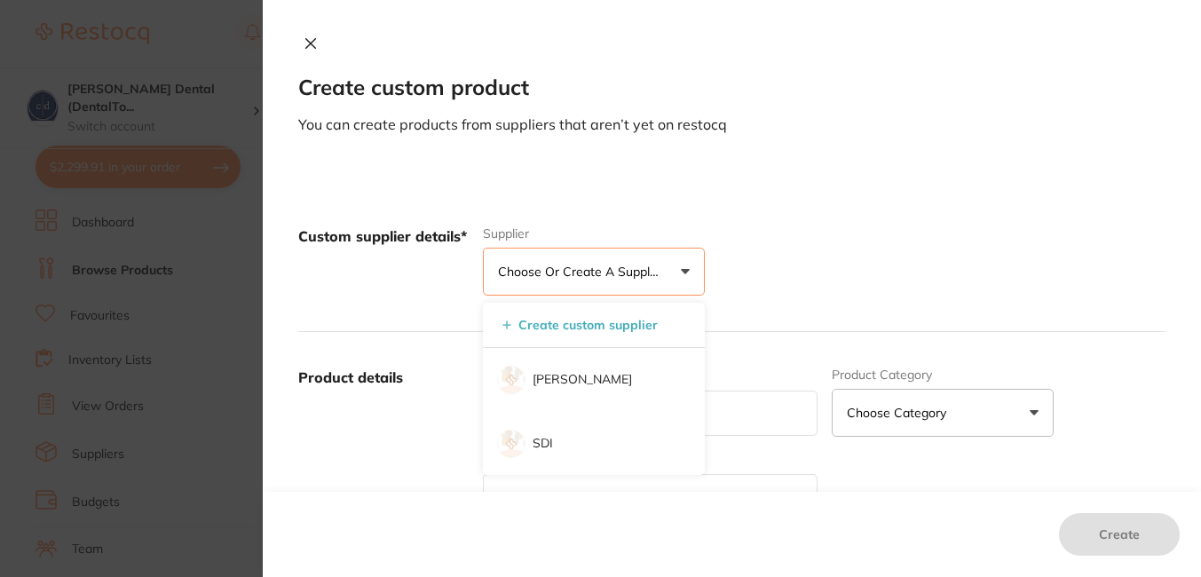
scroll to position [0, 0]
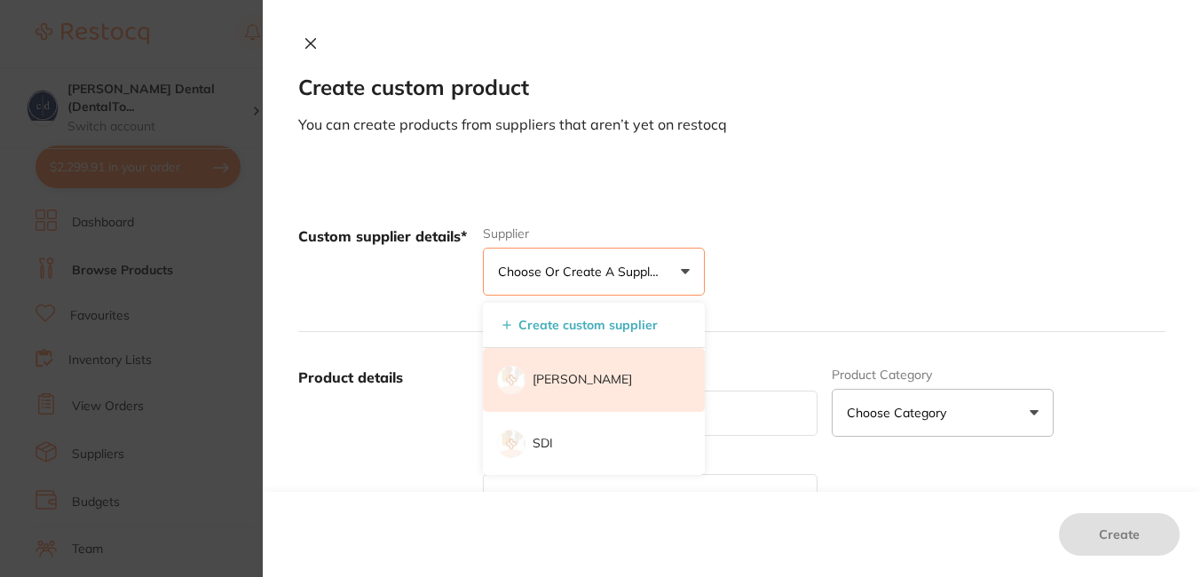
click at [621, 376] on p "[PERSON_NAME]" at bounding box center [582, 380] width 99 height 18
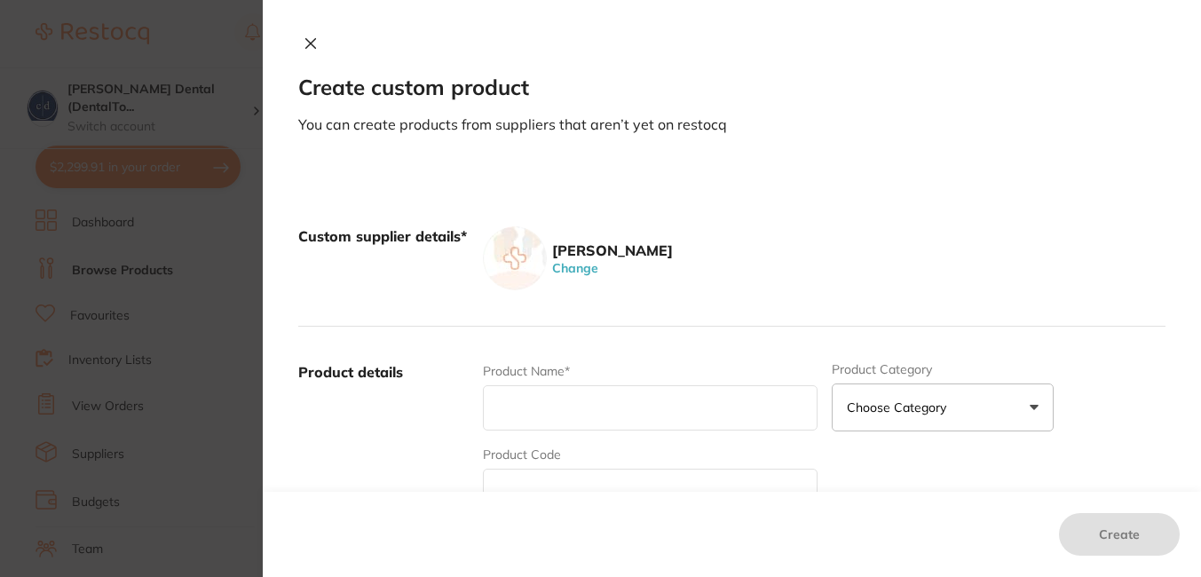
click at [608, 405] on input "text" at bounding box center [650, 407] width 334 height 45
paste input "EdgeEndo EdgeTaper - Size S1 - 21mm - Sterile, 6-Pack EN-SETS121"
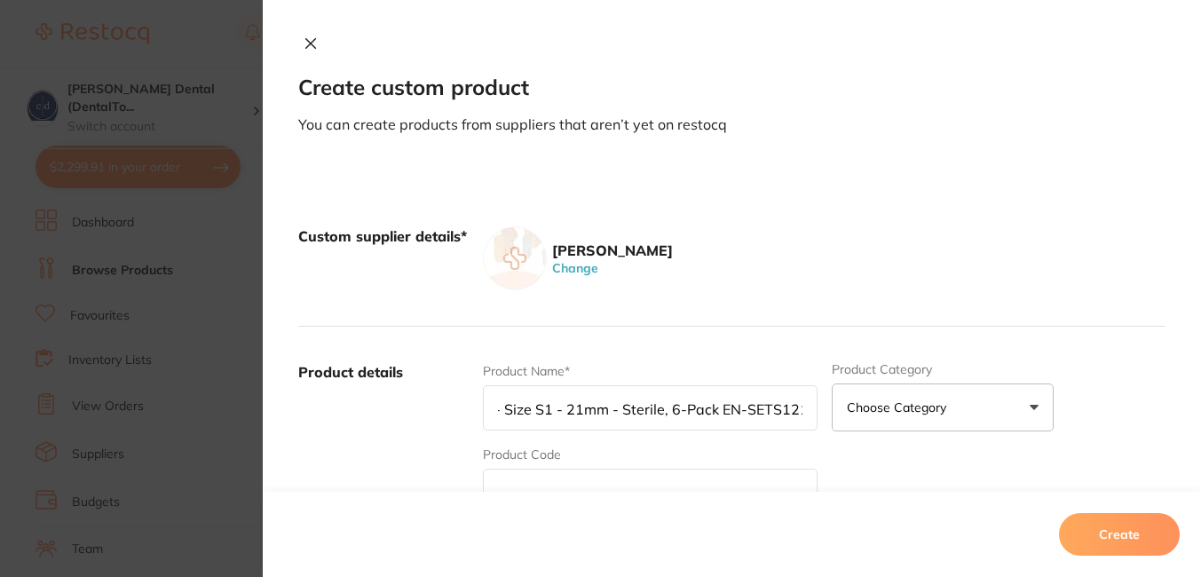
drag, startPoint x: 801, startPoint y: 409, endPoint x: 715, endPoint y: 408, distance: 86.1
click at [715, 408] on input "EdgeEndo EdgeTaper - Size S1 - 21mm - Sterile, 6-Pack EN-SETS121" at bounding box center [650, 407] width 334 height 45
type input "EdgeEndo EdgeTaper - Size S1 - 21mm - Sterile, 6-Pack"
click at [688, 476] on input "text" at bounding box center [650, 491] width 334 height 45
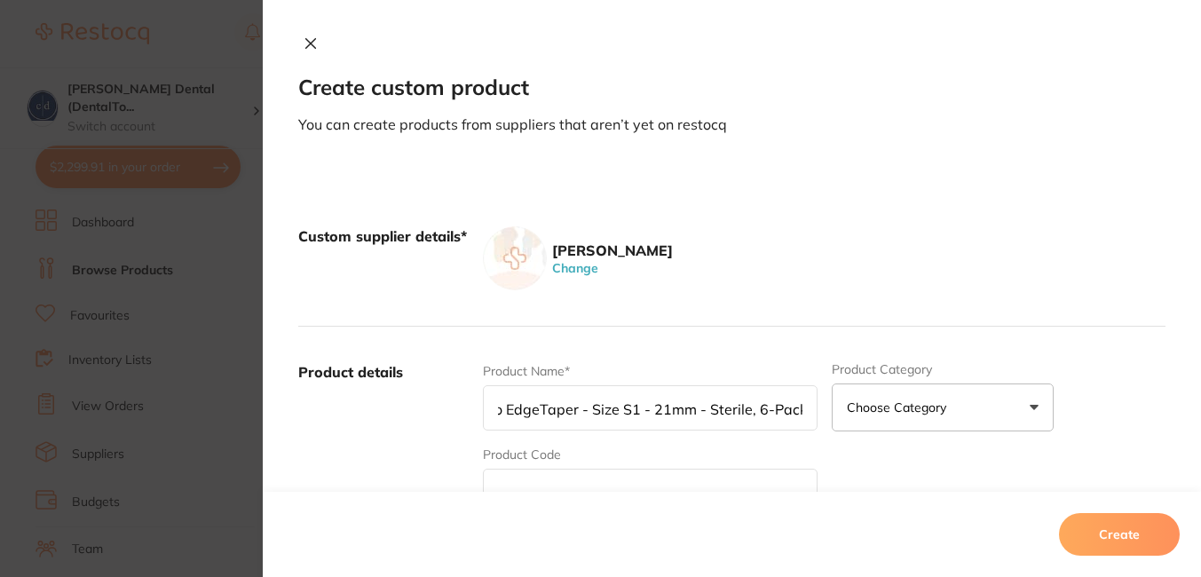
scroll to position [0, 0]
paste input "EN-SETS121"
type input "EN-SETS121"
click at [720, 417] on input "EdgeEndo EdgeTaper - Size S1 - 21mm - Sterile, 6-Pack" at bounding box center [650, 407] width 334 height 45
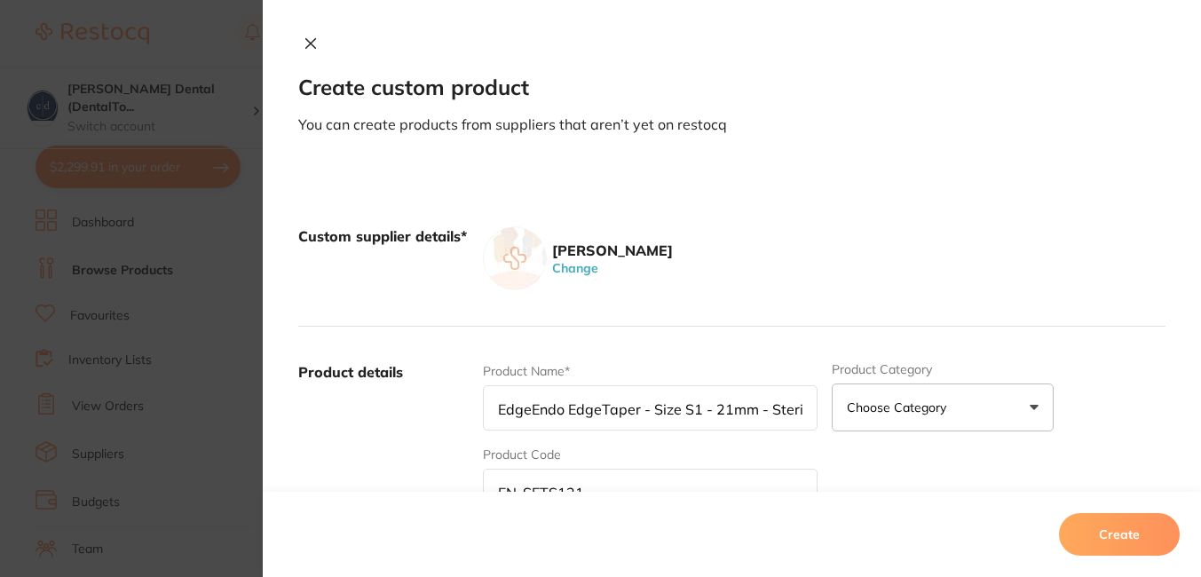
click at [720, 417] on input "EdgeEndo EdgeTaper - Size S1 - 21mm - Sterile, 6-Pack" at bounding box center [650, 407] width 334 height 45
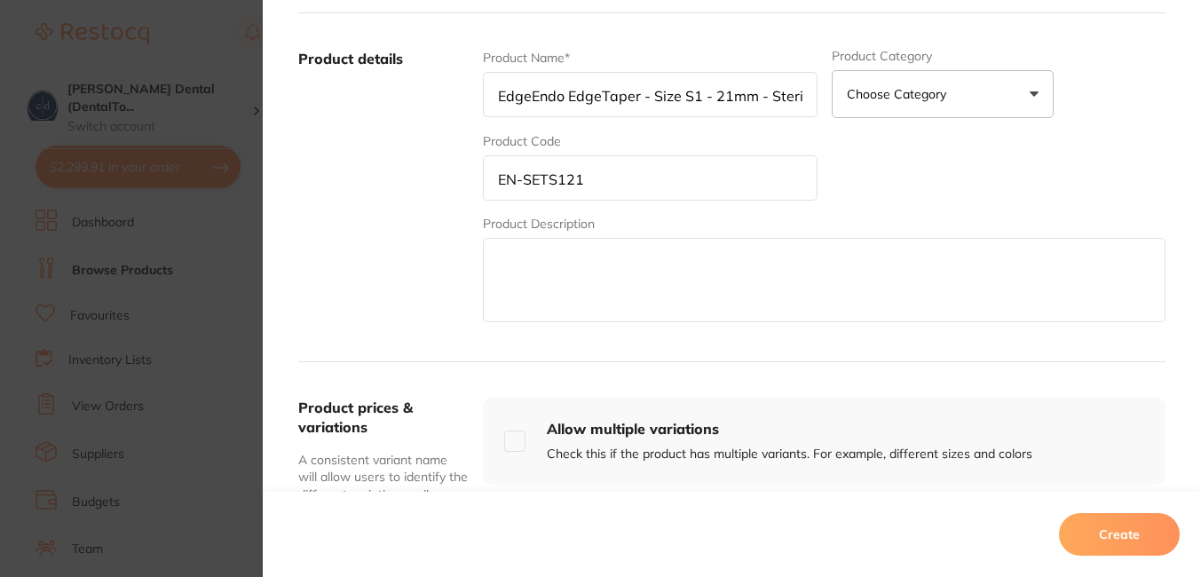
click at [778, 258] on textarea at bounding box center [824, 280] width 683 height 84
paste textarea "EdgeEndo EdgeTaper - Size S1 - 21mm - Sterile, 6-Pack"
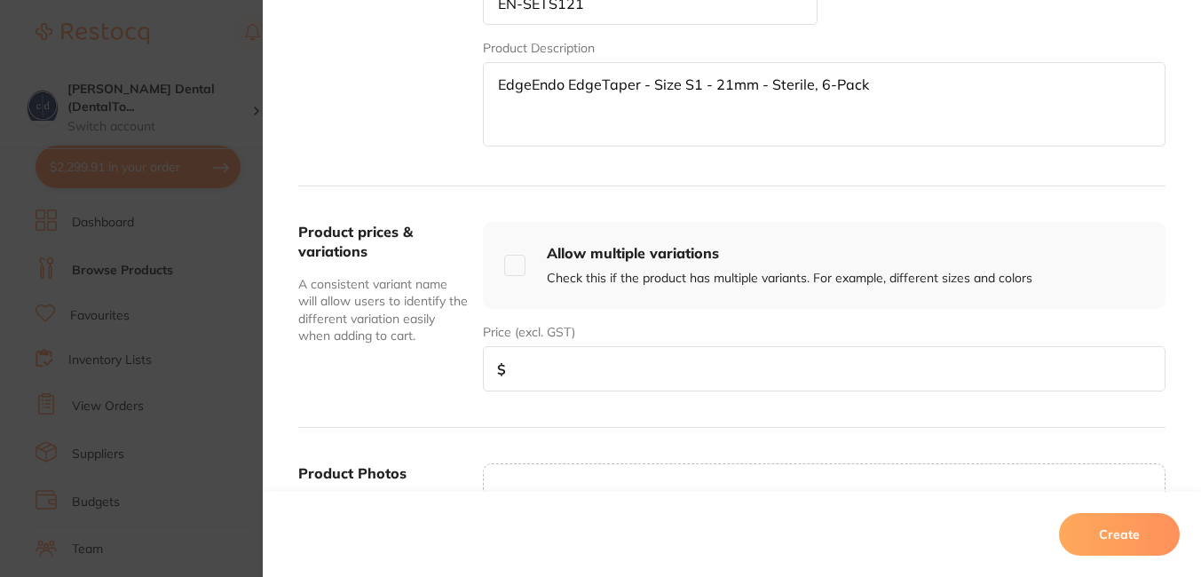
scroll to position [571, 0]
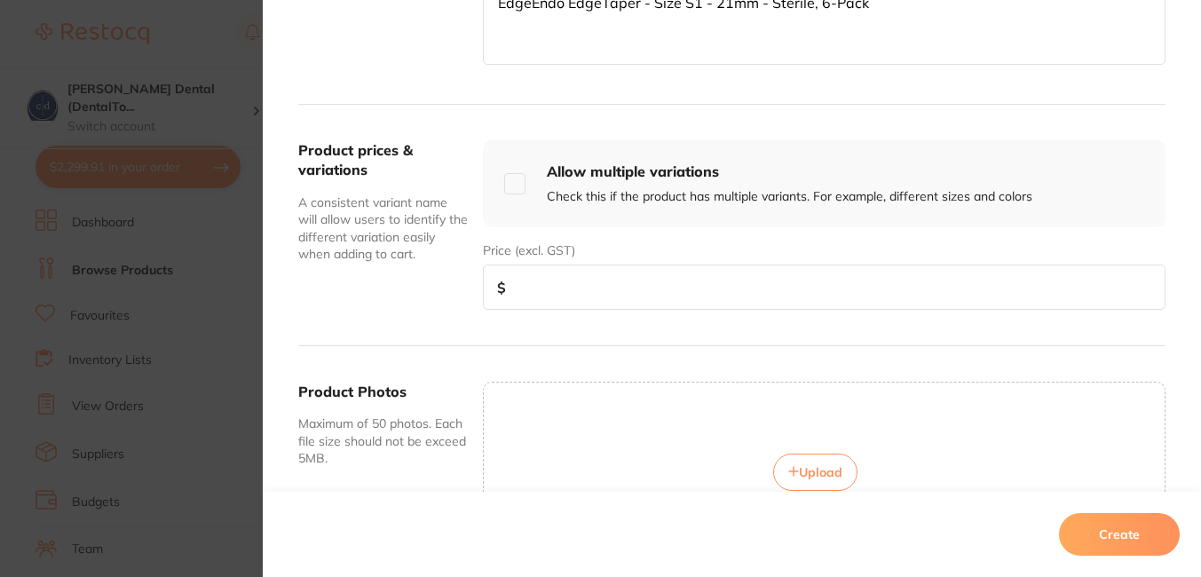
type textarea "EdgeEndo EdgeTaper - Size S1 - 21mm - Sterile, 6-Pack"
click at [967, 284] on input "number" at bounding box center [824, 287] width 683 height 45
type input "84.00"
click at [815, 468] on span "Upload" at bounding box center [821, 472] width 44 height 16
click at [1111, 531] on button "Create" at bounding box center [1119, 534] width 121 height 43
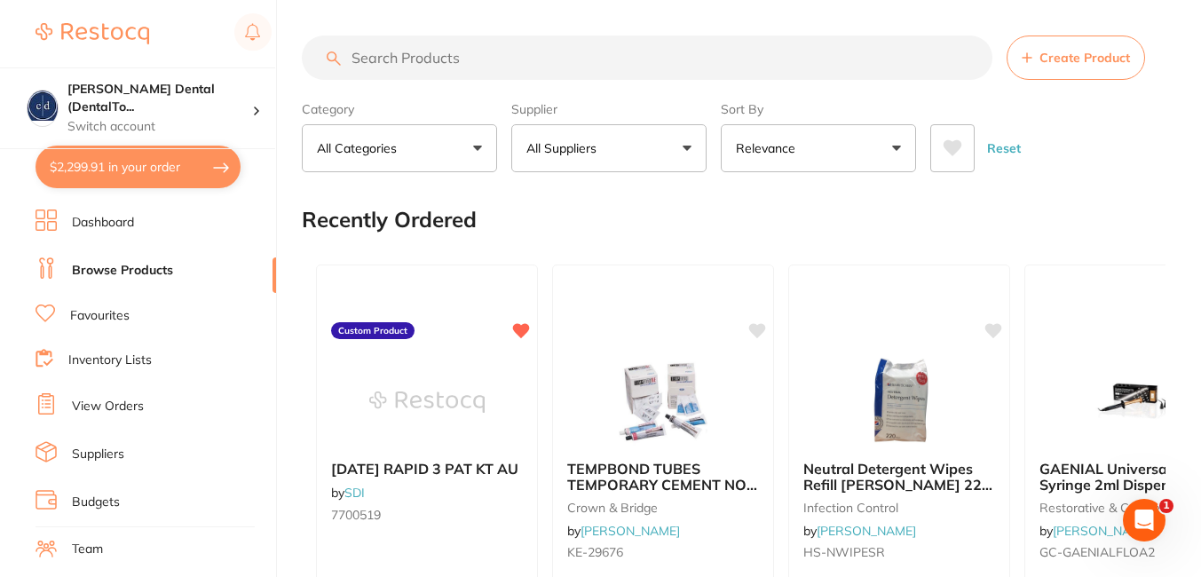
click at [1123, 59] on span "Create Product" at bounding box center [1085, 58] width 91 height 14
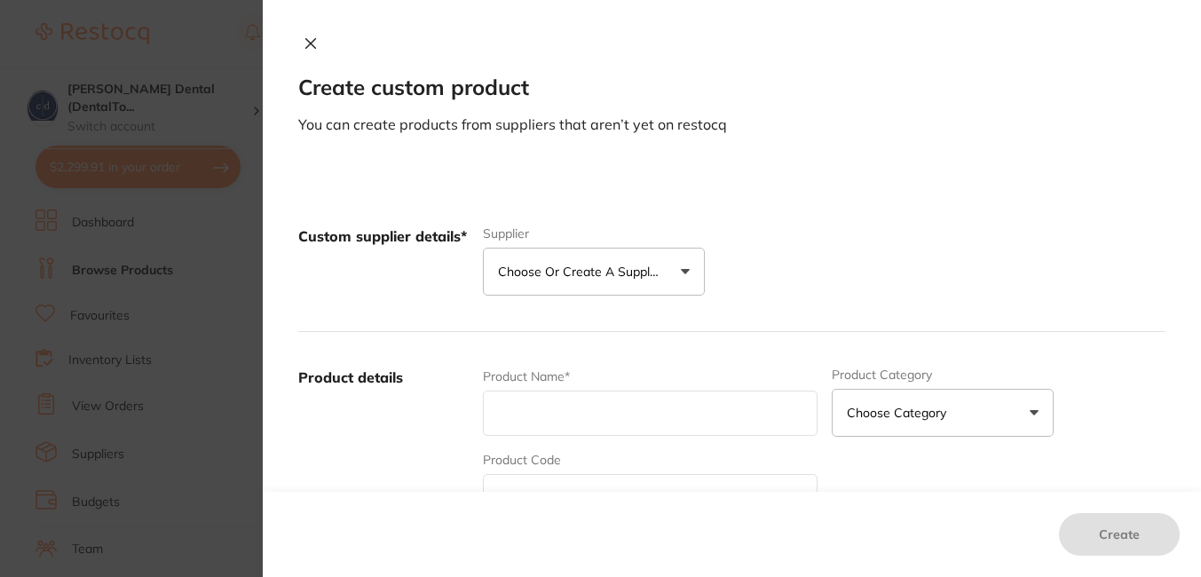
click at [681, 273] on button "Choose or create a supplier" at bounding box center [594, 272] width 222 height 48
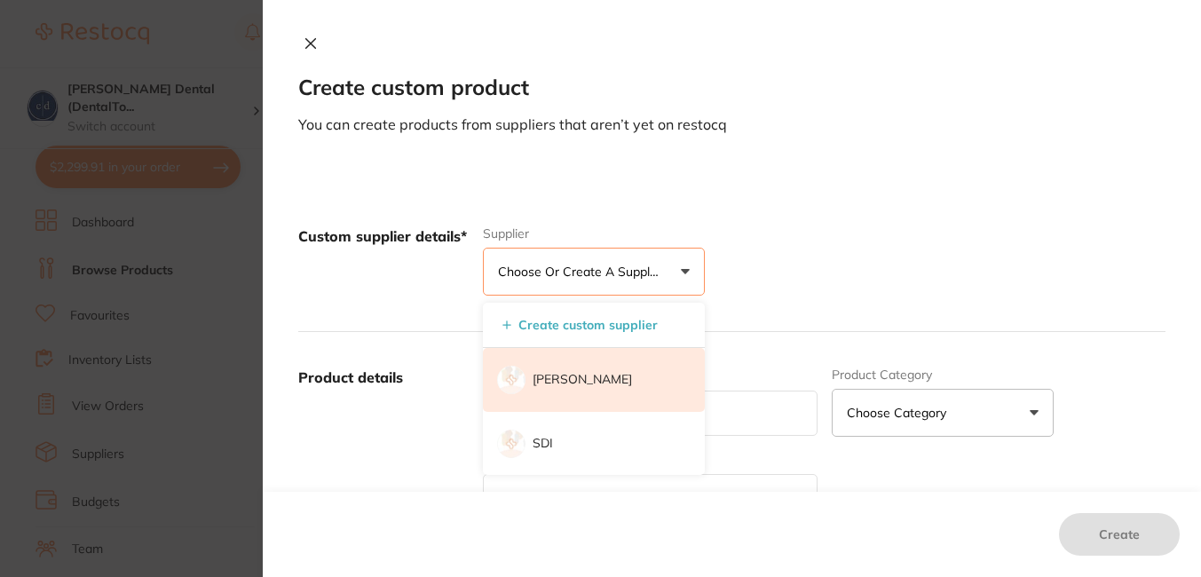
scroll to position [0, 0]
click at [558, 381] on p "[PERSON_NAME]" at bounding box center [582, 380] width 99 height 18
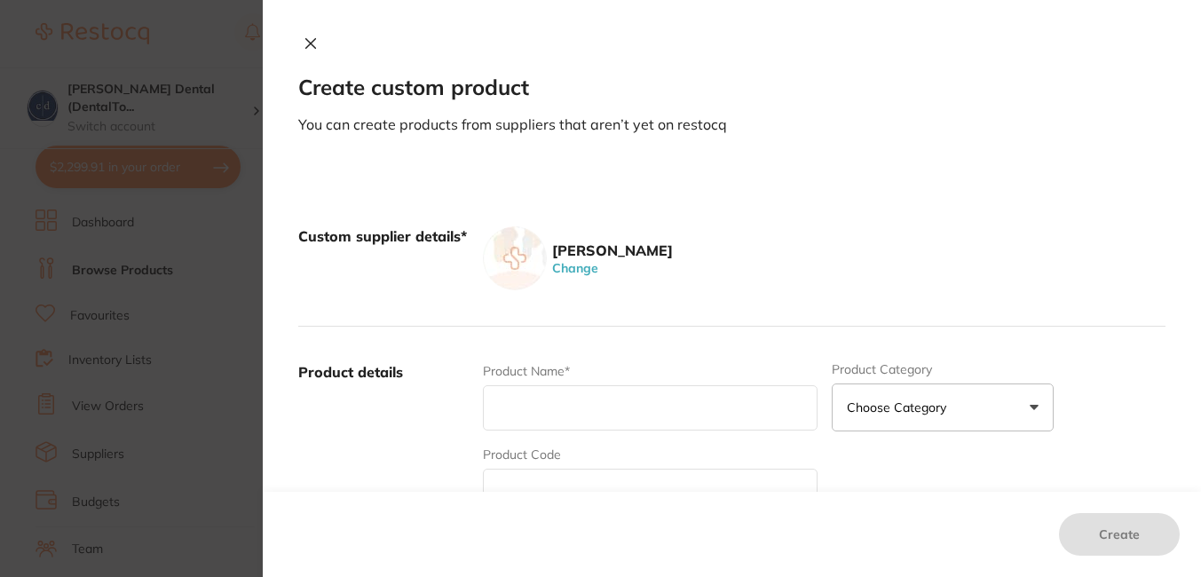
click at [553, 399] on input "text" at bounding box center [650, 407] width 334 height 45
paste input "EdgeEndo EdgeTaper - Size S2 - 21mm - Sterile, 6-Pack EN-SETS221"
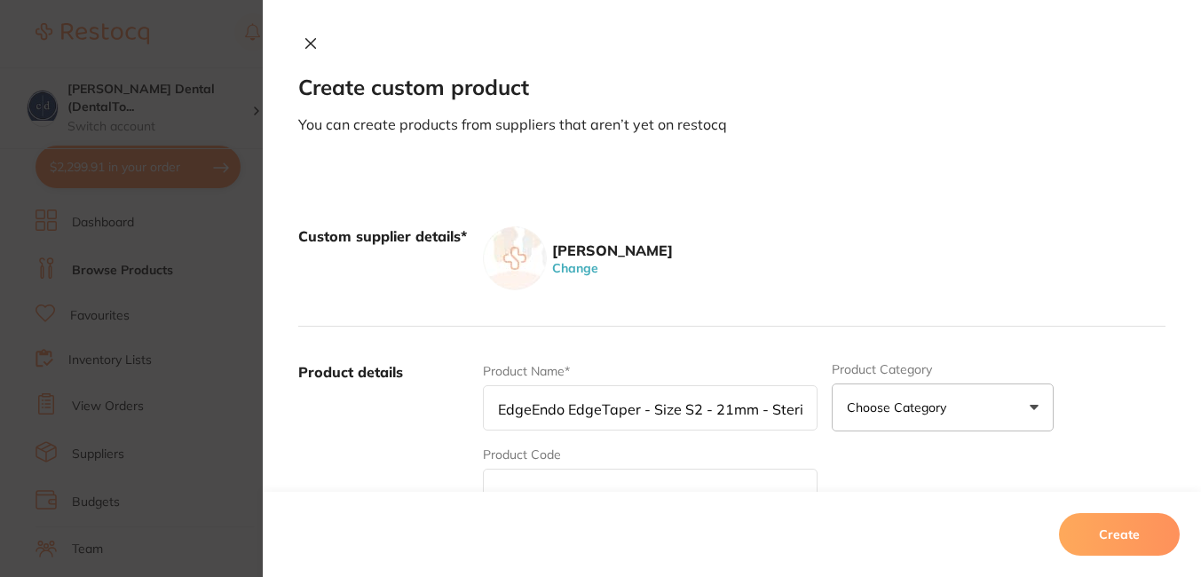
scroll to position [0, 150]
drag, startPoint x: 804, startPoint y: 414, endPoint x: 711, endPoint y: 405, distance: 92.8
click at [711, 405] on input "EdgeEndo EdgeTaper - Size S2 - 21mm - Sterile, 6-Pack EN-SETS221" at bounding box center [650, 407] width 334 height 45
type input "EdgeEndo EdgeTaper - Size S2 - 21mm - Sterile, 6-Pack"
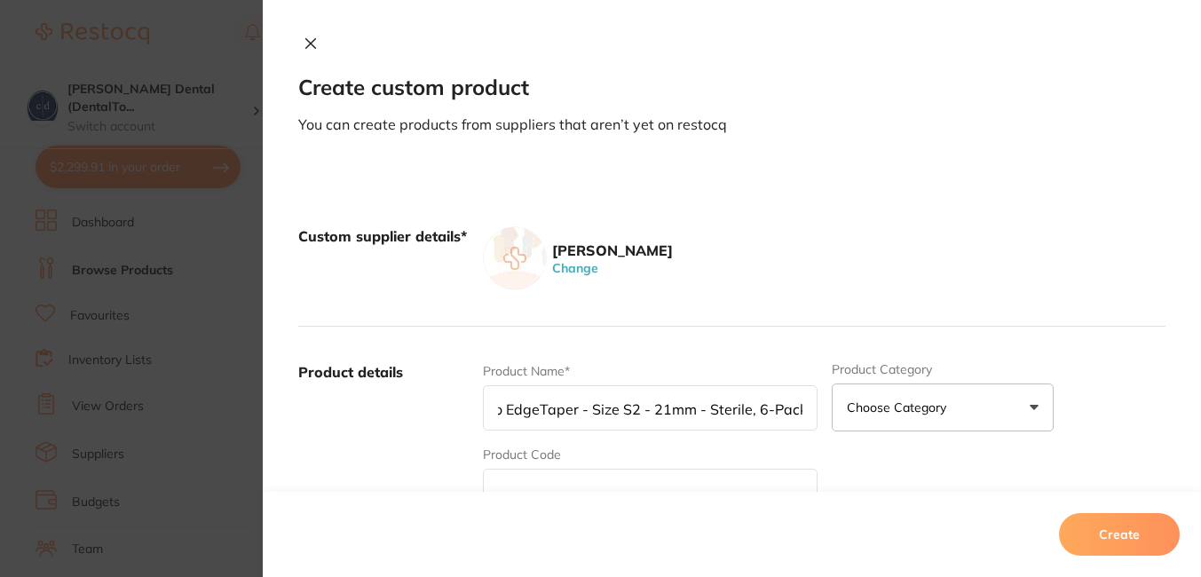
click at [646, 478] on input "text" at bounding box center [650, 491] width 334 height 45
paste input "EN-SETS221"
click at [495, 490] on input "EN-SETS221" at bounding box center [650, 491] width 334 height 45
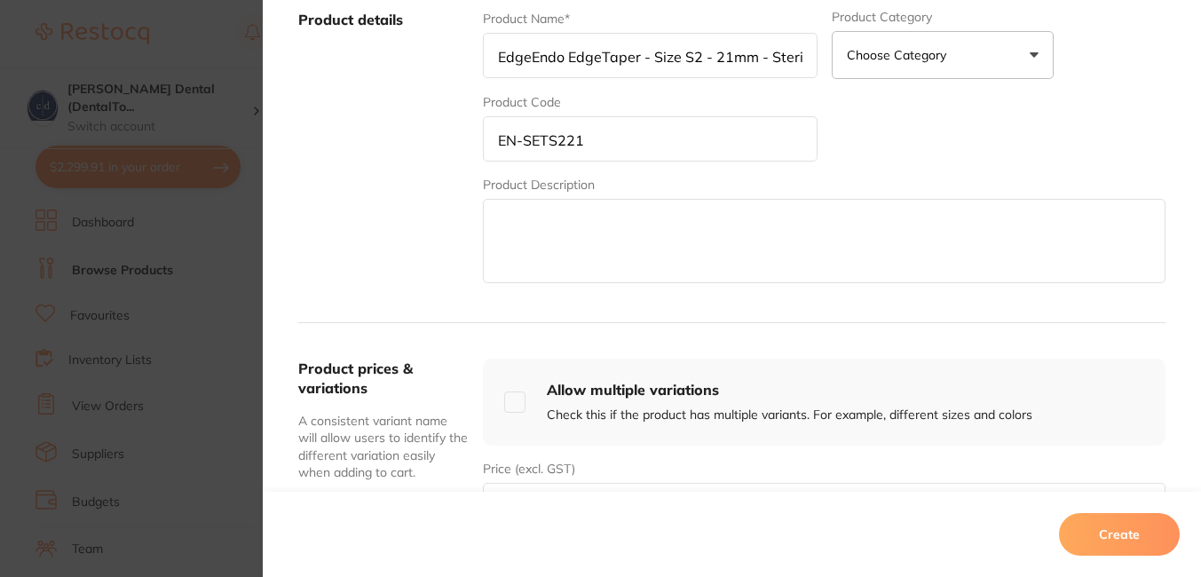
scroll to position [379, 0]
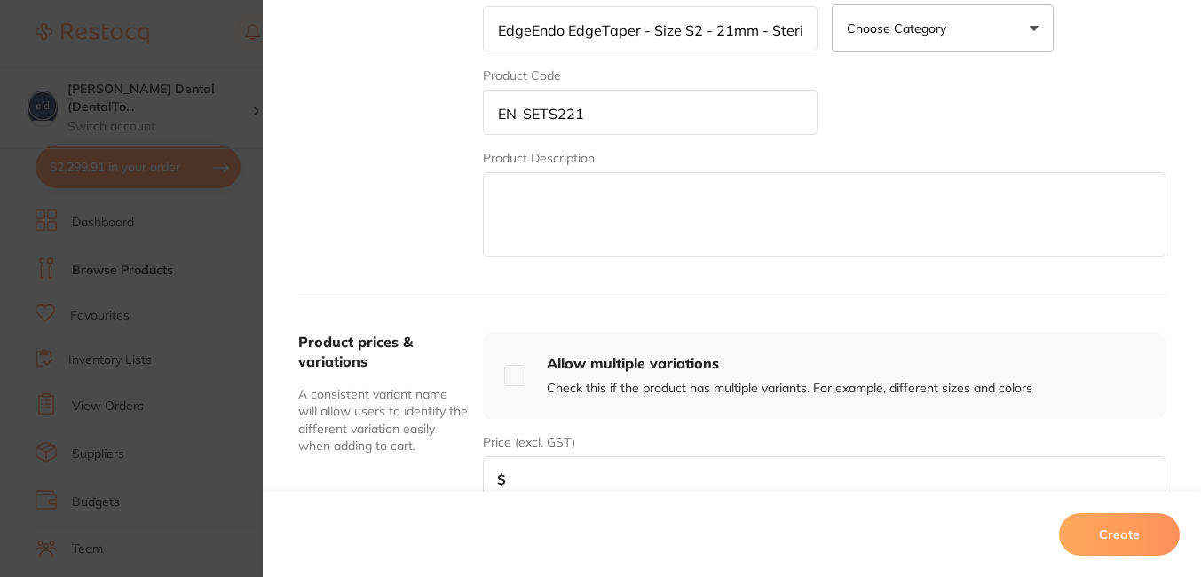
type input "EN-SETS221"
click at [744, 35] on input "EdgeEndo EdgeTaper - Size S2 - 21mm - Sterile, 6-Pack" at bounding box center [650, 28] width 334 height 45
click at [725, 201] on textarea at bounding box center [824, 214] width 683 height 84
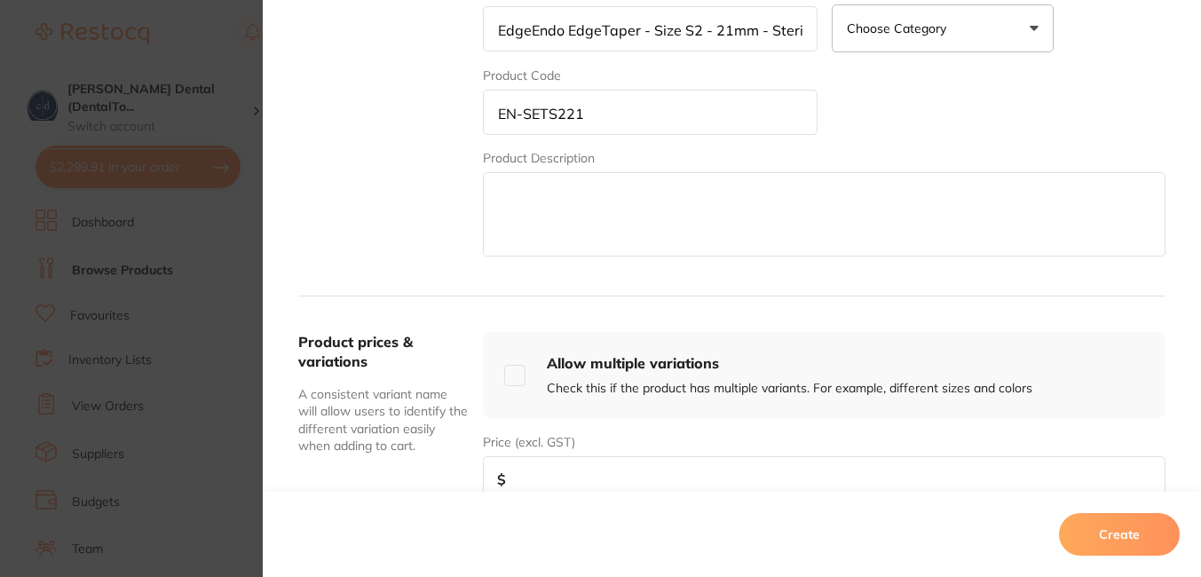
paste textarea "EdgeEndo EdgeTaper - Size S2 - 21mm - Sterile, 6-Pack"
type textarea "EdgeEndo EdgeTaper - Size S2 - 21mm - Sterile, 6-Pack"
click at [689, 467] on input "number" at bounding box center [824, 478] width 683 height 45
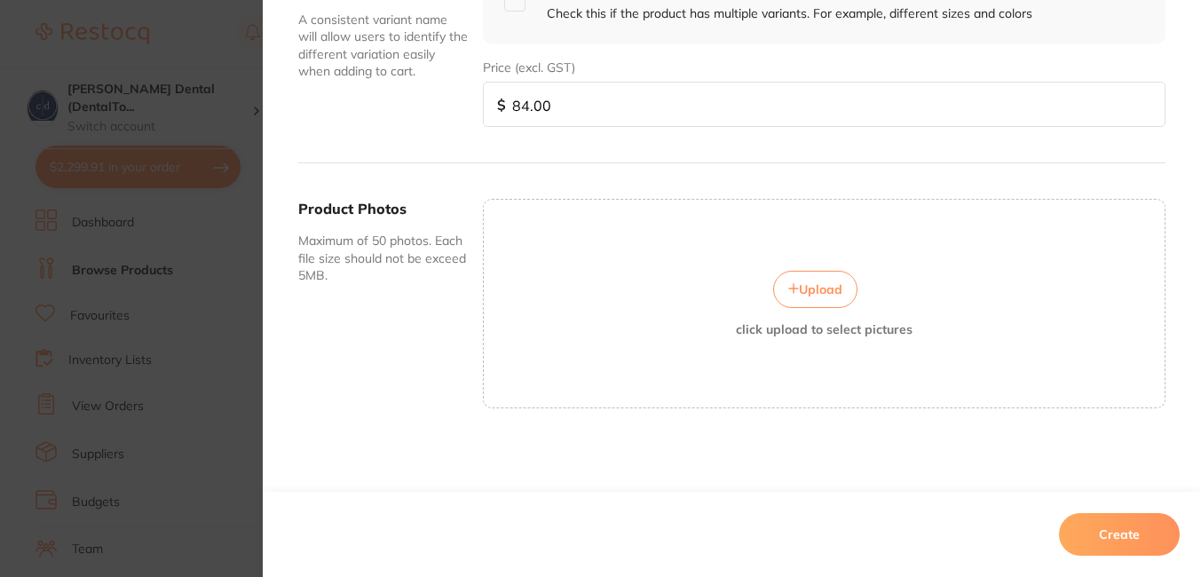
type input "84.00"
click at [809, 289] on span "Upload" at bounding box center [821, 289] width 44 height 16
click at [1114, 527] on button "Create" at bounding box center [1119, 534] width 121 height 43
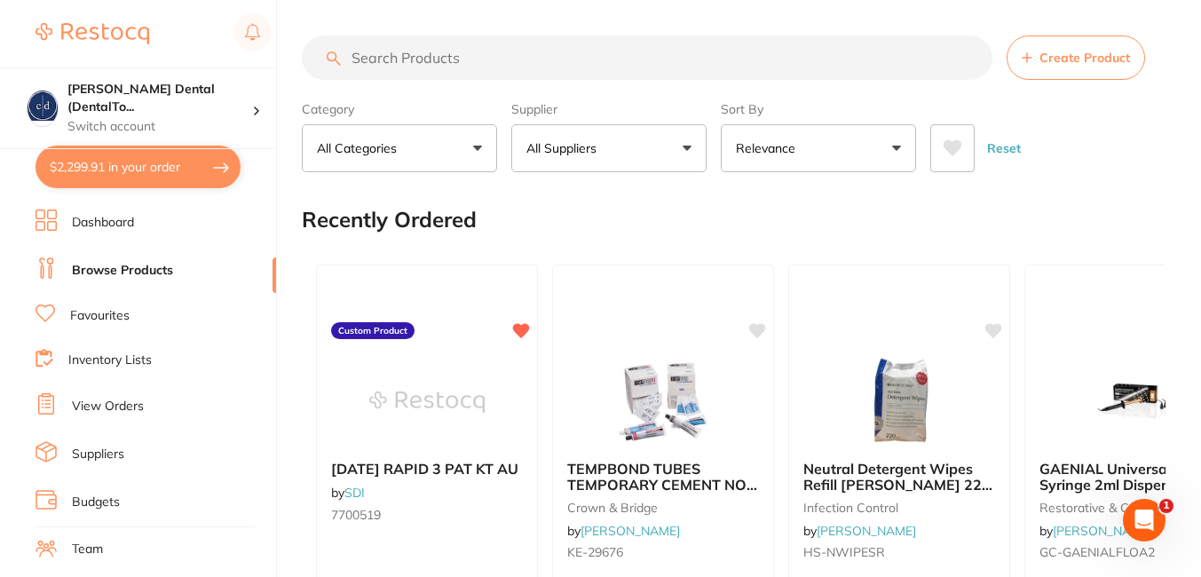
click at [686, 139] on button "All Suppliers" at bounding box center [608, 148] width 195 height 48
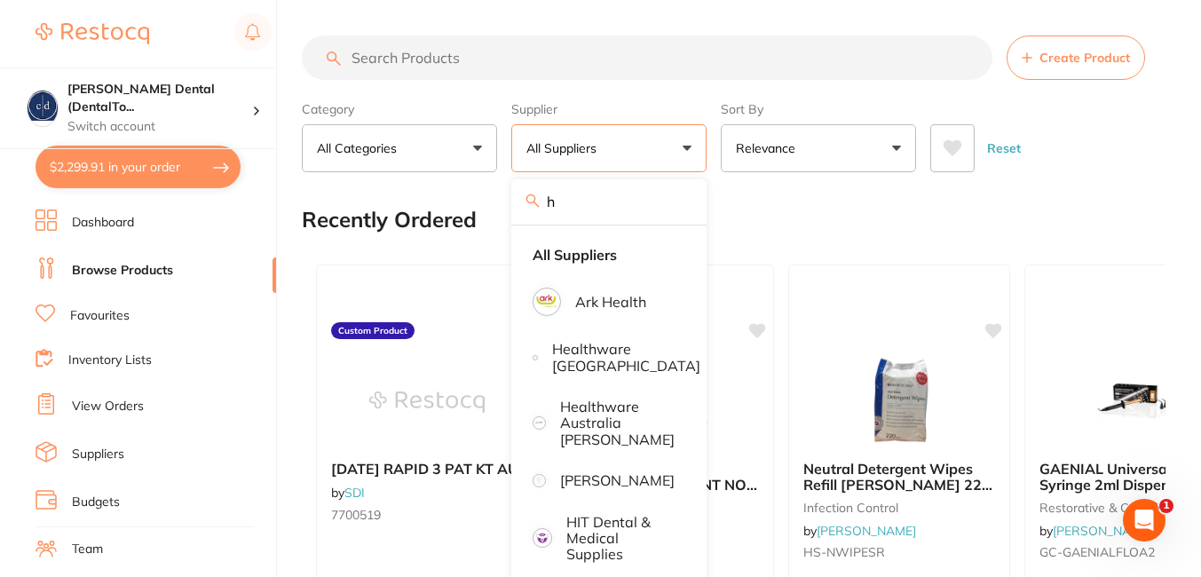
type input "[PERSON_NAME]"
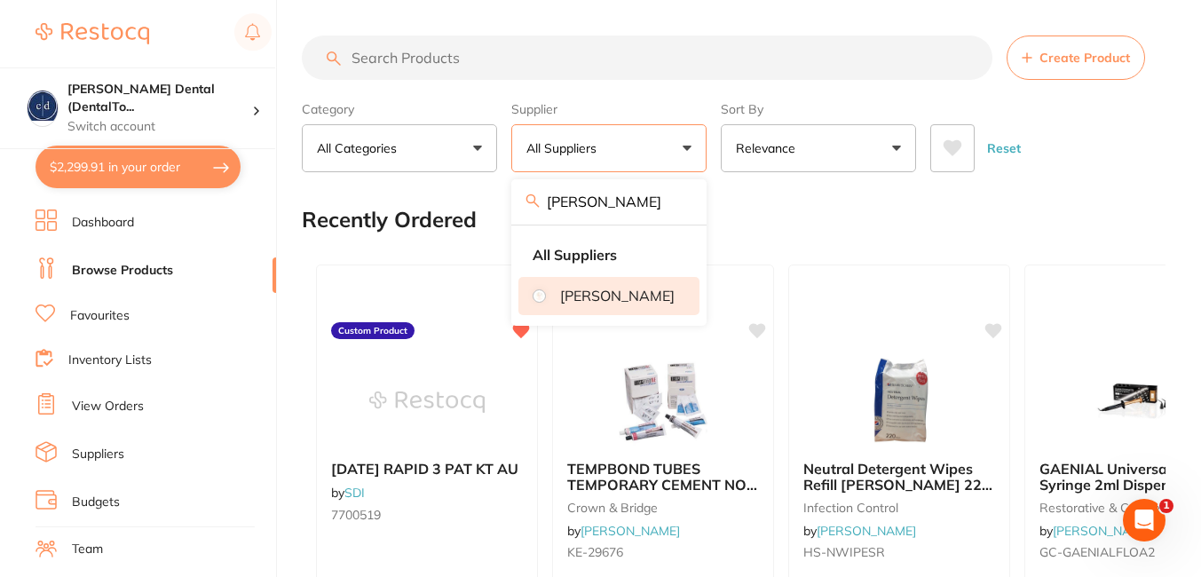
click at [591, 299] on p "[PERSON_NAME]" at bounding box center [617, 296] width 115 height 16
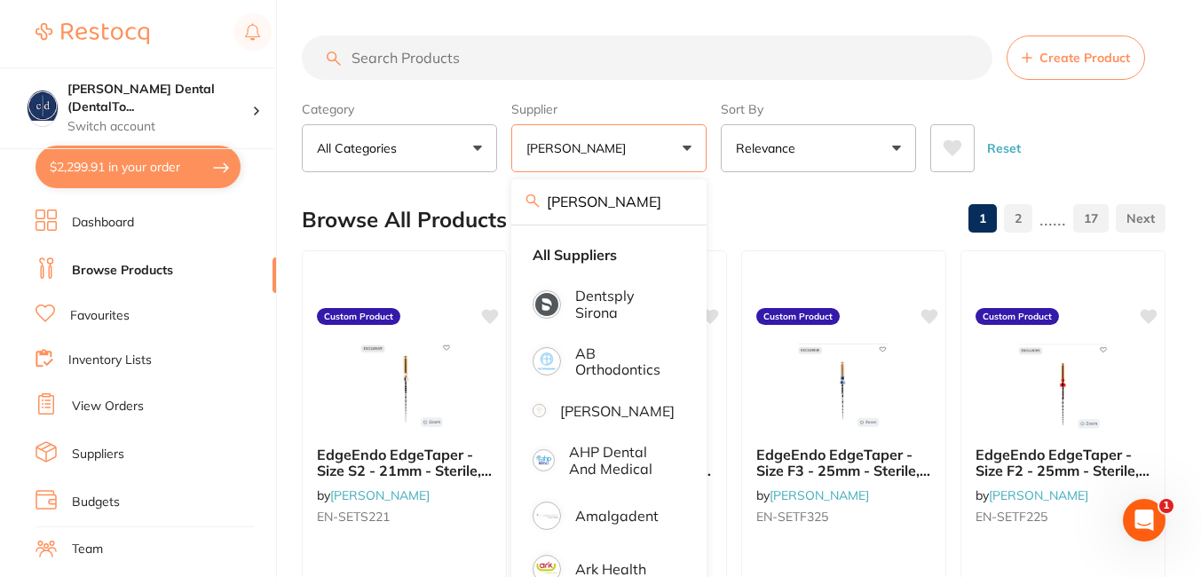
scroll to position [0, 0]
click at [1109, 115] on div "Reset" at bounding box center [1041, 141] width 221 height 62
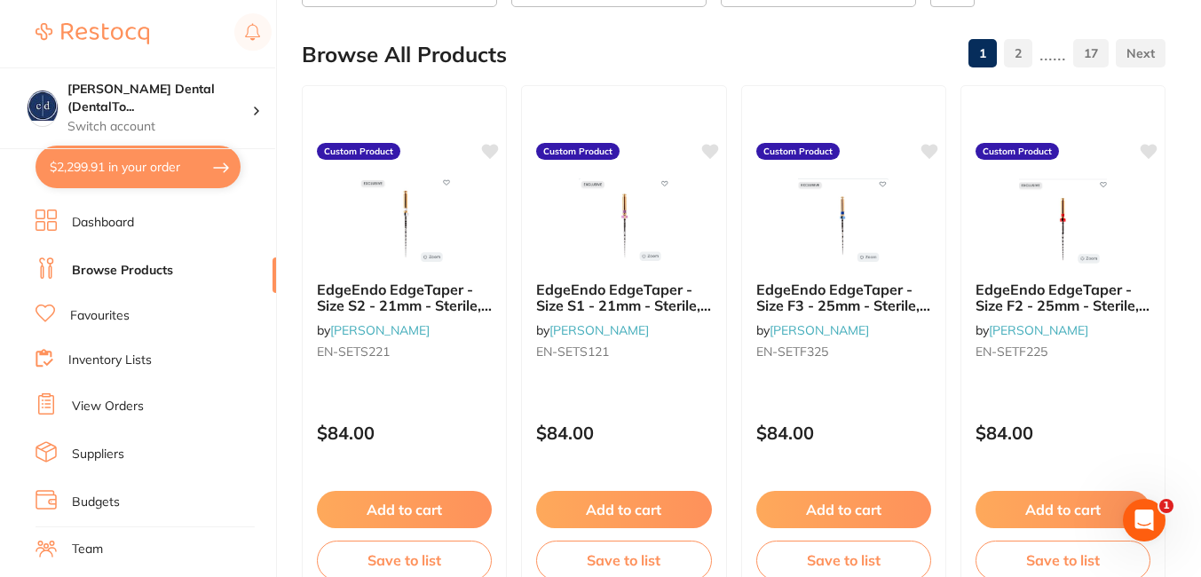
scroll to position [141, 0]
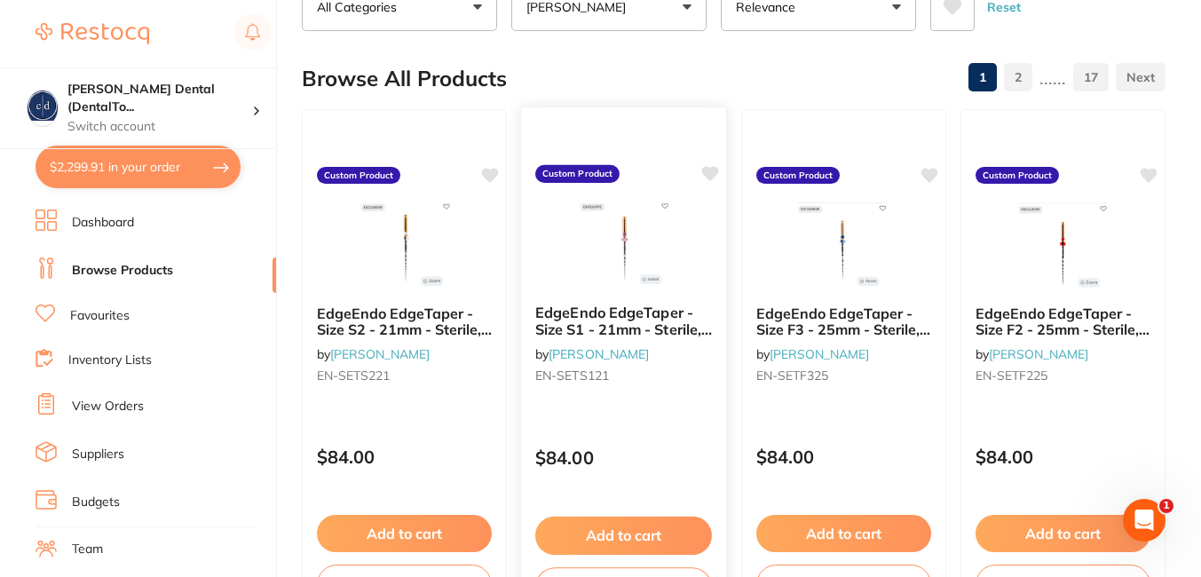
click at [635, 531] on button "Add to cart" at bounding box center [623, 536] width 177 height 38
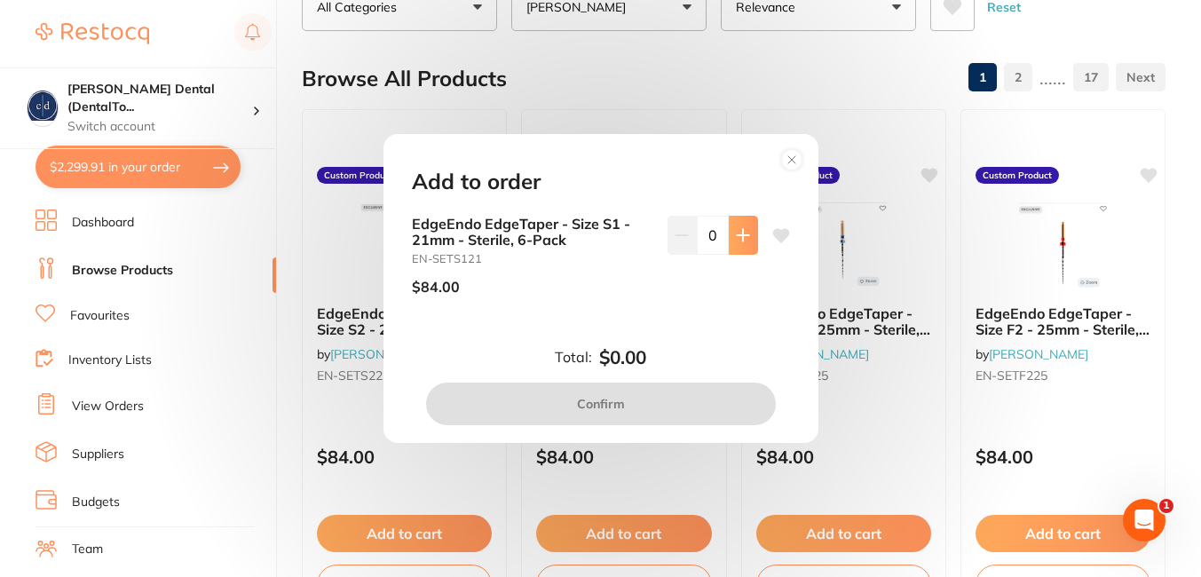
scroll to position [0, 0]
click at [741, 226] on button at bounding box center [743, 235] width 29 height 39
type input "1"
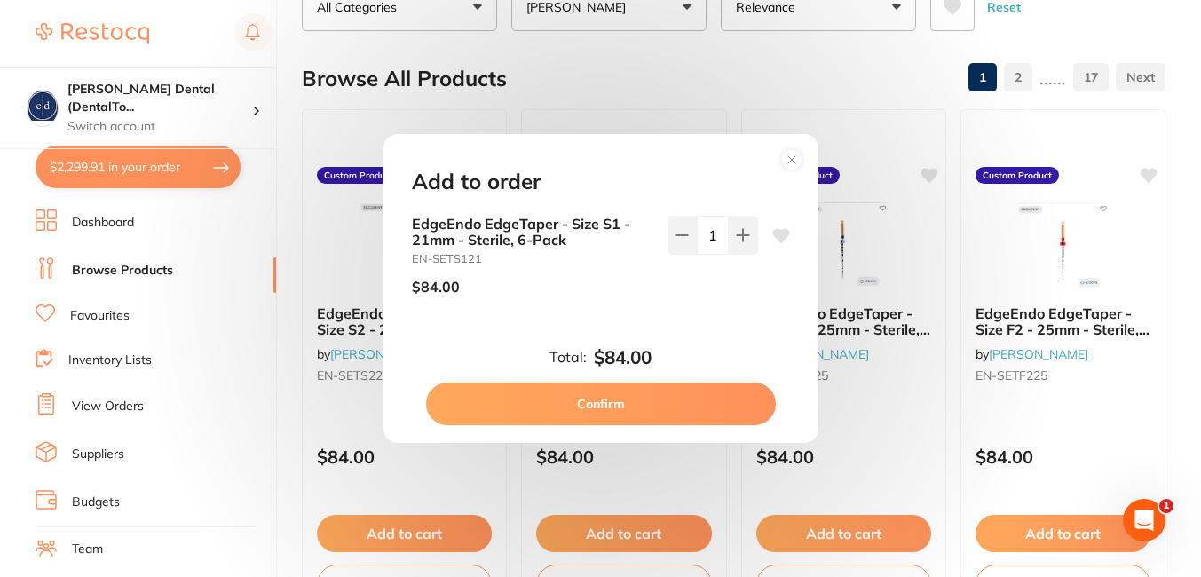
click at [854, 102] on div "Add to order EdgeEndo EdgeTaper - Size S1 - 21mm - Sterile, 6-Pack EN-SETS121 $…" at bounding box center [600, 288] width 1201 height 577
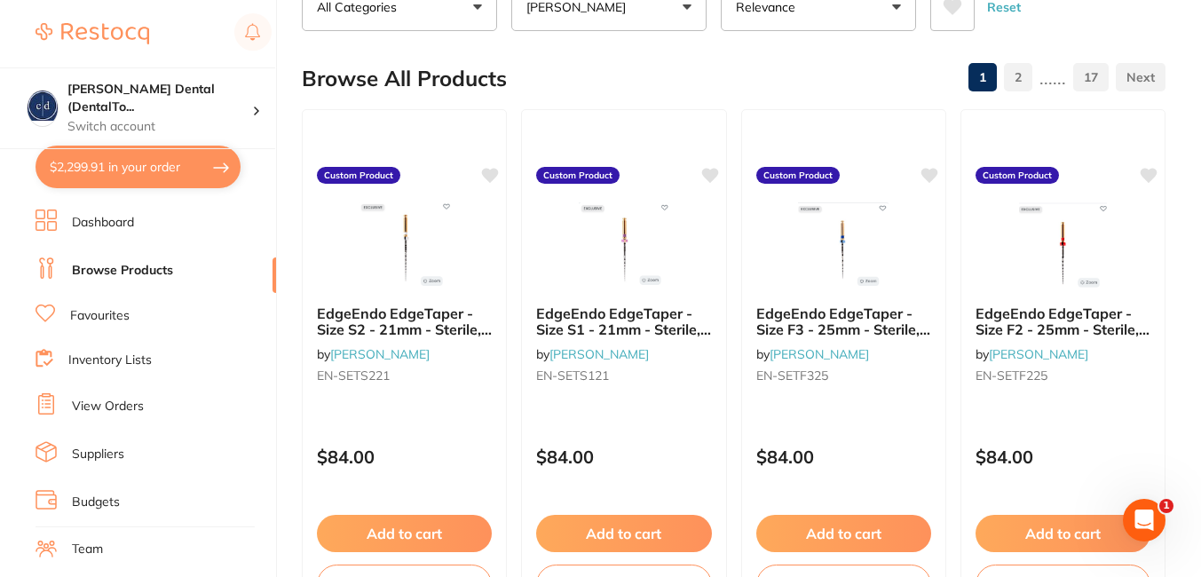
scroll to position [646, 0]
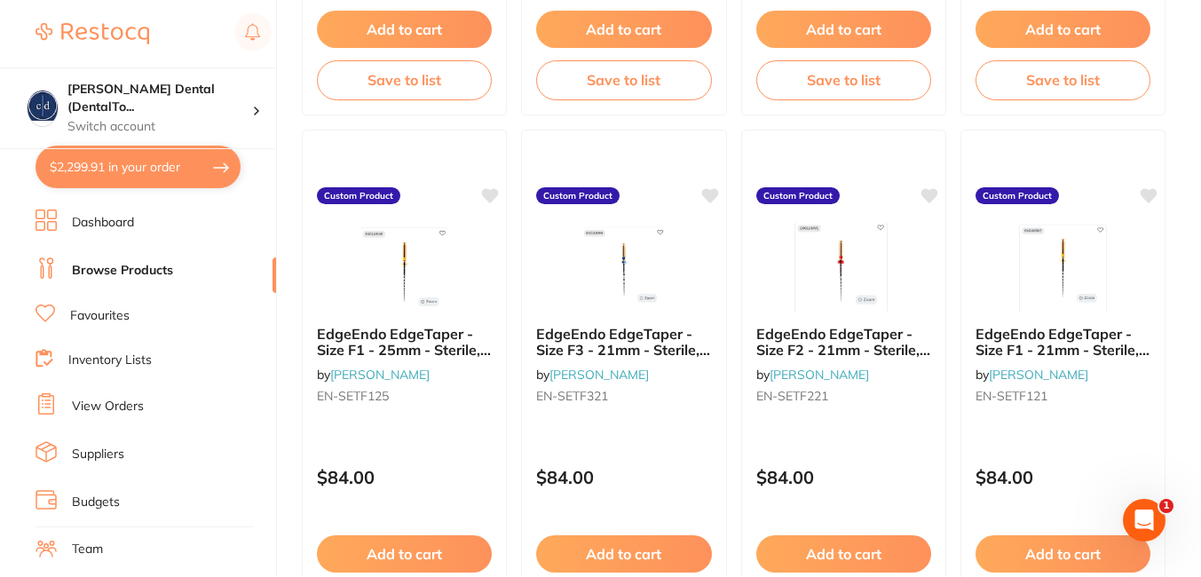
click at [132, 157] on button "$2,299.91 in your order" at bounding box center [138, 167] width 205 height 43
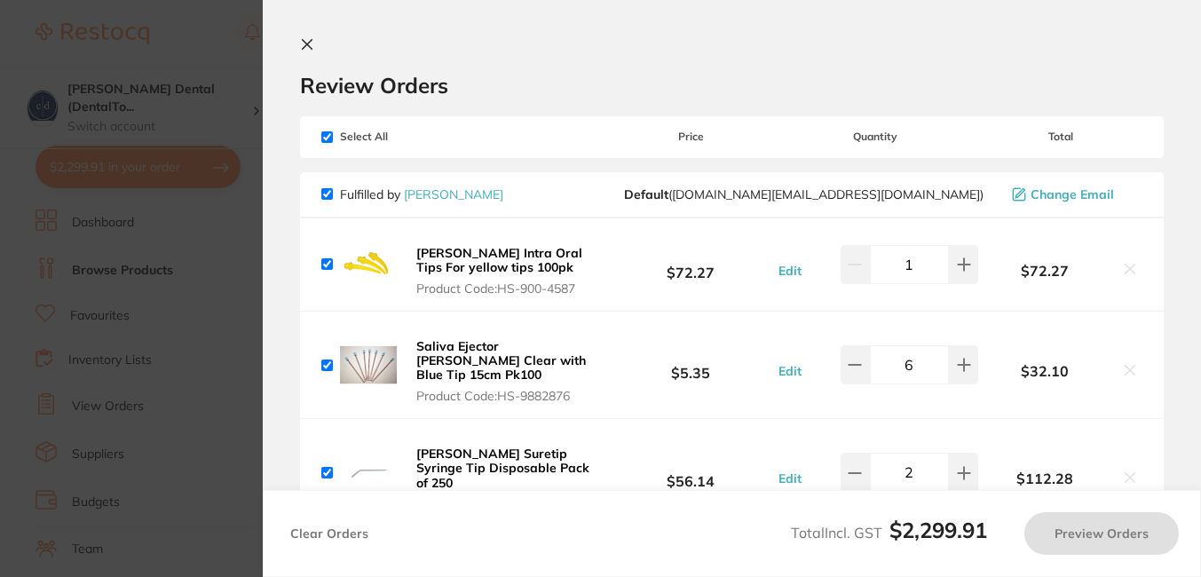
checkbox input "true"
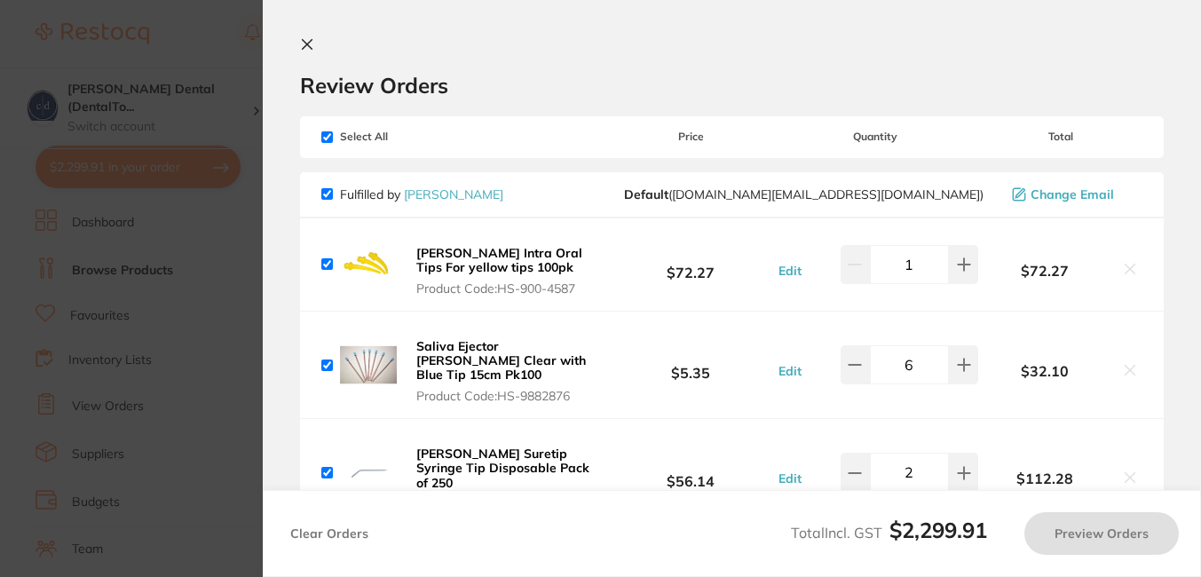
checkbox input "true"
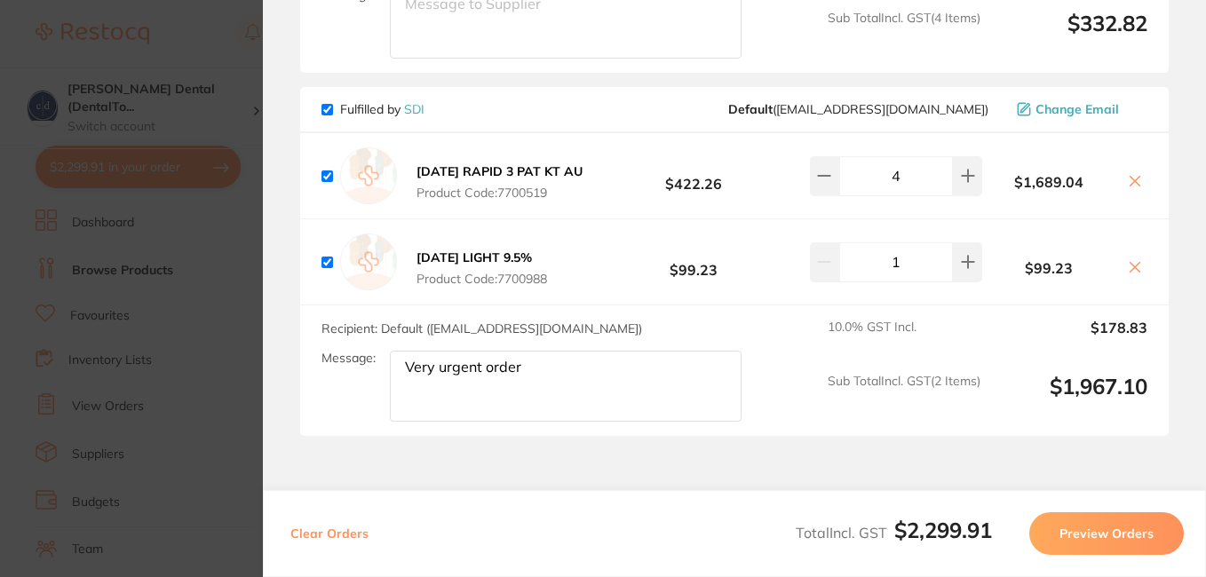
scroll to position [746, 0]
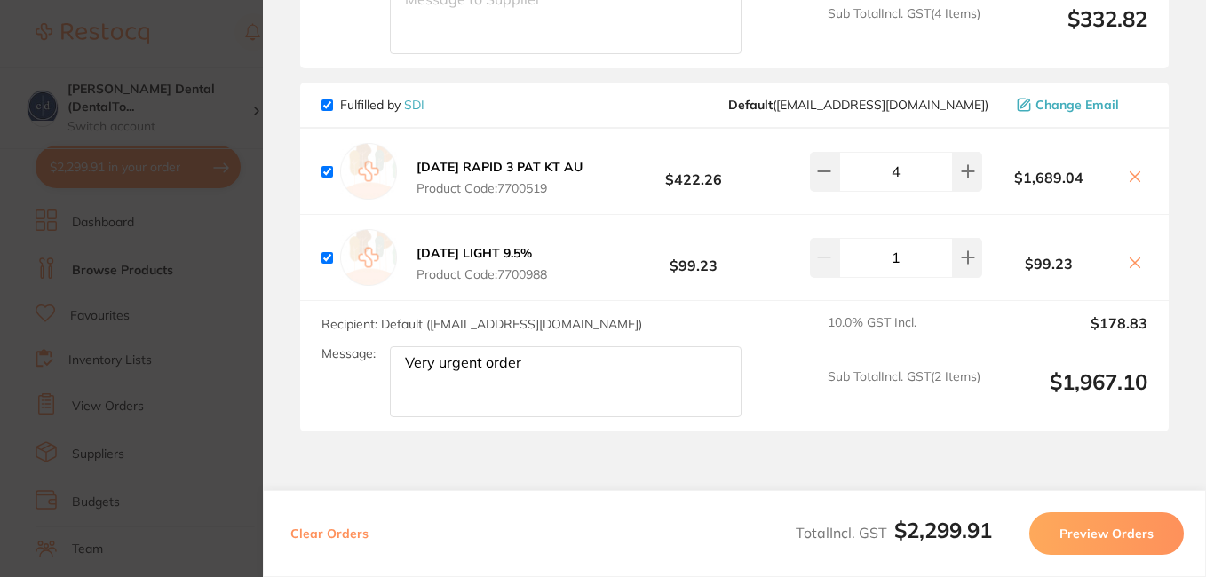
click at [527, 346] on textarea "Very urgent order" at bounding box center [566, 381] width 352 height 71
type textarea "V"
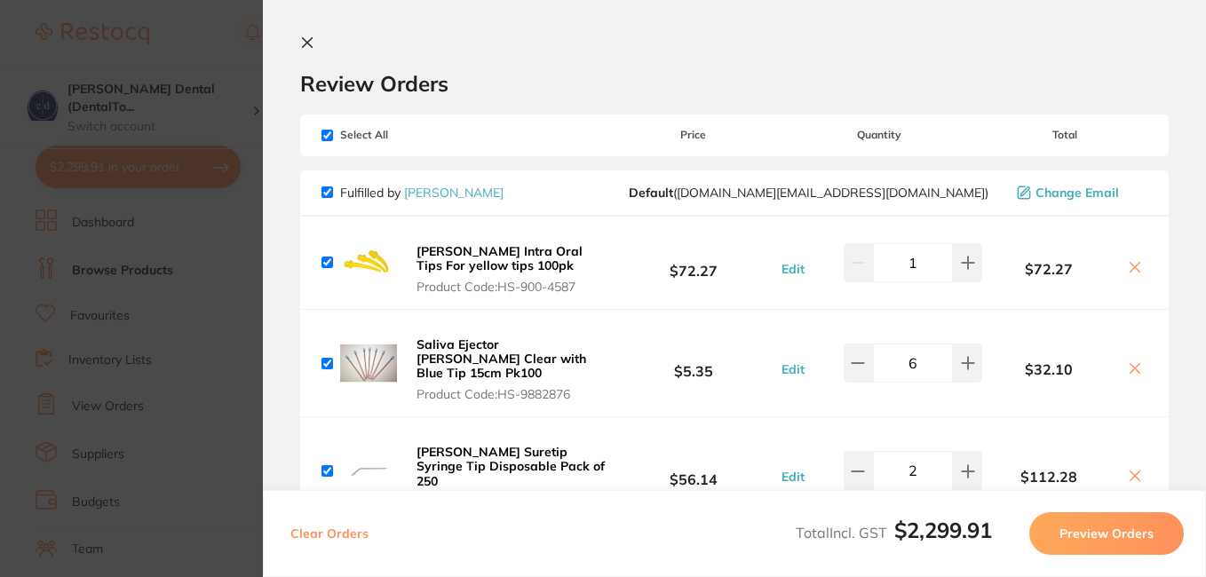
scroll to position [0, 0]
click at [307, 40] on icon at bounding box center [307, 44] width 14 height 14
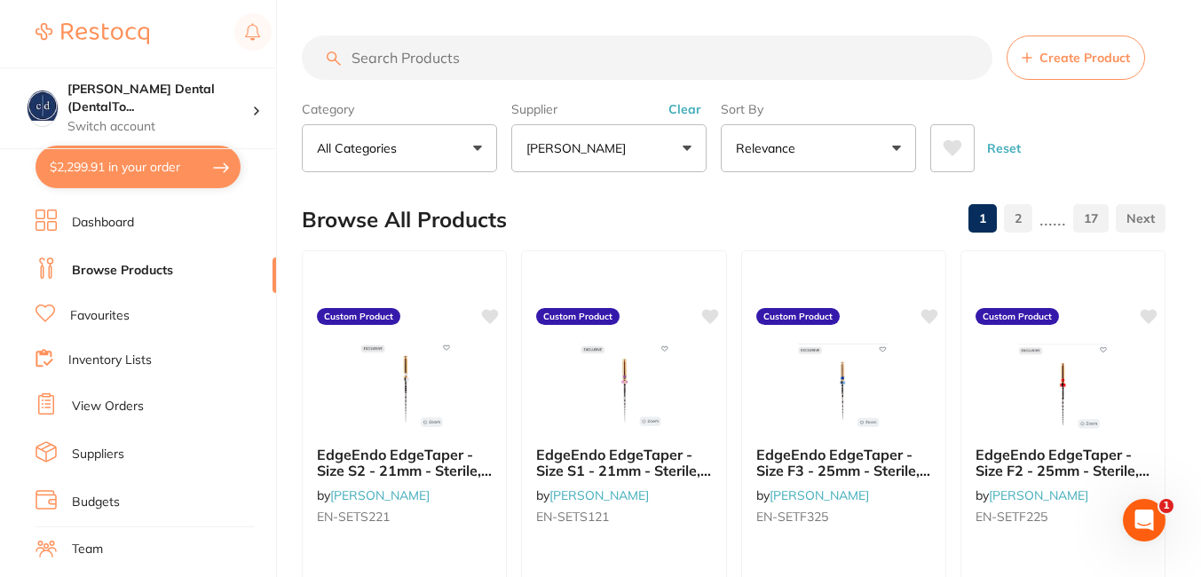
click at [1022, 217] on link "2" at bounding box center [1018, 219] width 28 height 36
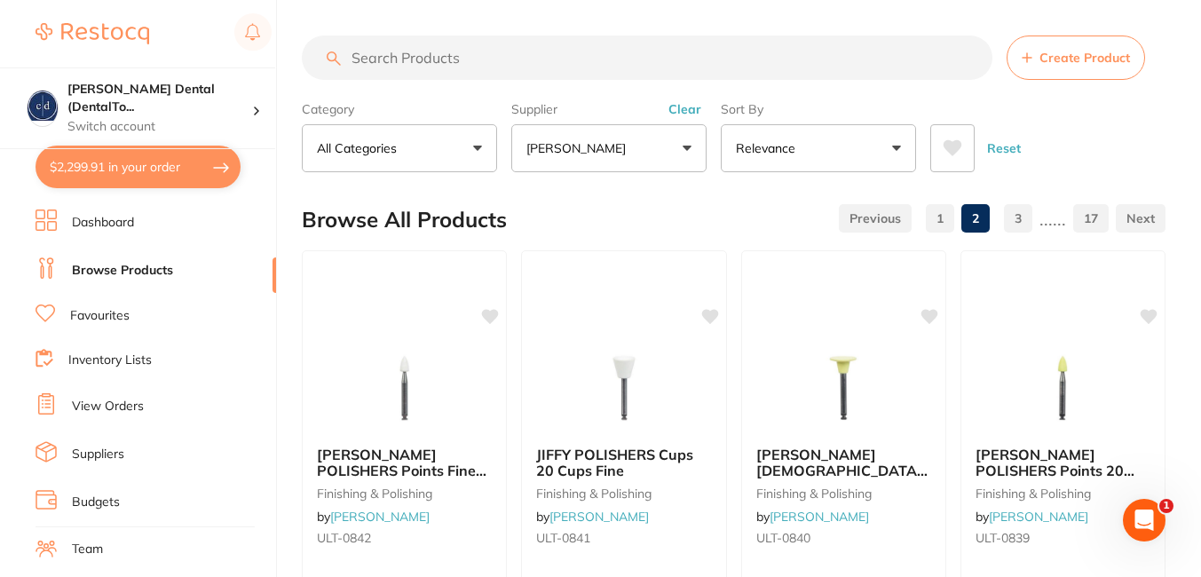
click at [945, 217] on link "1" at bounding box center [940, 219] width 28 height 36
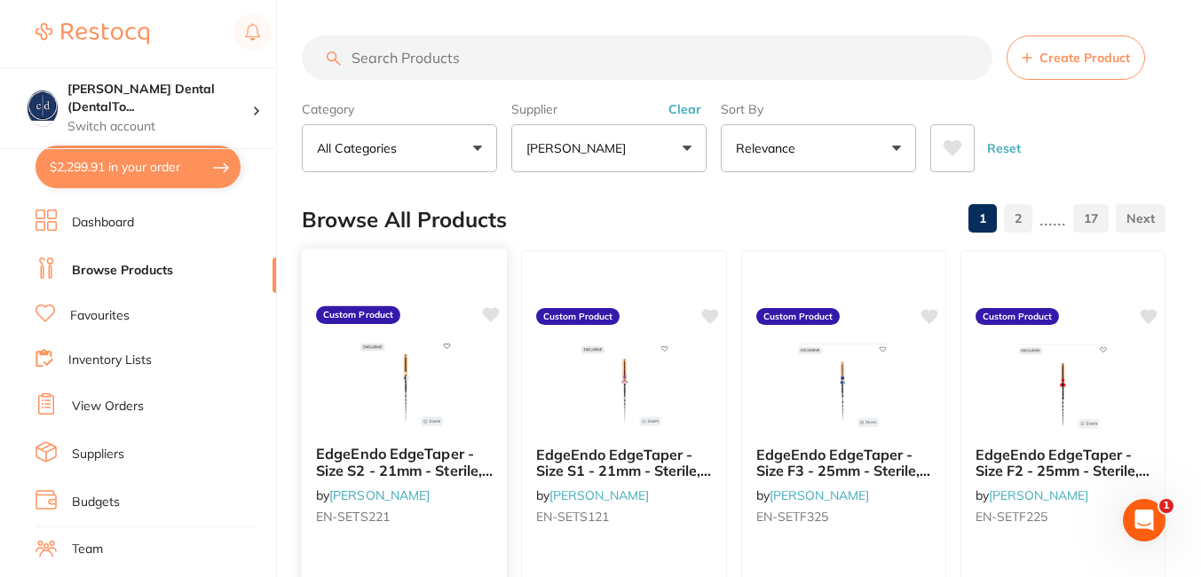
click at [406, 462] on span "EdgeEndo EdgeTaper - Size S2 - 21mm - Sterile, 6-Pack" at bounding box center [404, 470] width 177 height 51
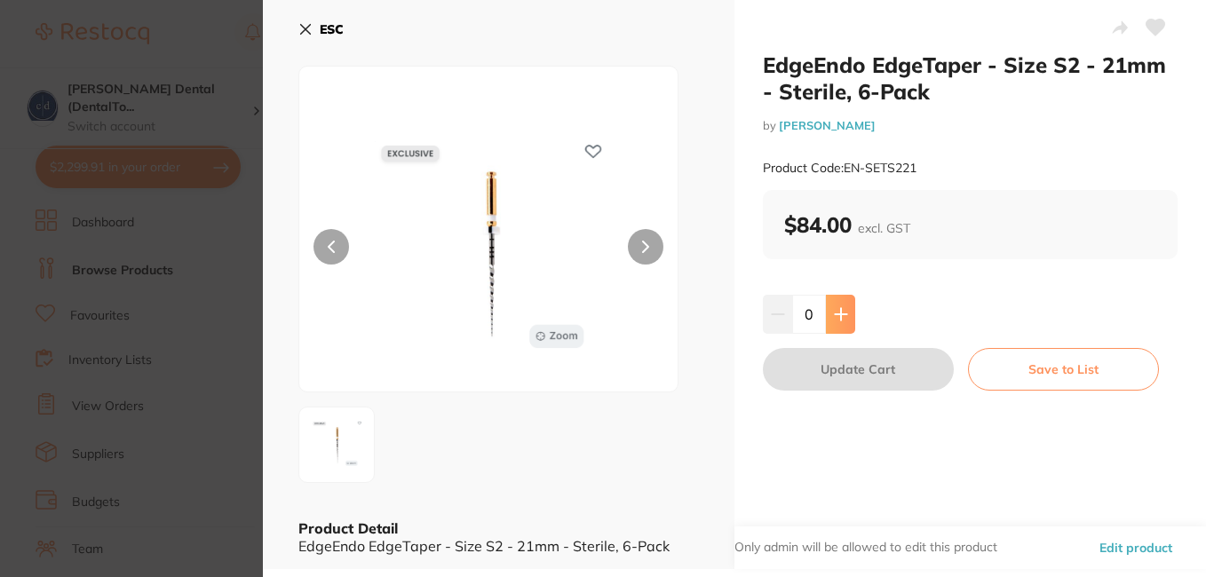
click at [842, 313] on icon at bounding box center [841, 314] width 14 height 14
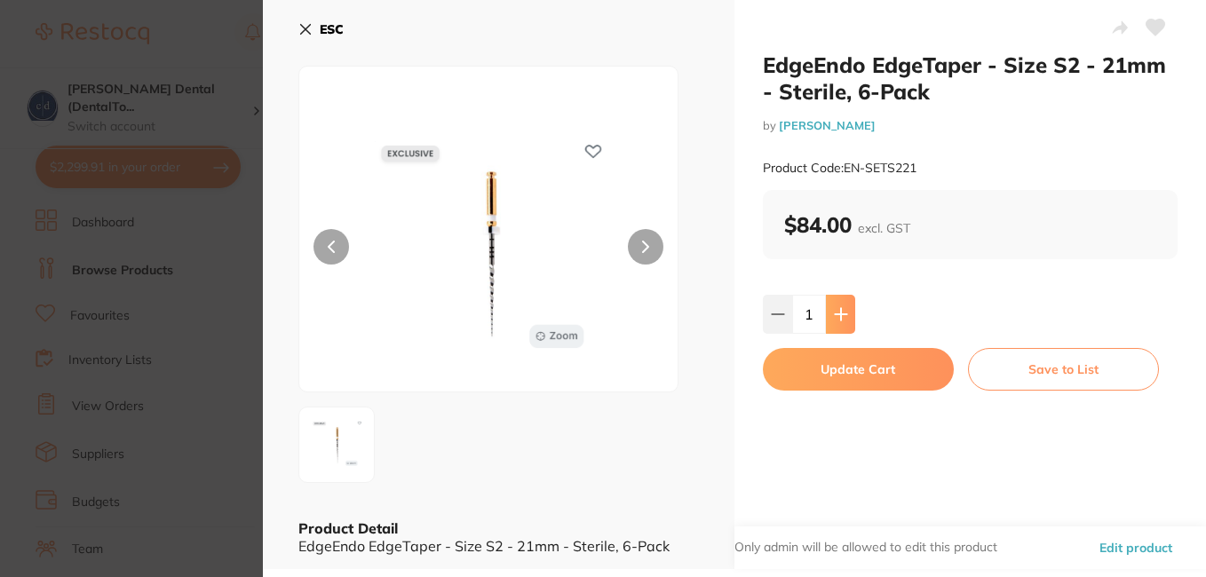
click at [842, 313] on icon at bounding box center [841, 314] width 14 height 14
type input "2"
click at [881, 368] on button "Update Cart" at bounding box center [858, 369] width 191 height 43
checkbox input "false"
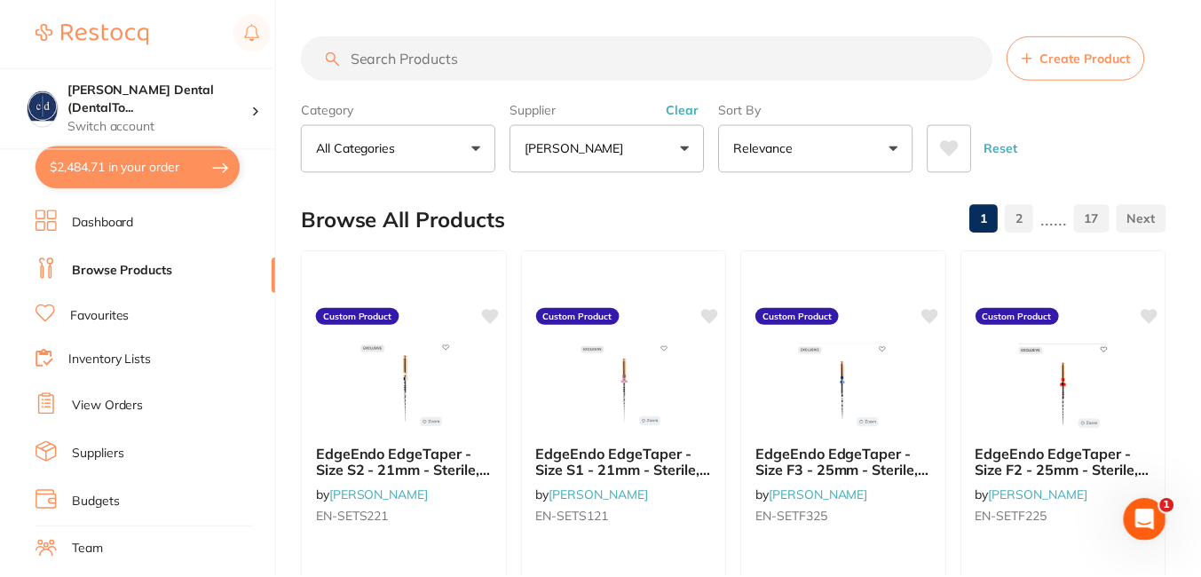
scroll to position [23, 0]
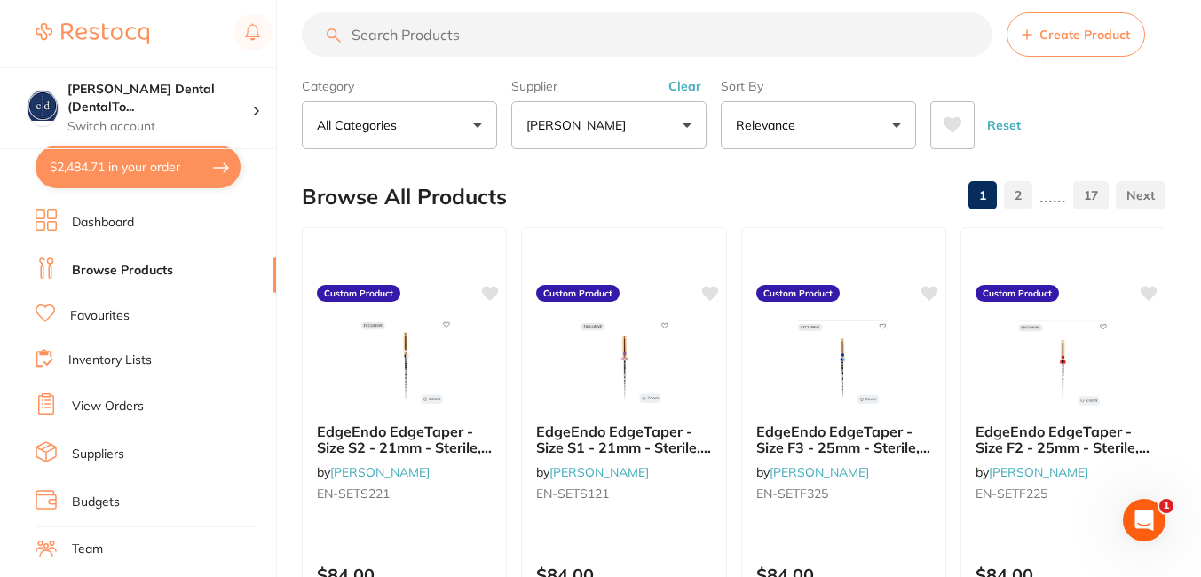
click at [147, 171] on button "$2,484.71 in your order" at bounding box center [138, 167] width 205 height 43
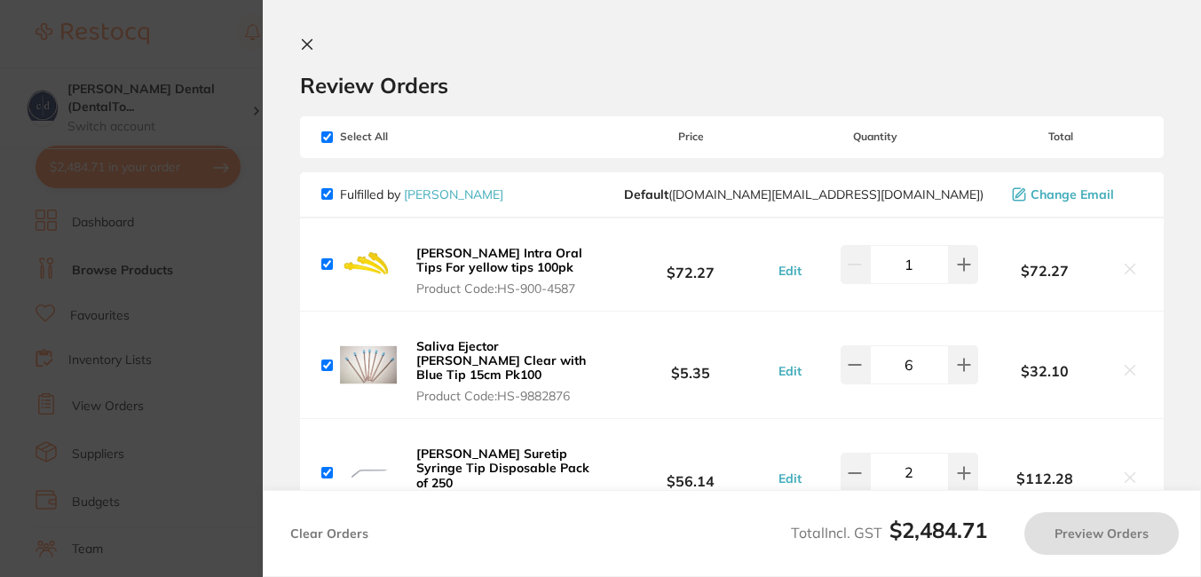
checkbox input "true"
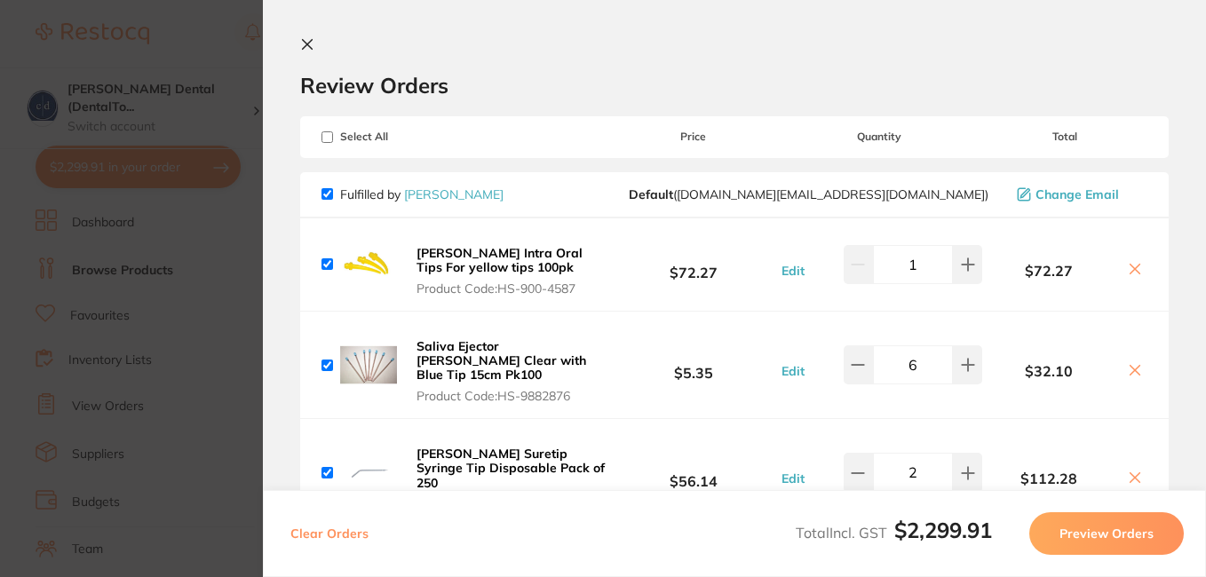
checkbox input "true"
drag, startPoint x: 1202, startPoint y: 104, endPoint x: 1207, endPoint y: 148, distance: 44.6
click at [1201, 148] on html "$2,299.91 [PERSON_NAME] Dental (DentalTo... Switch account [PERSON_NAME] Dental…" at bounding box center [603, 288] width 1206 height 577
click at [310, 44] on icon at bounding box center [307, 44] width 14 height 14
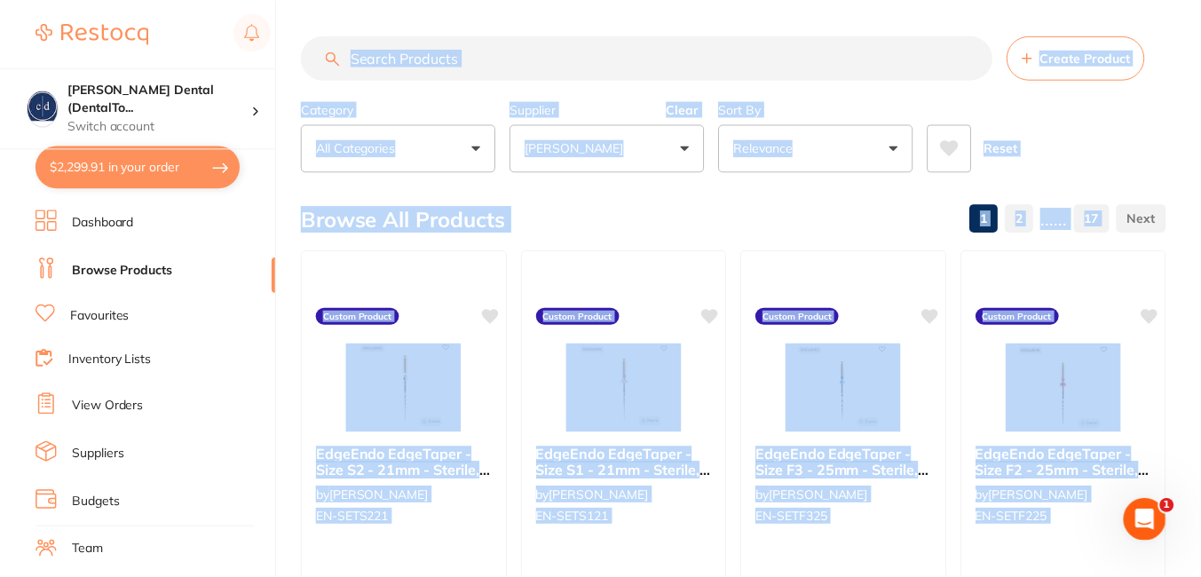
scroll to position [23, 0]
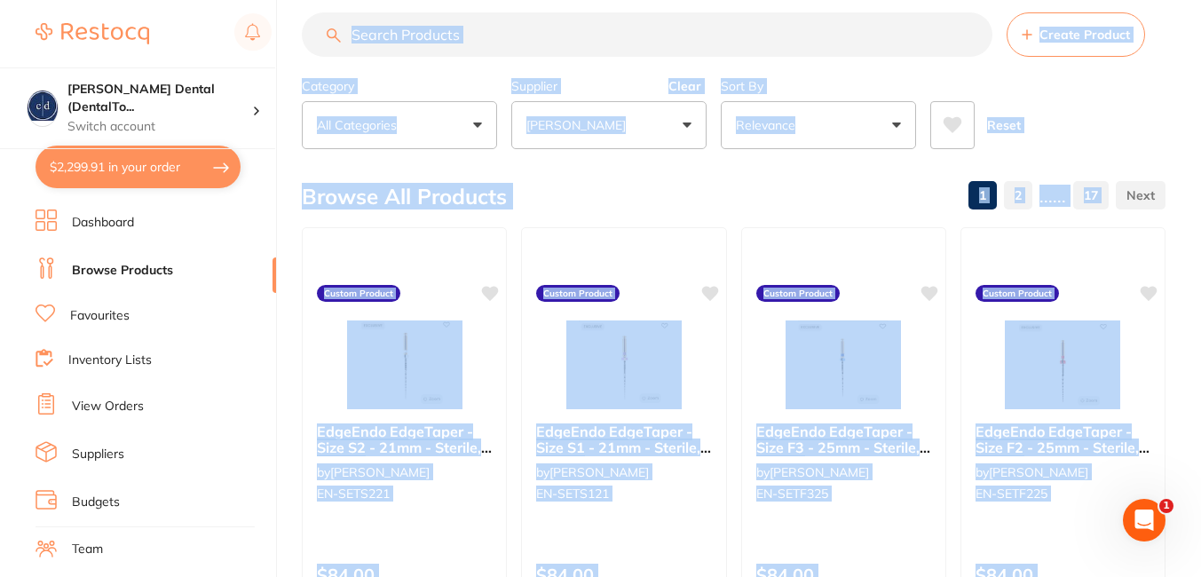
click at [789, 205] on div "Browse All Products 1 2 ...... 17" at bounding box center [734, 196] width 864 height 59
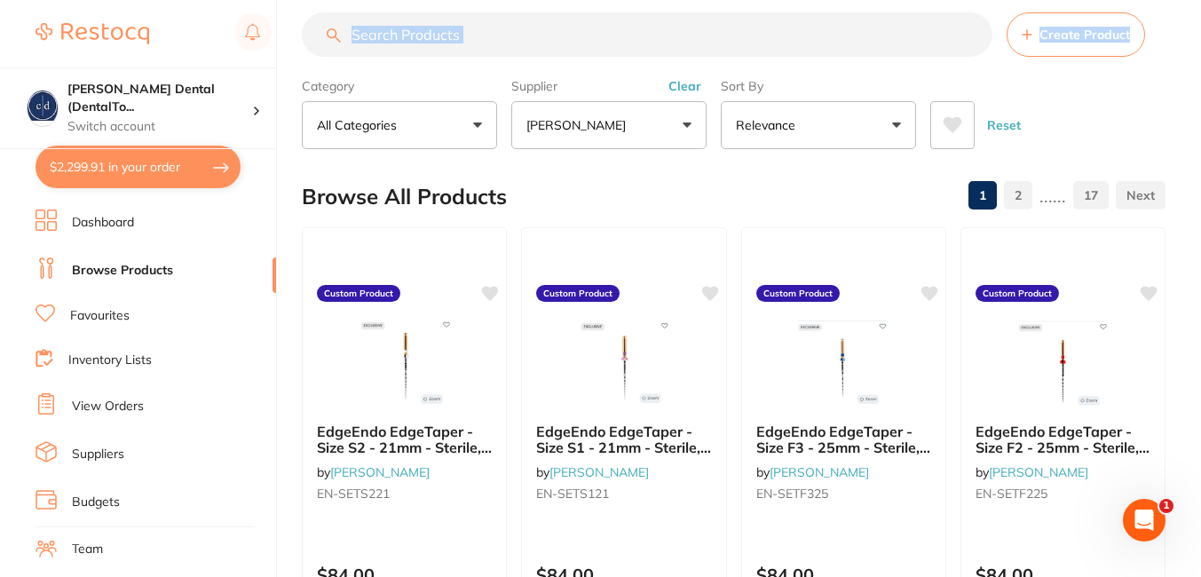
drag, startPoint x: 1201, startPoint y: 31, endPoint x: 1204, endPoint y: 76, distance: 45.4
click at [1201, 76] on html "$2,299.91 Crotty Dental (DentalTo... Switch account Crotty Dental (DentalTown 4…" at bounding box center [600, 265] width 1201 height 577
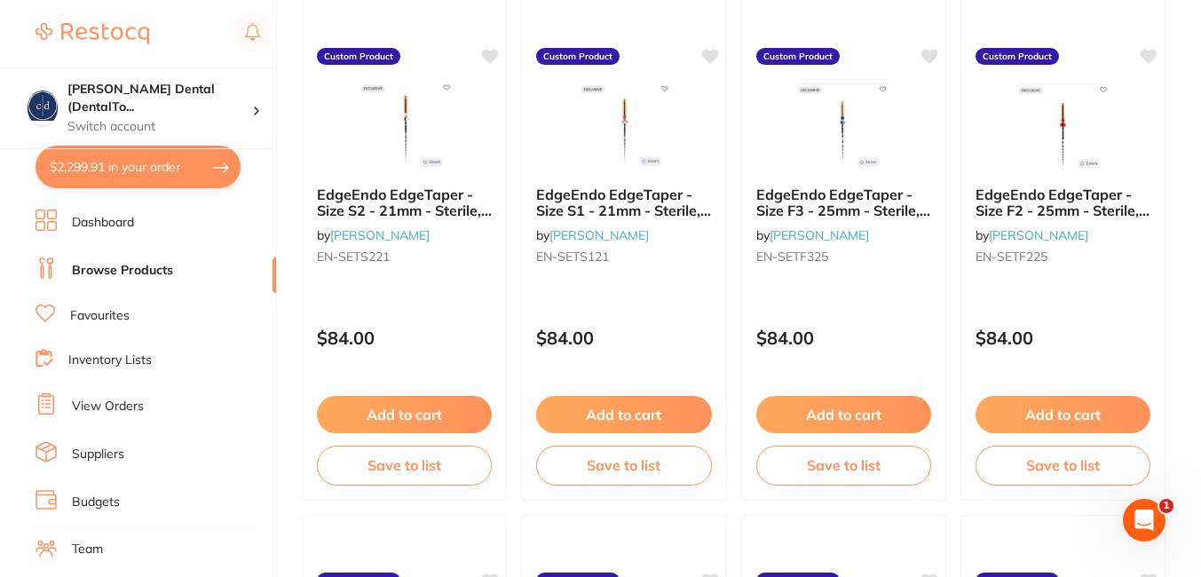
scroll to position [283, 0]
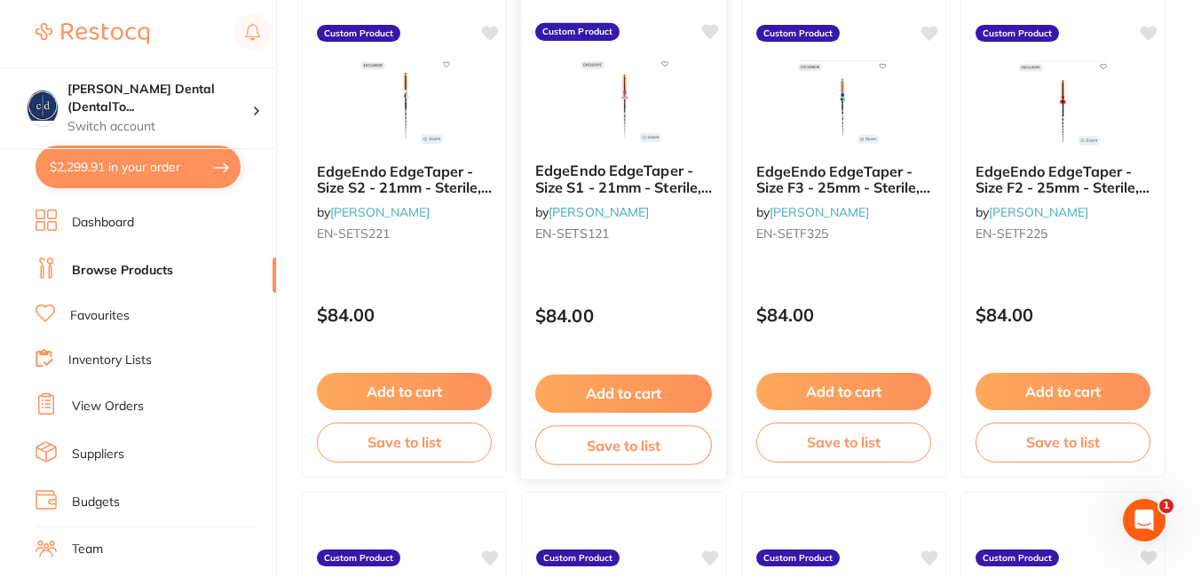
click at [586, 392] on button "Add to cart" at bounding box center [623, 394] width 177 height 38
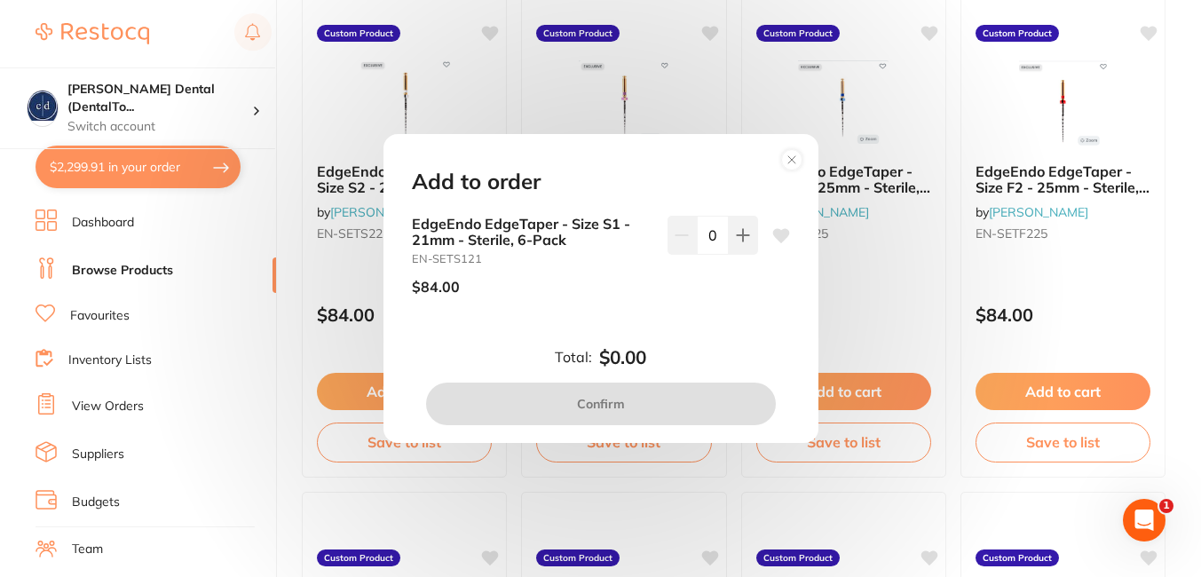
scroll to position [0, 0]
click at [793, 157] on circle at bounding box center [791, 160] width 20 height 20
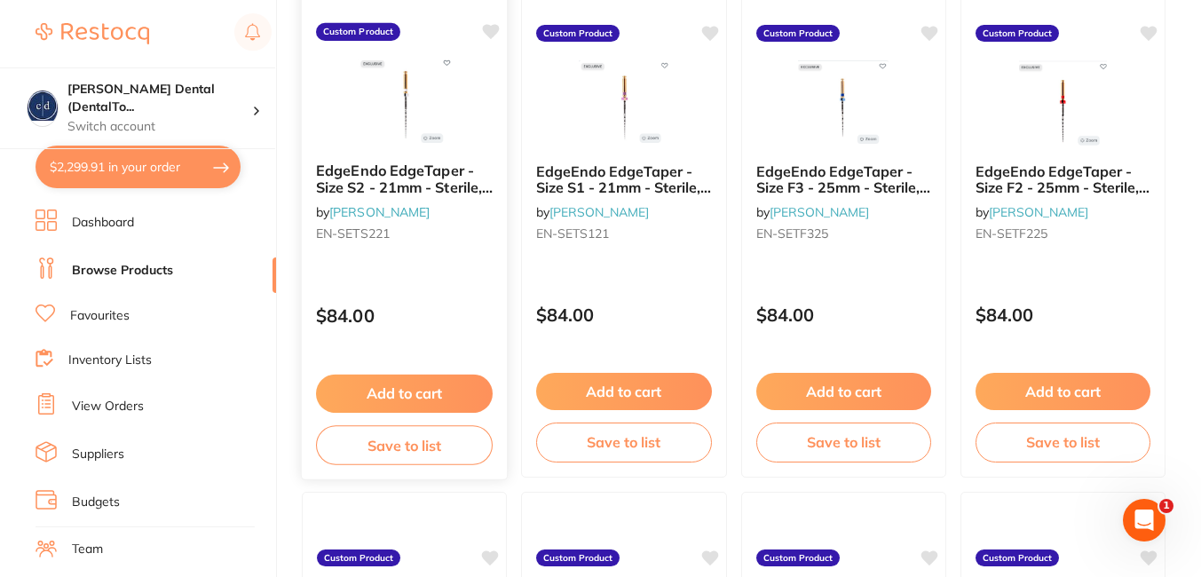
click at [408, 386] on button "Add to cart" at bounding box center [404, 394] width 177 height 38
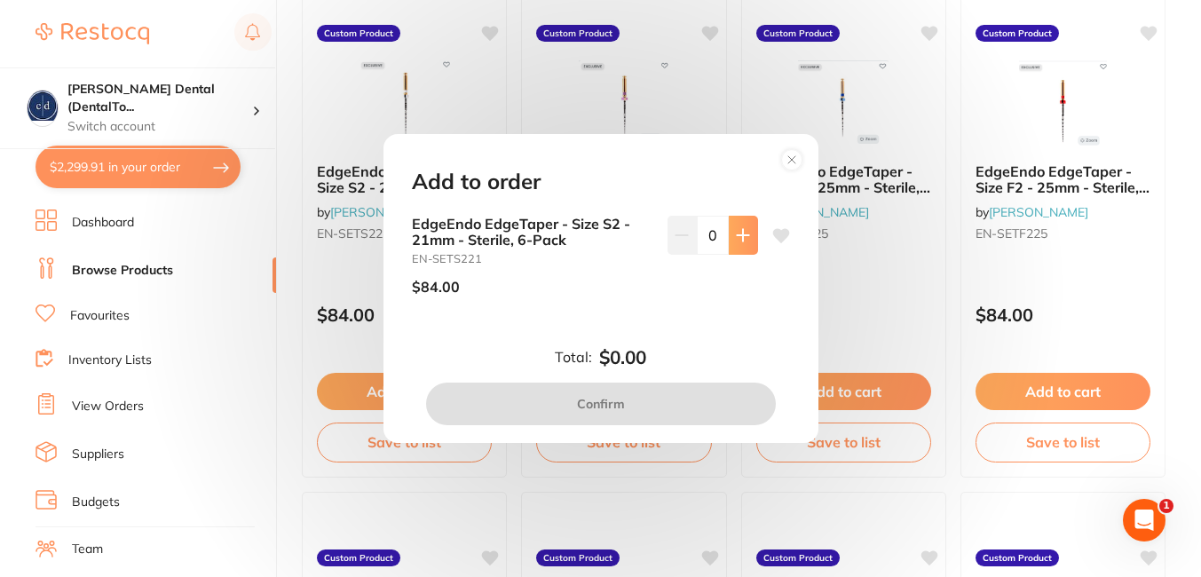
click at [734, 226] on button at bounding box center [743, 235] width 29 height 39
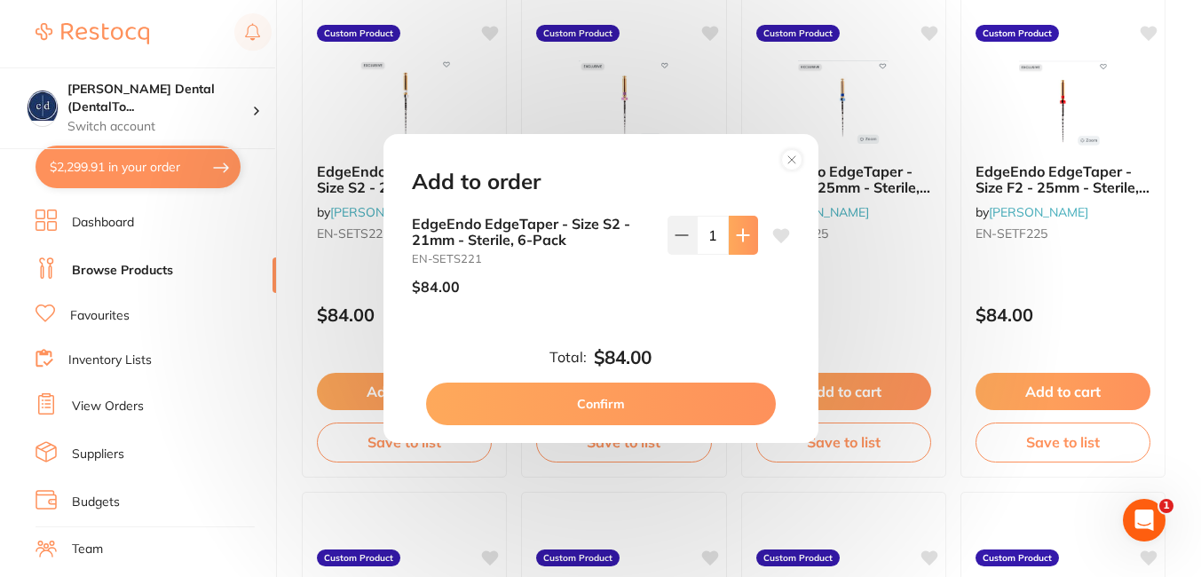
click at [737, 236] on icon at bounding box center [743, 235] width 12 height 12
type input "2"
click at [614, 396] on button "Confirm" at bounding box center [601, 404] width 350 height 43
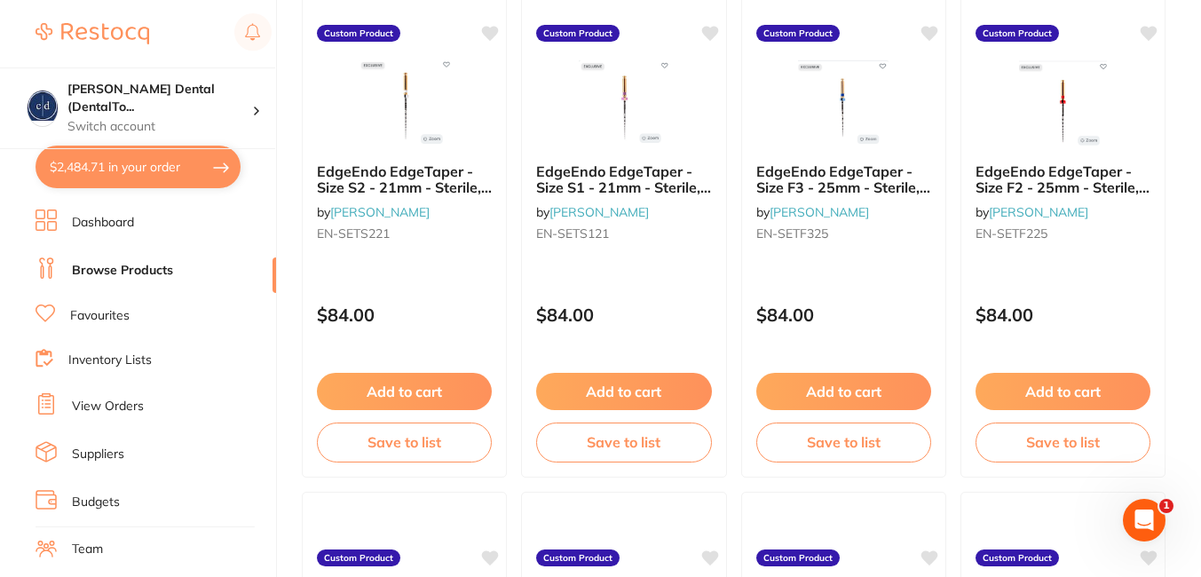
click at [128, 164] on button "$2,484.71 in your order" at bounding box center [138, 167] width 205 height 43
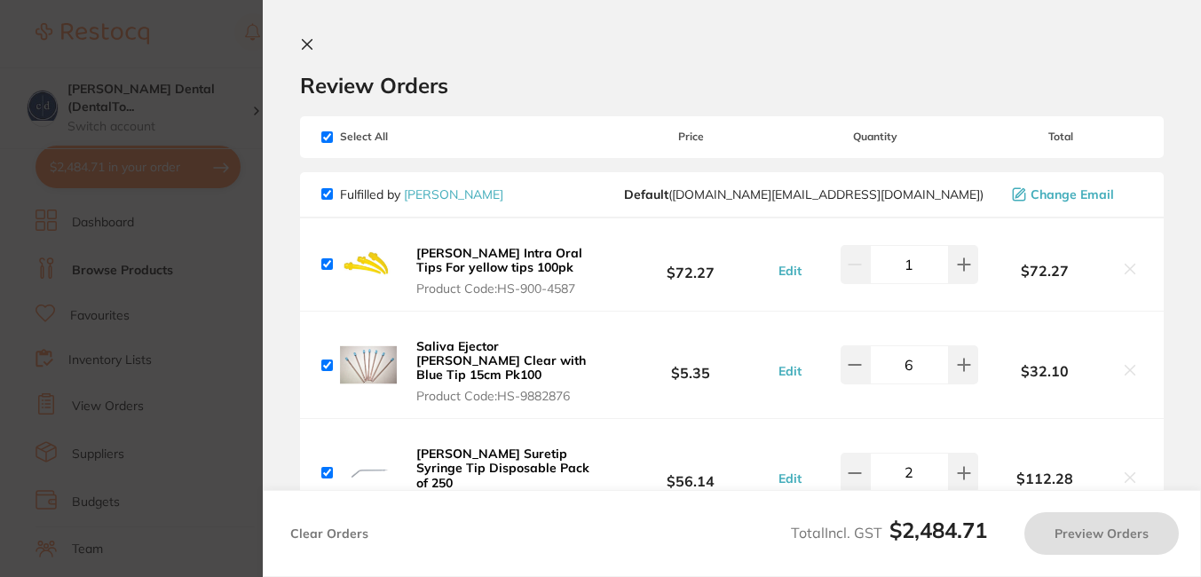
checkbox input "true"
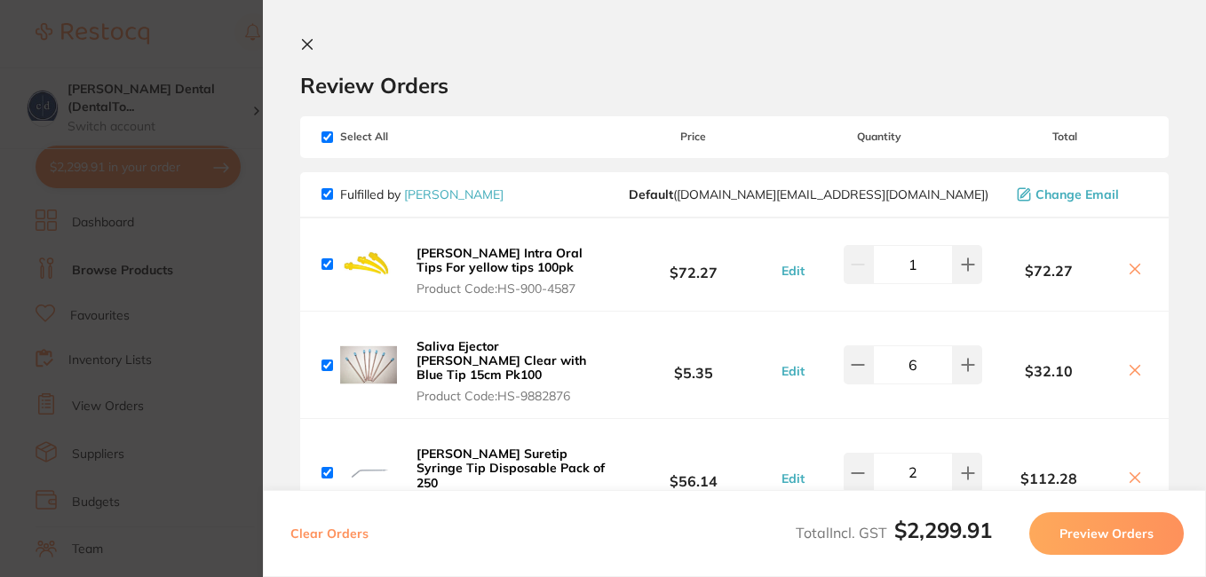
click at [307, 42] on icon at bounding box center [307, 44] width 14 height 14
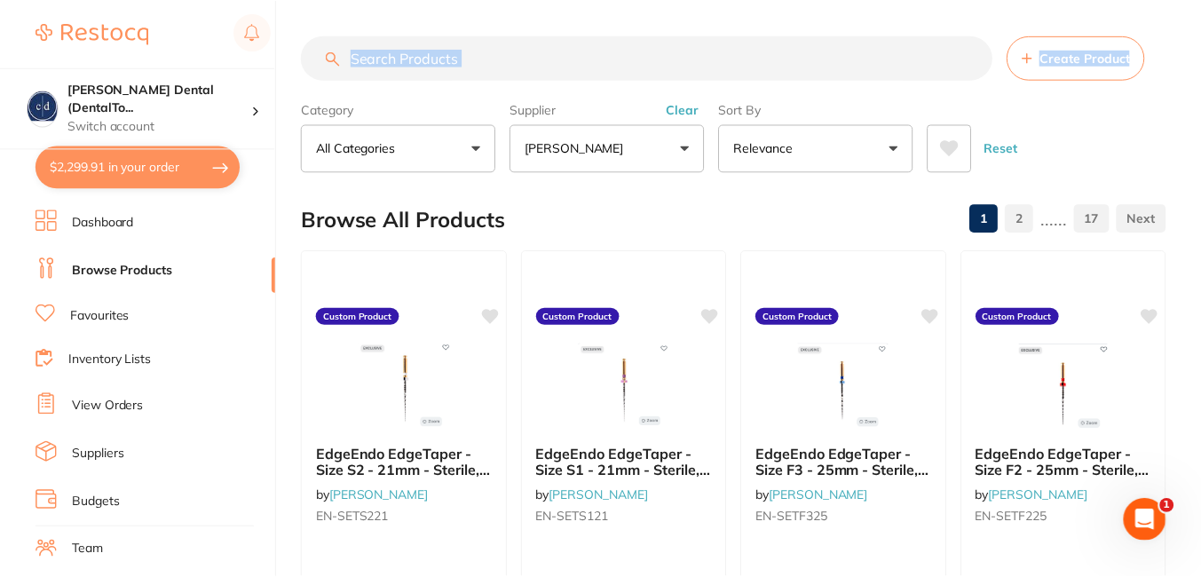
scroll to position [283, 0]
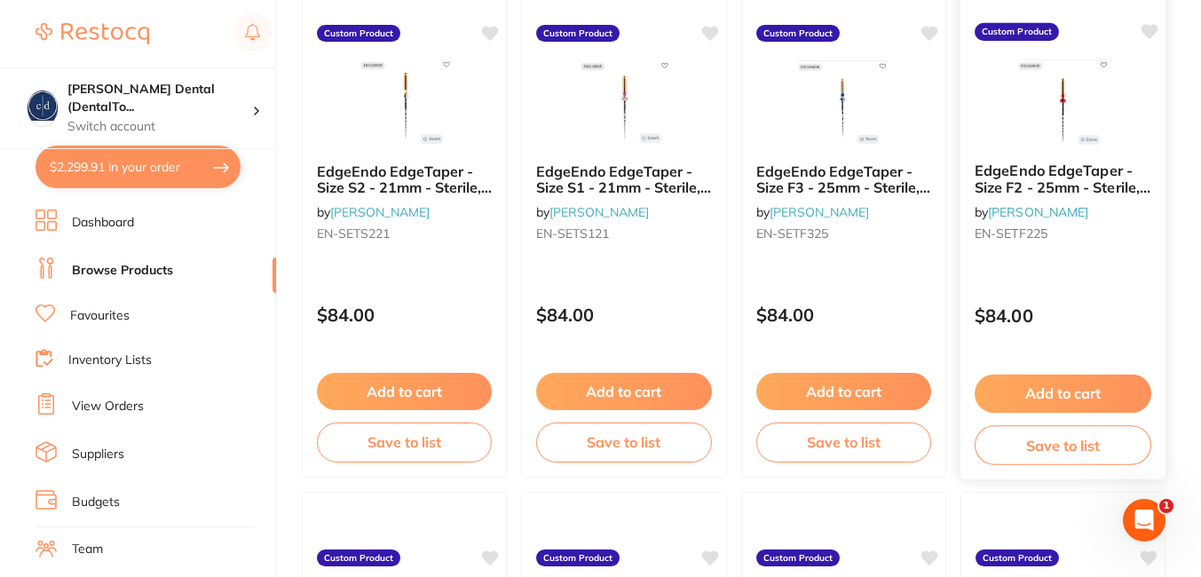
click at [1044, 386] on button "Add to cart" at bounding box center [1063, 394] width 177 height 38
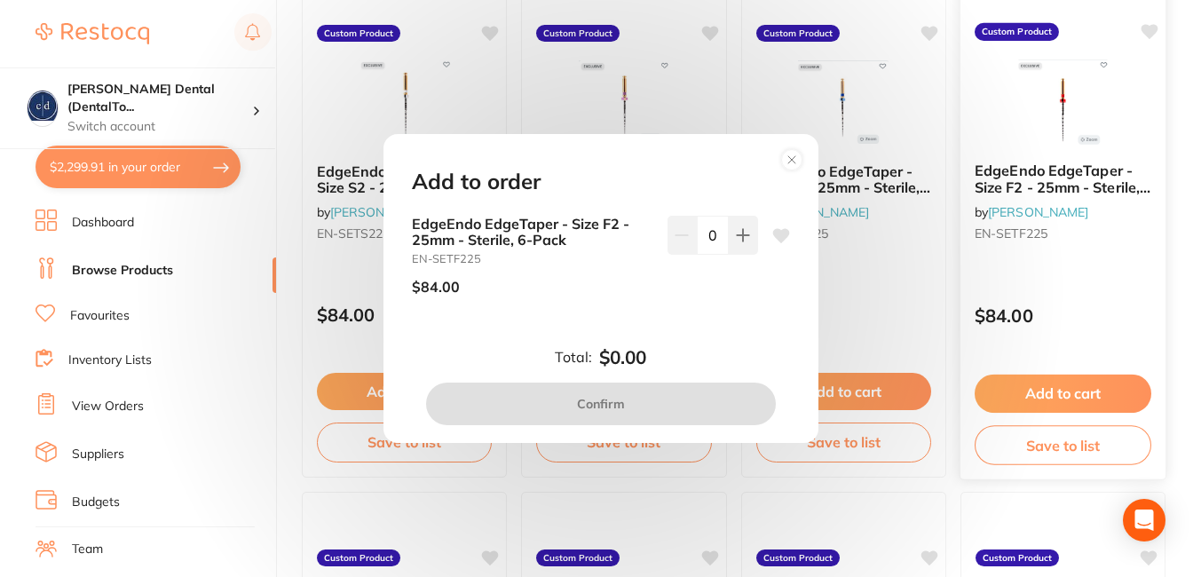
click at [736, 231] on icon at bounding box center [743, 235] width 14 height 14
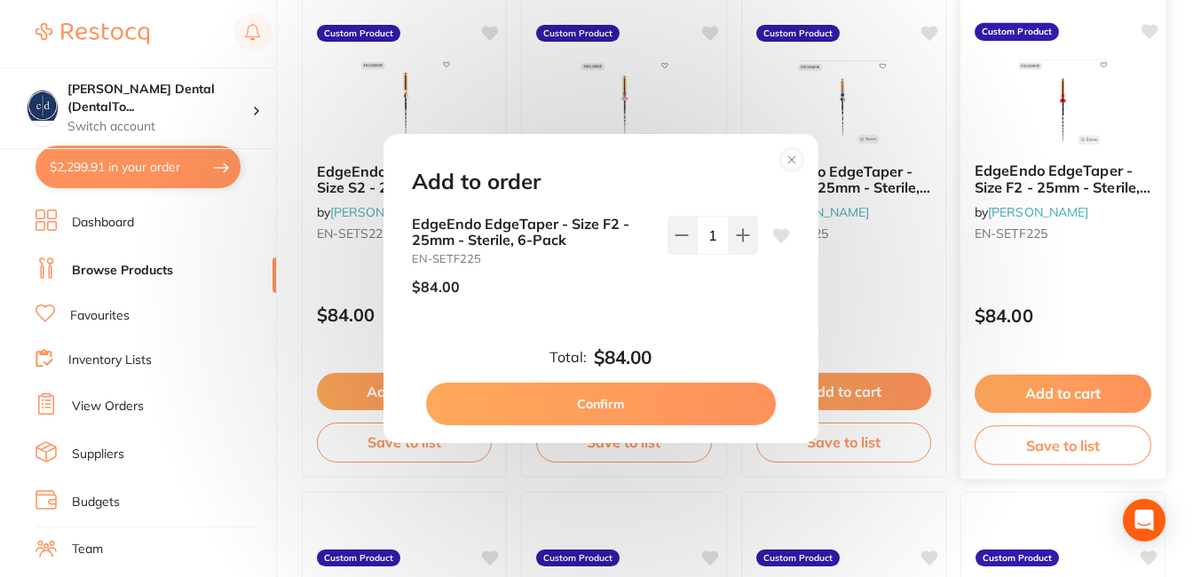
click at [736, 231] on icon at bounding box center [743, 235] width 14 height 14
type input "2"
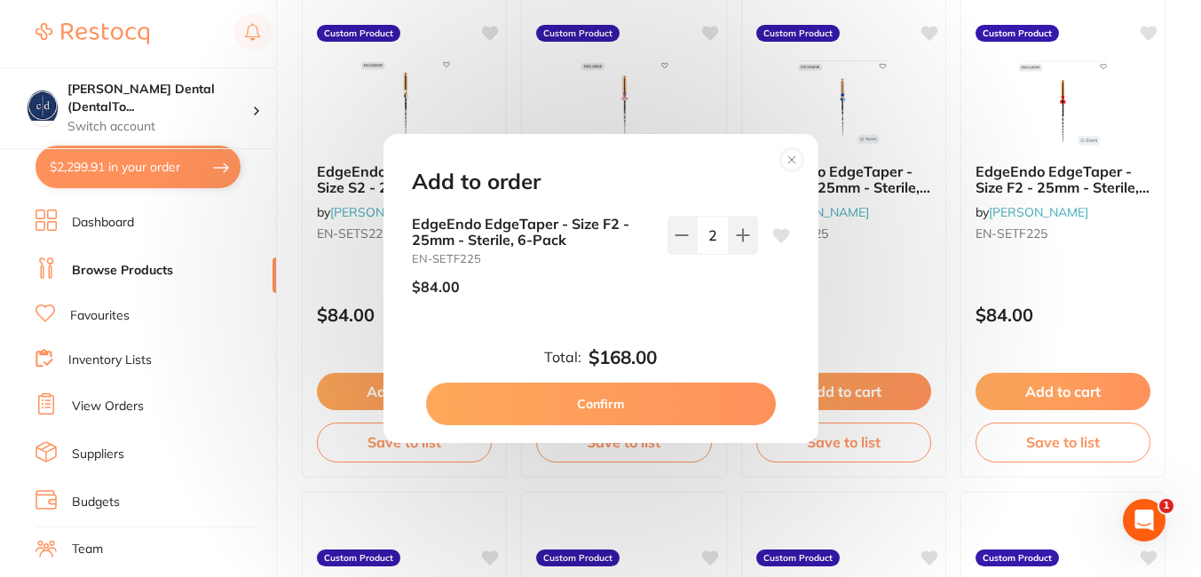
click at [634, 403] on button "Confirm" at bounding box center [601, 404] width 350 height 43
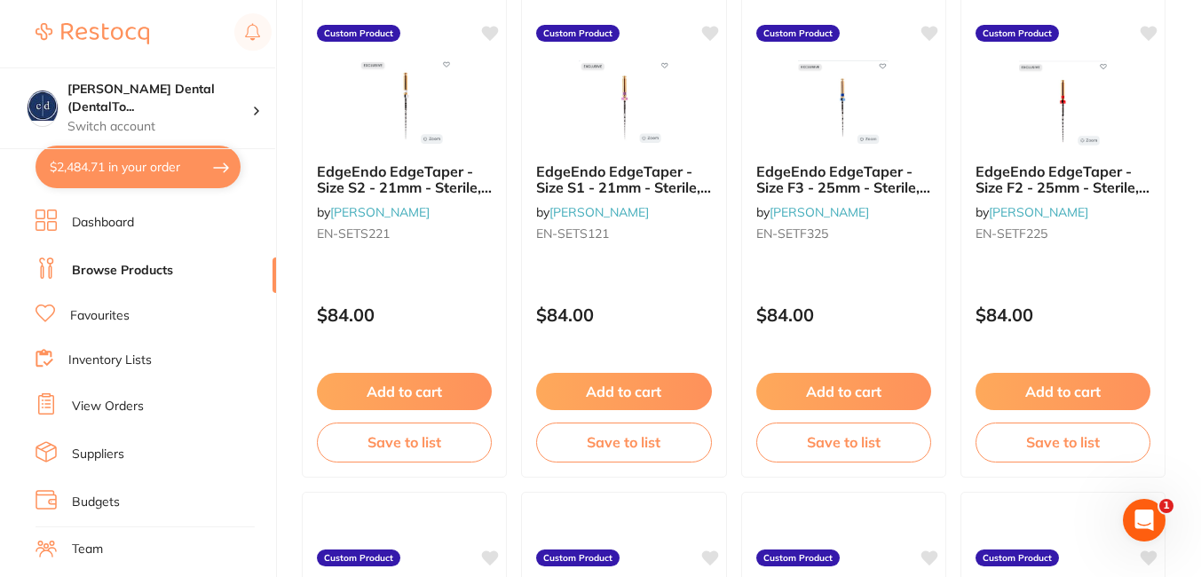
click at [223, 164] on button "$2,484.71 in your order" at bounding box center [138, 167] width 205 height 43
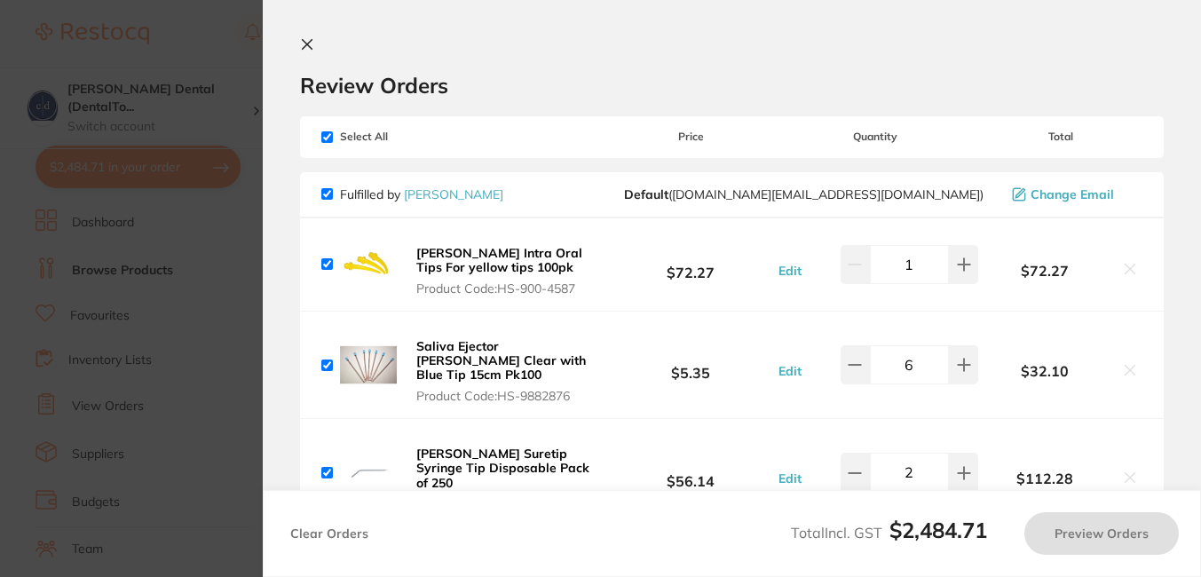
checkbox input "true"
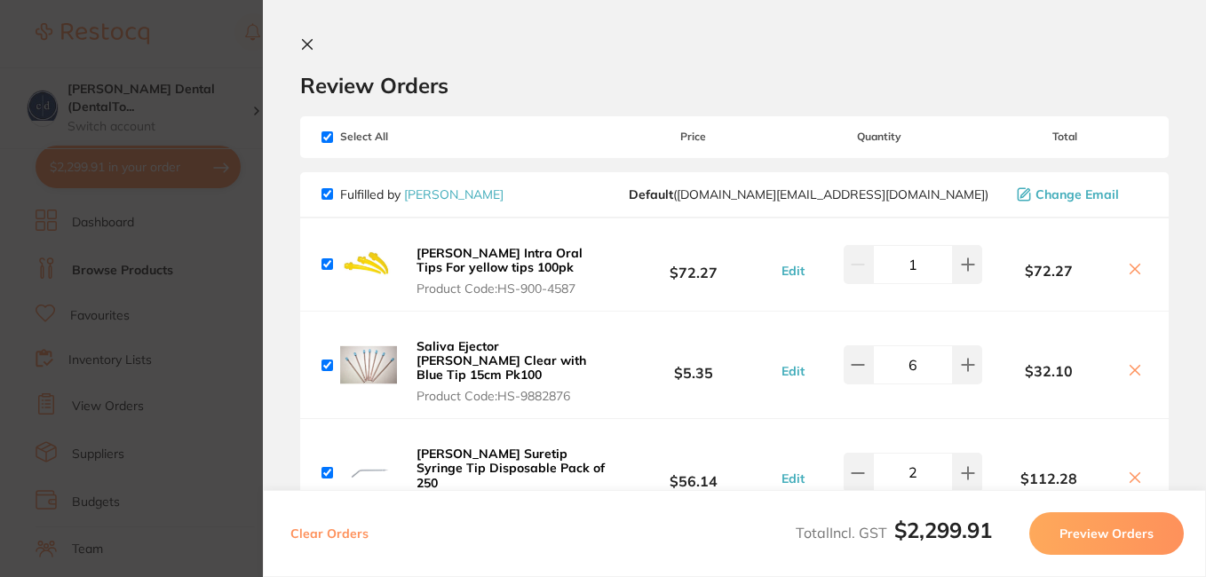
checkbox input "true"
click at [311, 40] on icon at bounding box center [308, 45] width 10 height 10
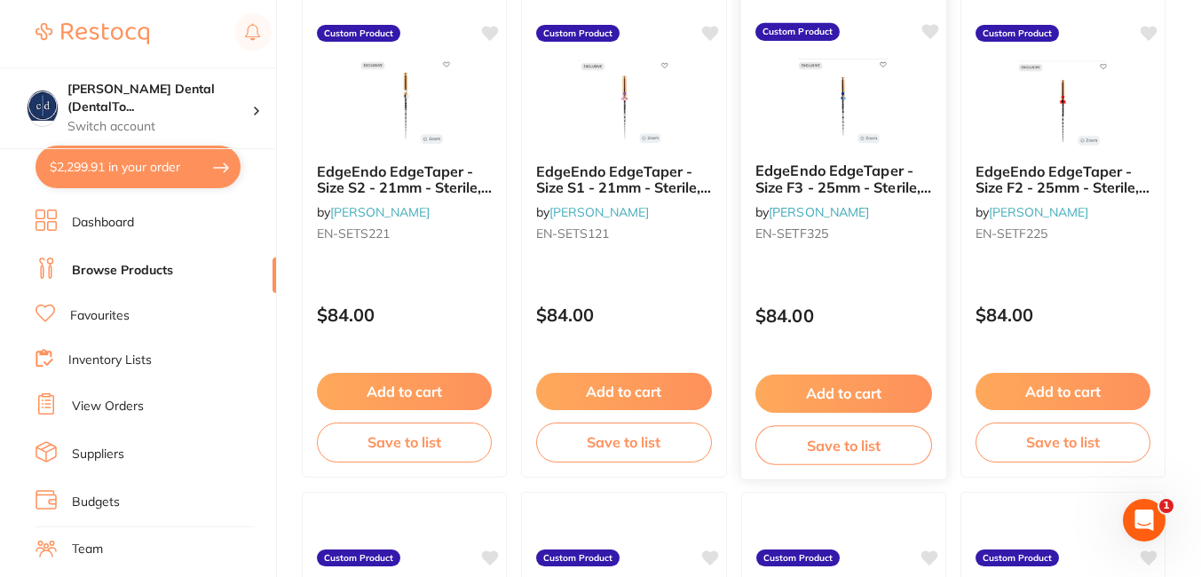
click at [817, 180] on span "EdgeEndo EdgeTaper - Size F3 - 25mm - Sterile, 6-Pack" at bounding box center [844, 187] width 176 height 51
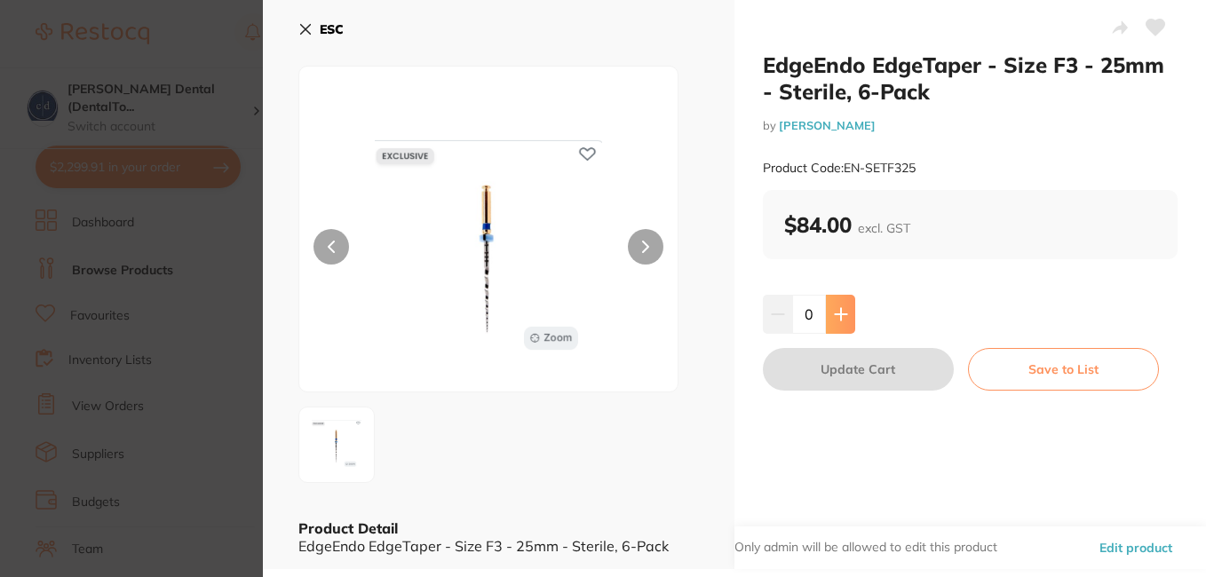
click at [839, 310] on icon at bounding box center [841, 314] width 12 height 12
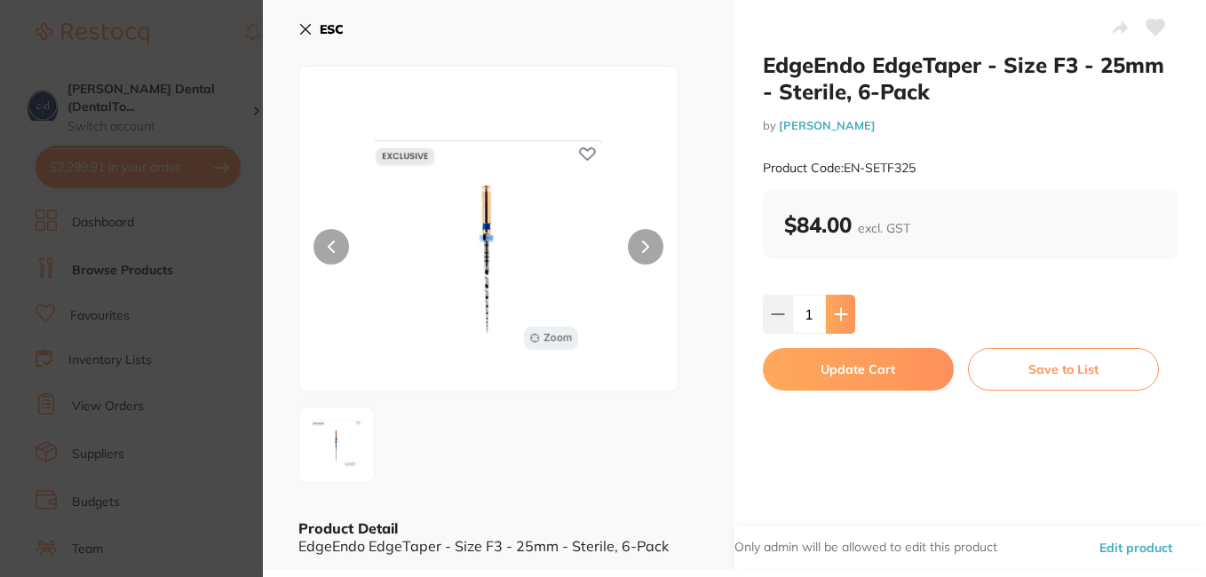
click at [839, 310] on icon at bounding box center [841, 314] width 12 height 12
type input "2"
click at [844, 375] on button "Update Cart" at bounding box center [858, 369] width 191 height 43
checkbox input "false"
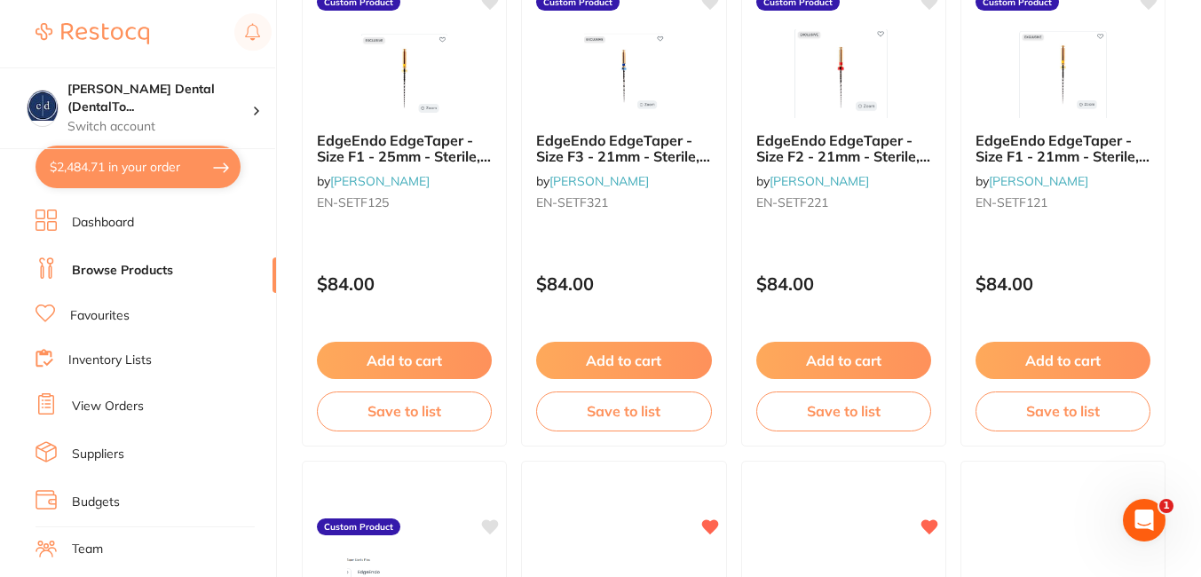
scroll to position [862, 0]
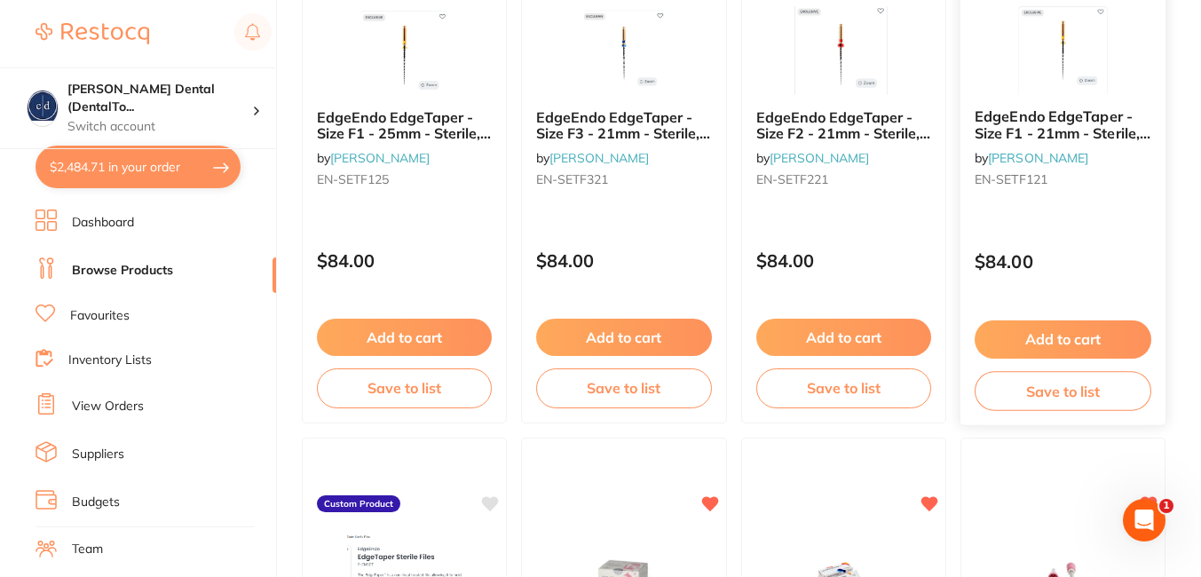
click at [1032, 325] on button "Add to cart" at bounding box center [1063, 340] width 177 height 38
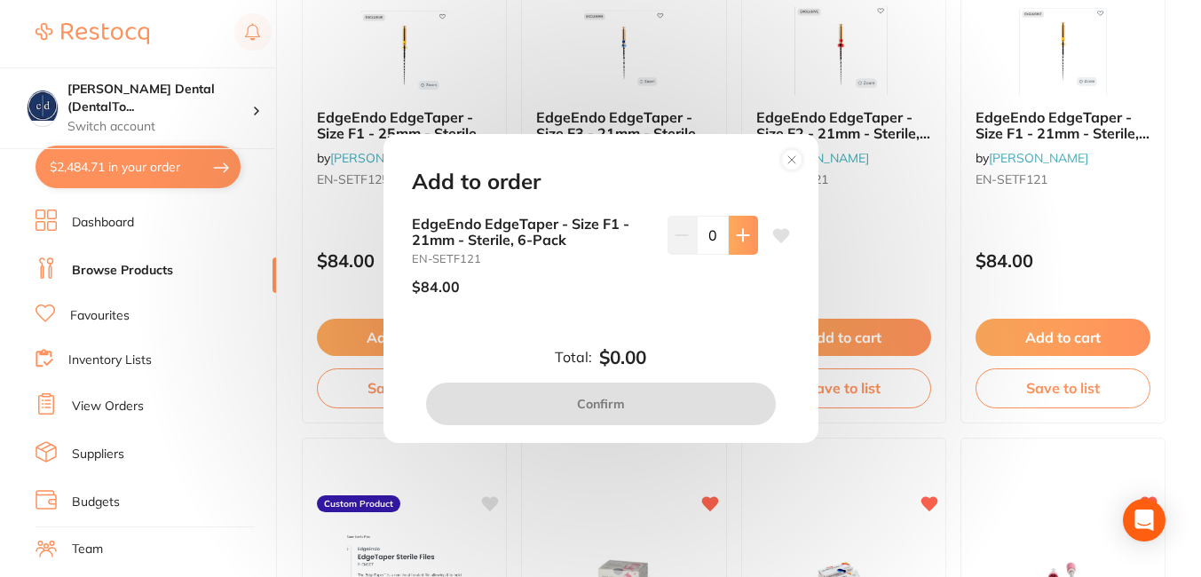
click at [739, 232] on icon at bounding box center [743, 235] width 12 height 12
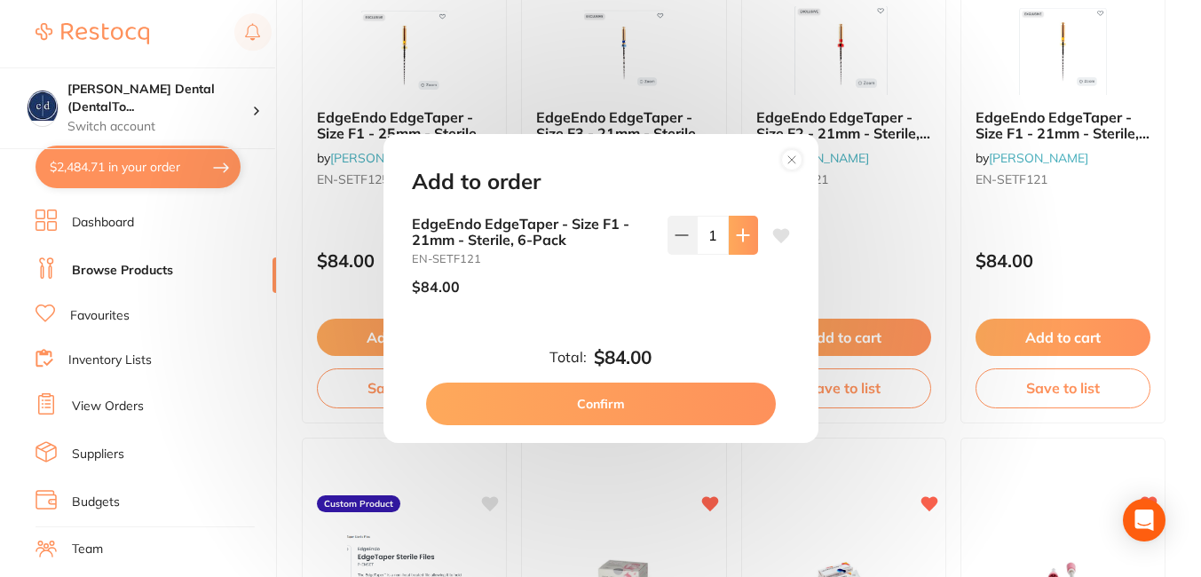
click at [739, 232] on icon at bounding box center [743, 235] width 12 height 12
type input "2"
click at [624, 400] on button "Confirm" at bounding box center [601, 404] width 350 height 43
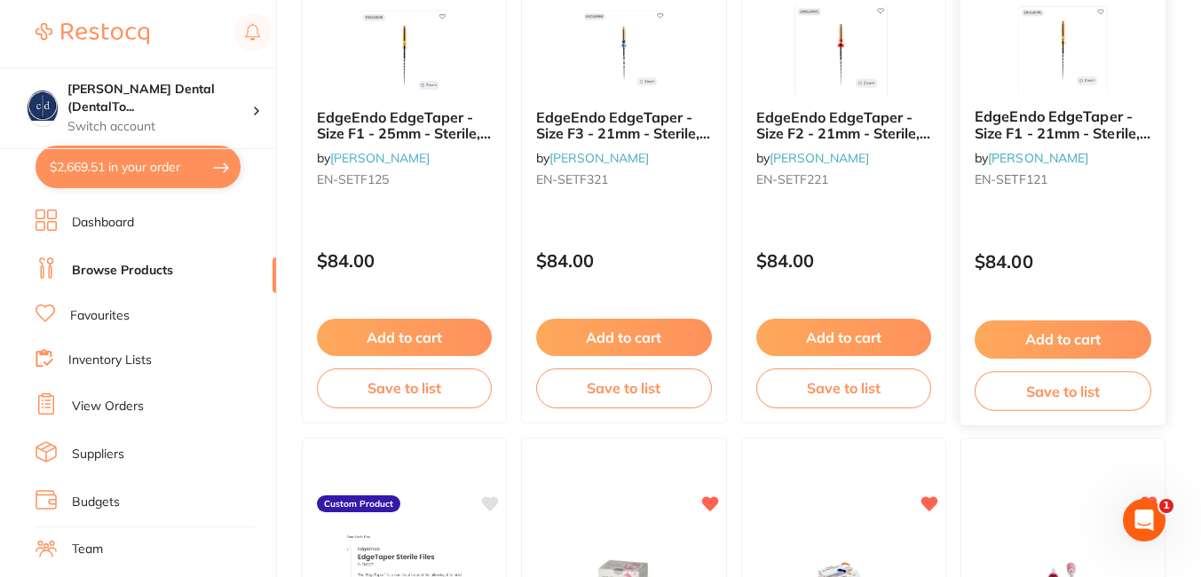
click at [1057, 335] on button "Add to cart" at bounding box center [1063, 340] width 177 height 38
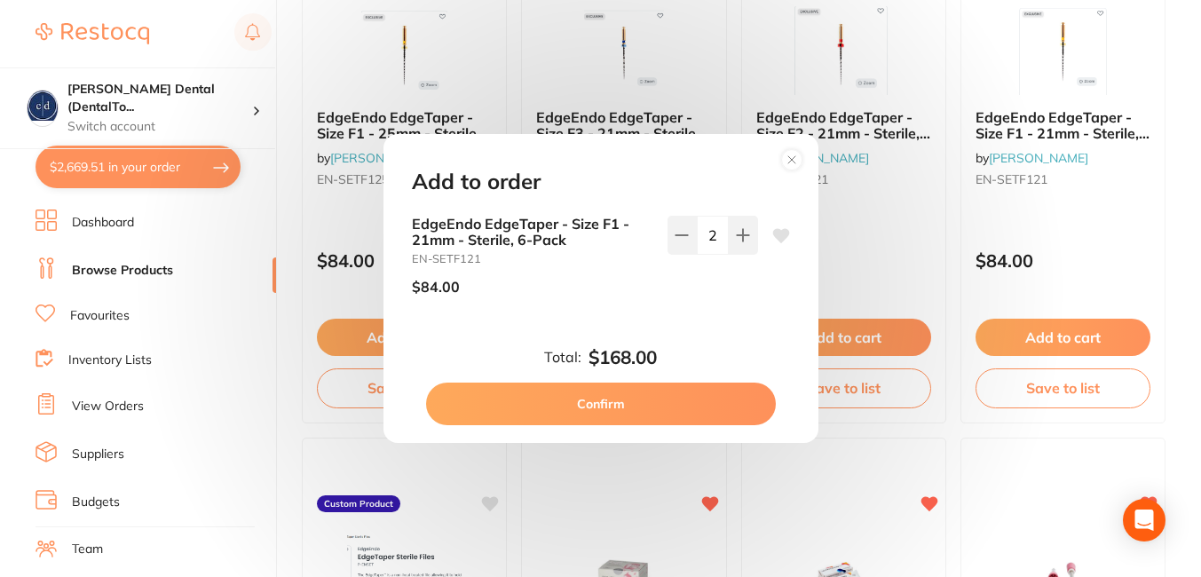
click at [792, 156] on circle at bounding box center [791, 160] width 20 height 20
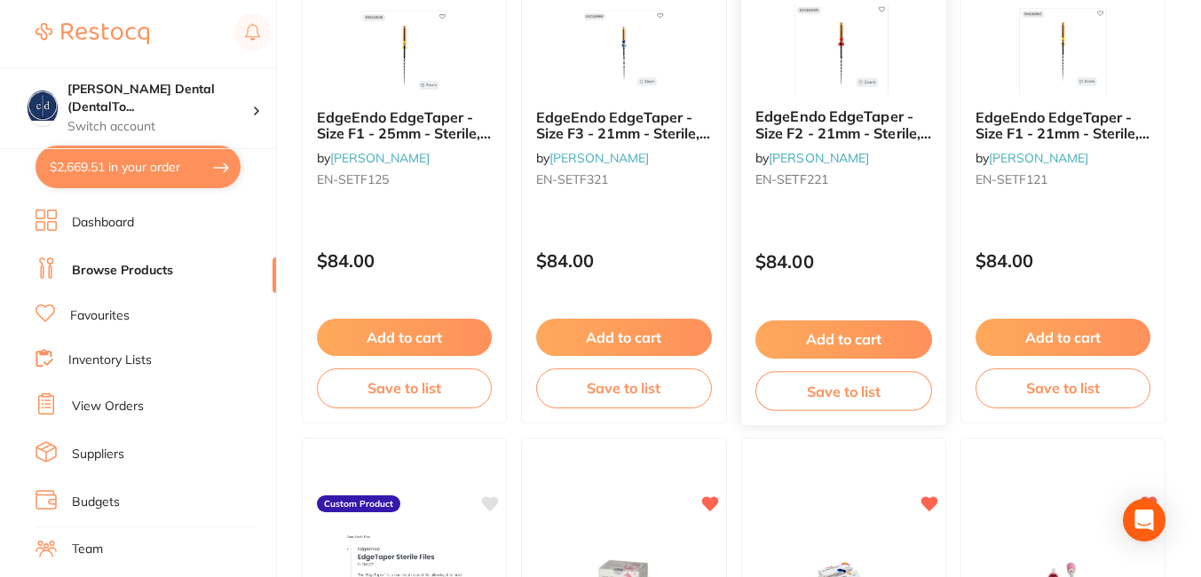
click at [859, 329] on button "Add to cart" at bounding box center [844, 340] width 177 height 38
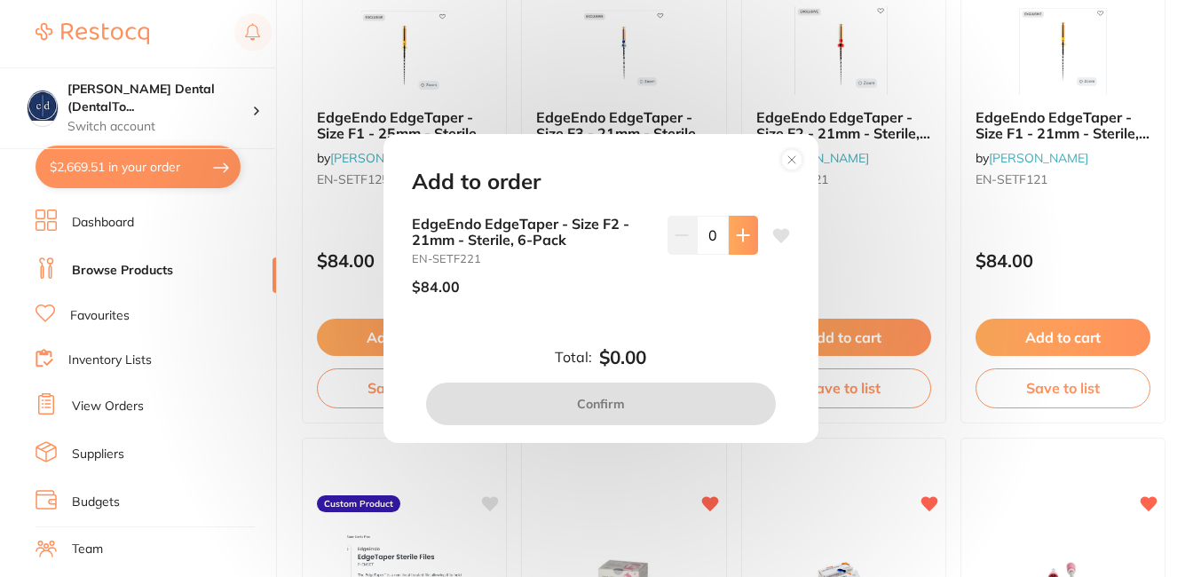
click at [739, 233] on icon at bounding box center [743, 235] width 12 height 12
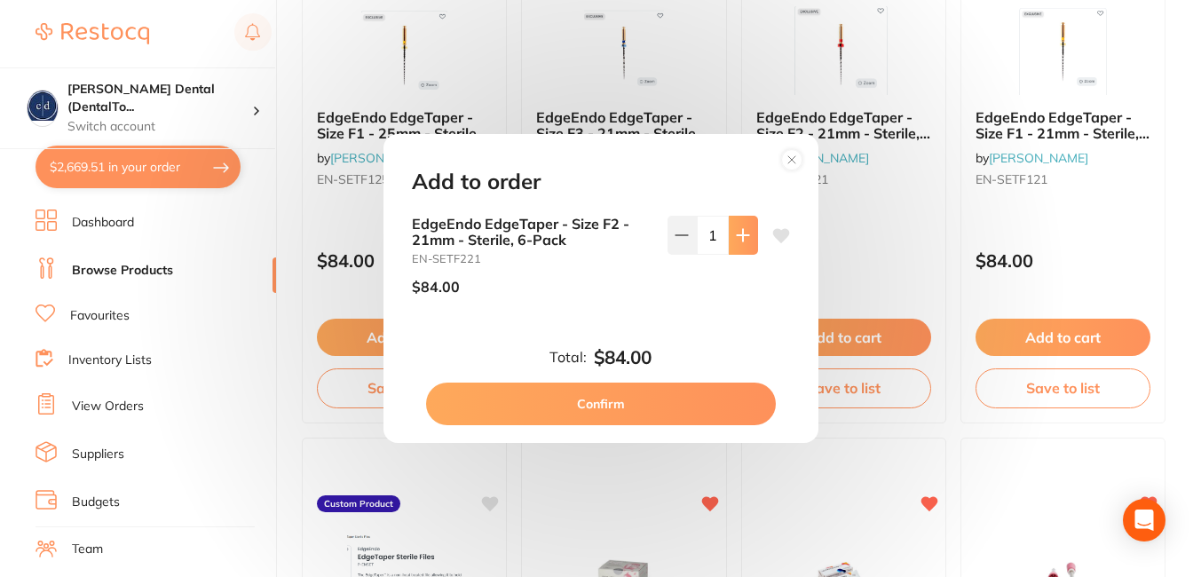
click at [739, 233] on icon at bounding box center [743, 235] width 12 height 12
type input "2"
click at [541, 394] on button "Confirm" at bounding box center [601, 404] width 350 height 43
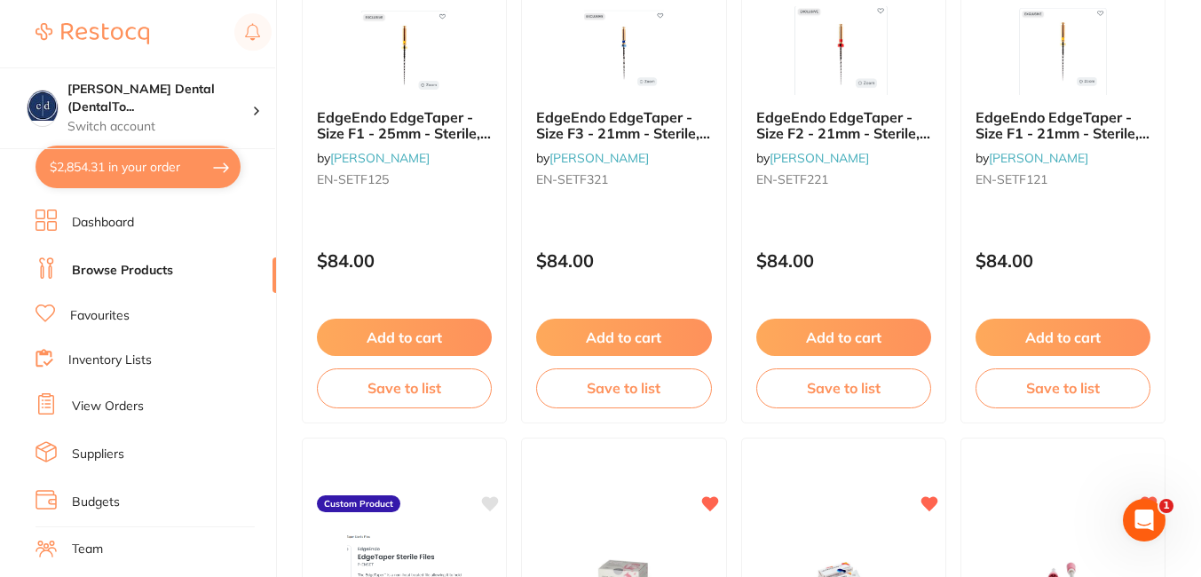
click at [77, 163] on button "$2,854.31 in your order" at bounding box center [138, 167] width 205 height 43
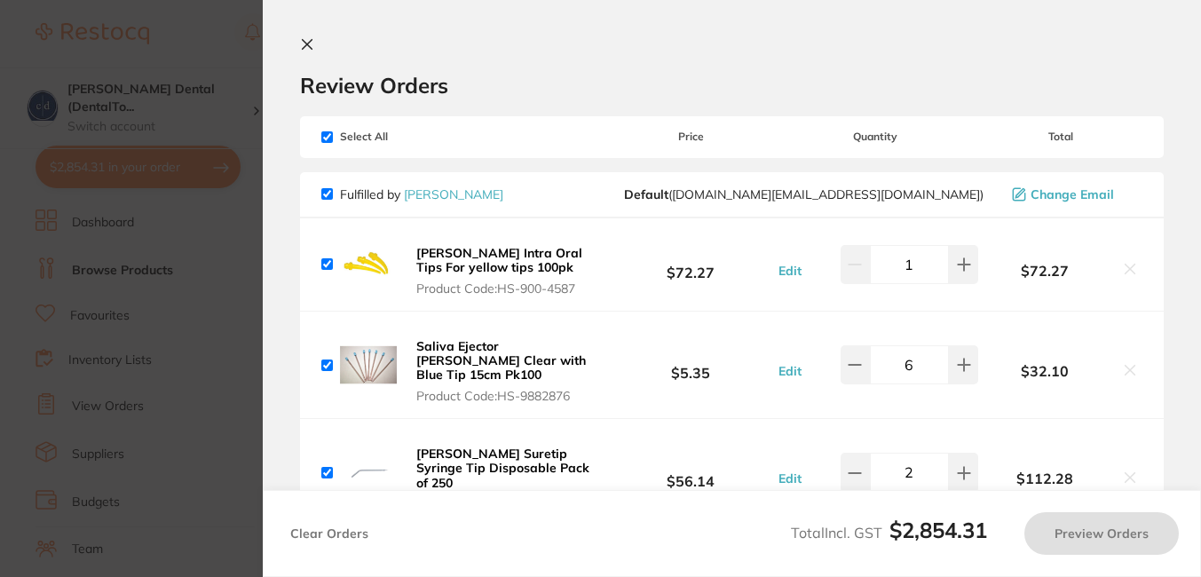
checkbox input "true"
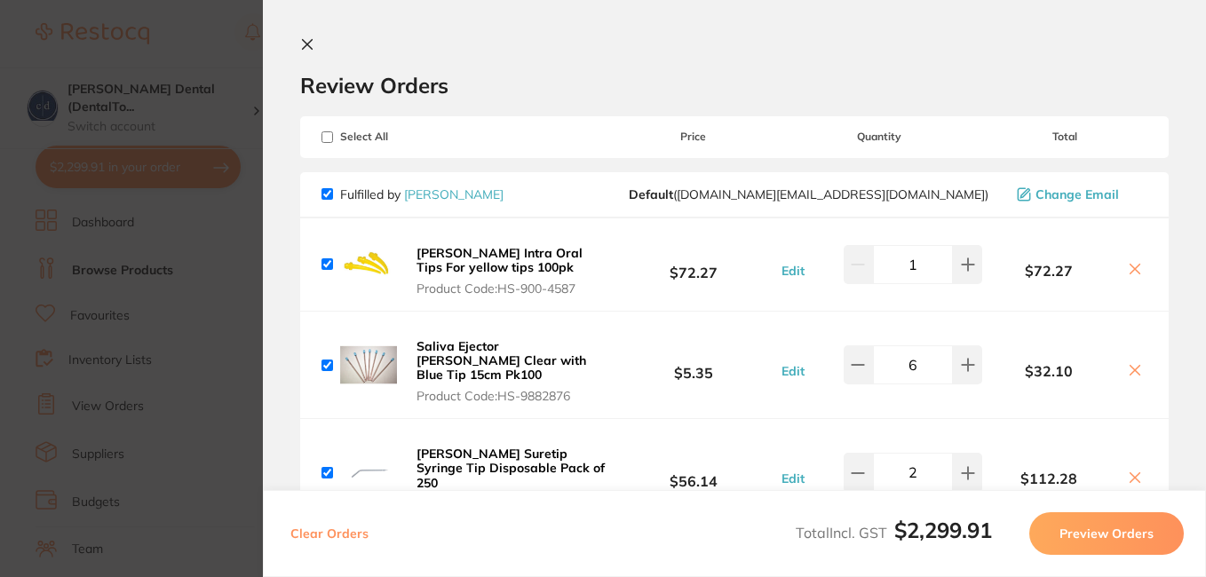
checkbox input "true"
click at [305, 45] on icon at bounding box center [308, 45] width 10 height 10
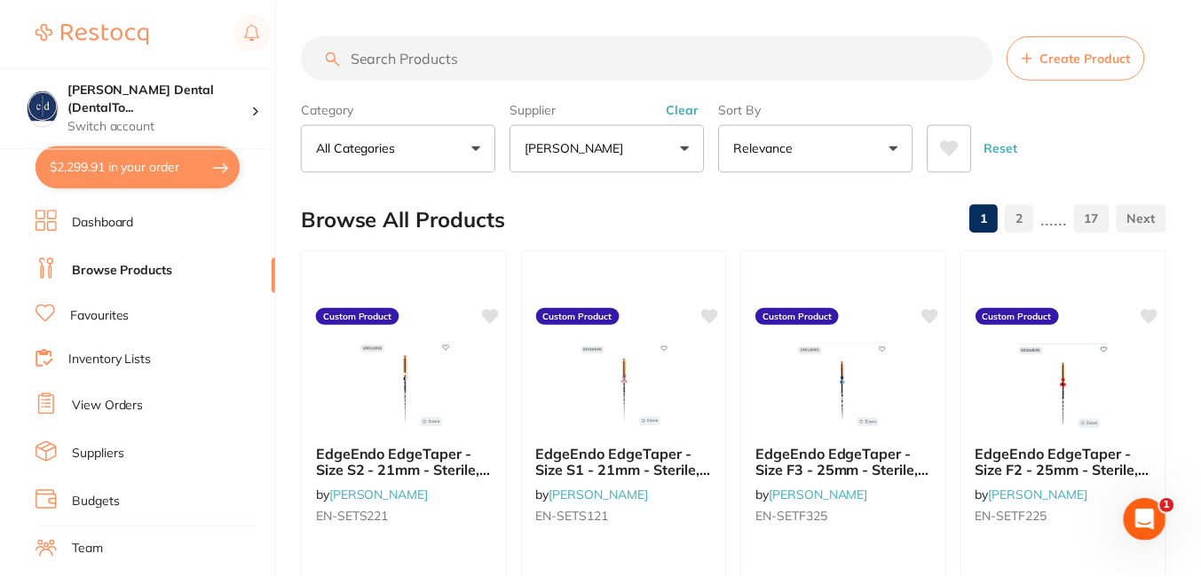
scroll to position [862, 0]
